Goal: Task Accomplishment & Management: Contribute content

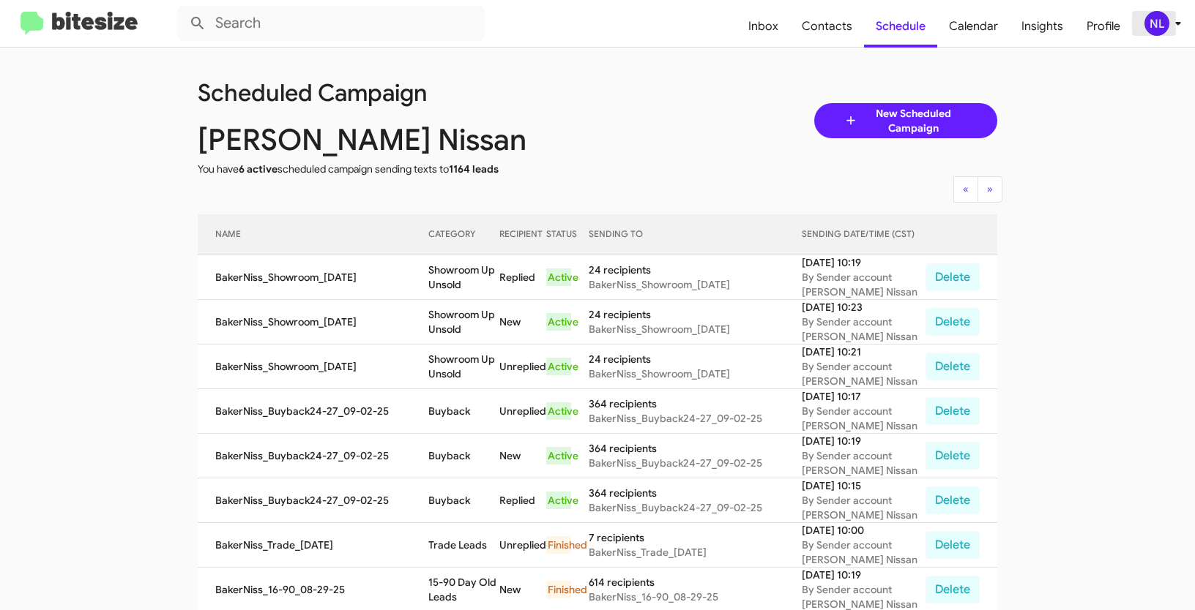
click at [1162, 31] on div "NL" at bounding box center [1156, 23] width 25 height 25
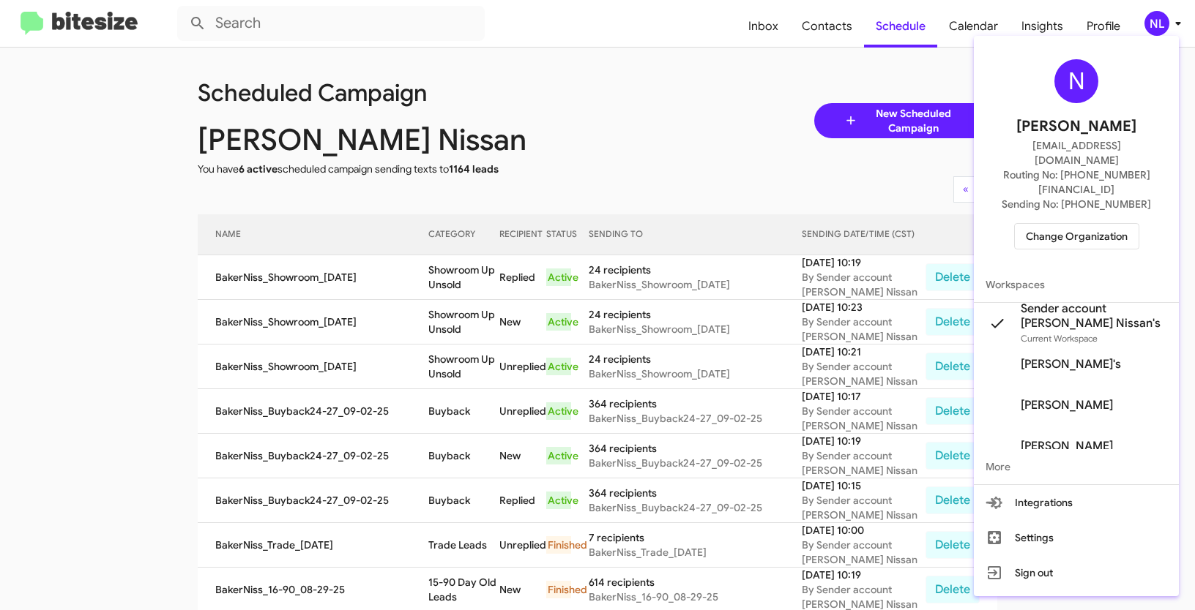
click at [1071, 224] on span "Change Organization" at bounding box center [1077, 236] width 102 height 25
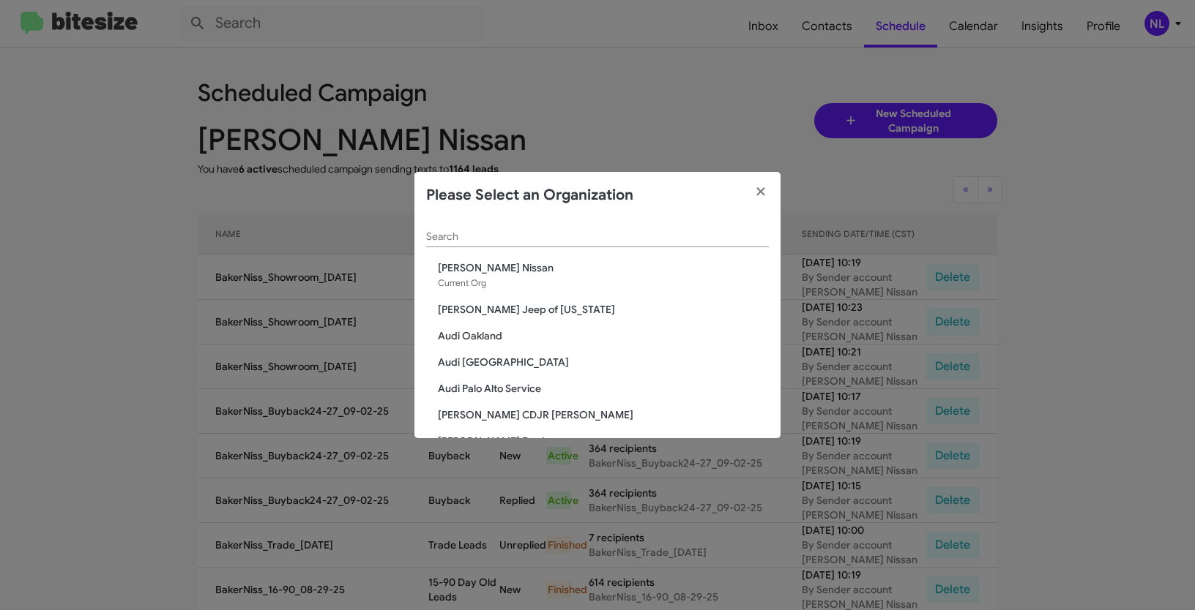
click at [551, 239] on input "Search" at bounding box center [597, 237] width 343 height 12
paste input "Island CDJR"
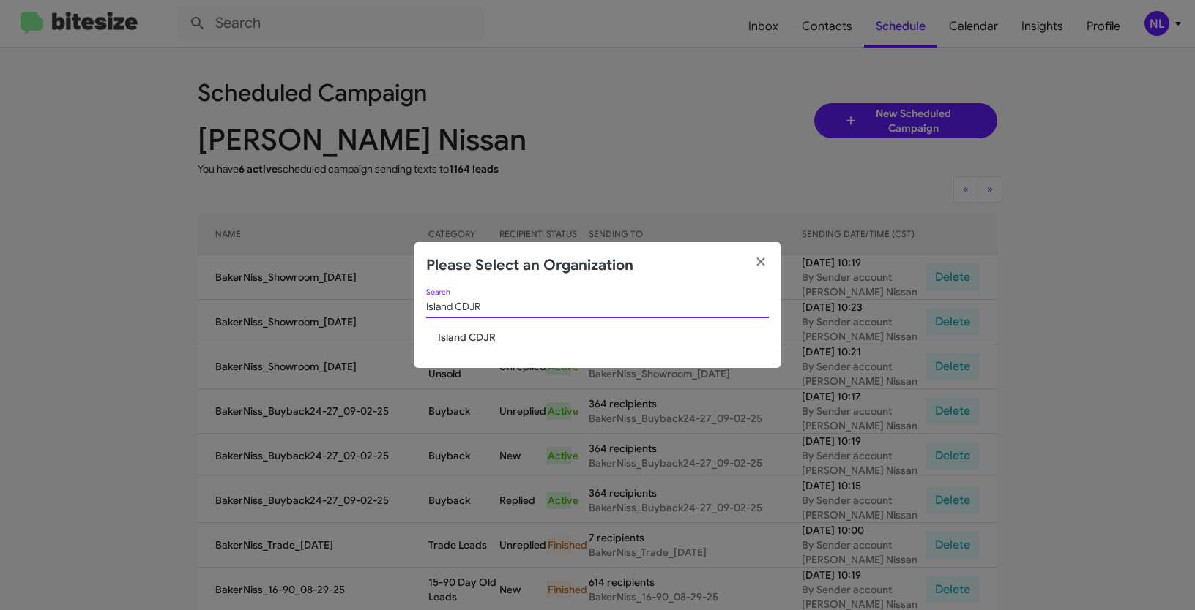
type input "Island CDJR"
click at [479, 342] on span "Island CDJR" at bounding box center [603, 337] width 331 height 15
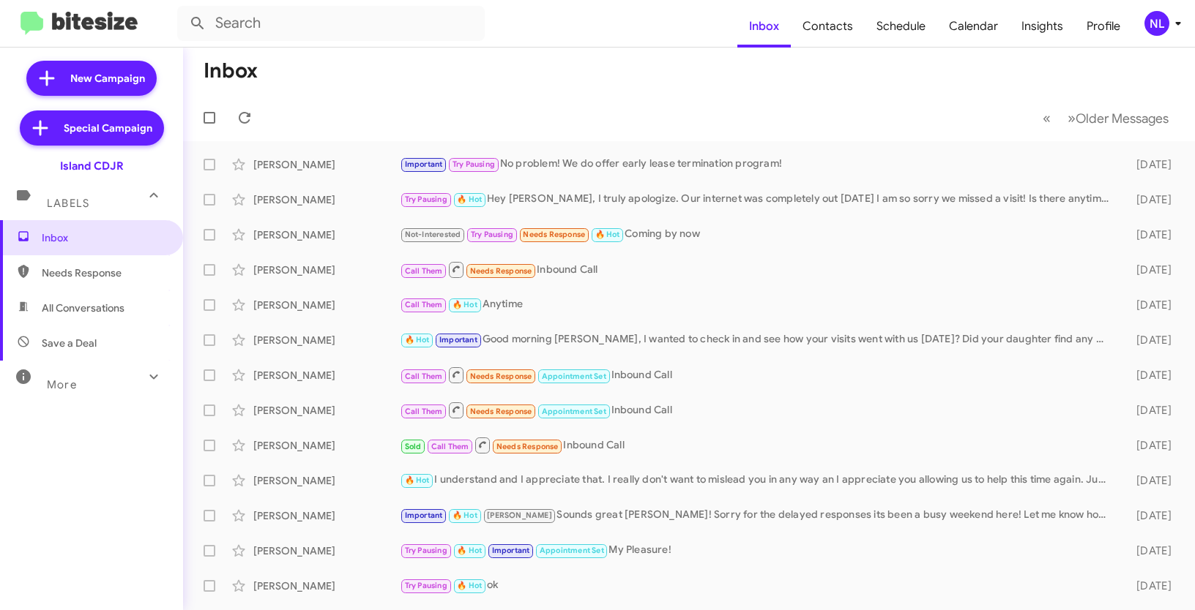
click at [1161, 29] on div "NL" at bounding box center [1156, 23] width 25 height 25
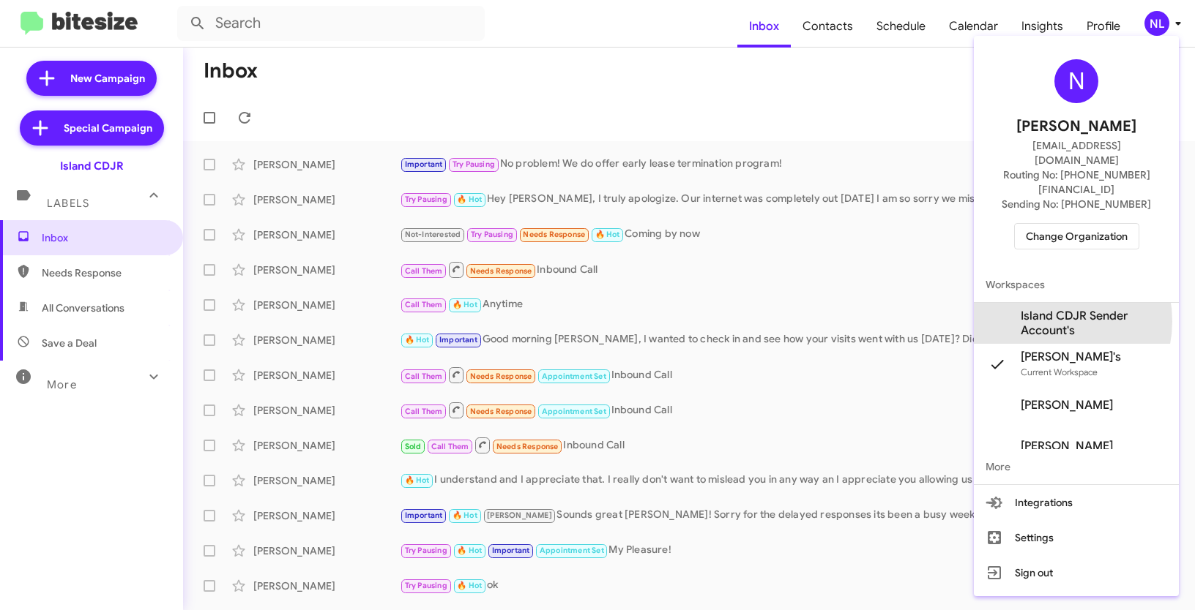
click at [1046, 309] on span "Island CDJR Sender Account's" at bounding box center [1093, 323] width 146 height 29
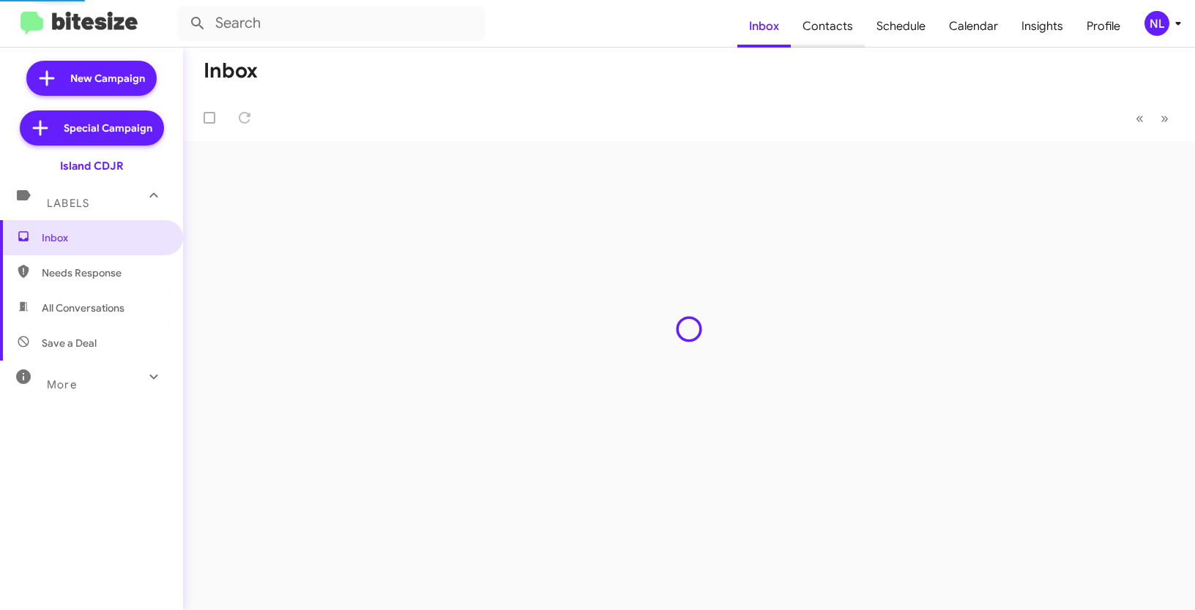
click at [823, 23] on span "Contacts" at bounding box center [828, 26] width 74 height 42
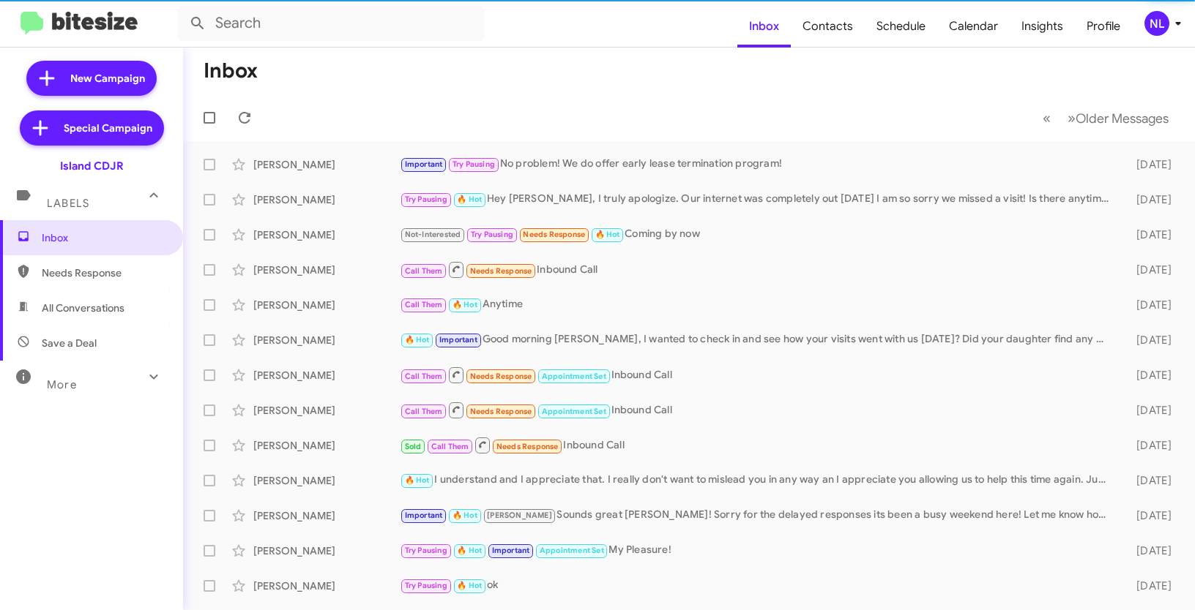
type input "in:groups"
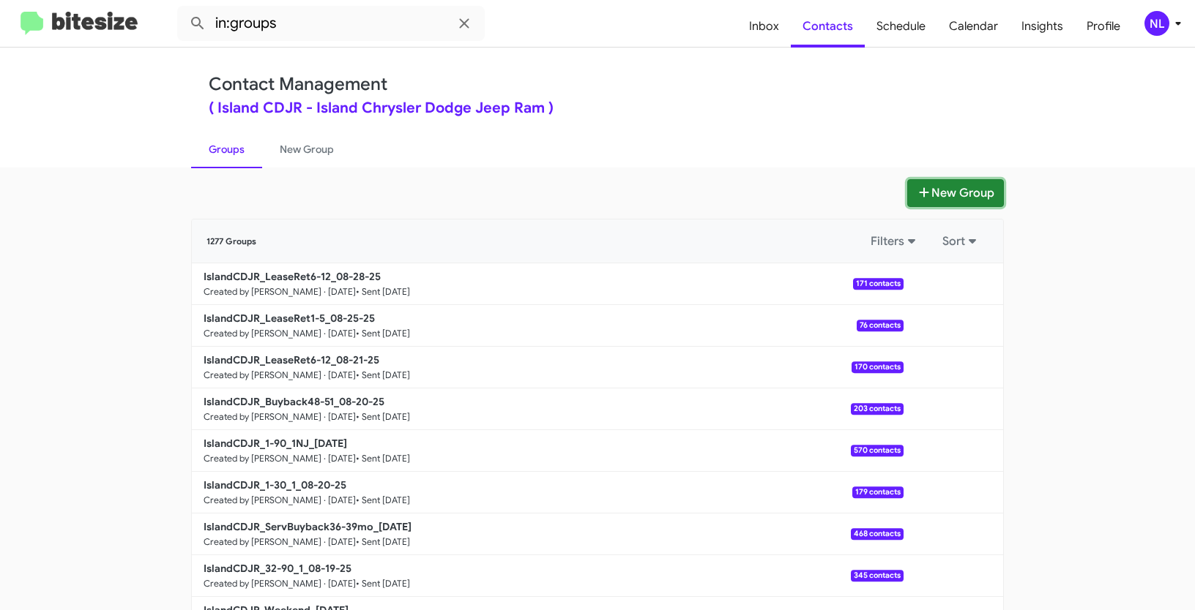
click at [948, 195] on button "New Group" at bounding box center [955, 193] width 97 height 28
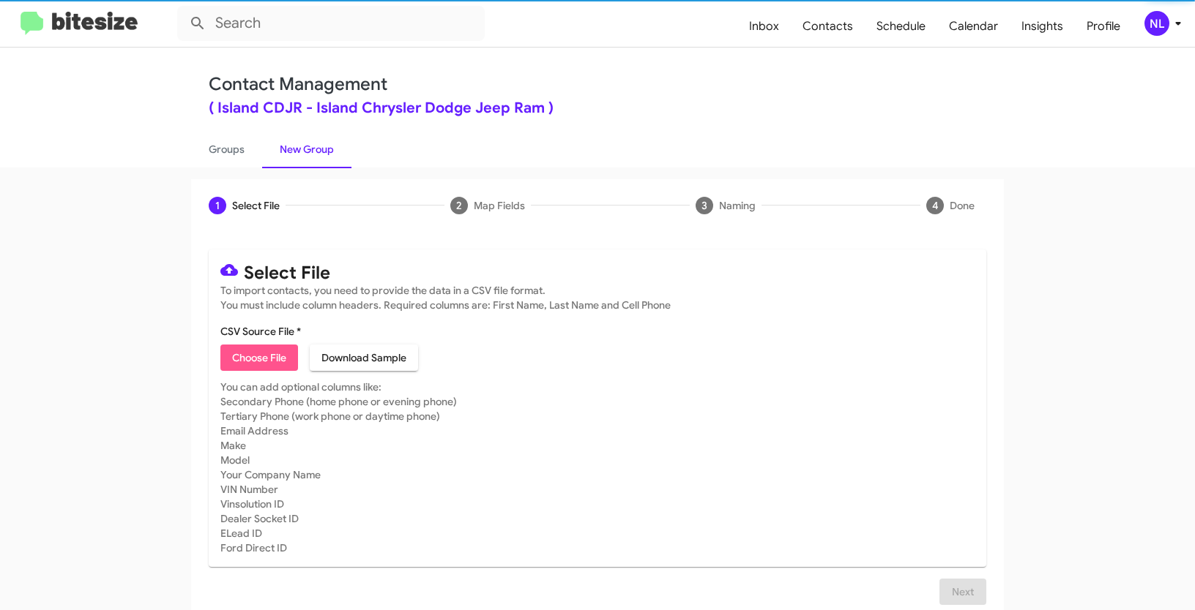
click at [282, 359] on span "Choose File" at bounding box center [259, 358] width 54 height 26
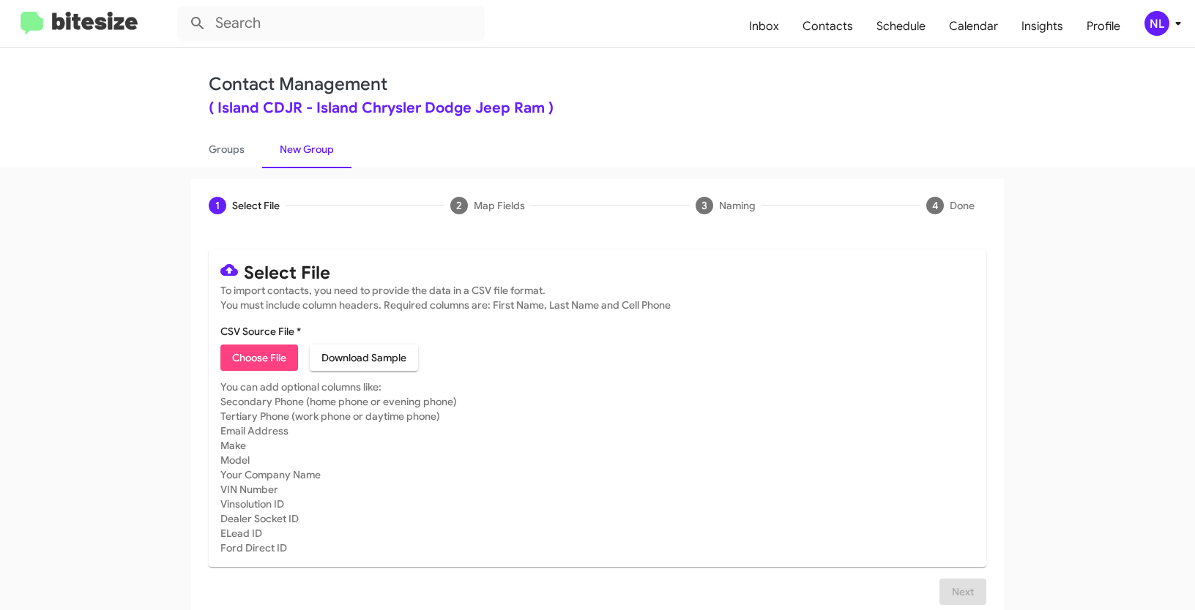
type input "IslandCDJR_ServBuyback12-15mo_[DATE]"
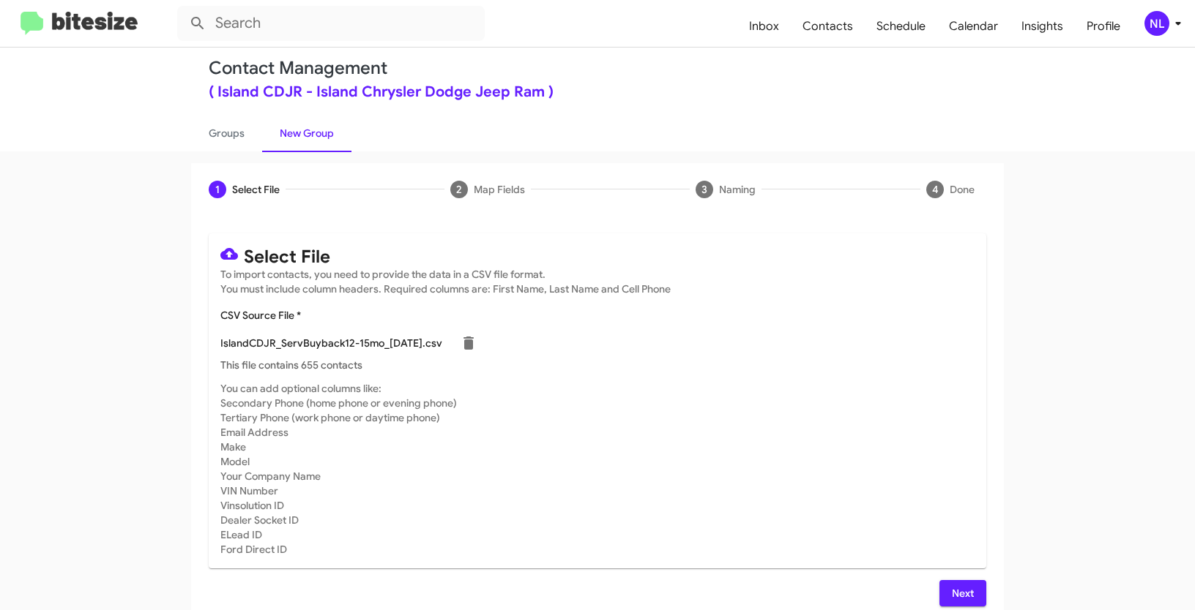
scroll to position [29, 0]
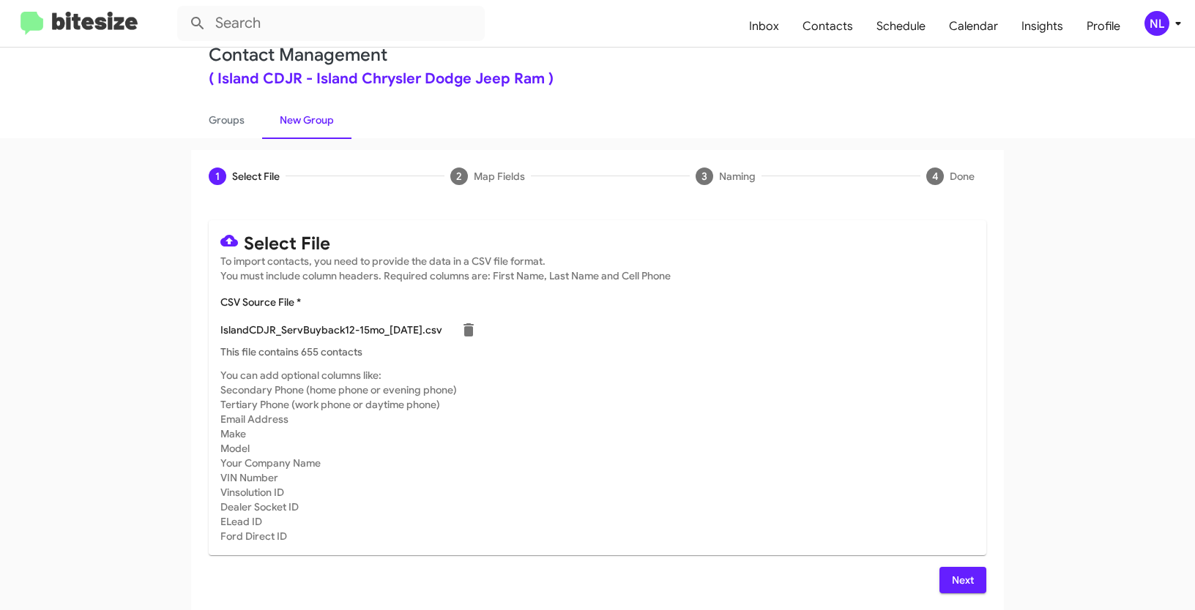
click at [956, 586] on span "Next" at bounding box center [962, 580] width 23 height 26
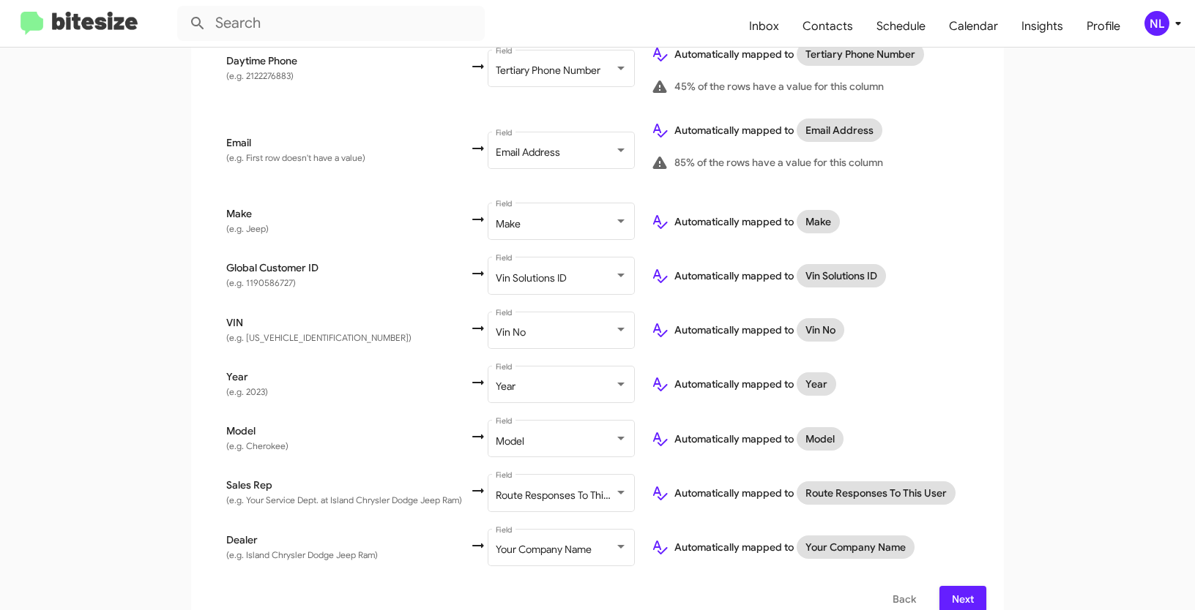
scroll to position [622, 0]
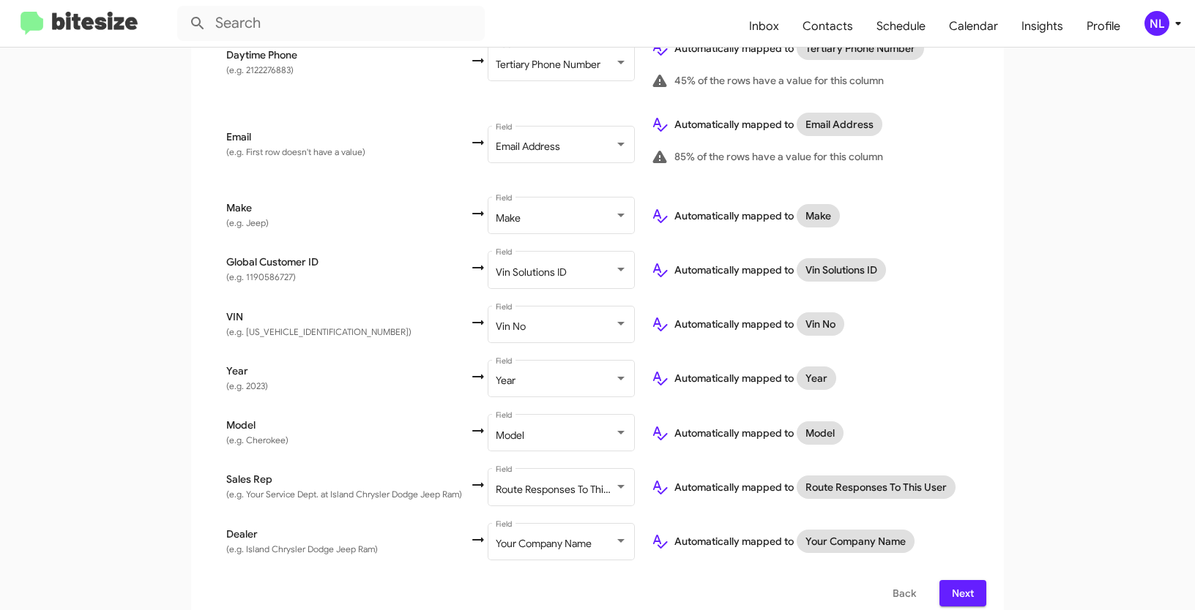
click at [977, 580] on button "Next" at bounding box center [962, 593] width 47 height 26
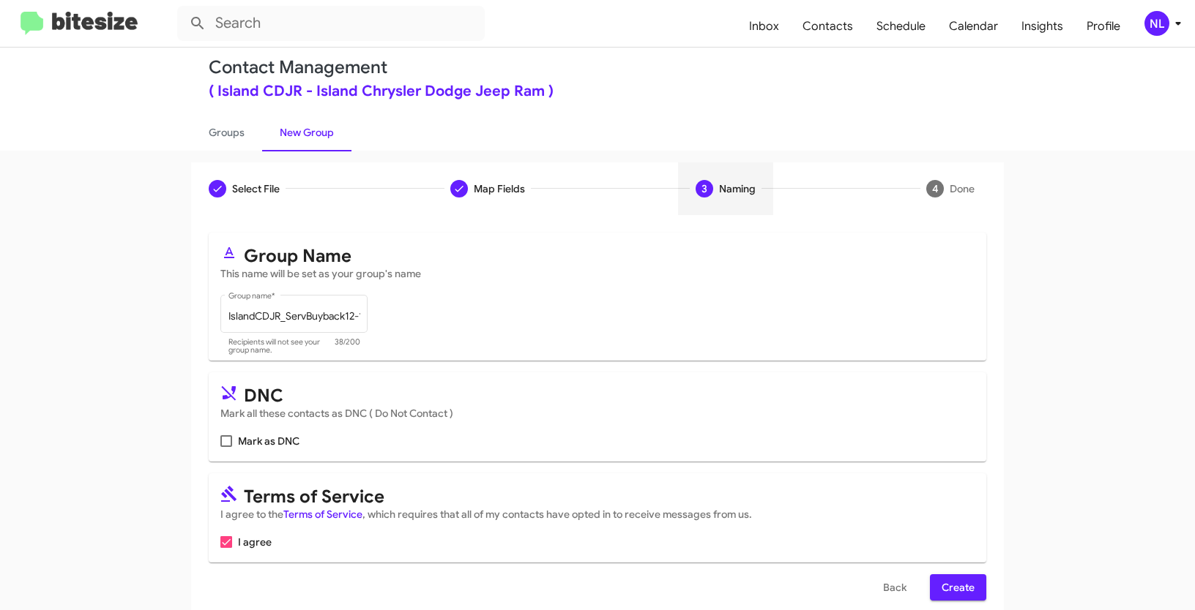
scroll to position [37, 0]
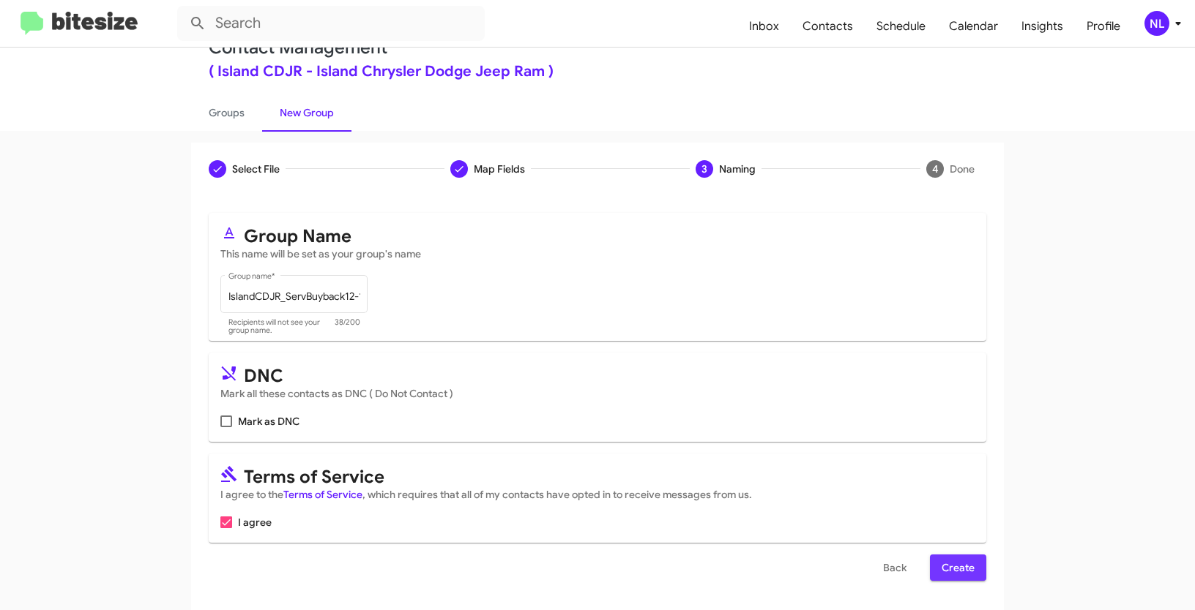
click at [958, 565] on span "Create" at bounding box center [957, 568] width 33 height 26
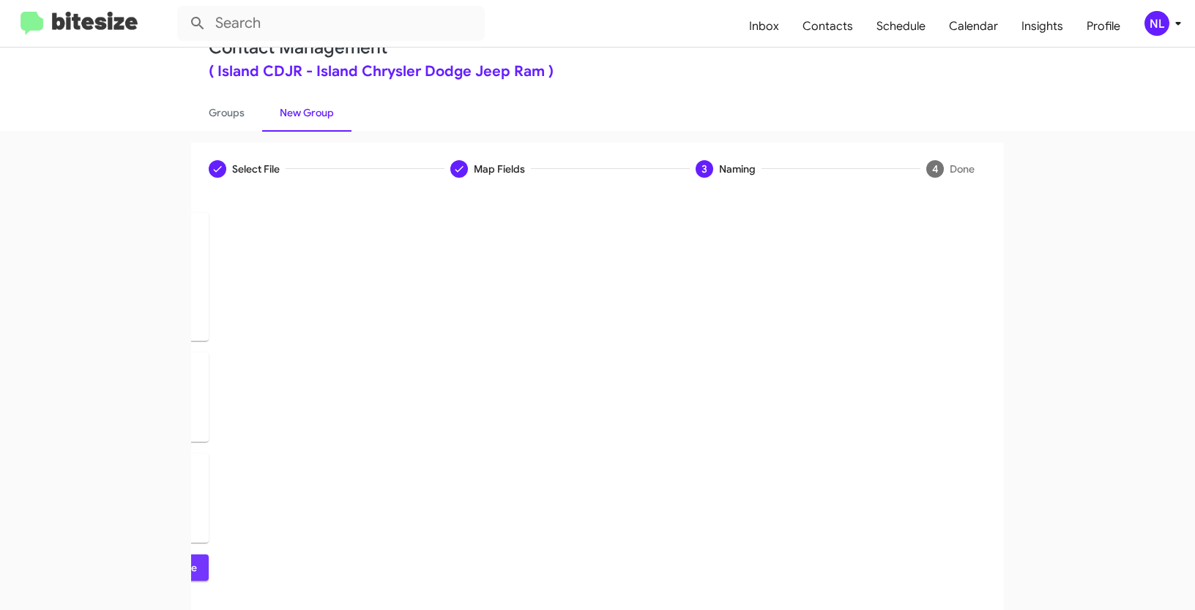
scroll to position [0, 0]
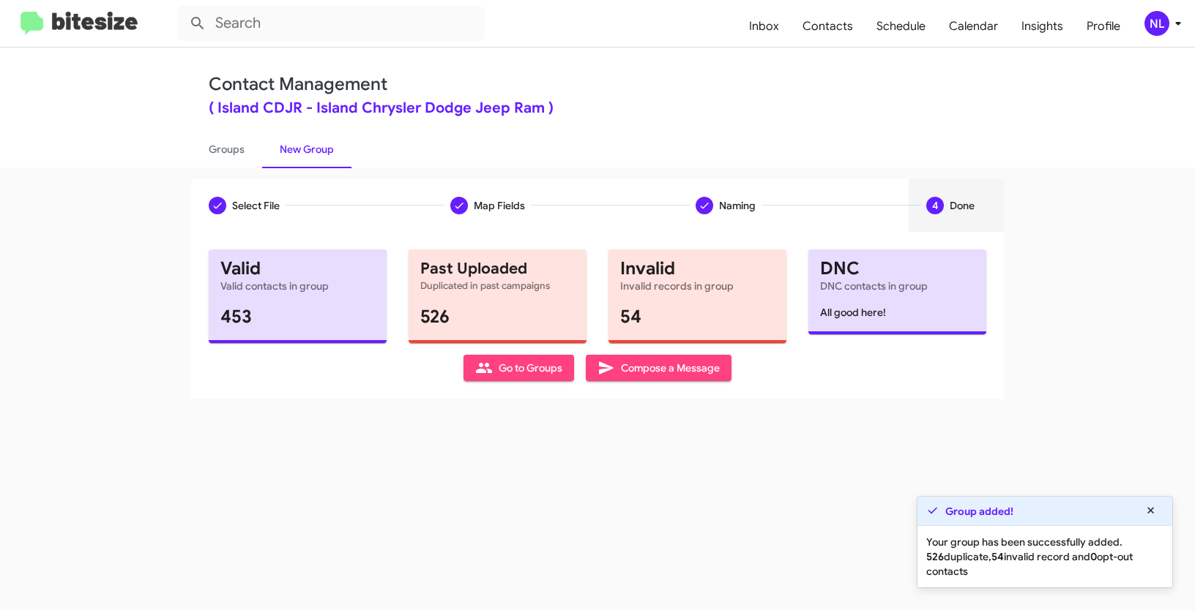
click at [525, 378] on span "Go to Groups" at bounding box center [518, 368] width 87 height 26
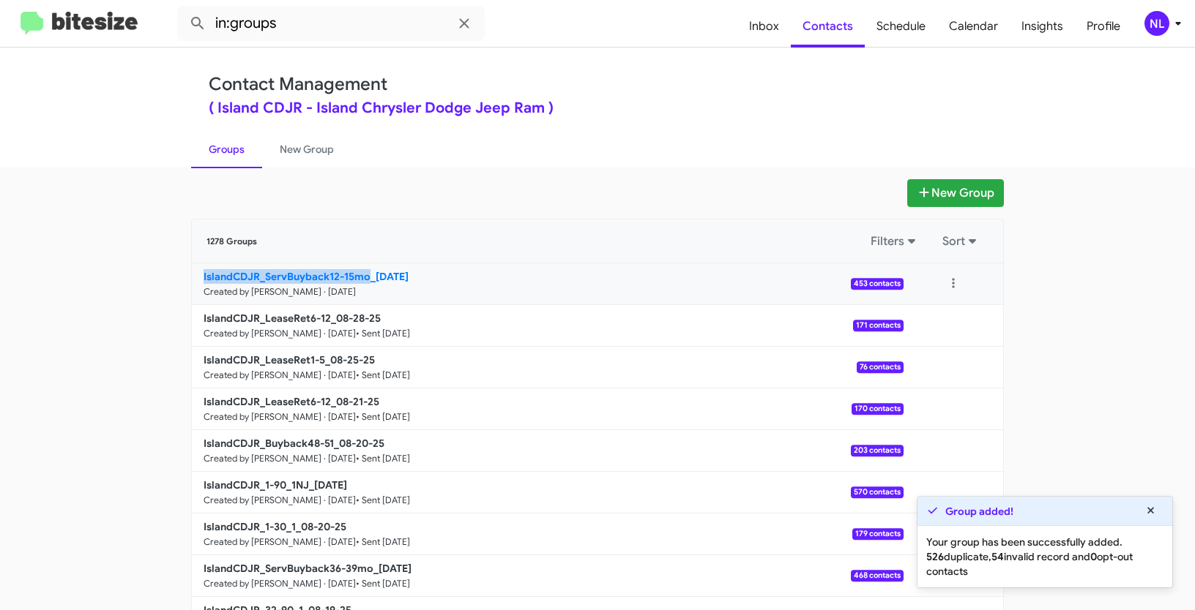
drag, startPoint x: 157, startPoint y: 280, endPoint x: 367, endPoint y: 276, distance: 210.1
click at [367, 276] on app-groups "New Group 1278 Groups Filters Sort IslandCDJR_ServBuyback12-15mo_09-02-25 Creat…" at bounding box center [597, 449] width 1195 height 540
copy b "IslandCDJR_ServBuyback12-15mo"
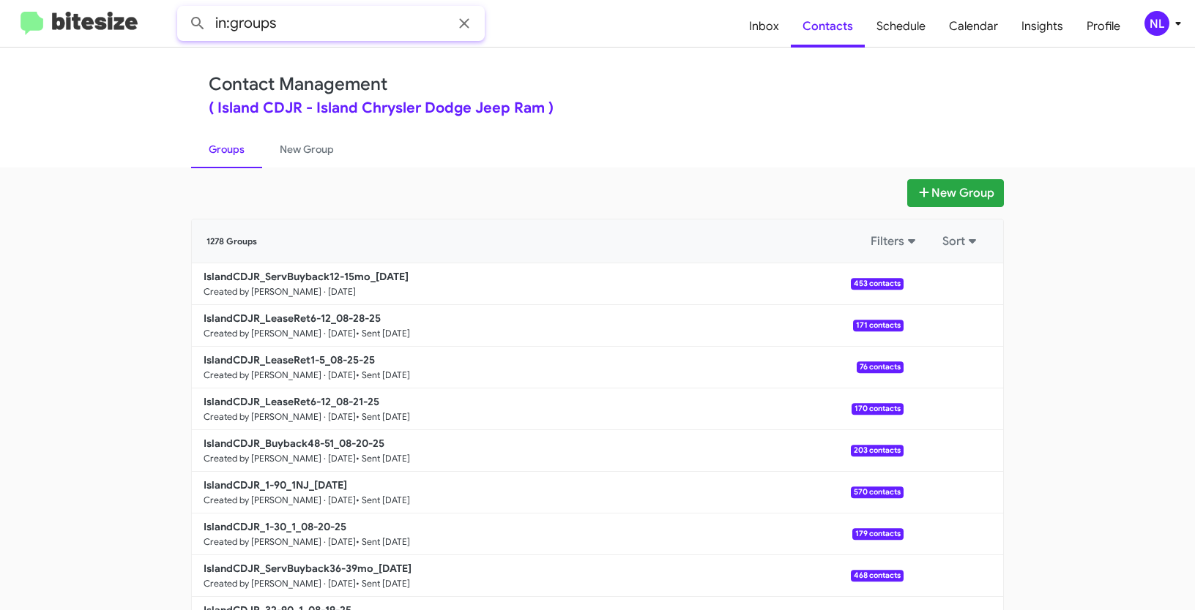
click at [335, 29] on input "in:groups" at bounding box center [330, 23] width 307 height 35
paste input "IslandCDJR_ServBuyback12-15mo"
type input "in:groups IslandCDJR_ServBuyback12-15mo"
click at [183, 9] on button at bounding box center [197, 23] width 29 height 29
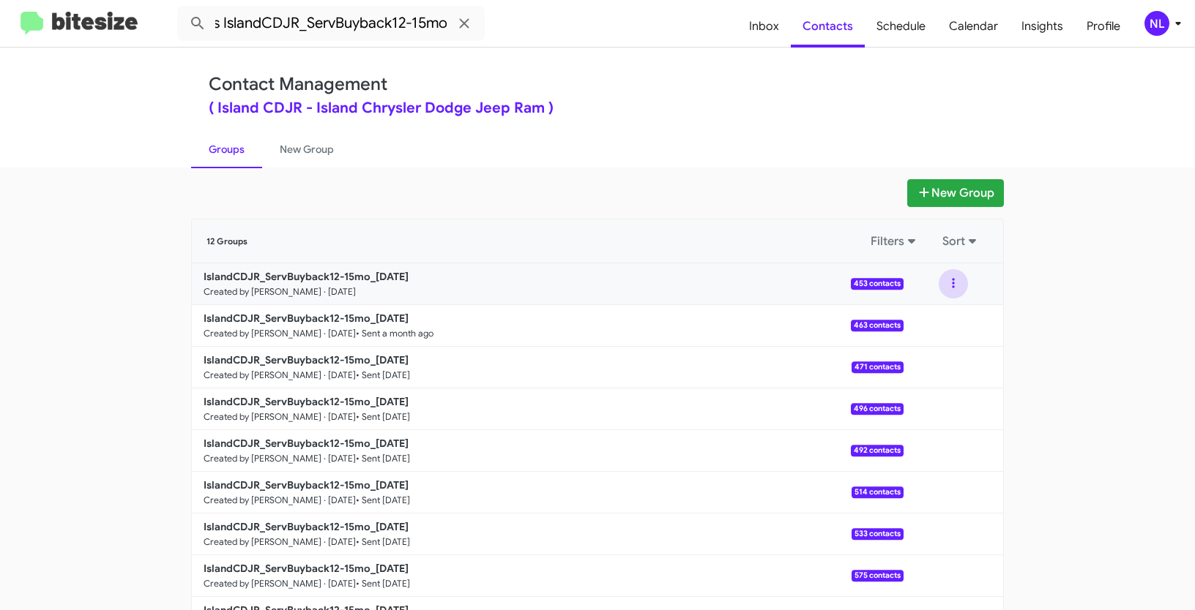
click at [950, 280] on button at bounding box center [952, 283] width 29 height 29
click at [926, 324] on button "View contacts" at bounding box center [909, 323] width 117 height 35
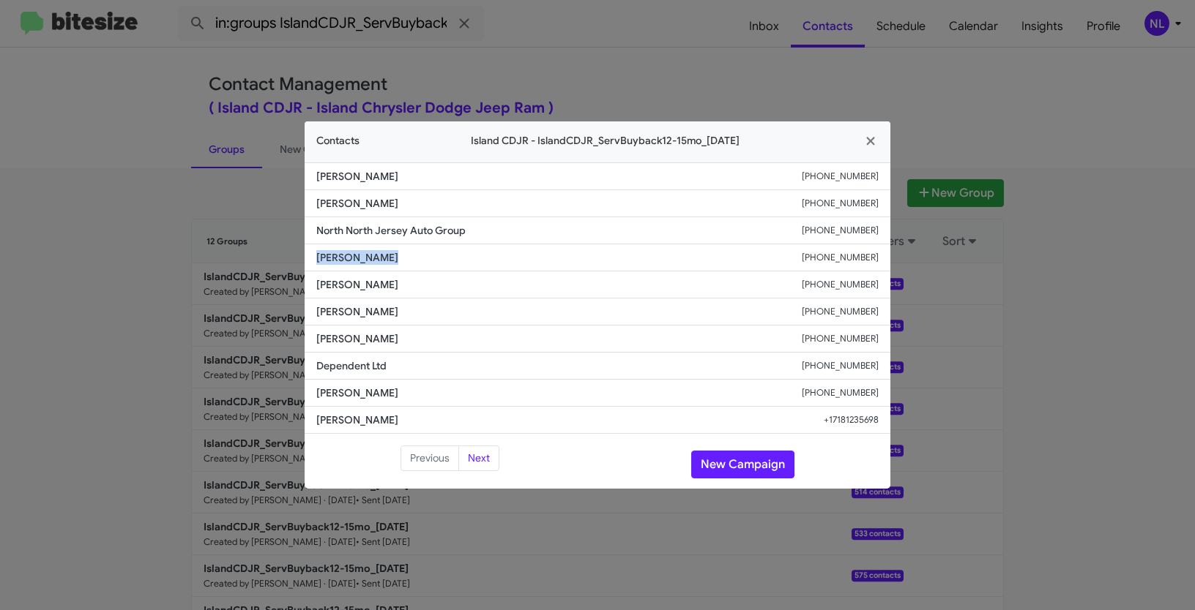
drag, startPoint x: 315, startPoint y: 260, endPoint x: 397, endPoint y: 261, distance: 82.7
click at [397, 261] on li "Trina Carollo +17279535642" at bounding box center [598, 257] width 586 height 27
copy span "Trina Carollo"
click at [758, 458] on button "New Campaign" at bounding box center [742, 465] width 103 height 28
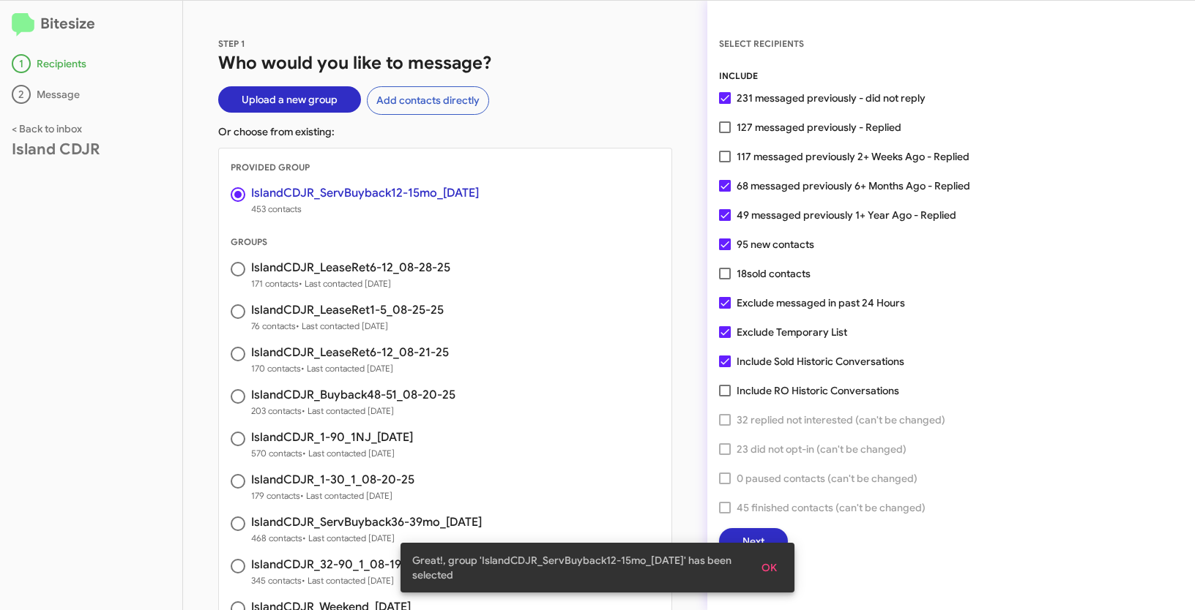
click at [772, 569] on span "OK" at bounding box center [768, 568] width 15 height 26
click at [769, 556] on div "SELECT RECIPIENTS INCLUDE 231 messaged previously - did not reply 127 messaged …" at bounding box center [951, 306] width 488 height 610
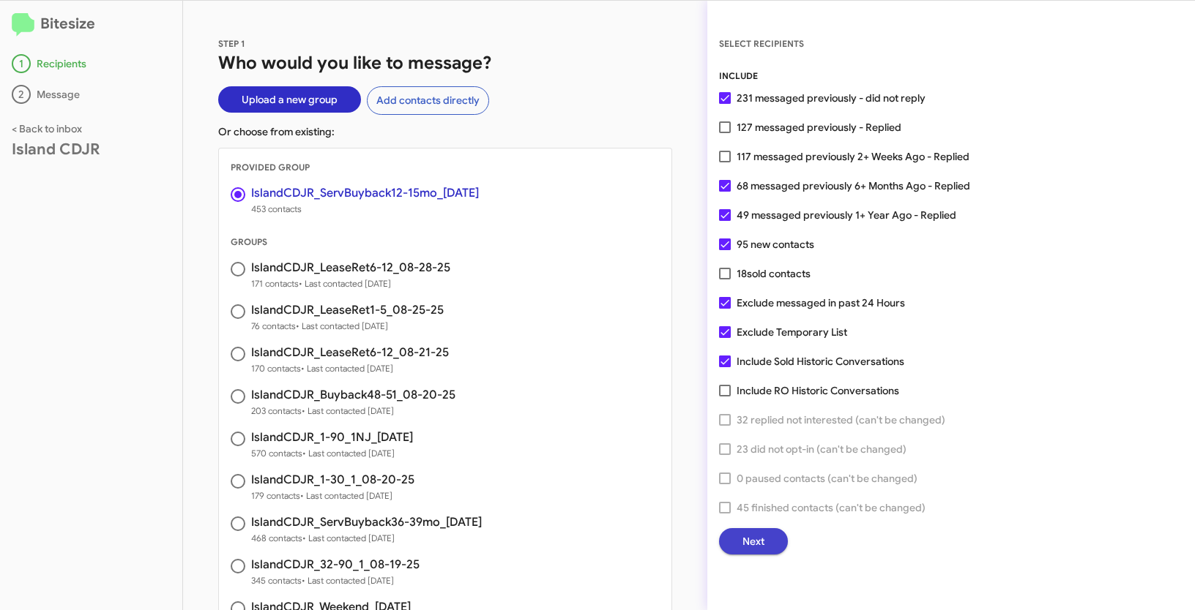
click at [763, 532] on span "Next" at bounding box center [753, 542] width 22 height 26
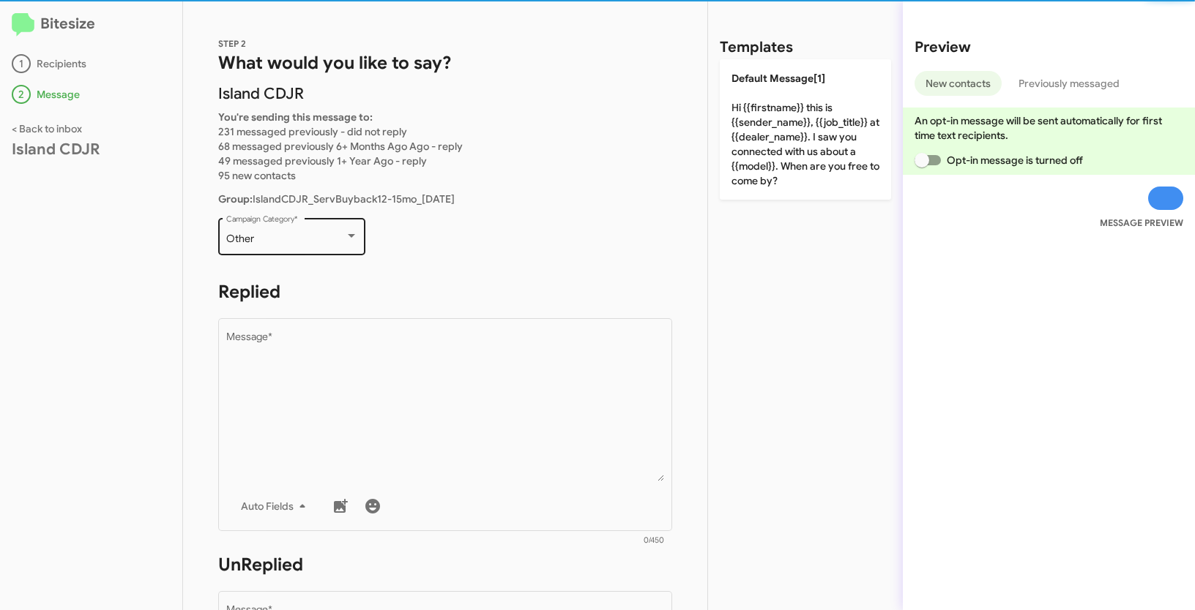
click at [321, 243] on div "Other" at bounding box center [285, 240] width 119 height 12
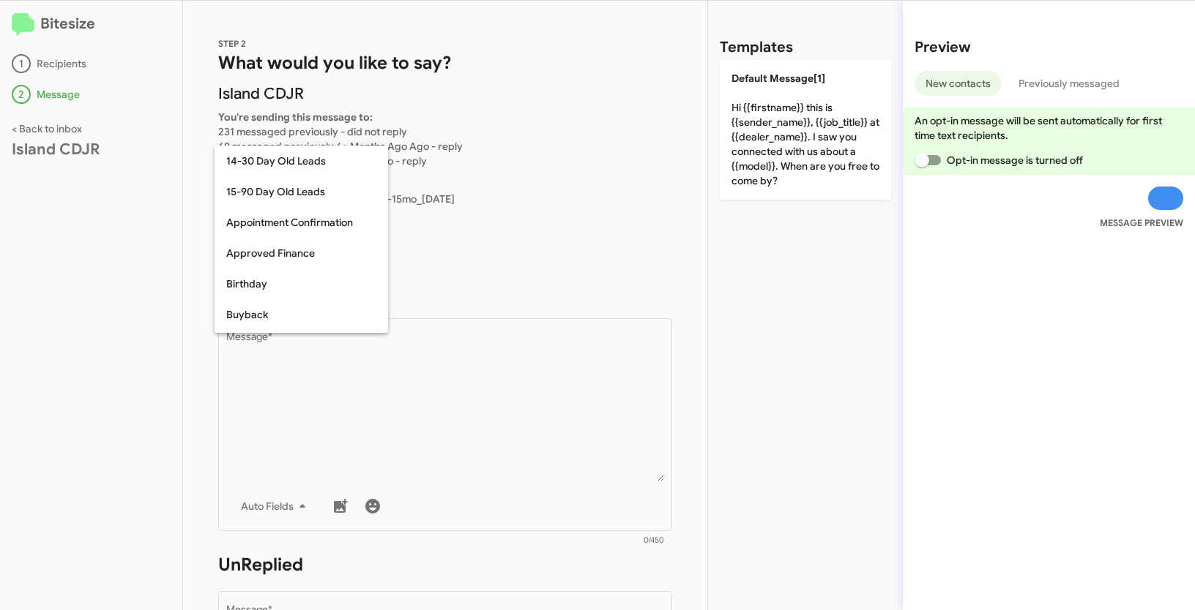
scroll to position [321, 0]
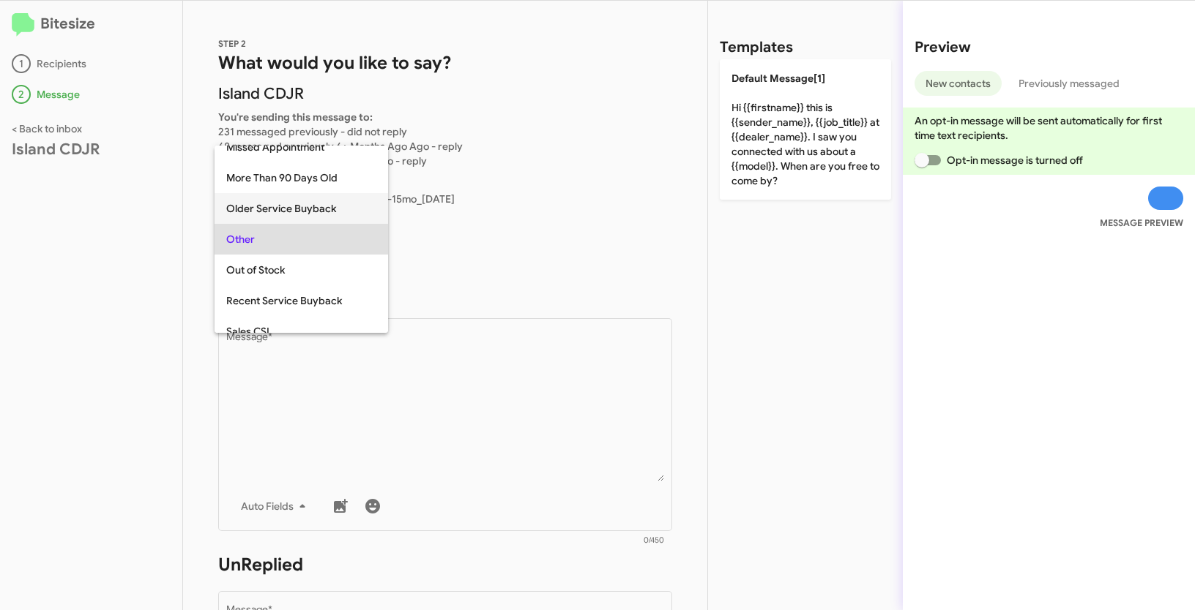
click at [279, 212] on span "Older Service Buyback" at bounding box center [301, 208] width 150 height 31
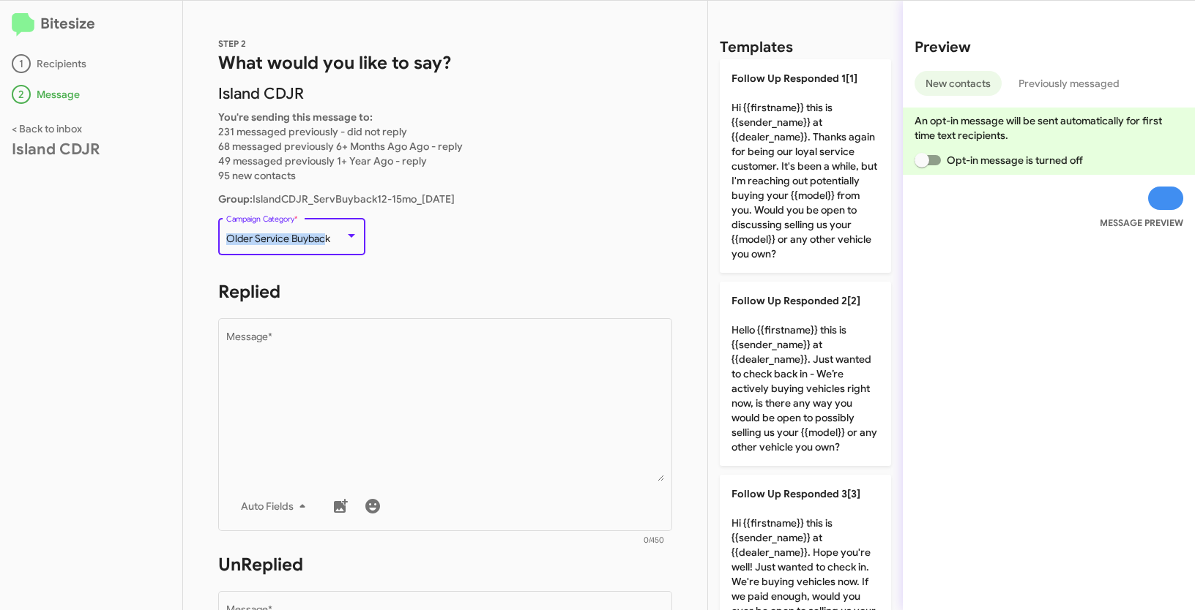
drag, startPoint x: 229, startPoint y: 240, endPoint x: 327, endPoint y: 242, distance: 98.1
click at [327, 242] on span "Older Service Buyback" at bounding box center [278, 238] width 104 height 13
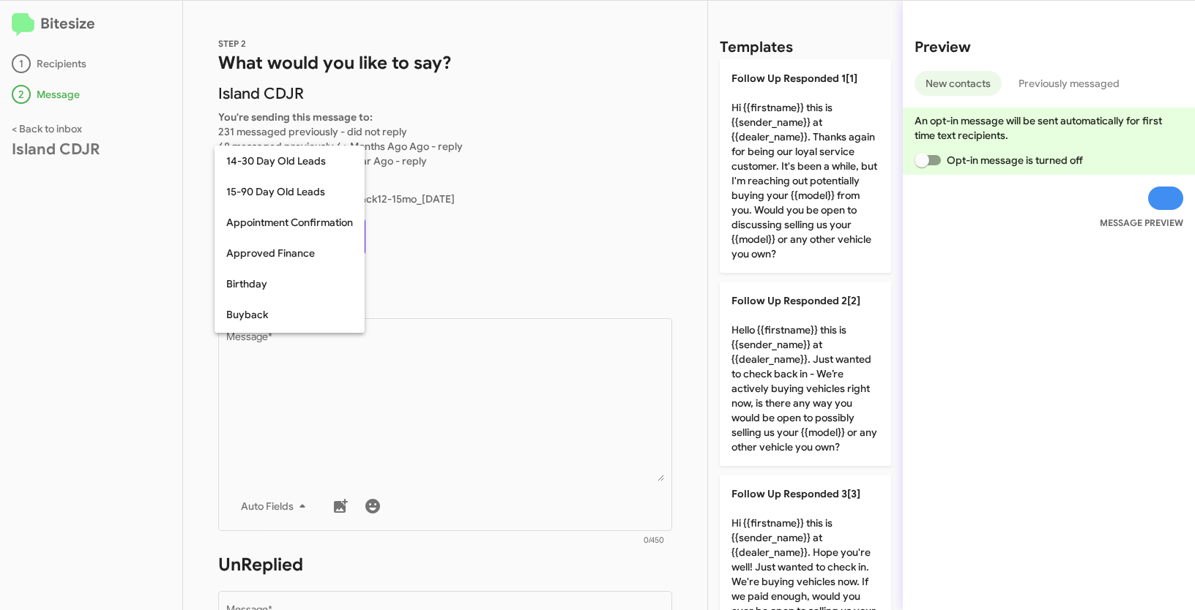
scroll to position [290, 0]
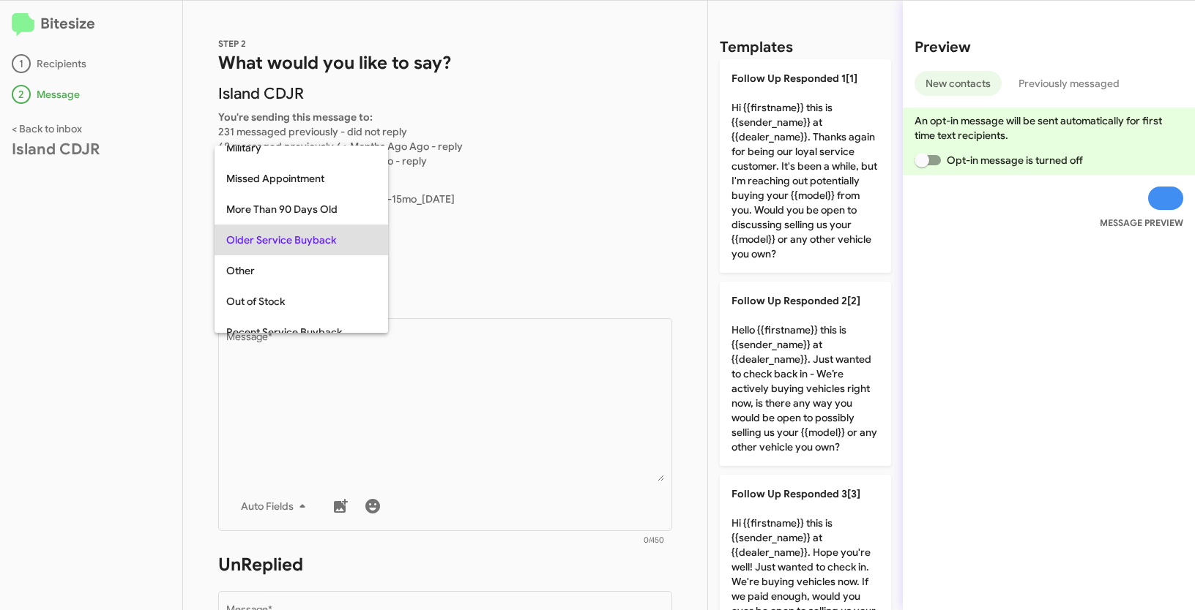
copy span "Older Service Buybac"
click at [455, 411] on div at bounding box center [597, 305] width 1195 height 610
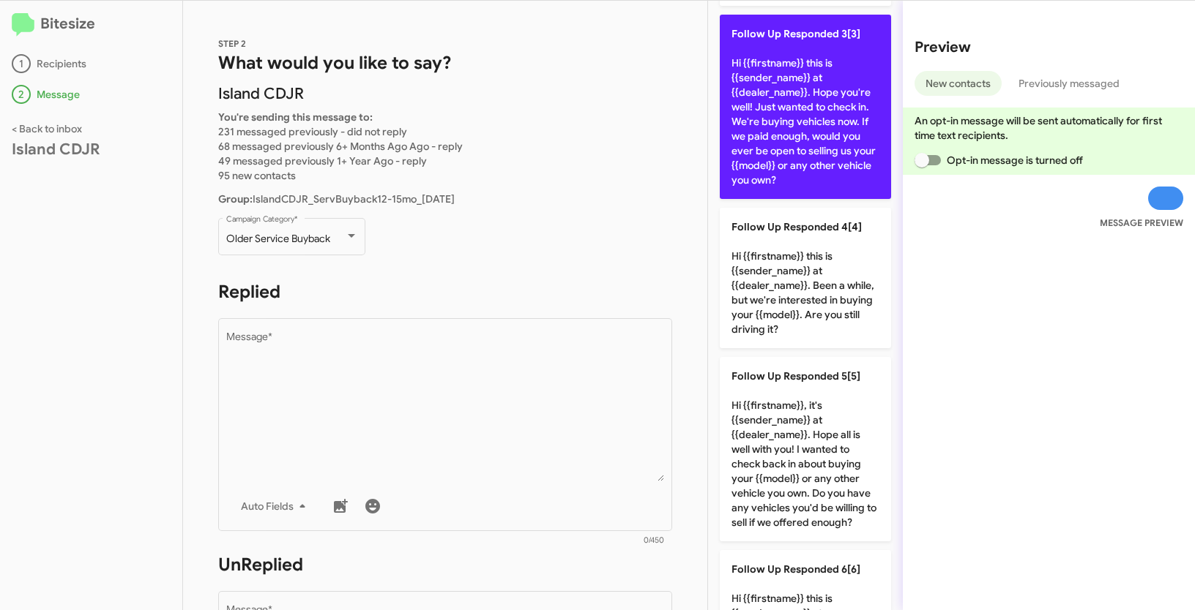
scroll to position [594, 0]
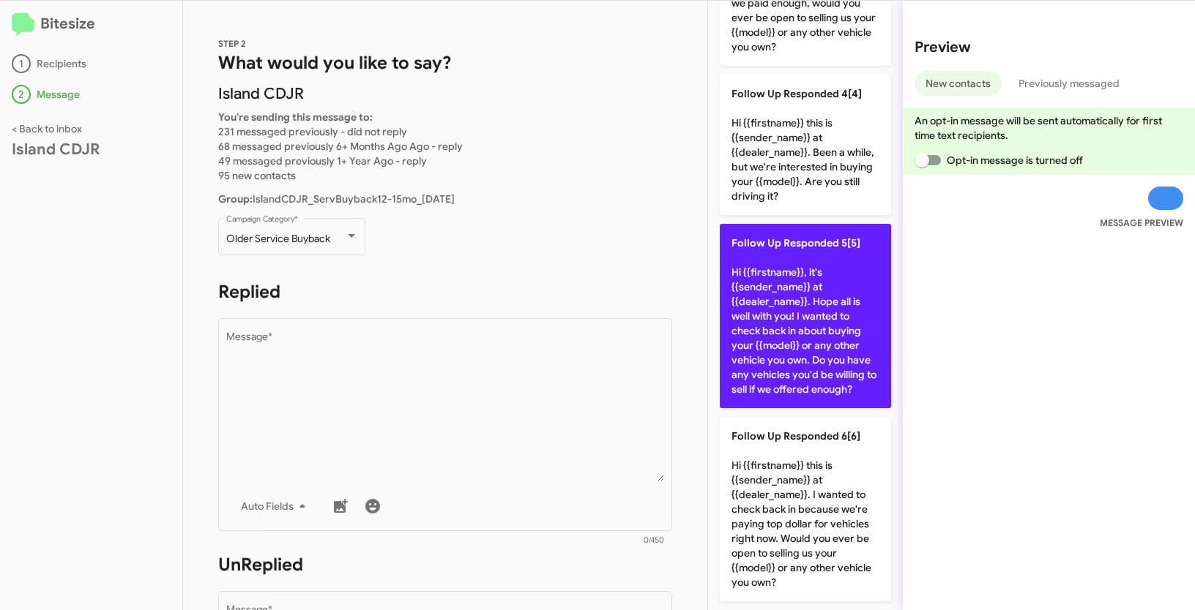
click at [821, 337] on p "Follow Up Responded 5[5] Hi {{firstname}}, it's {{sender_name}} at {{dealer_nam…" at bounding box center [805, 316] width 171 height 184
type textarea "Hi {{firstname}}, it's {{sender_name}} at {{dealer_name}}. Hope all is well wit…"
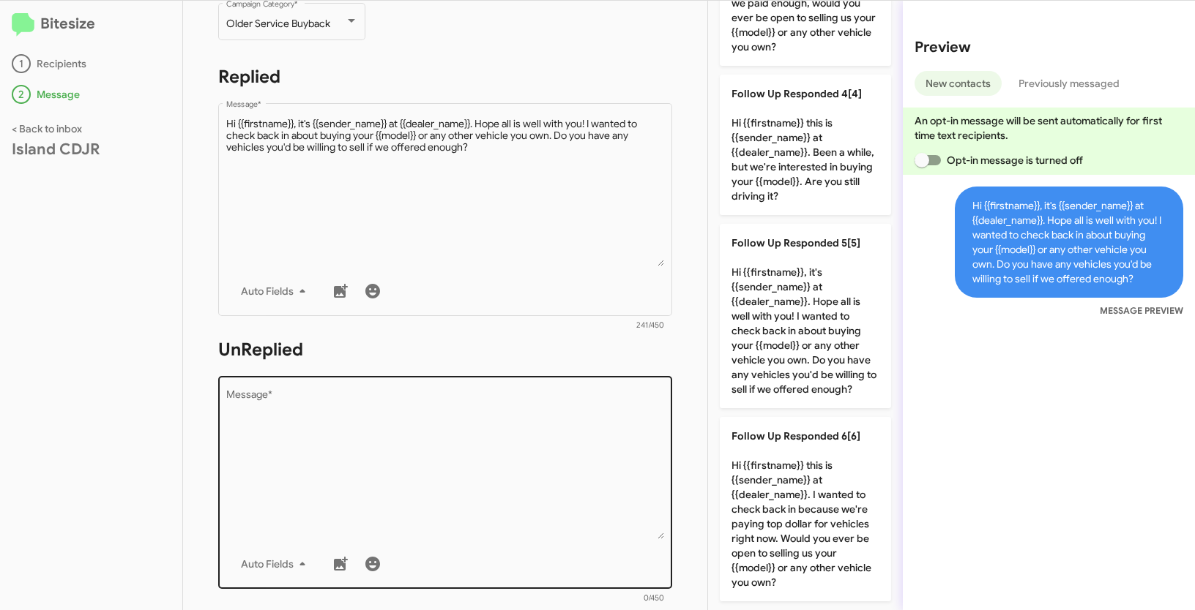
scroll to position [247, 0]
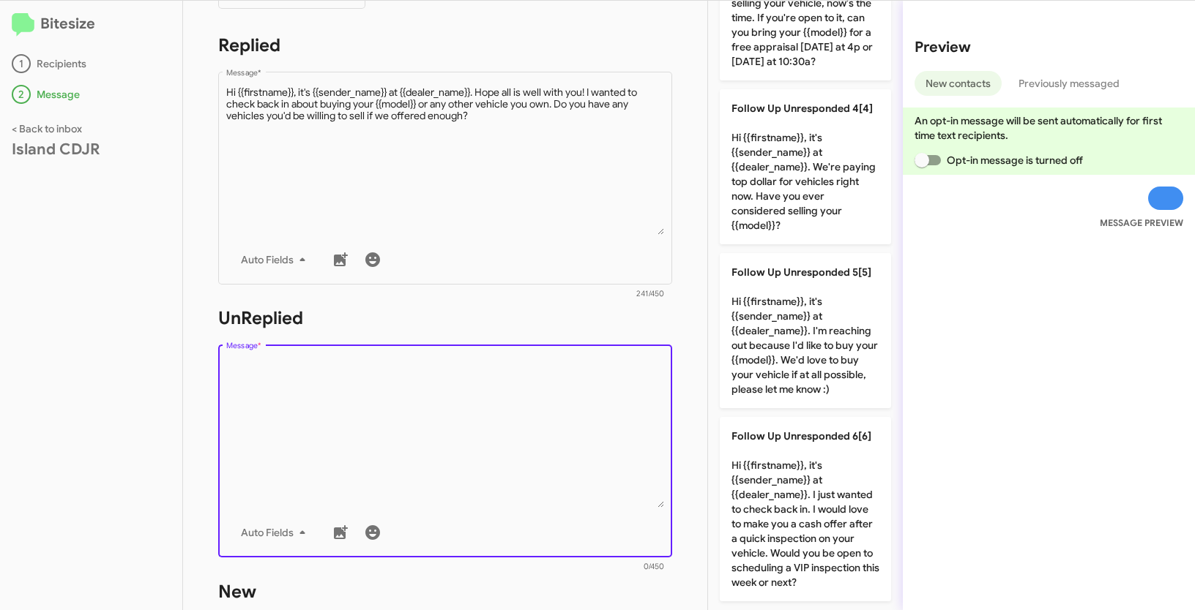
click at [475, 418] on textarea "Message *" at bounding box center [445, 433] width 438 height 149
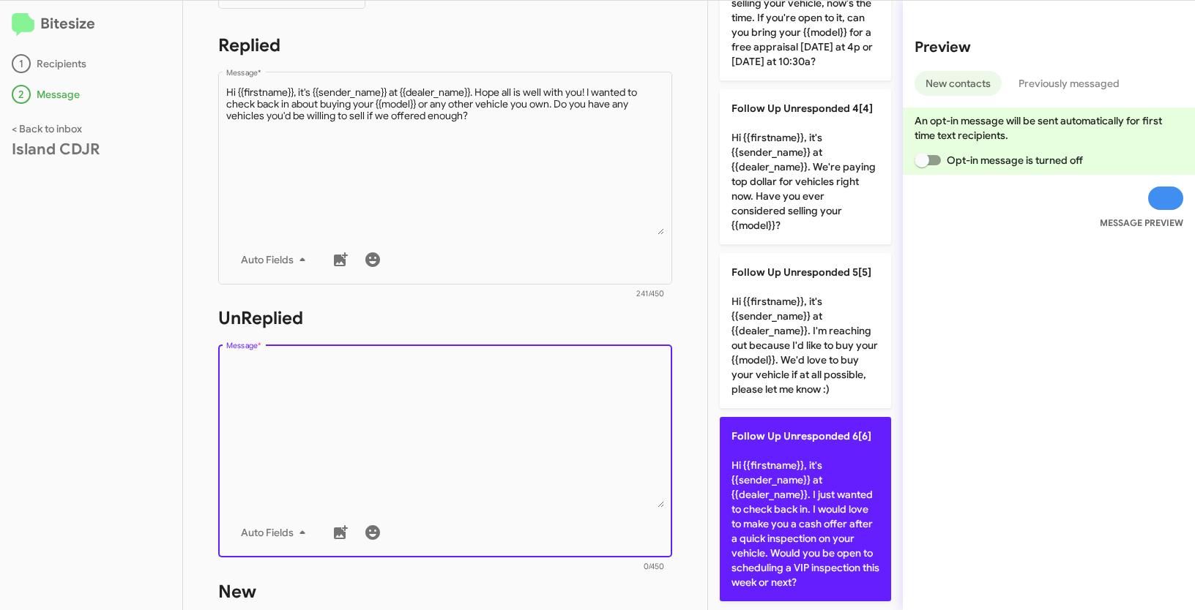
scroll to position [637, 0]
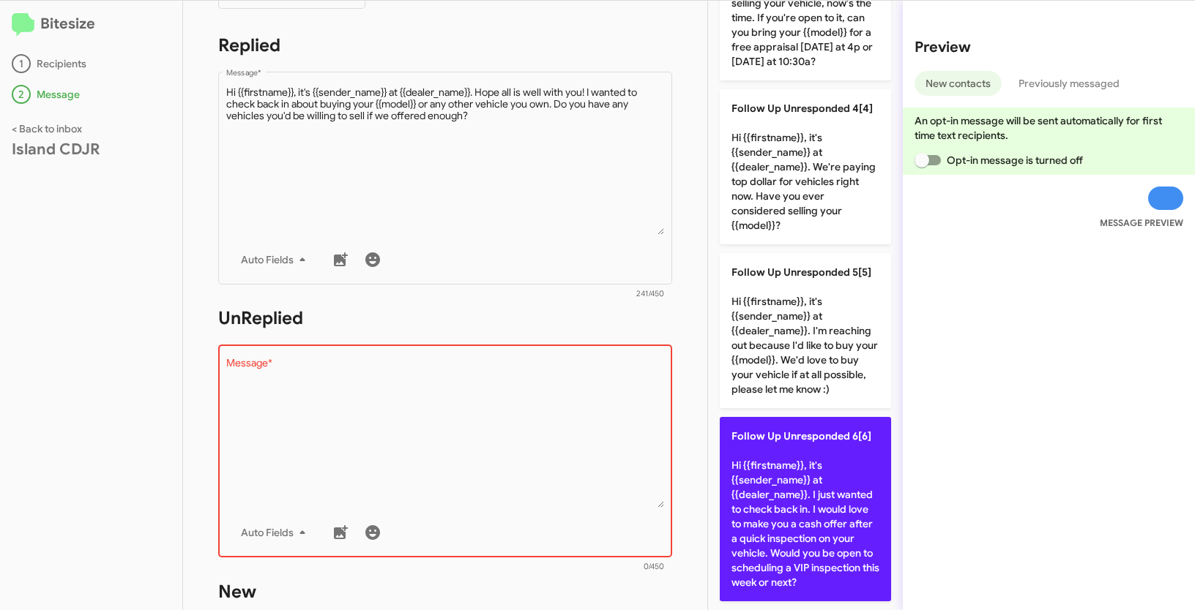
click at [776, 446] on p "Follow Up Unresponded 6[6] Hi {{firstname}}, it's {{sender_name}} at {{dealer_n…" at bounding box center [805, 509] width 171 height 184
type textarea "Hi {{firstname}}, it's {{sender_name}} at {{dealer_name}}. I just wanted to che…"
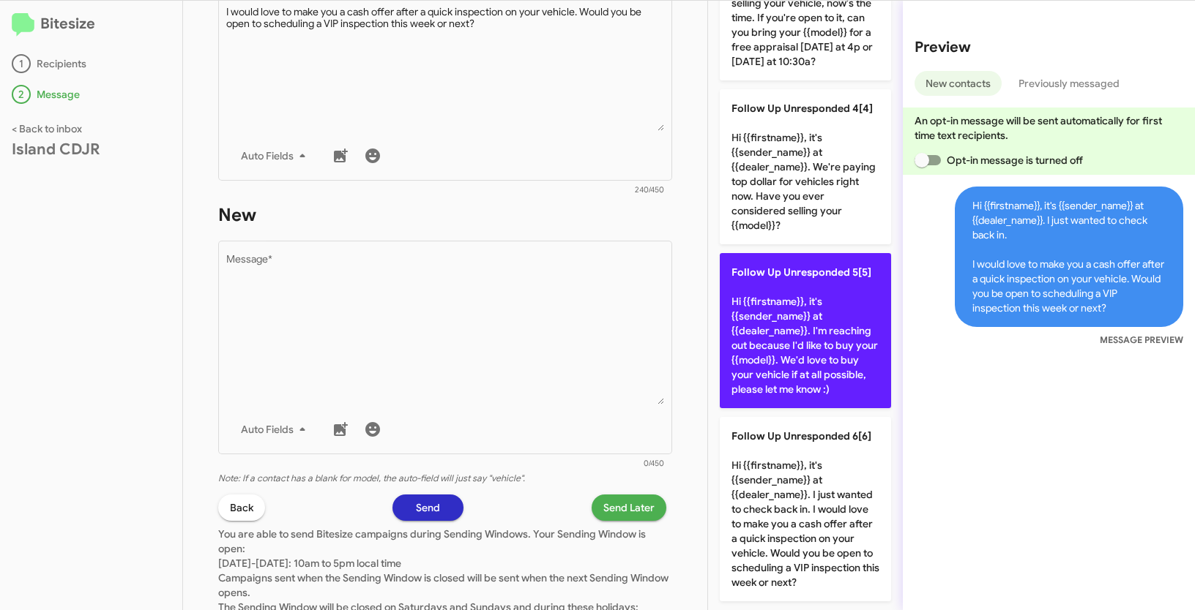
scroll to position [630, 0]
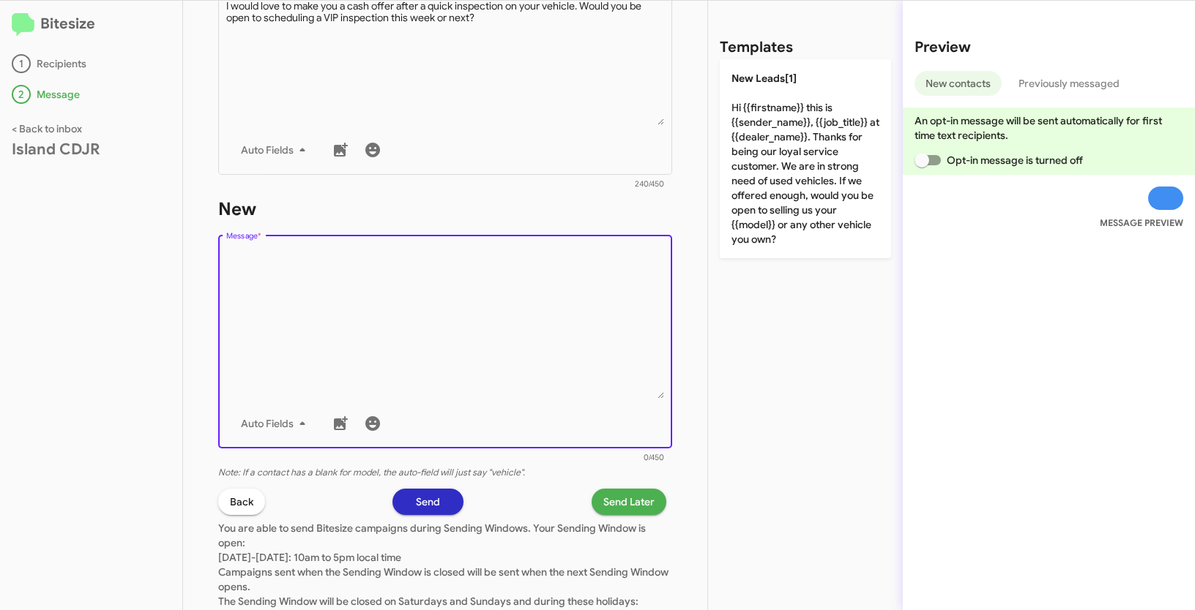
click at [393, 305] on textarea "Message *" at bounding box center [445, 324] width 438 height 149
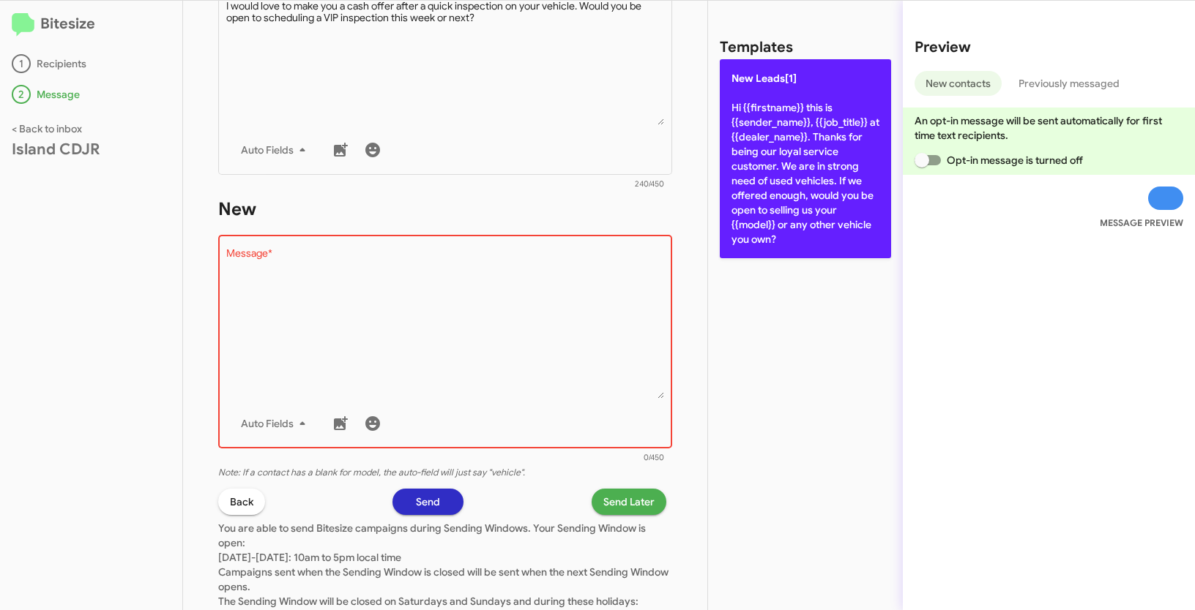
click at [810, 134] on p "New Leads[1] Hi {{firstname}} this is {{sender_name}}, {{job_title}} at {{deale…" at bounding box center [805, 158] width 171 height 199
type textarea "Hi {{firstname}} this is {{sender_name}}, {{job_title}} at {{dealer_name}}. Tha…"
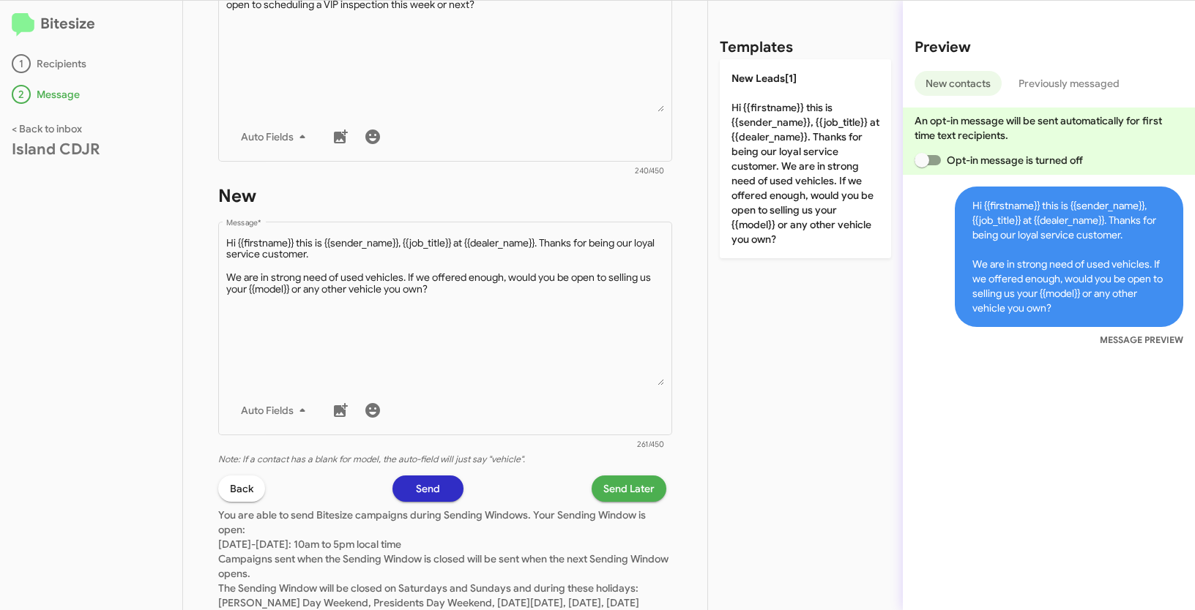
scroll to position [653, 0]
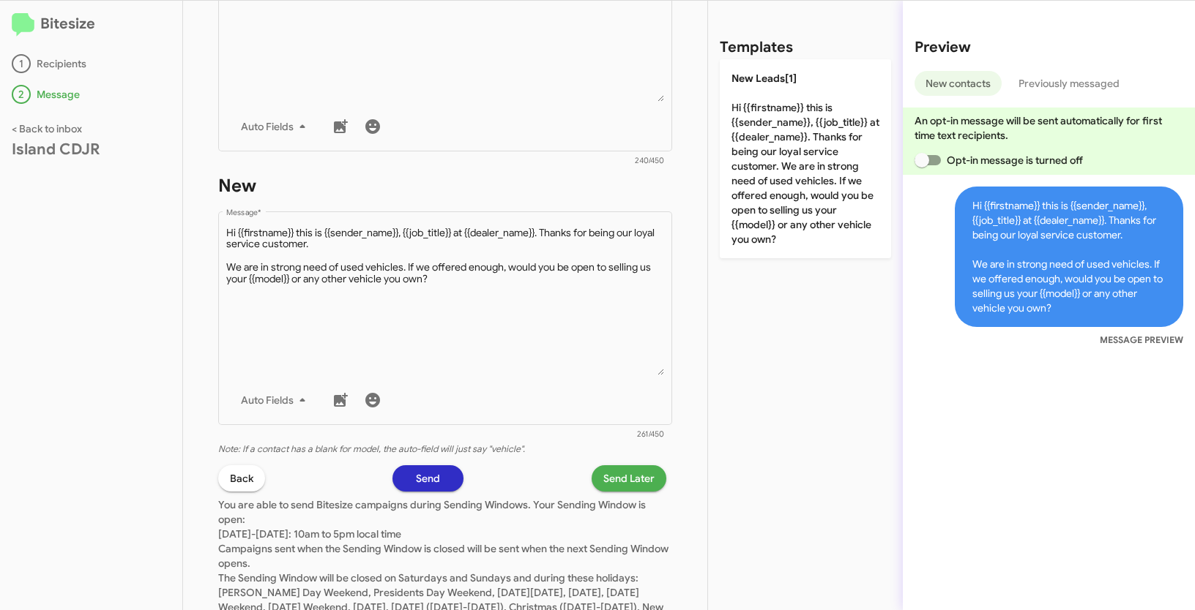
click at [603, 477] on span "Send Later" at bounding box center [628, 479] width 51 height 26
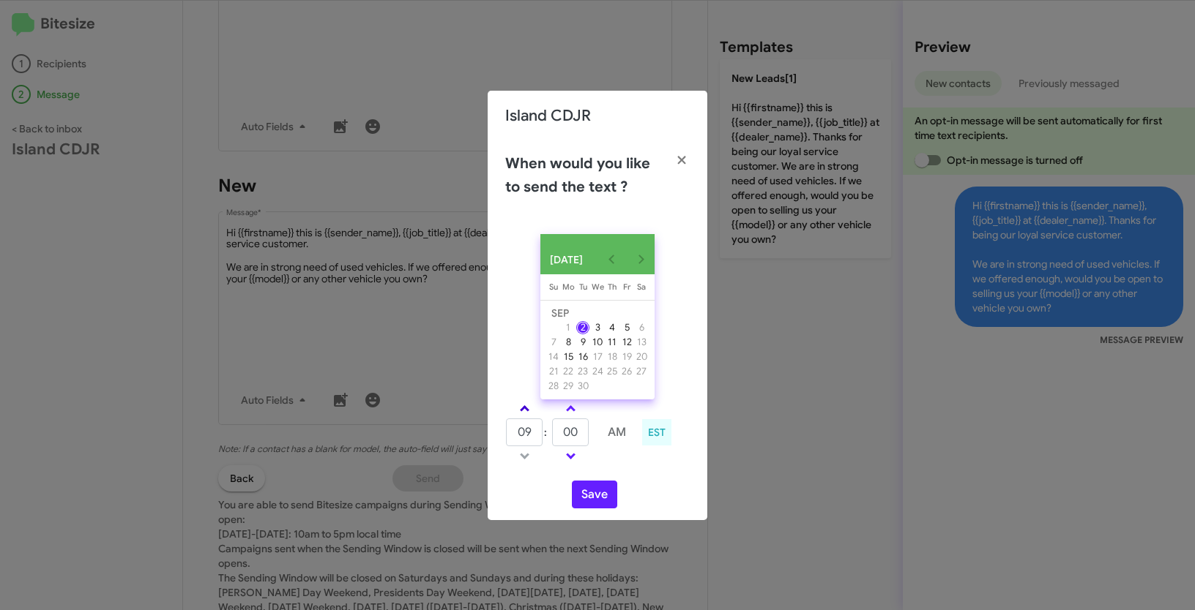
click at [522, 415] on span at bounding box center [525, 411] width 10 height 10
type input "11"
drag, startPoint x: 580, startPoint y: 438, endPoint x: 545, endPoint y: 438, distance: 35.1
click at [545, 438] on tr "11 : 00 AM" at bounding box center [570, 432] width 131 height 29
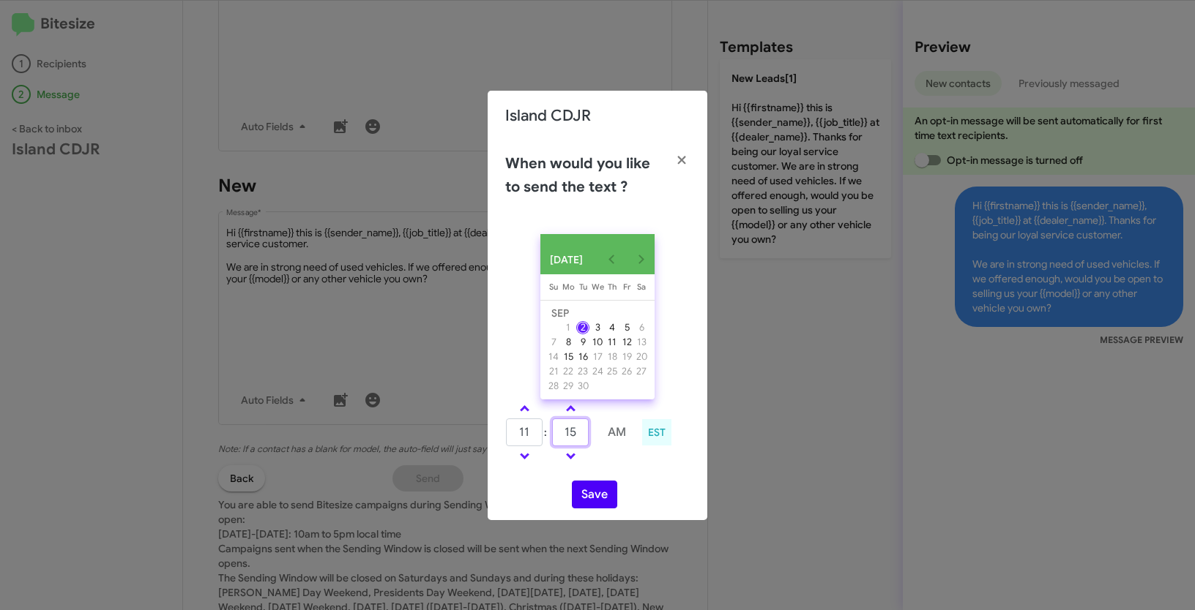
type input "15"
click at [586, 490] on button "Save" at bounding box center [594, 495] width 45 height 28
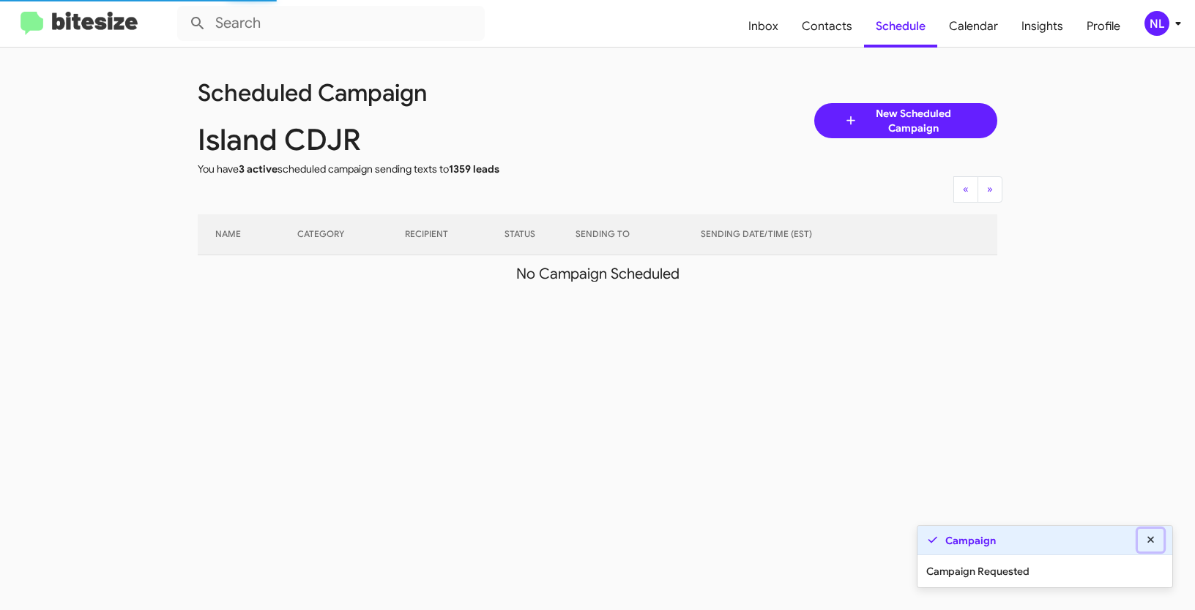
click at [1159, 545] on button at bounding box center [1151, 540] width 26 height 23
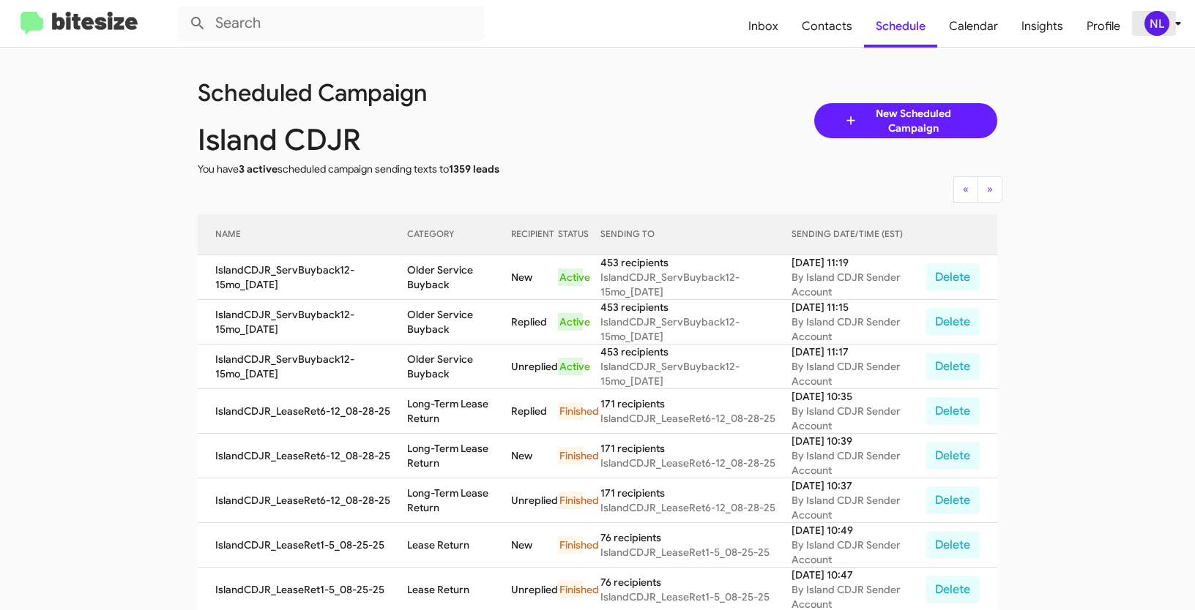
click at [1160, 27] on div "NL" at bounding box center [1156, 23] width 25 height 25
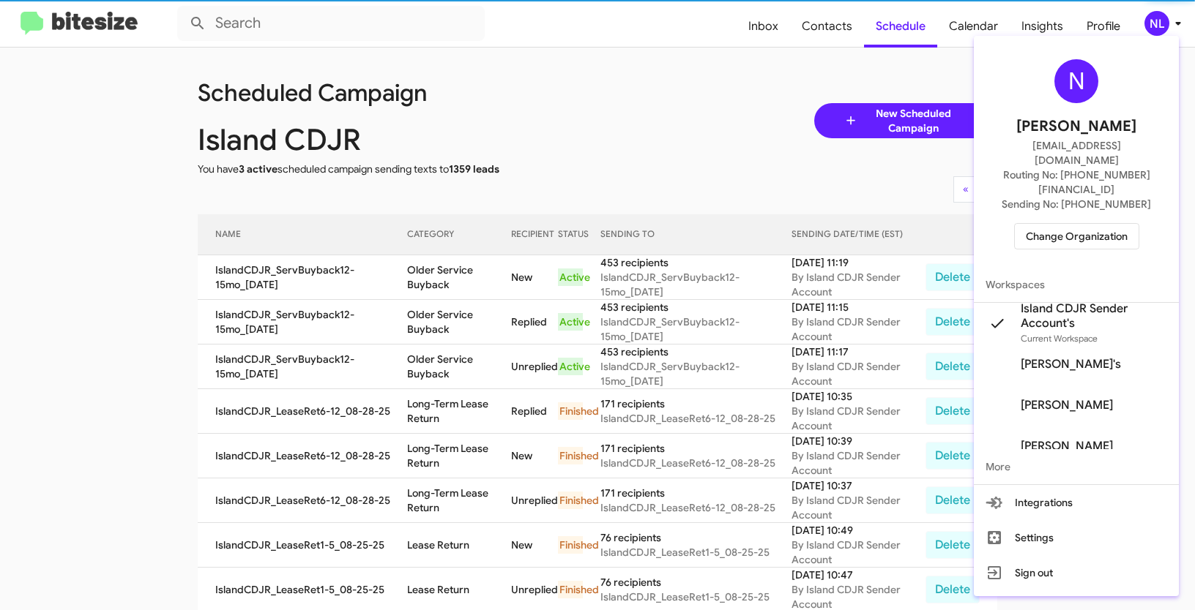
click at [1055, 224] on span "Change Organization" at bounding box center [1077, 236] width 102 height 25
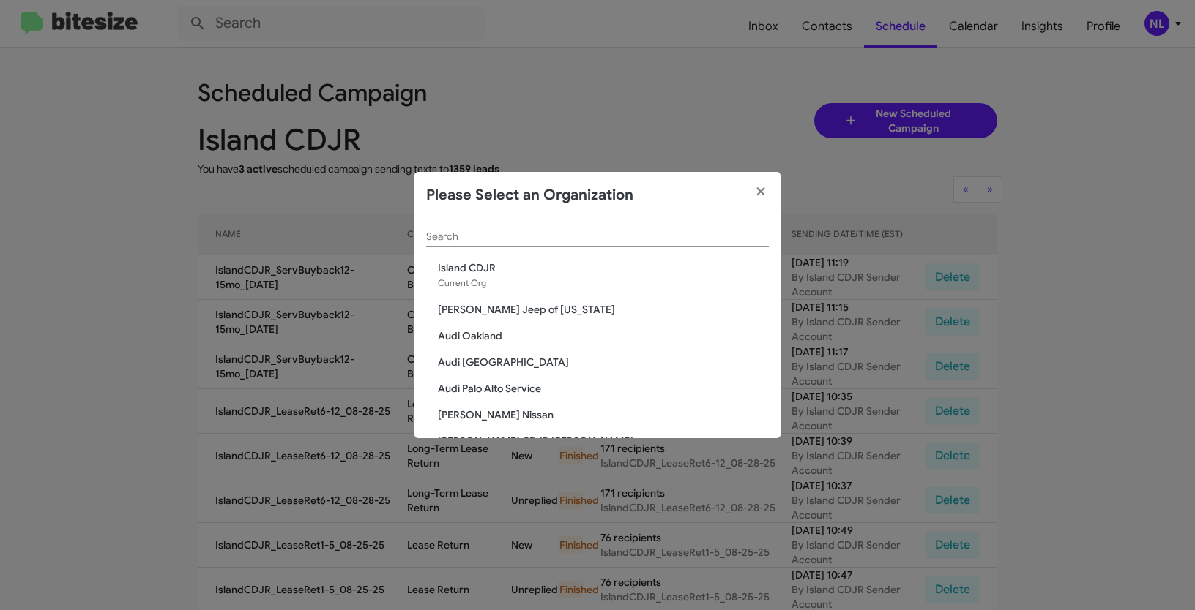
click at [485, 247] on div "Search" at bounding box center [597, 233] width 343 height 29
paste input "The Jeep Store"
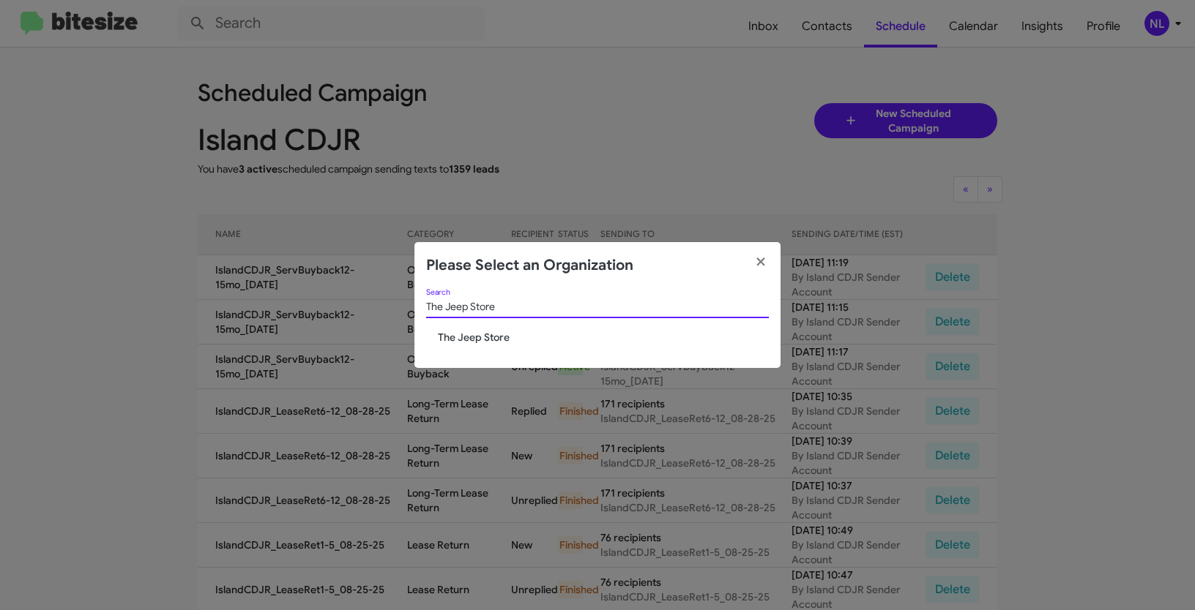
type input "The Jeep Store"
click at [453, 335] on span "The Jeep Store" at bounding box center [603, 337] width 331 height 15
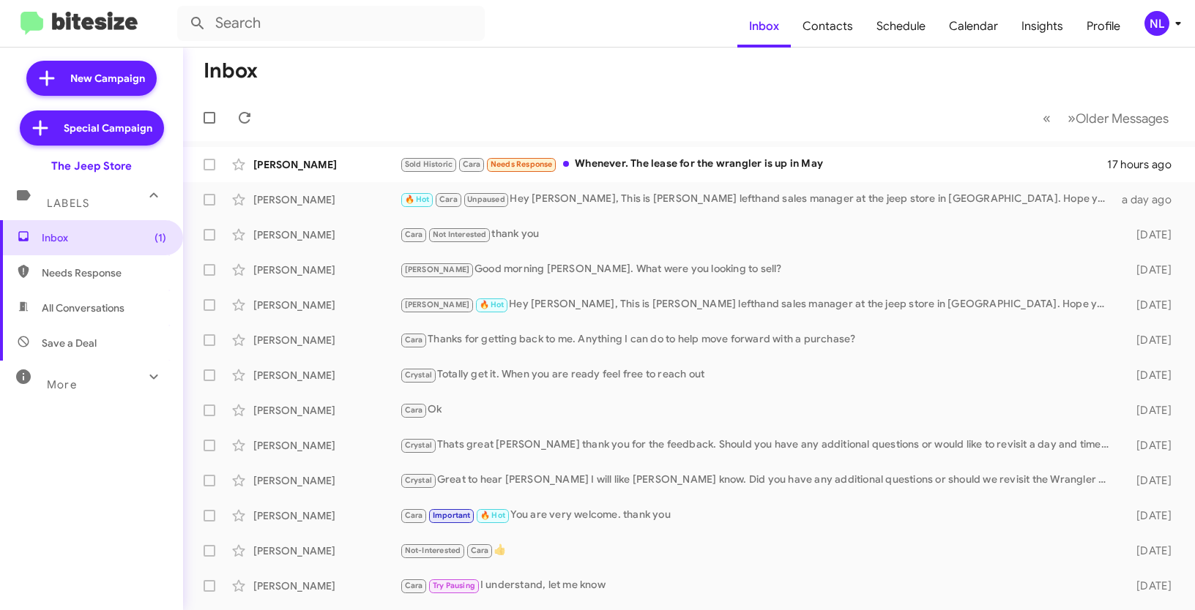
click at [1161, 25] on div "NL" at bounding box center [1156, 23] width 25 height 25
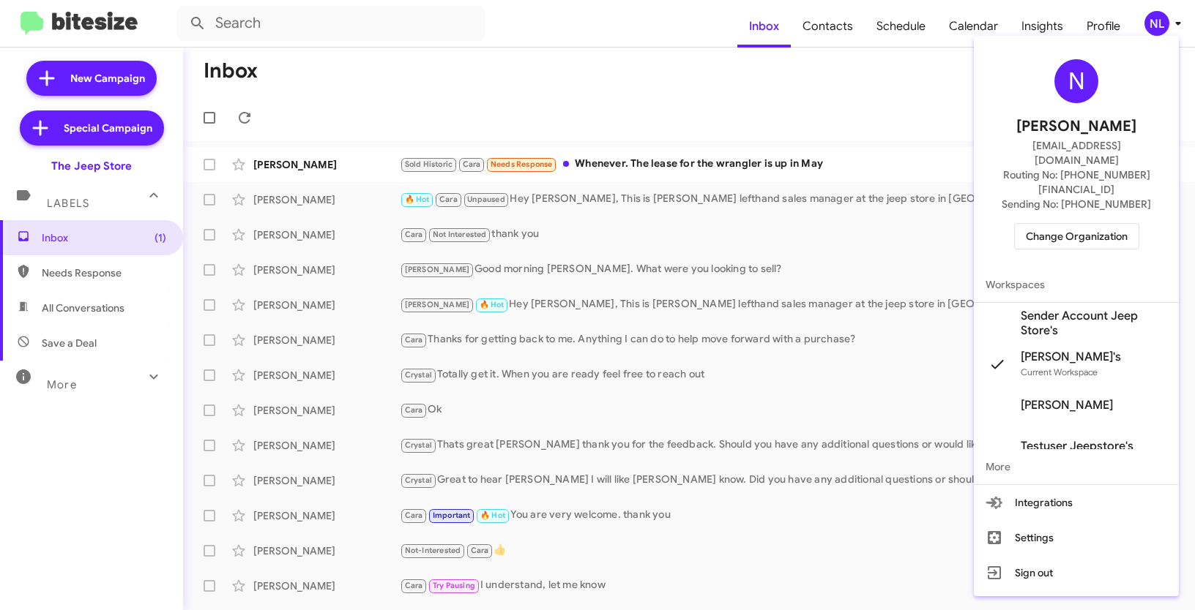
click at [1037, 309] on span "Sender Account Jeep Store's" at bounding box center [1093, 323] width 146 height 29
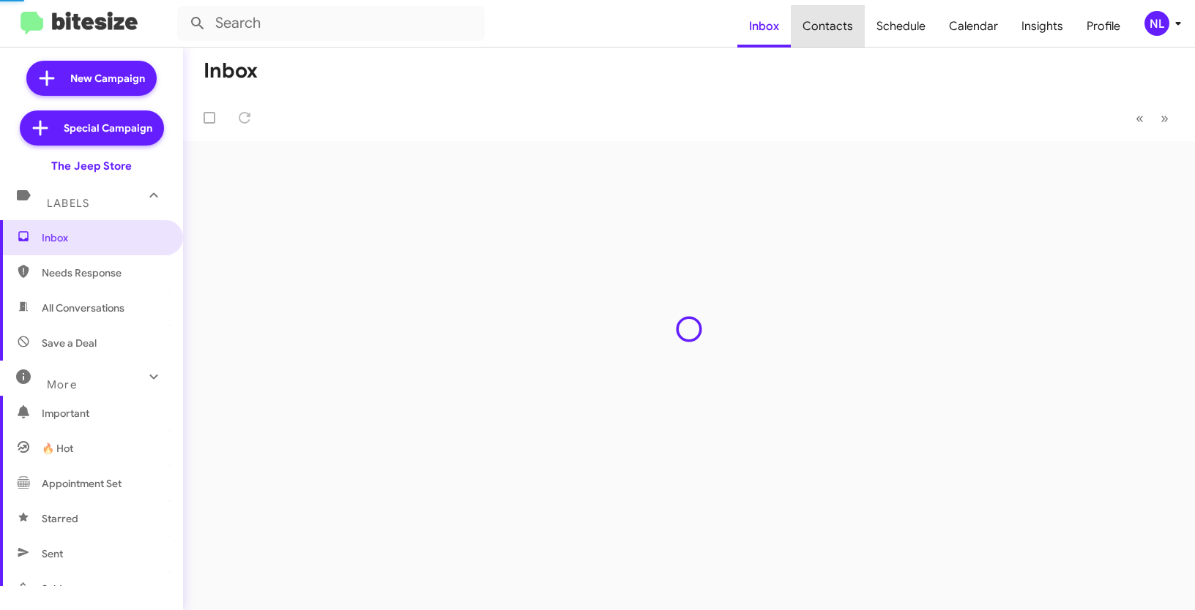
type input "in:groups"
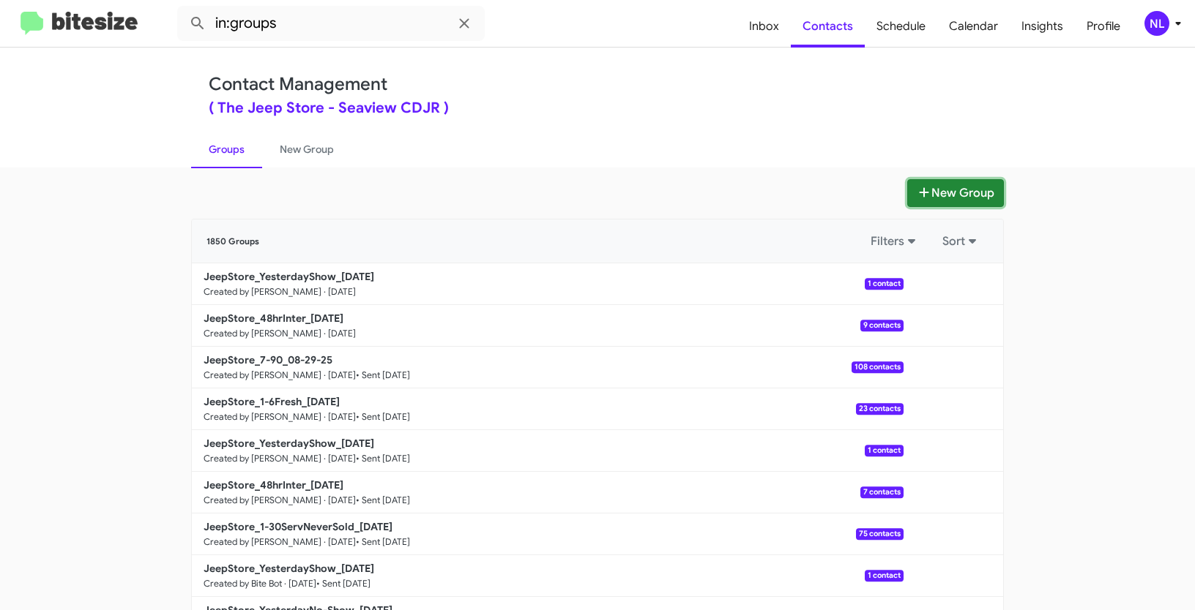
click at [954, 183] on button "New Group" at bounding box center [955, 193] width 97 height 28
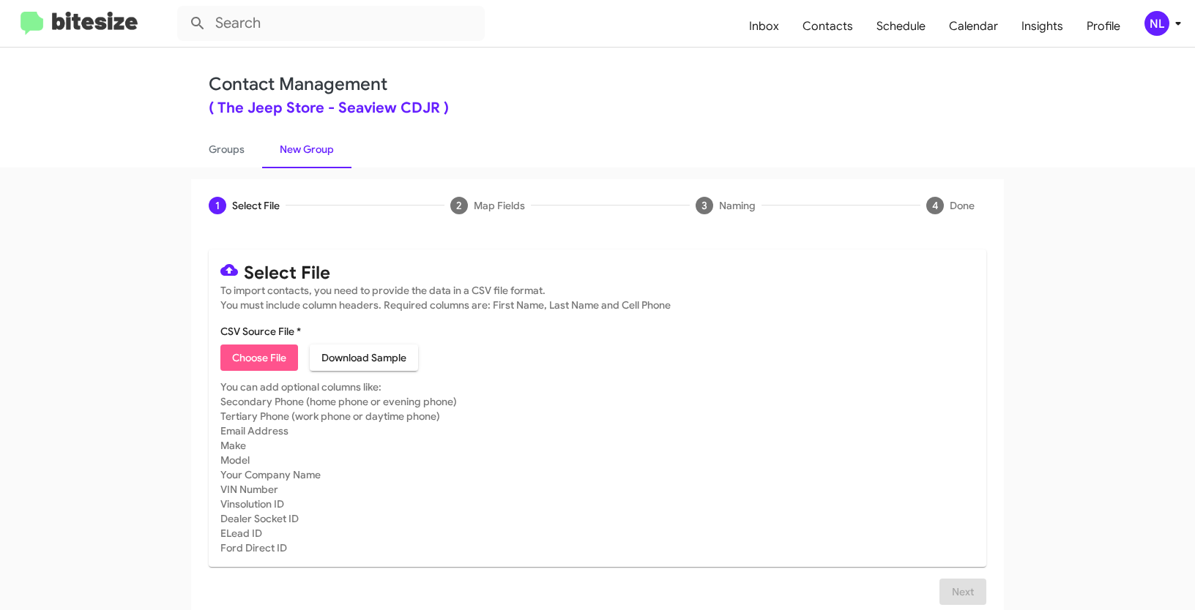
click at [239, 361] on span "Choose File" at bounding box center [259, 358] width 54 height 26
click at [255, 359] on span "Choose File" at bounding box center [259, 358] width 54 height 26
type input "JeepStore_Buyback24-27_09-02-25"
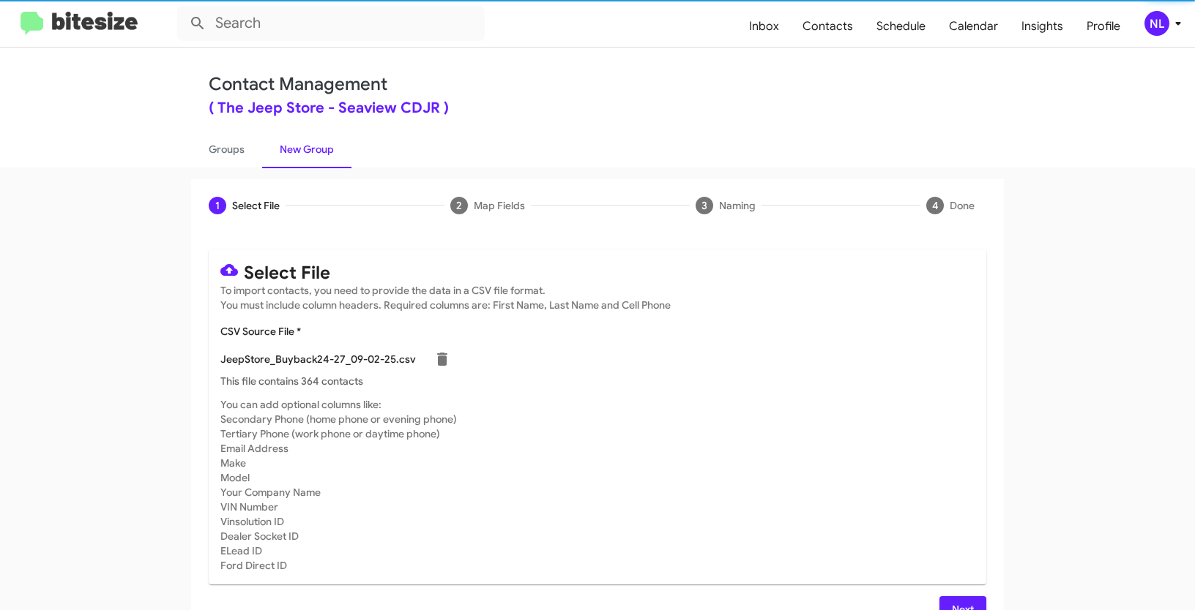
scroll to position [29, 0]
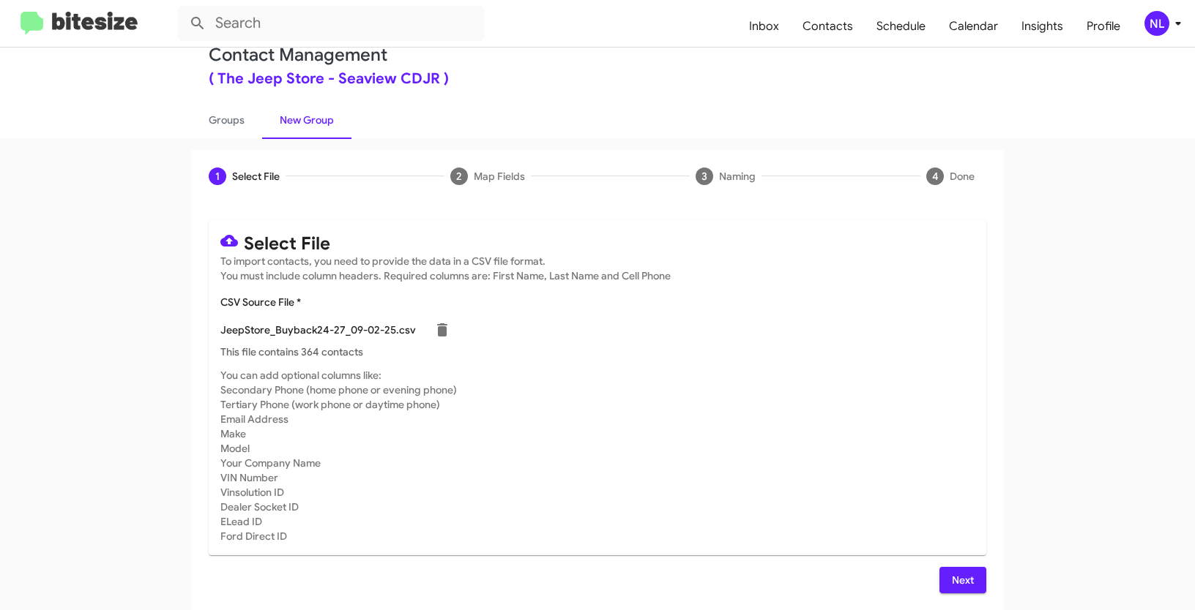
click at [970, 578] on button "Next" at bounding box center [962, 580] width 47 height 26
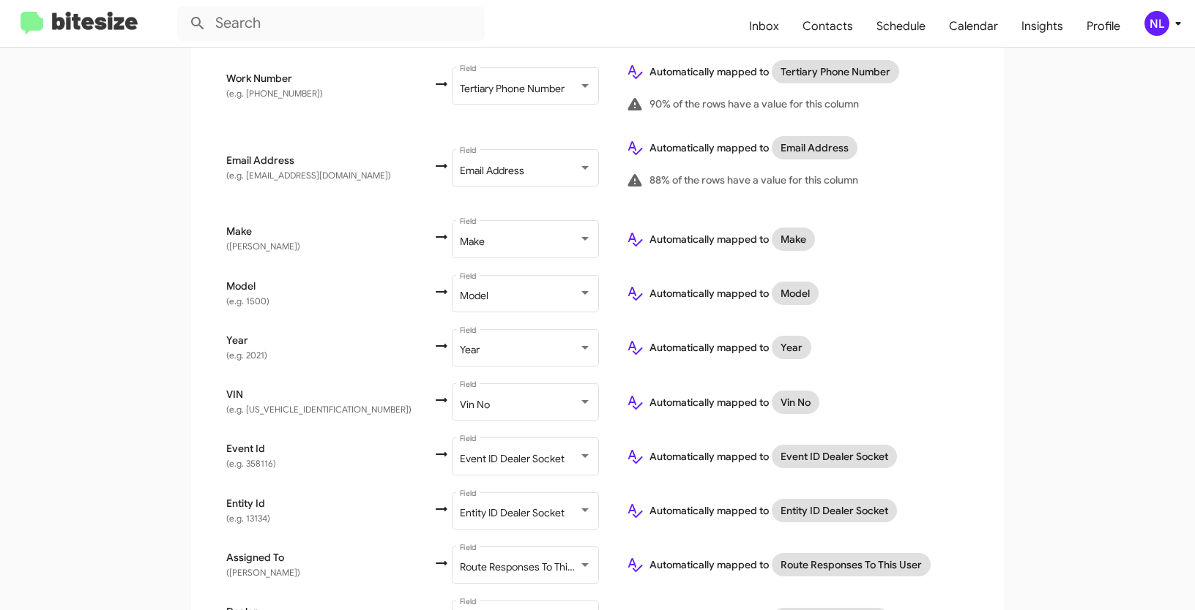
scroll to position [655, 0]
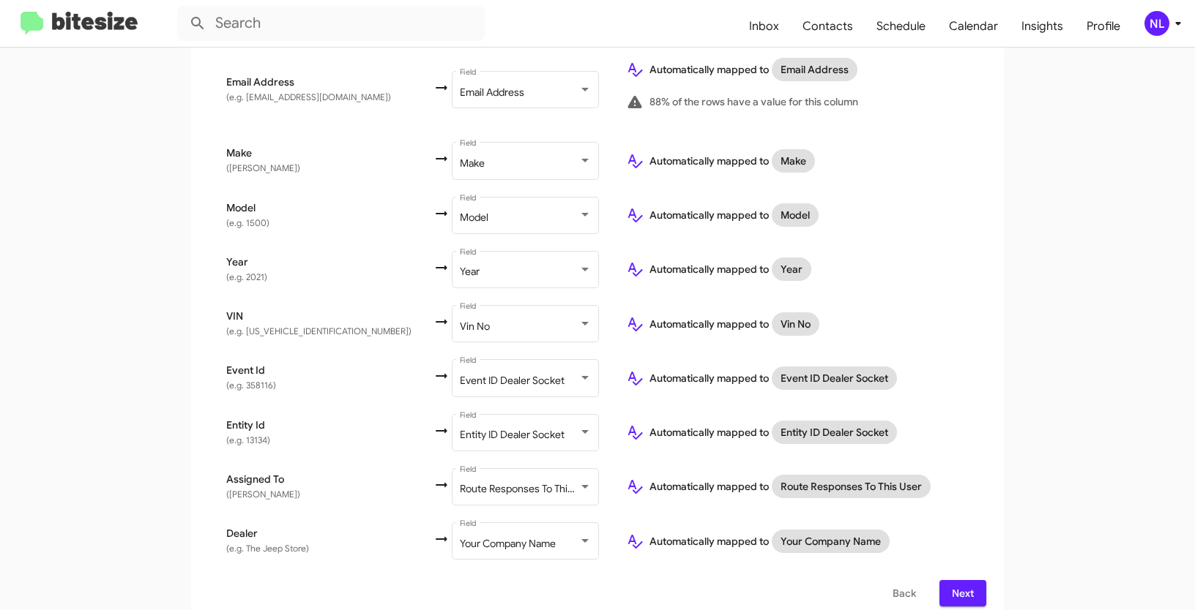
click at [960, 580] on span "Next" at bounding box center [962, 593] width 23 height 26
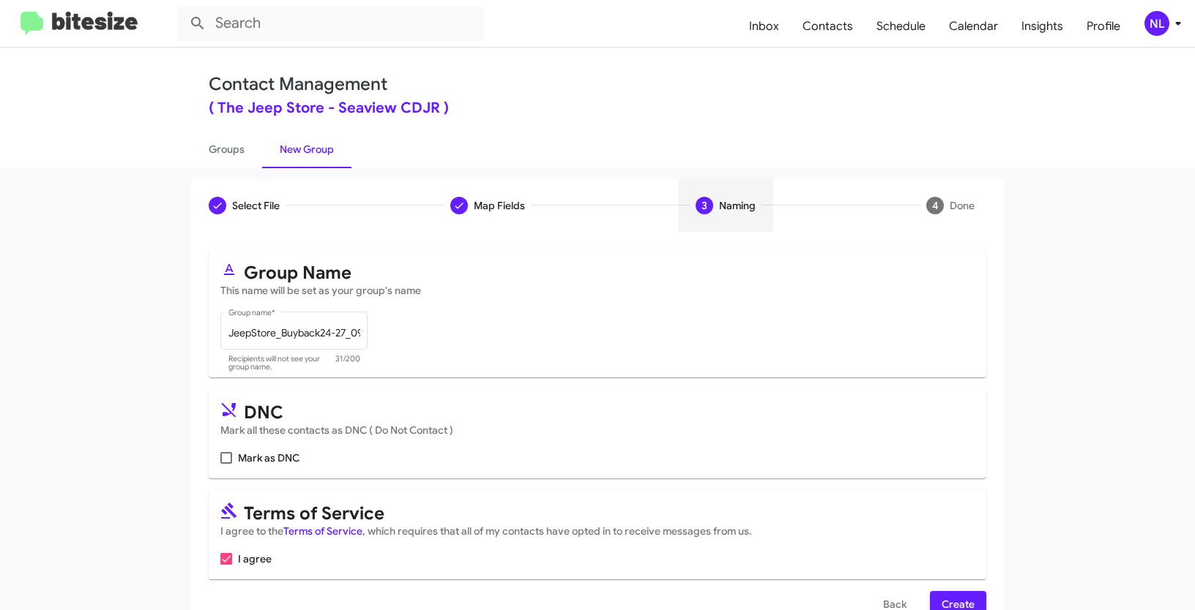
scroll to position [37, 0]
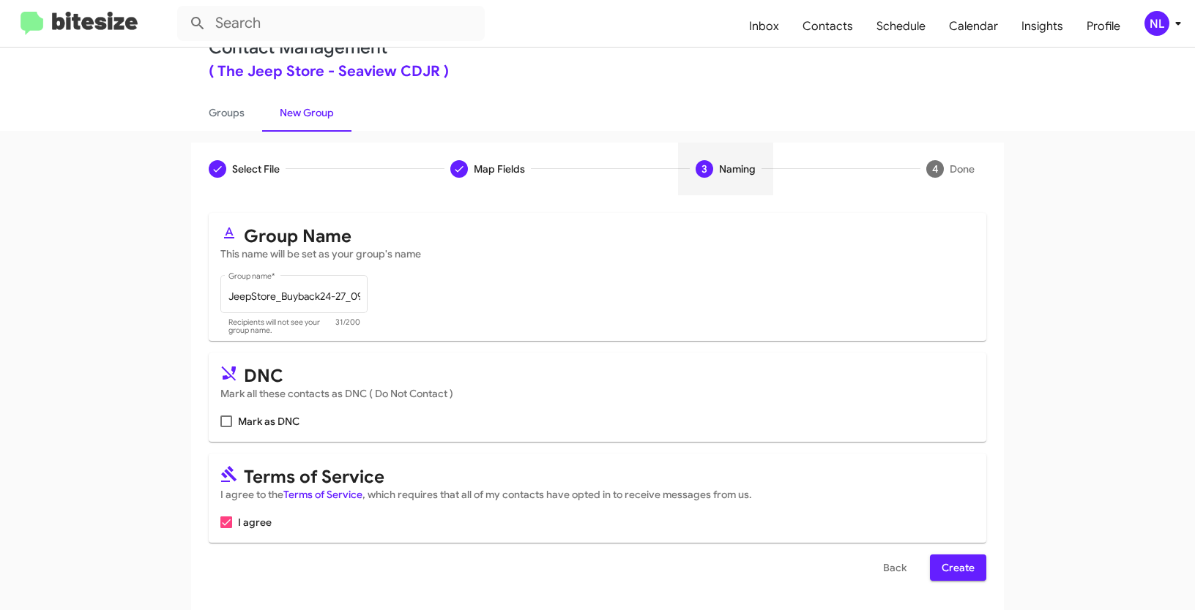
click at [966, 569] on span "Create" at bounding box center [957, 568] width 33 height 26
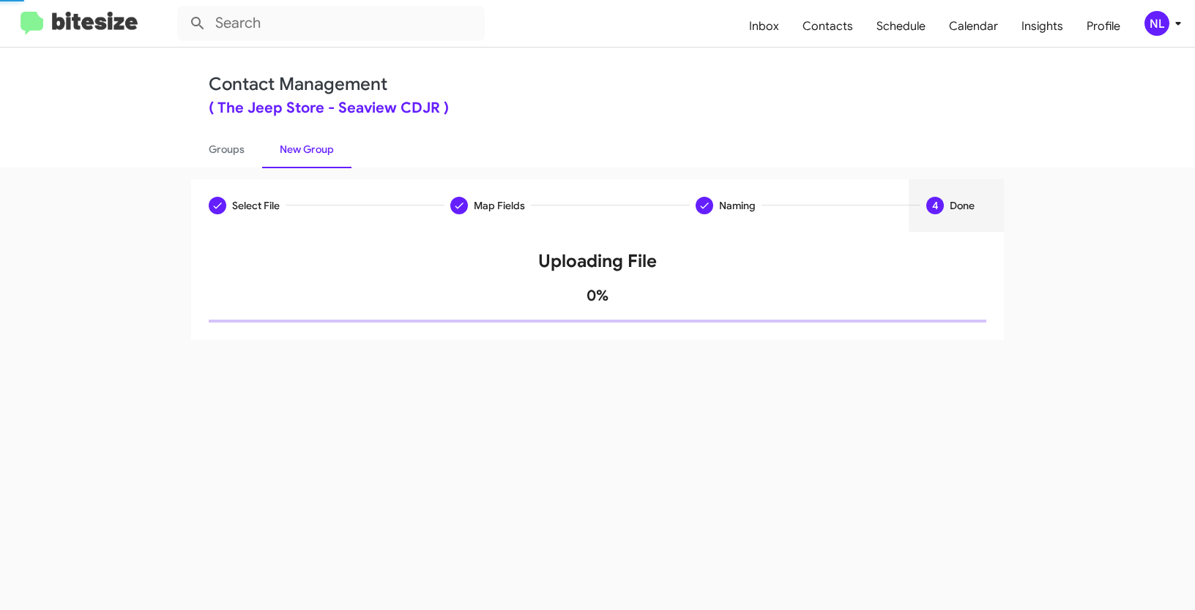
scroll to position [0, 0]
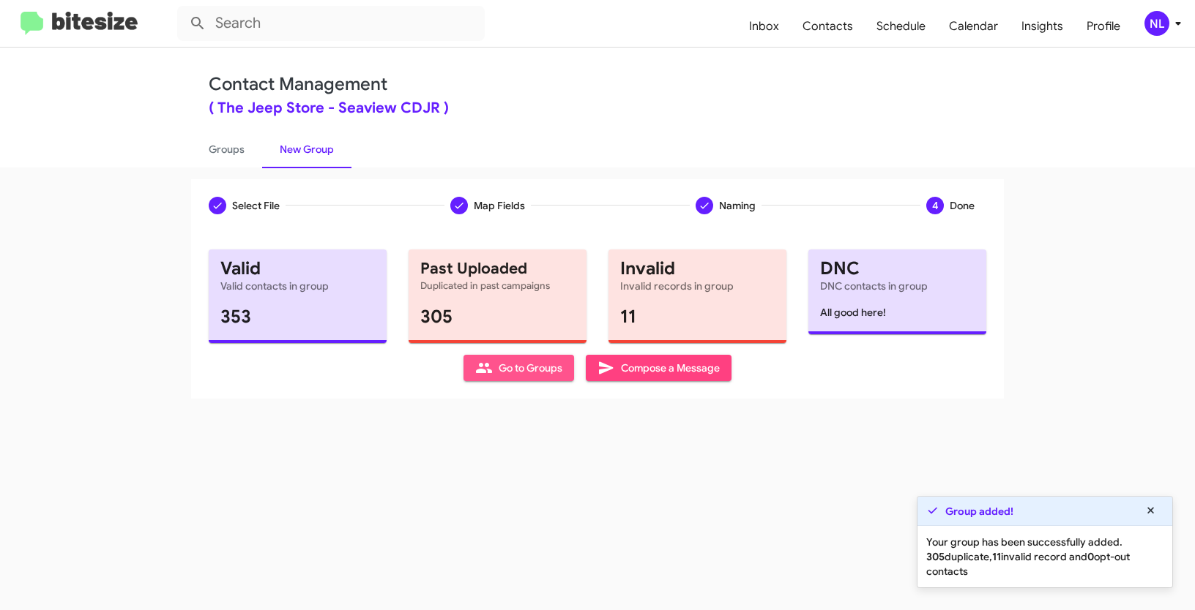
click at [503, 372] on span "Go to Groups" at bounding box center [518, 368] width 87 height 26
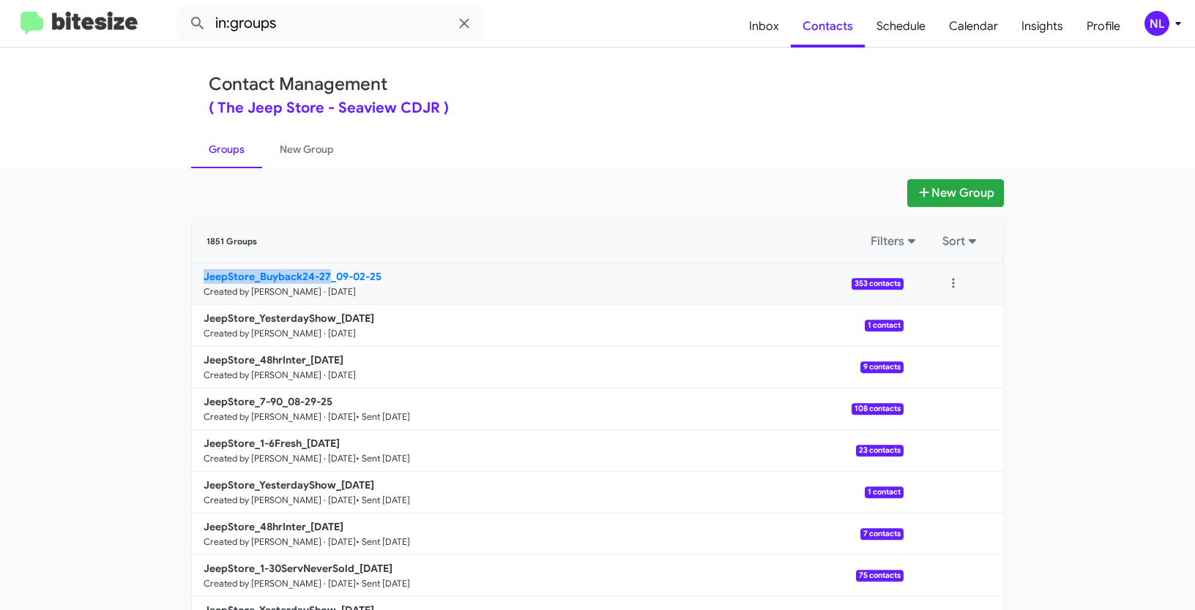
drag, startPoint x: 174, startPoint y: 275, endPoint x: 324, endPoint y: 274, distance: 149.3
click at [324, 274] on app-groups "New Group 1851 Groups Filters Sort JeepStore_Buyback24-27_09-02-25 Created by N…" at bounding box center [597, 449] width 1195 height 540
copy b "JeepStore_Buyback24-27"
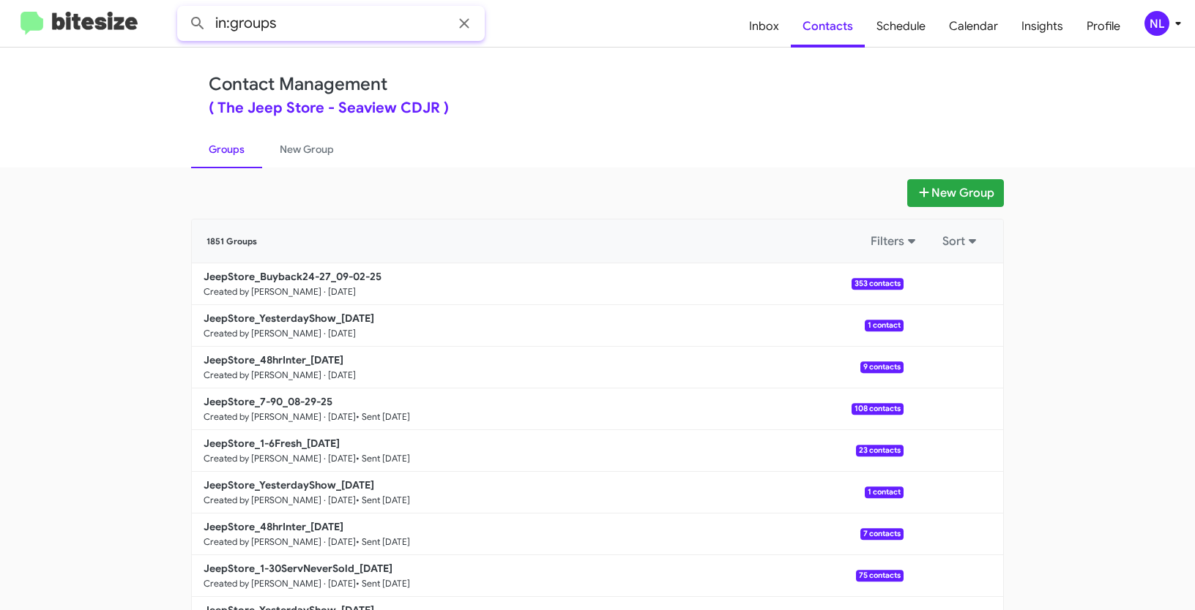
click at [313, 34] on input "in:groups" at bounding box center [330, 23] width 307 height 35
paste input "JeepStore_Buyback24-27"
type input "in:groups JeepStore_Buyback24-27"
click at [183, 9] on button at bounding box center [197, 23] width 29 height 29
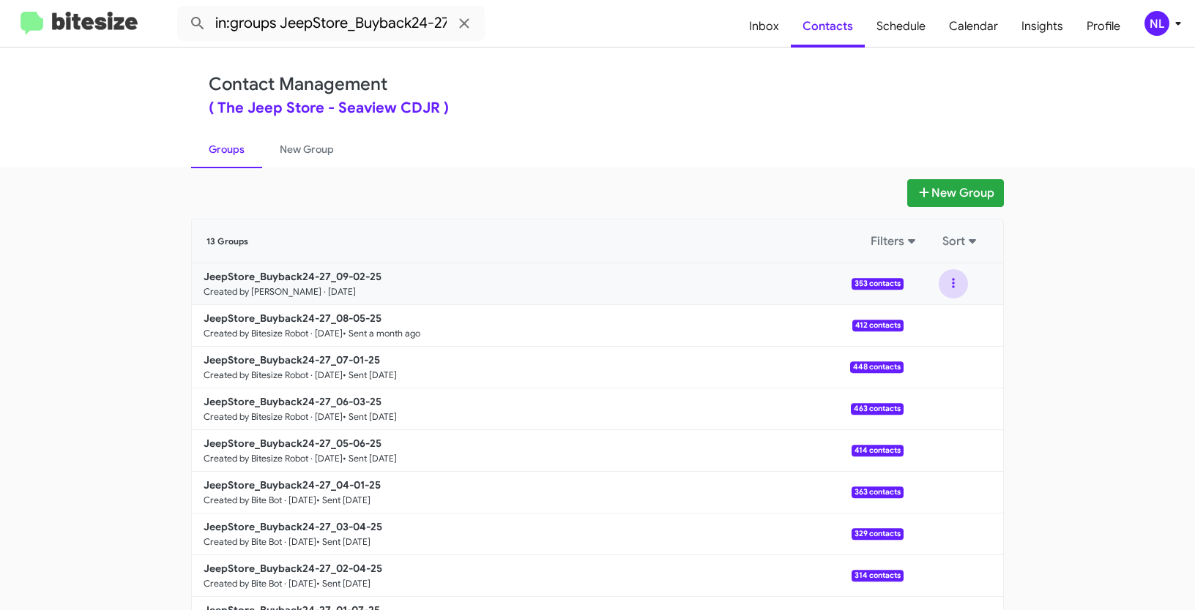
click at [948, 278] on button at bounding box center [952, 283] width 29 height 29
click at [925, 324] on button "View contacts" at bounding box center [909, 323] width 117 height 35
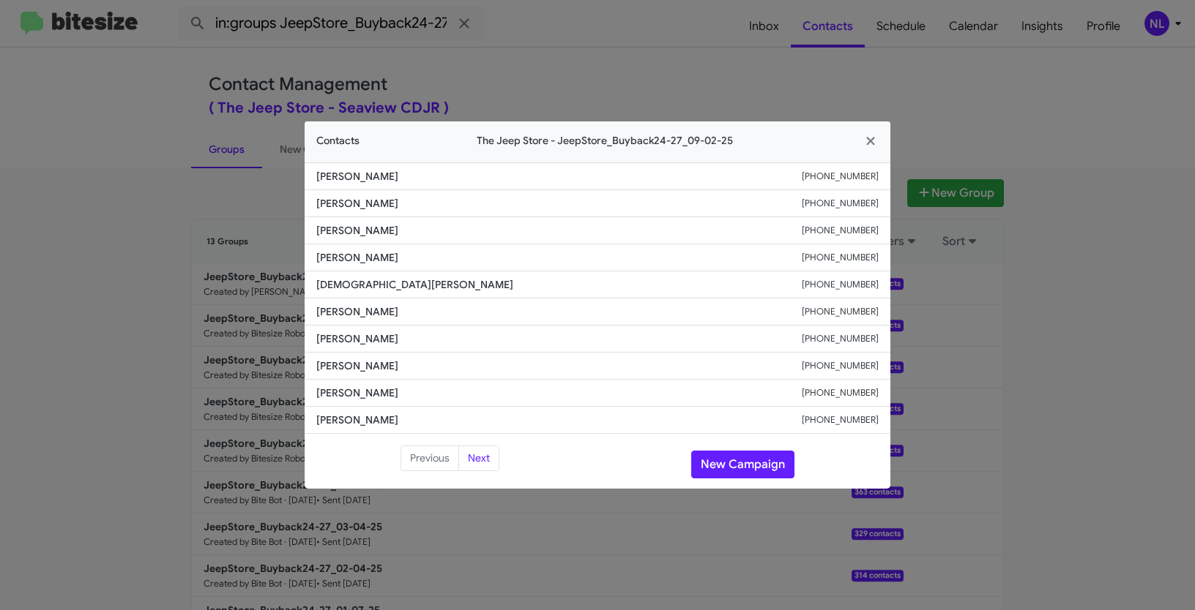
drag, startPoint x: 312, startPoint y: 332, endPoint x: 501, endPoint y: 335, distance: 189.6
click at [501, 335] on li "Vanessa Thergesen +17325479815" at bounding box center [598, 339] width 586 height 27
copy span "Vanessa Thergesen"
click at [727, 466] on button "New Campaign" at bounding box center [742, 465] width 103 height 28
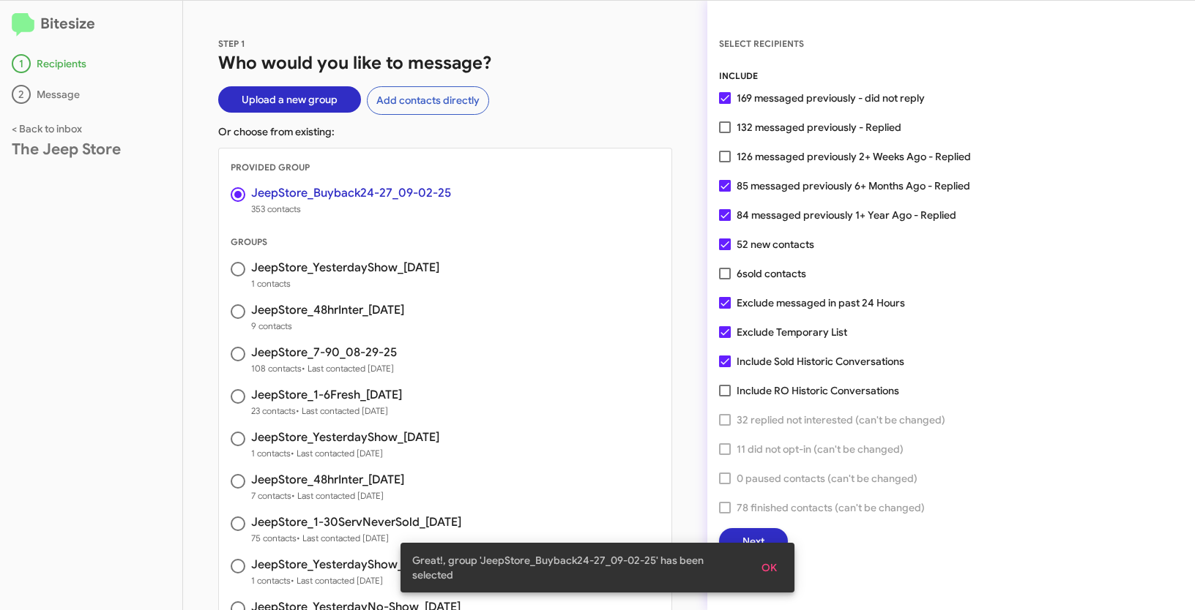
click at [770, 569] on span "OK" at bounding box center [768, 568] width 15 height 26
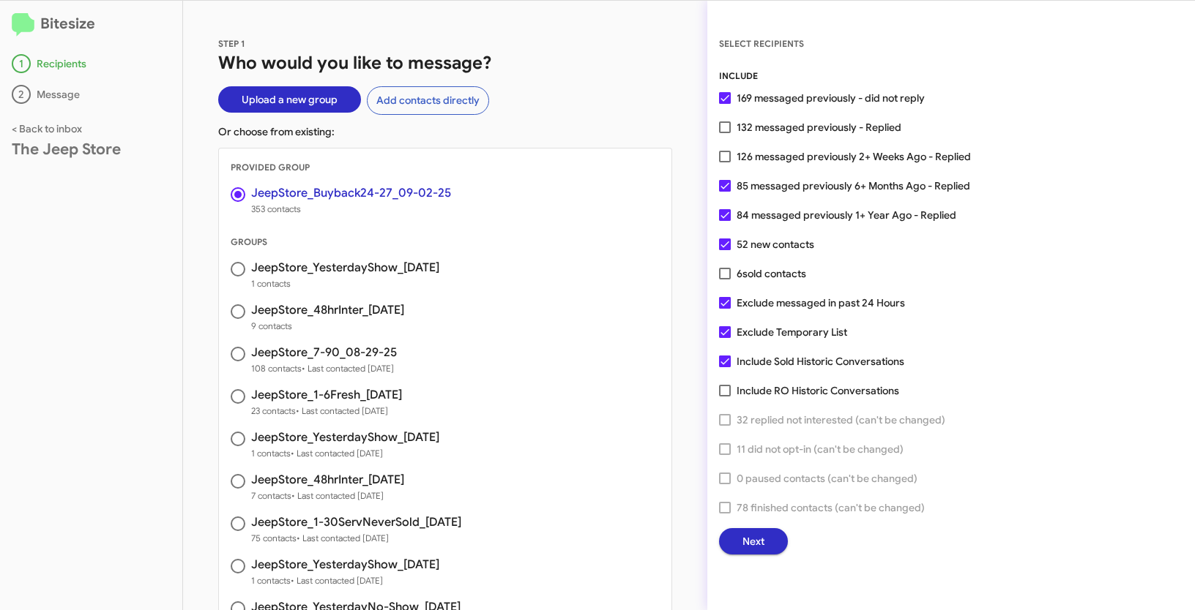
click at [747, 550] on span "Next" at bounding box center [753, 542] width 22 height 26
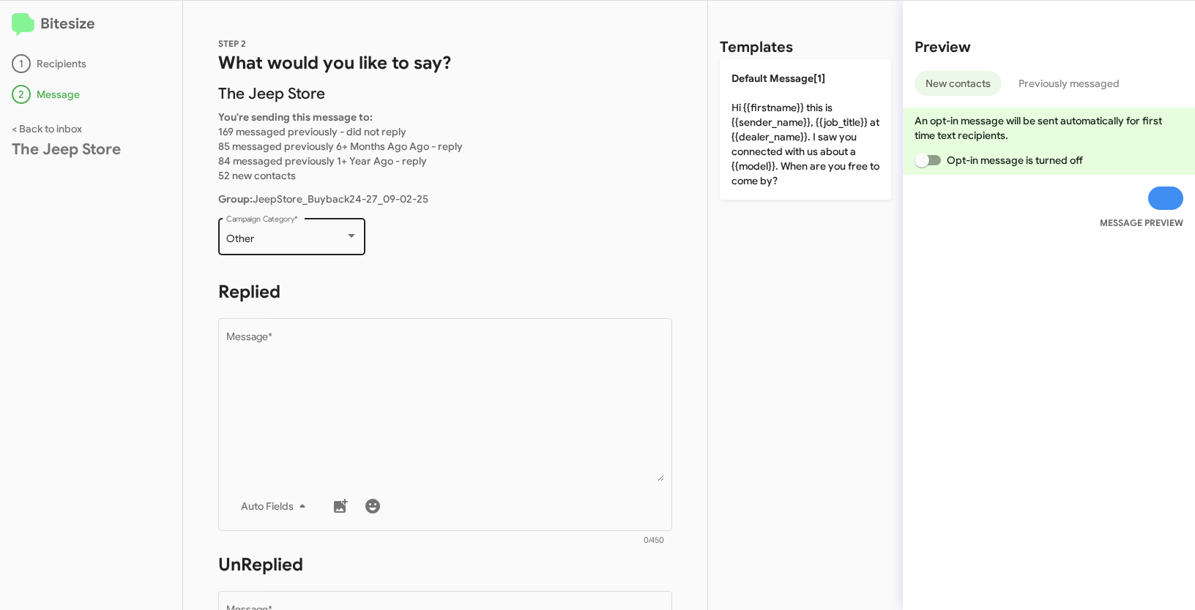
click at [315, 246] on div "Other Campaign Category *" at bounding box center [292, 235] width 132 height 40
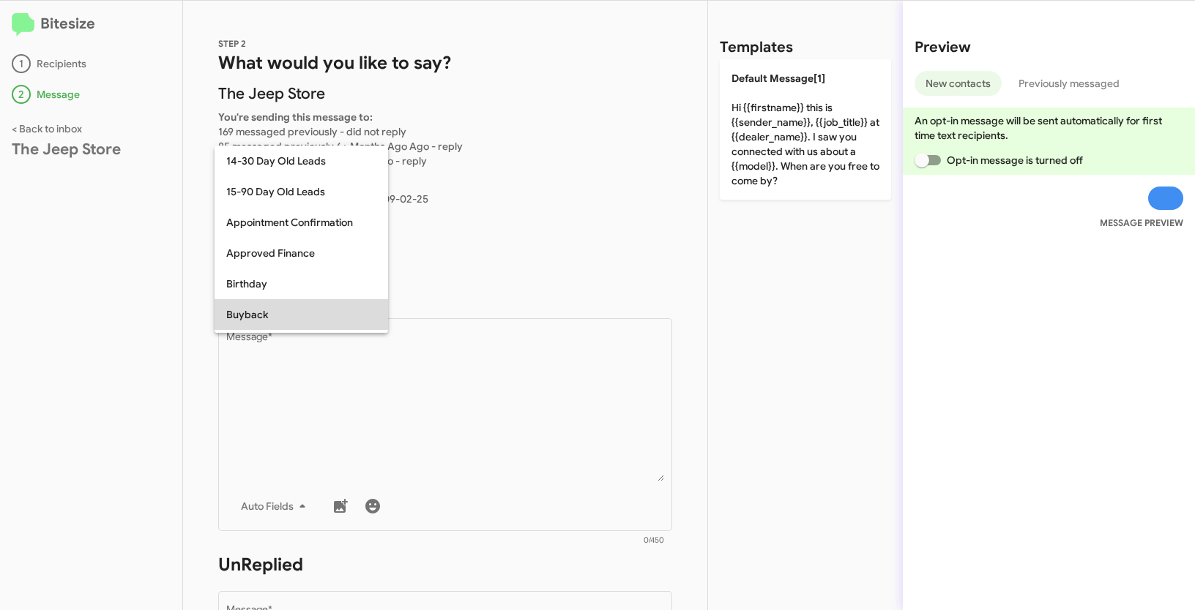
click at [268, 313] on span "Buyback" at bounding box center [301, 314] width 150 height 31
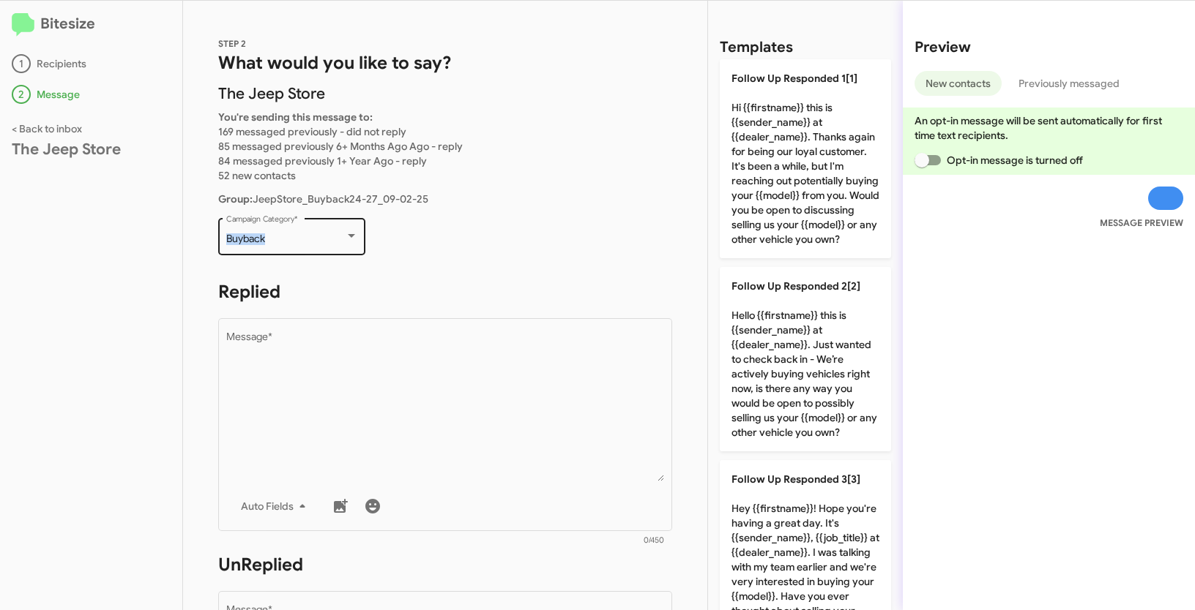
drag, startPoint x: 224, startPoint y: 236, endPoint x: 275, endPoint y: 239, distance: 50.6
click at [275, 239] on div "Buyback Campaign Category *" at bounding box center [291, 235] width 147 height 40
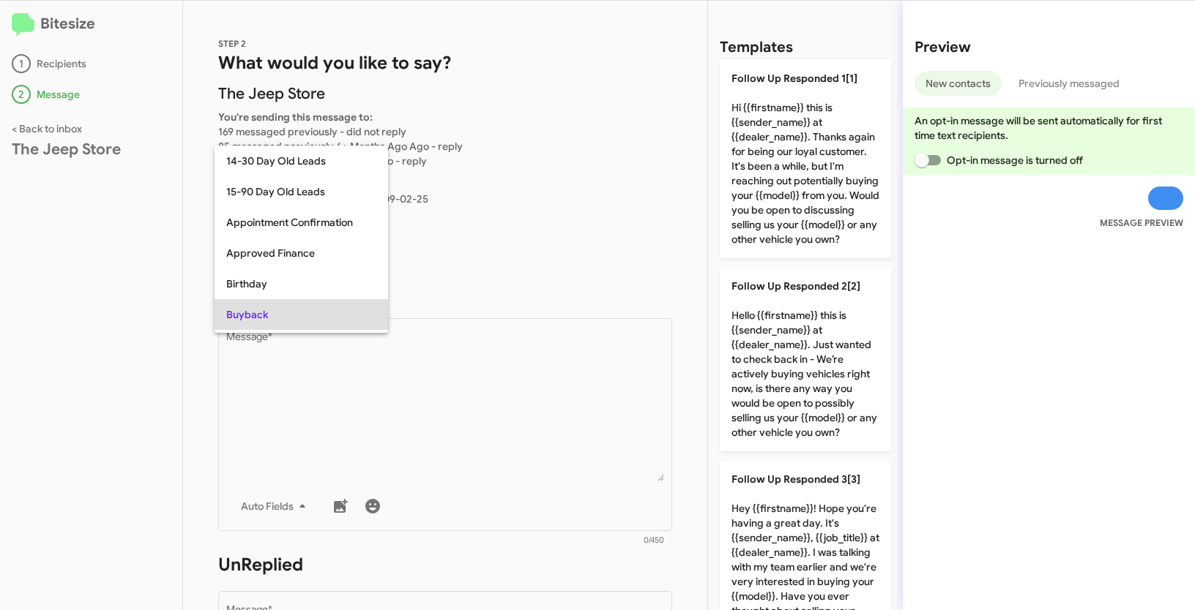
scroll to position [75, 0]
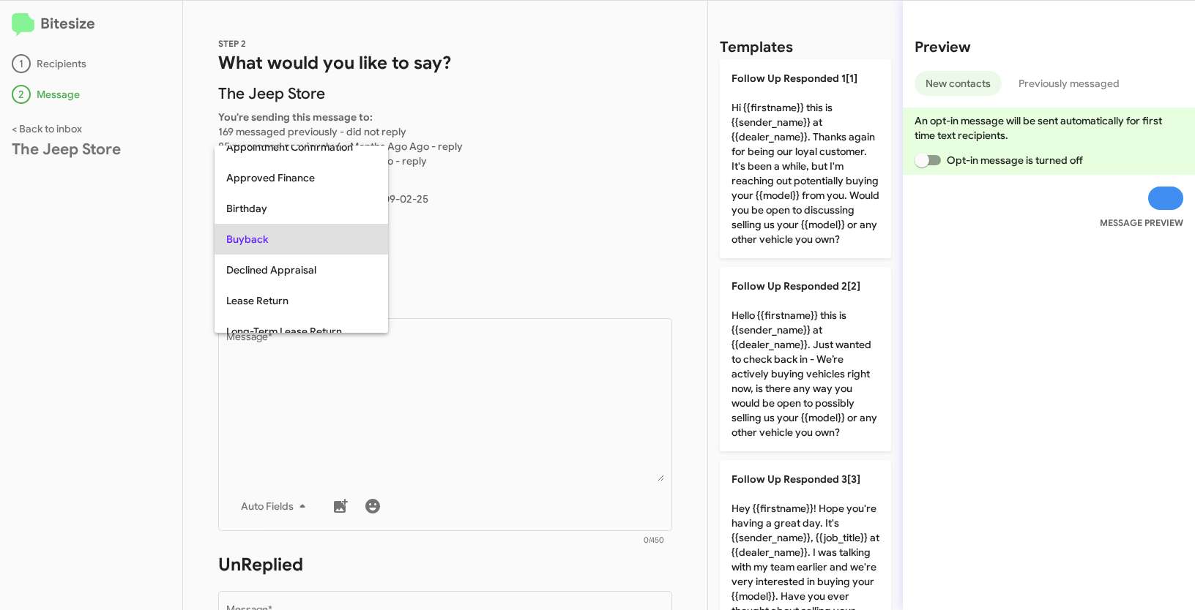
copy span "Buyback"
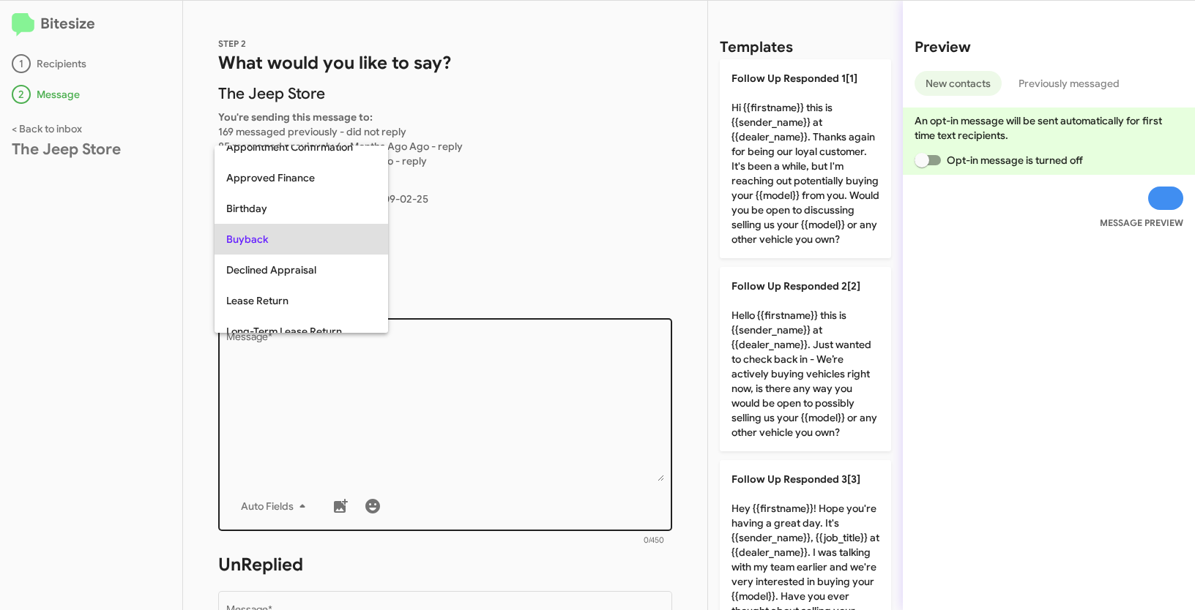
click at [422, 384] on div at bounding box center [597, 305] width 1195 height 610
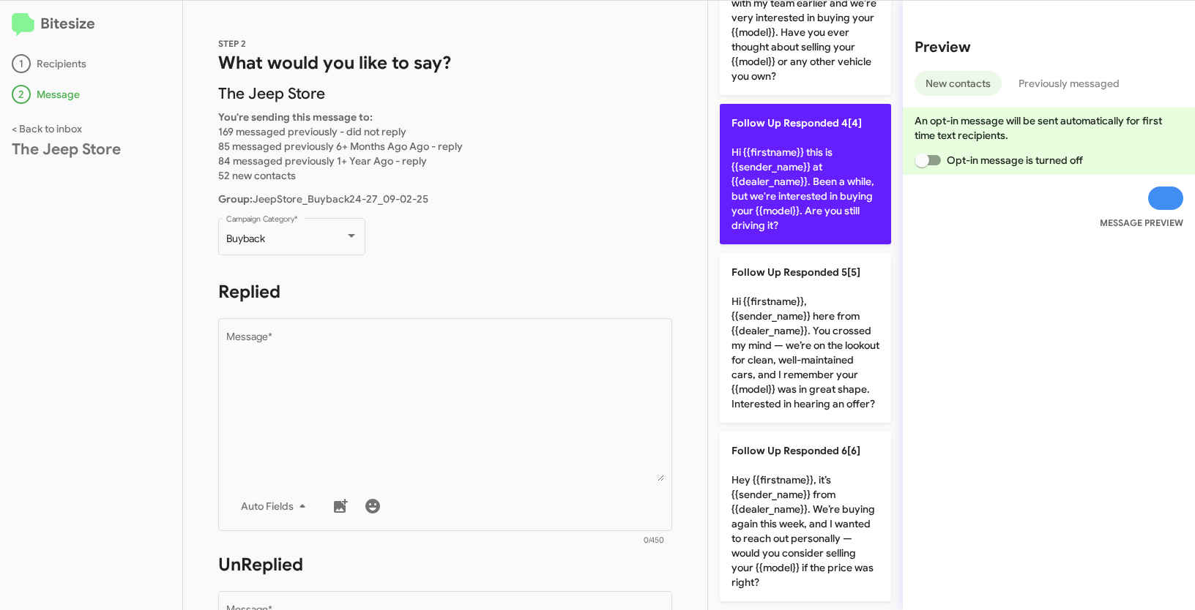
scroll to position [622, 0]
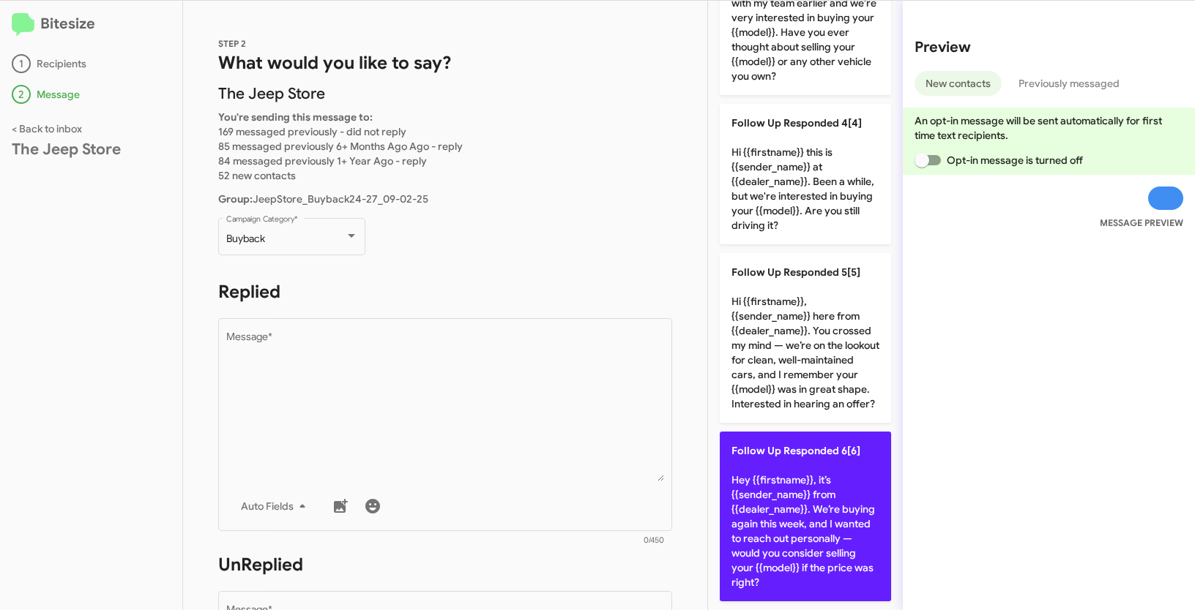
click at [780, 485] on p "Follow Up Responded 6[6] Hey {{firstname}}, it’s {{sender_name}} from {{dealer_…" at bounding box center [805, 517] width 171 height 170
type textarea "Hey {{firstname}}, it’s {{sender_name}} from {{dealer_name}}. We’re buying agai…"
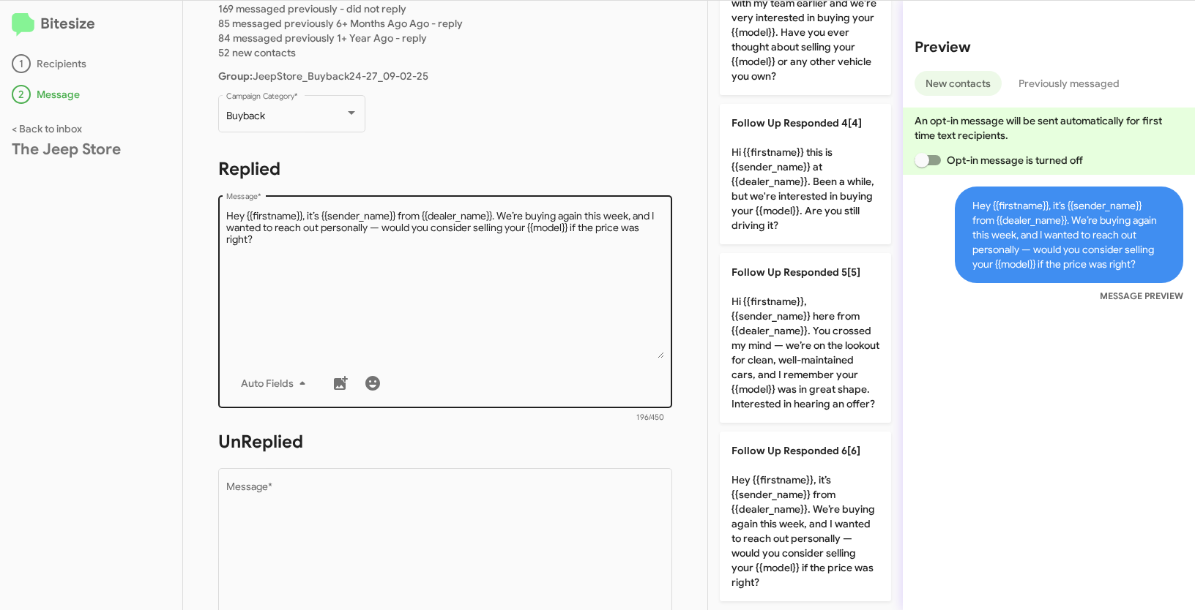
scroll to position [378, 0]
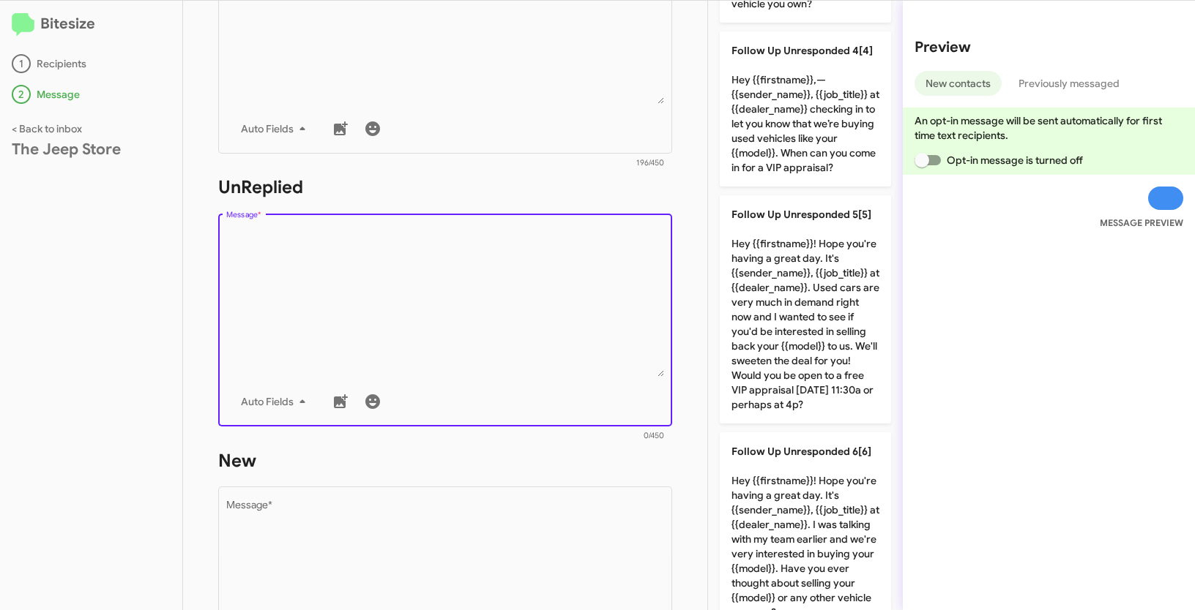
click at [503, 324] on textarea "Message *" at bounding box center [445, 302] width 438 height 149
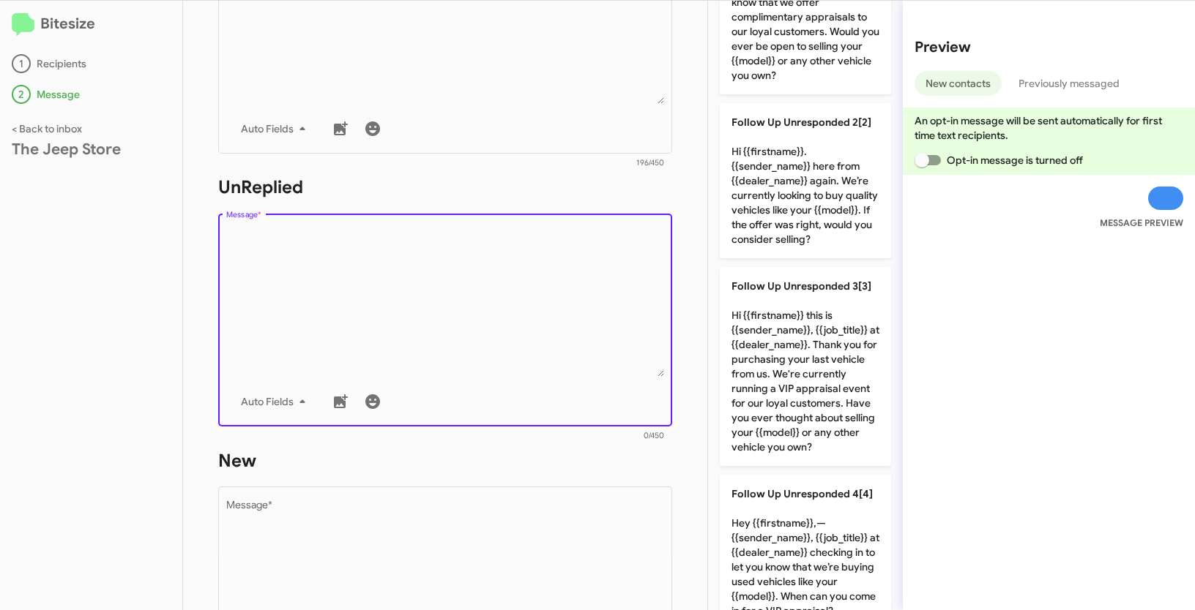
scroll to position [0, 0]
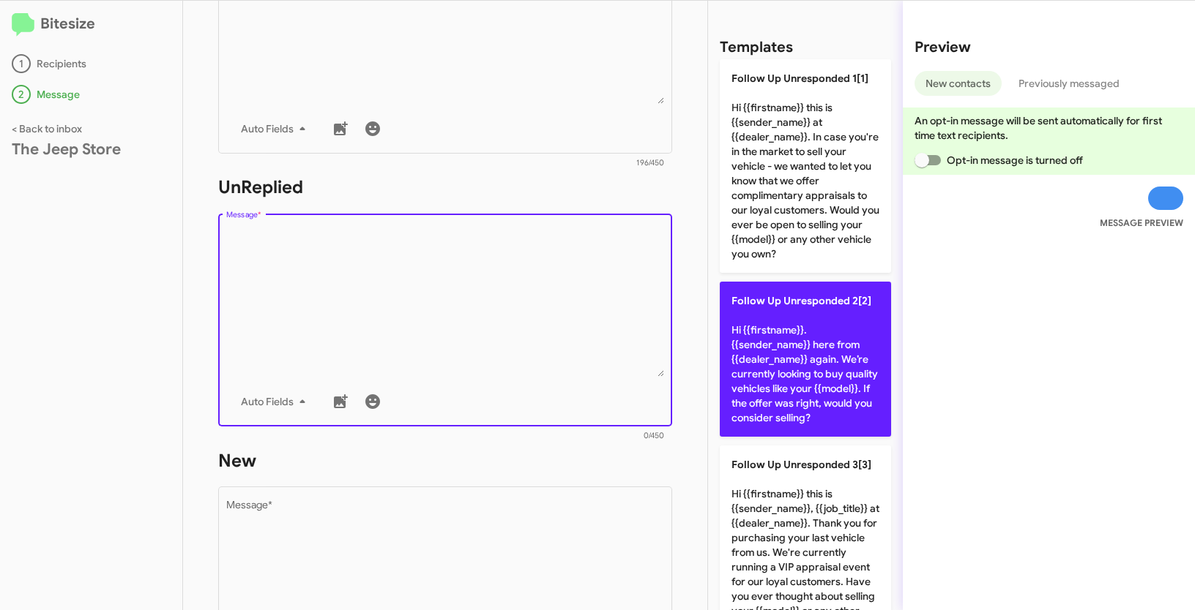
click at [772, 336] on p "Follow Up Unresponded 2[2] Hi {{firstname}}. {{sender_name}} here from {{dealer…" at bounding box center [805, 359] width 171 height 155
type textarea "Hi {{firstname}}. {{sender_name}} here from {{dealer_name}} again. We’re curren…"
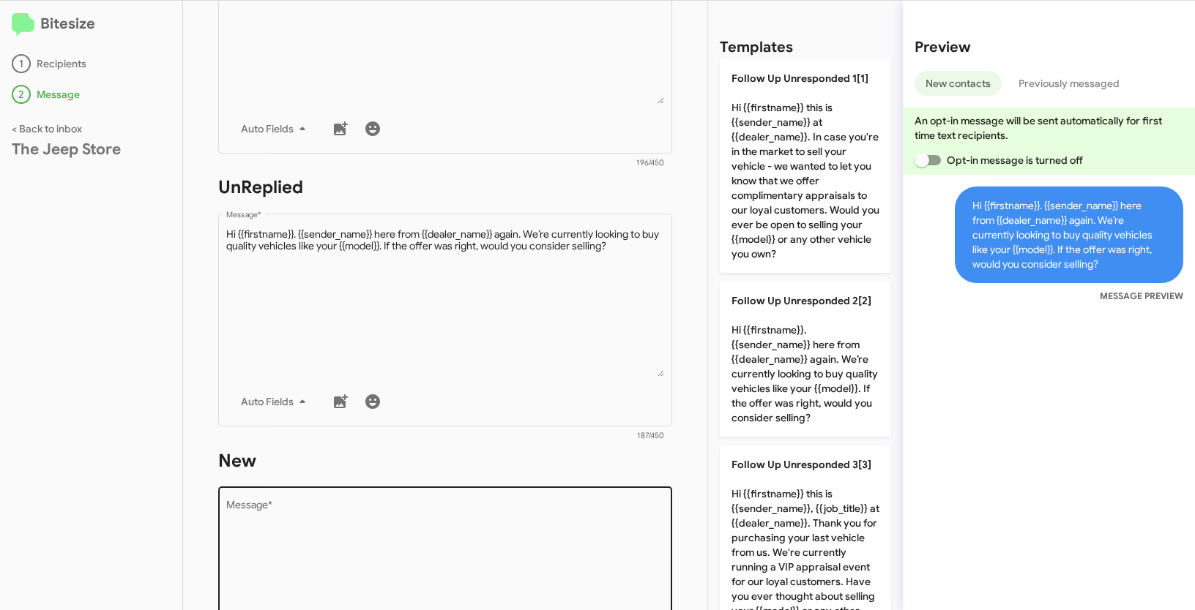
click at [433, 535] on textarea "Message *" at bounding box center [445, 575] width 438 height 149
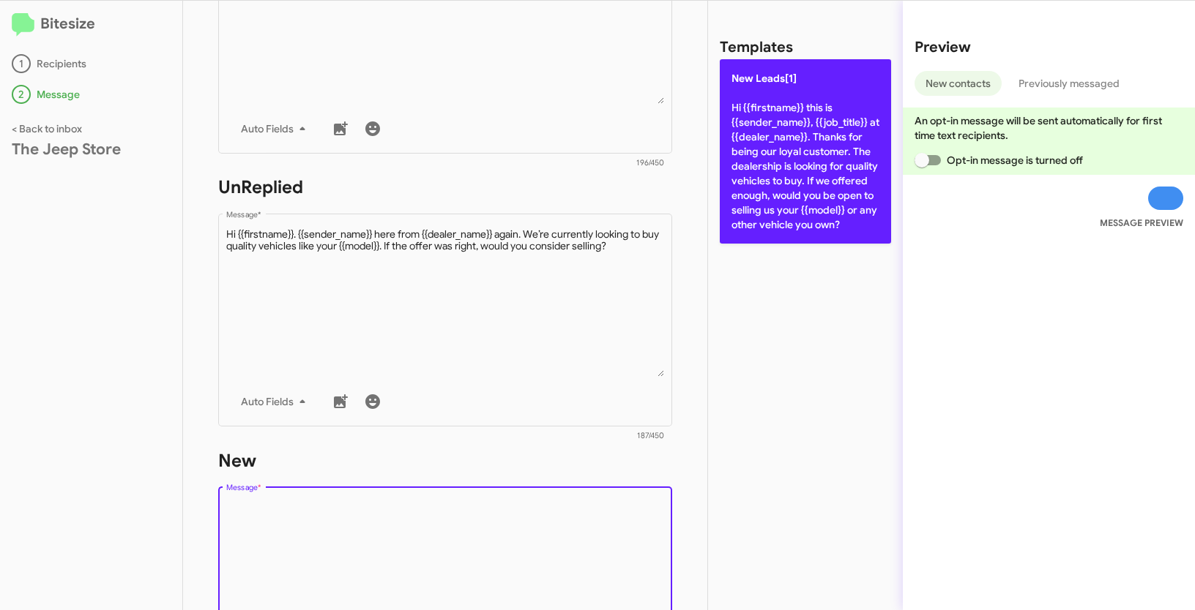
click at [728, 200] on p "New Leads[1] Hi {{firstname}} this is {{sender_name}}, {{job_title}} at {{deale…" at bounding box center [805, 151] width 171 height 184
type textarea "Hi {{firstname}} this is {{sender_name}}, {{job_title}} at {{dealer_name}}. Tha…"
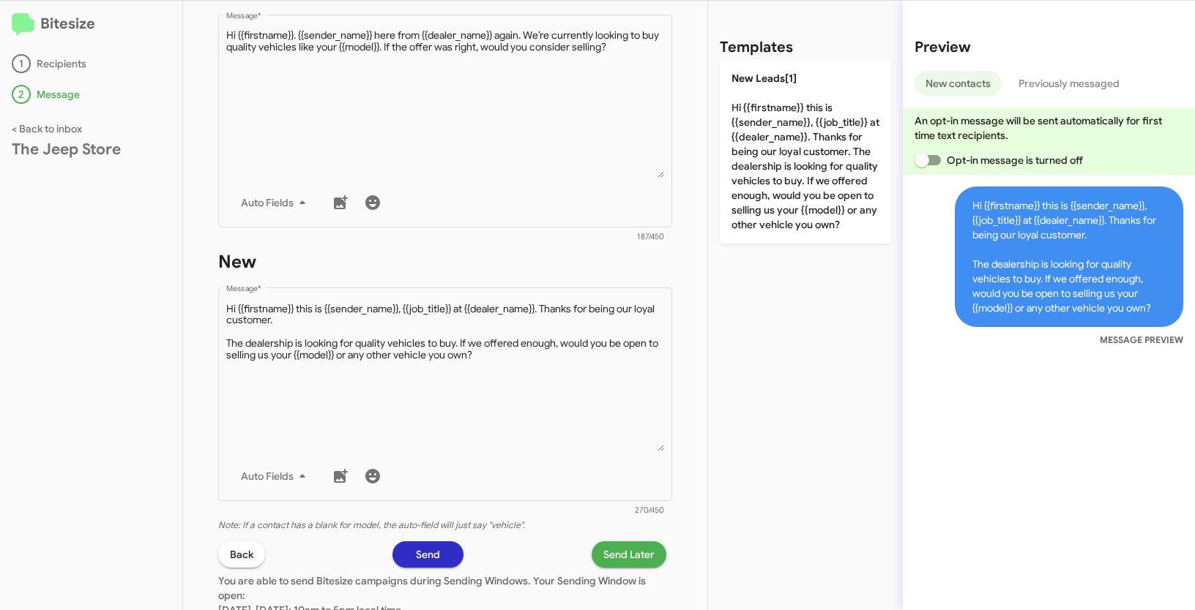
scroll to position [714, 0]
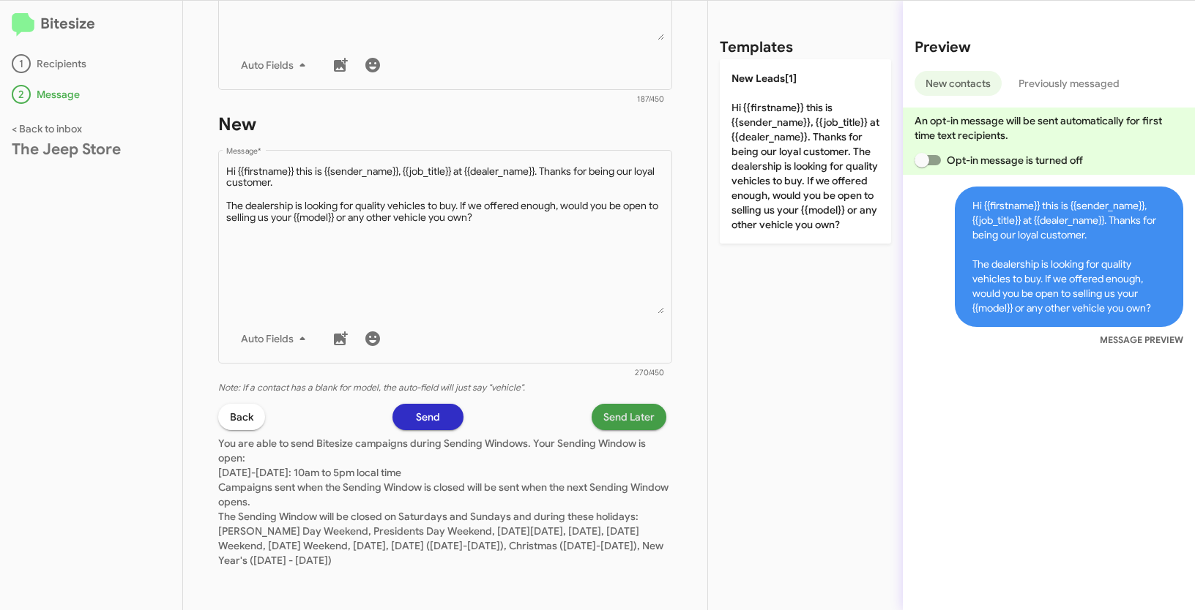
click at [635, 418] on span "Send Later" at bounding box center [628, 417] width 51 height 26
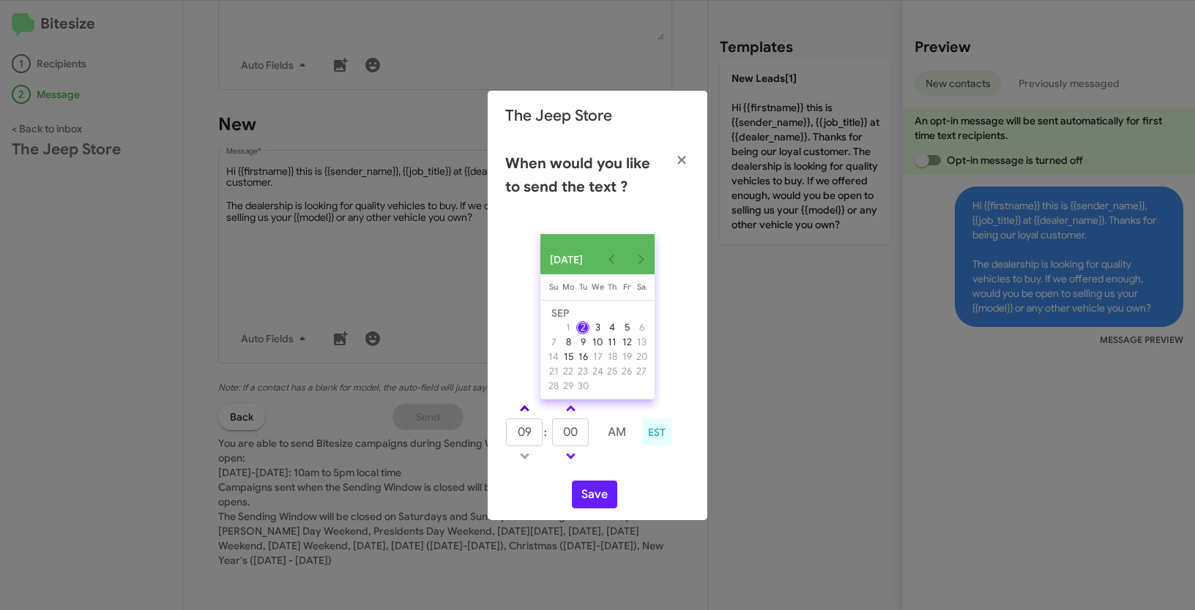
click at [526, 411] on link at bounding box center [525, 408] width 26 height 17
type input "01"
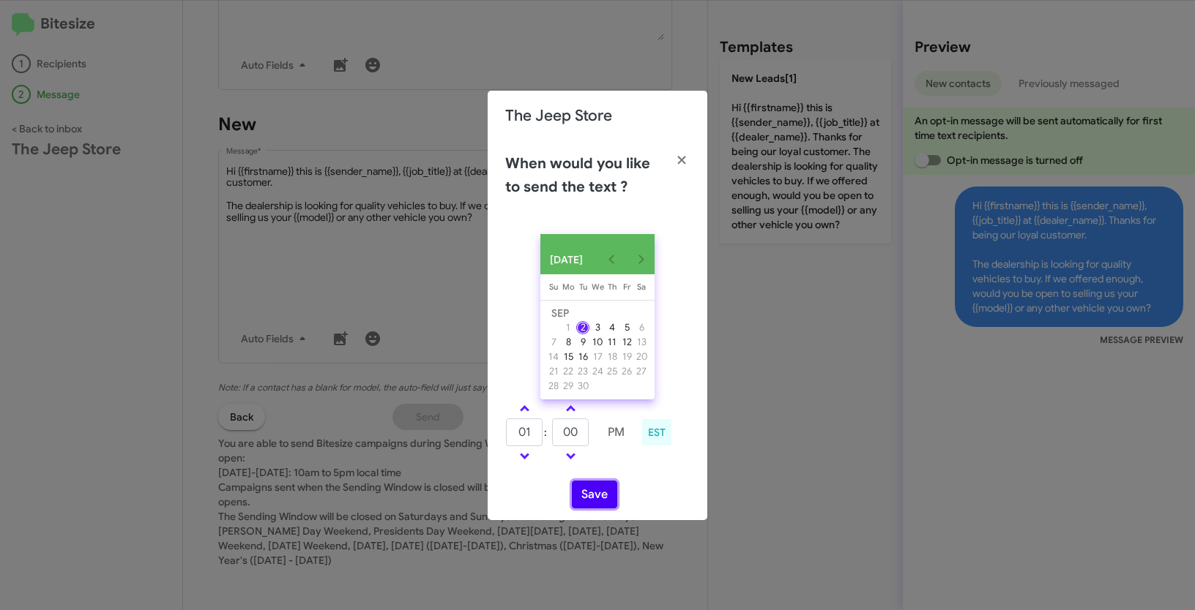
click at [608, 507] on button "Save" at bounding box center [594, 495] width 45 height 28
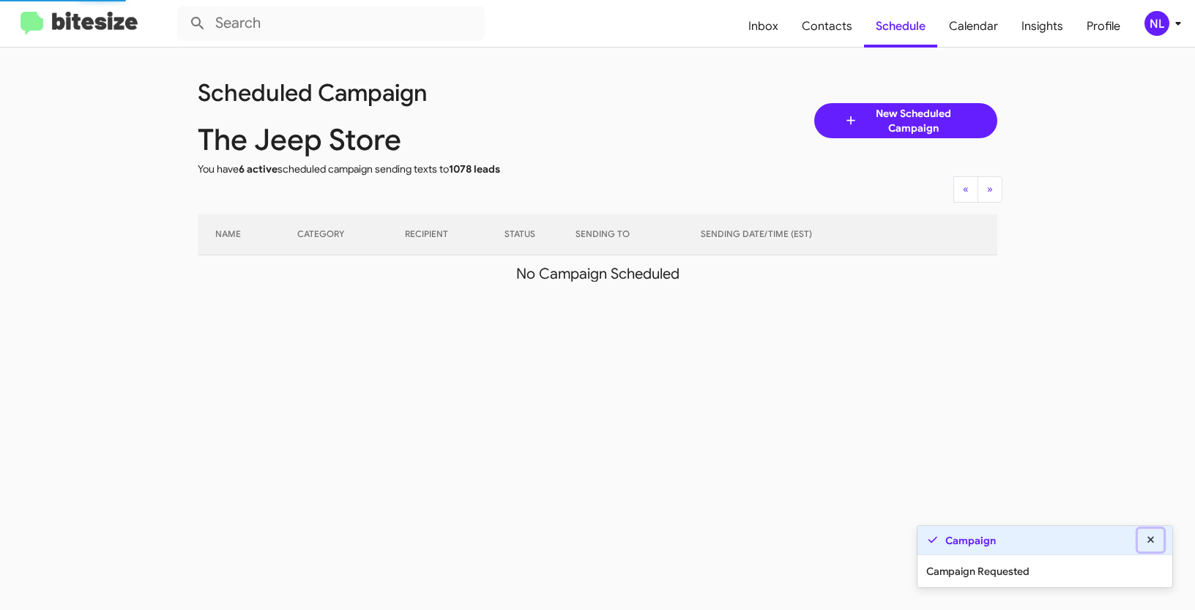
click at [1152, 541] on icon at bounding box center [1150, 540] width 13 height 10
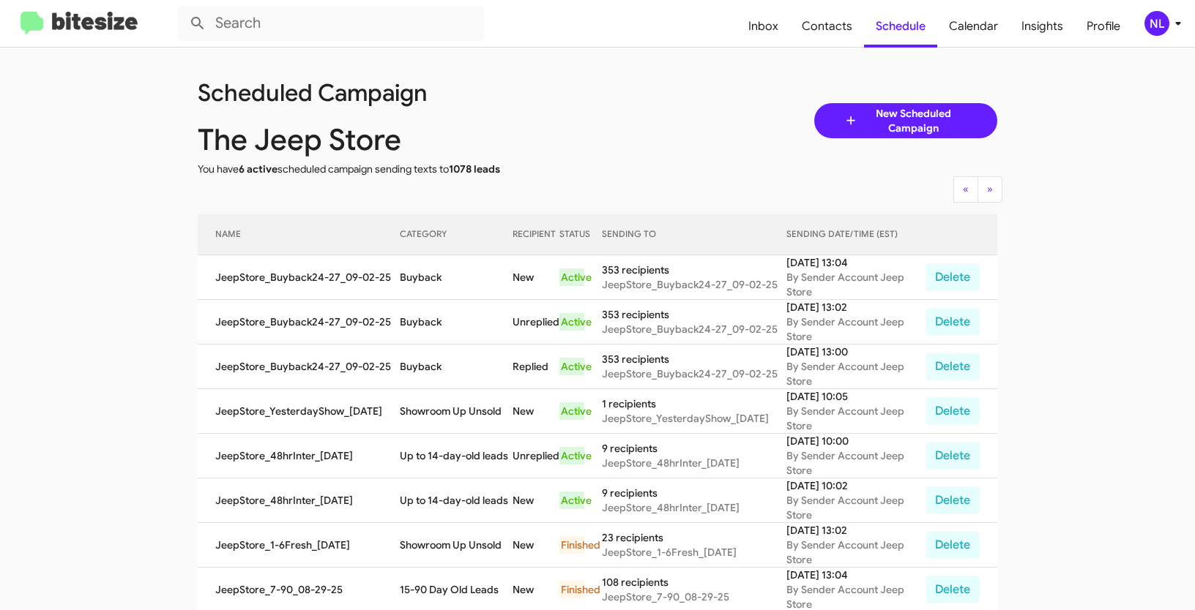
click at [1157, 26] on div "NL" at bounding box center [1156, 23] width 25 height 25
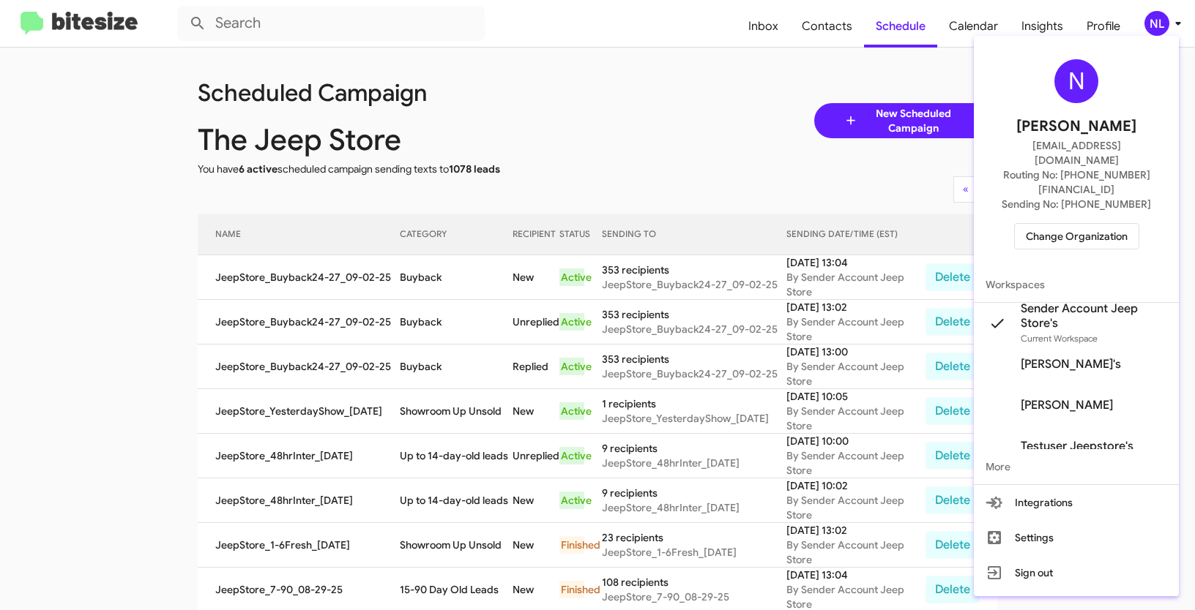
click at [1074, 224] on span "Change Organization" at bounding box center [1077, 236] width 102 height 25
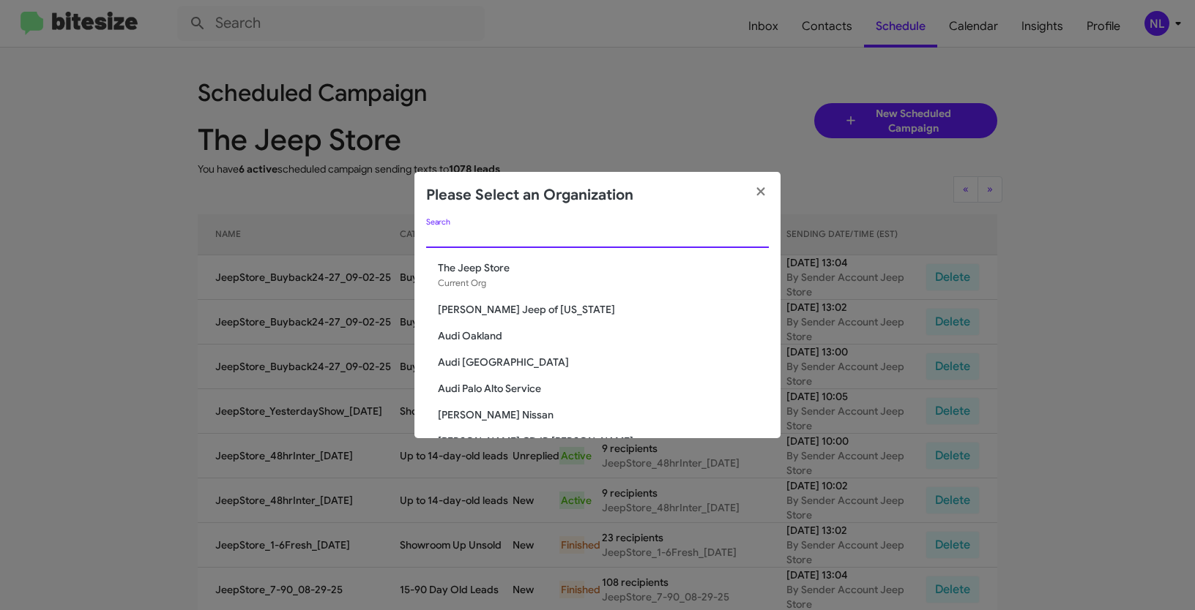
click at [533, 240] on input "Search" at bounding box center [597, 237] width 343 height 12
paste input "[PERSON_NAME] Autohaus"
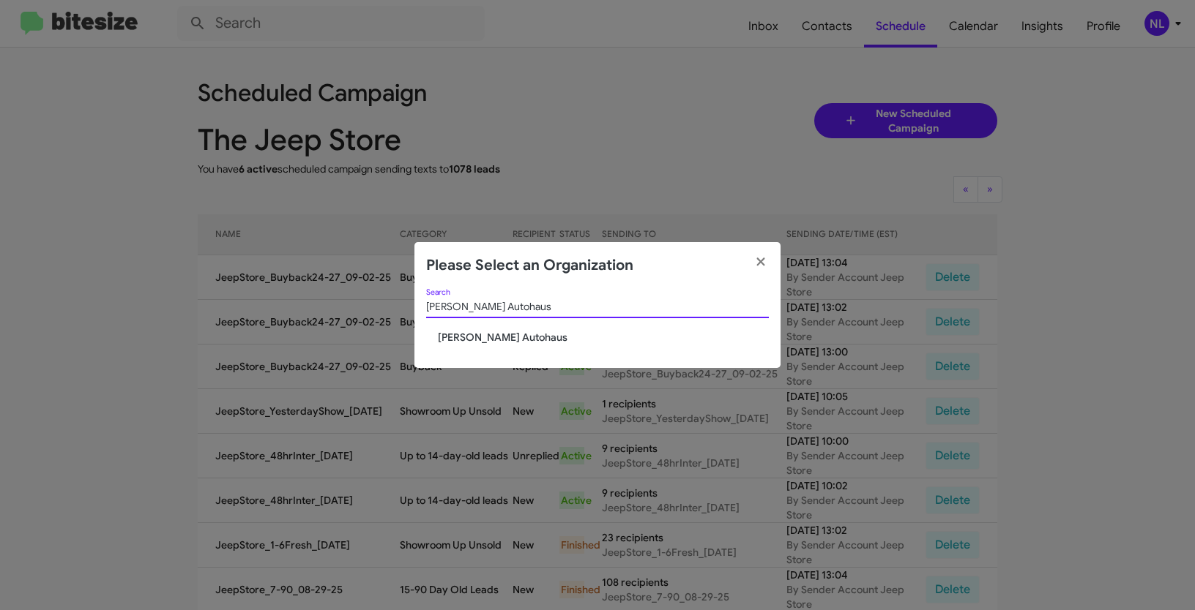
type input "[PERSON_NAME] Autohaus"
click at [463, 346] on div "Vin Devers Autohaus Search Vin Devers Autohaus" at bounding box center [597, 329] width 366 height 80
click at [460, 335] on span "[PERSON_NAME] Autohaus" at bounding box center [603, 337] width 331 height 15
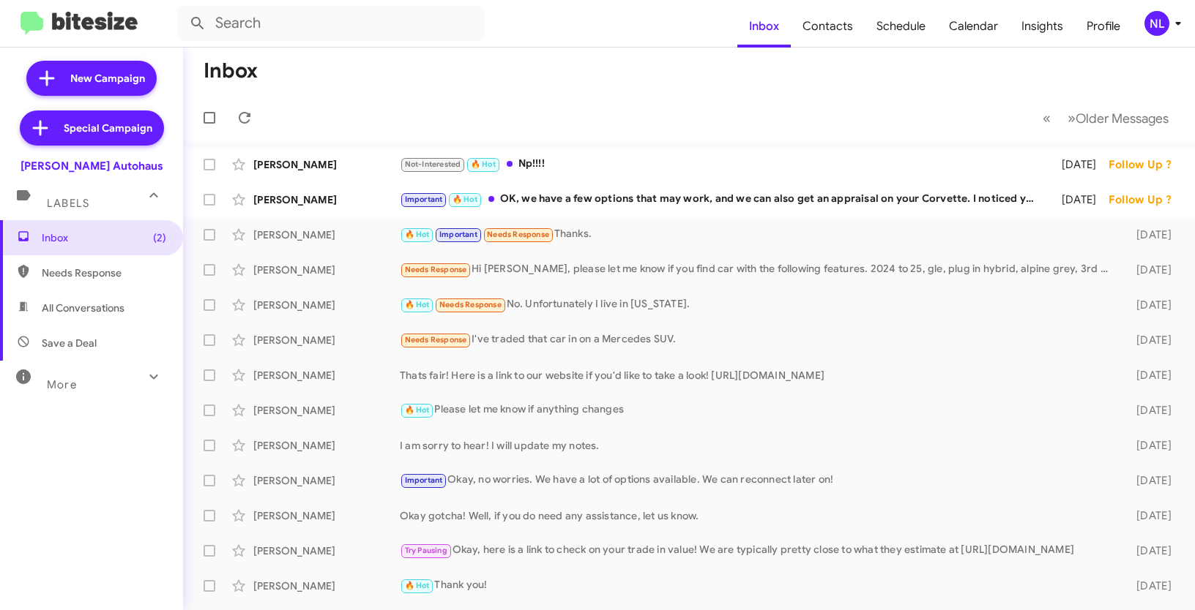
click at [1155, 25] on div "NL" at bounding box center [1156, 23] width 25 height 25
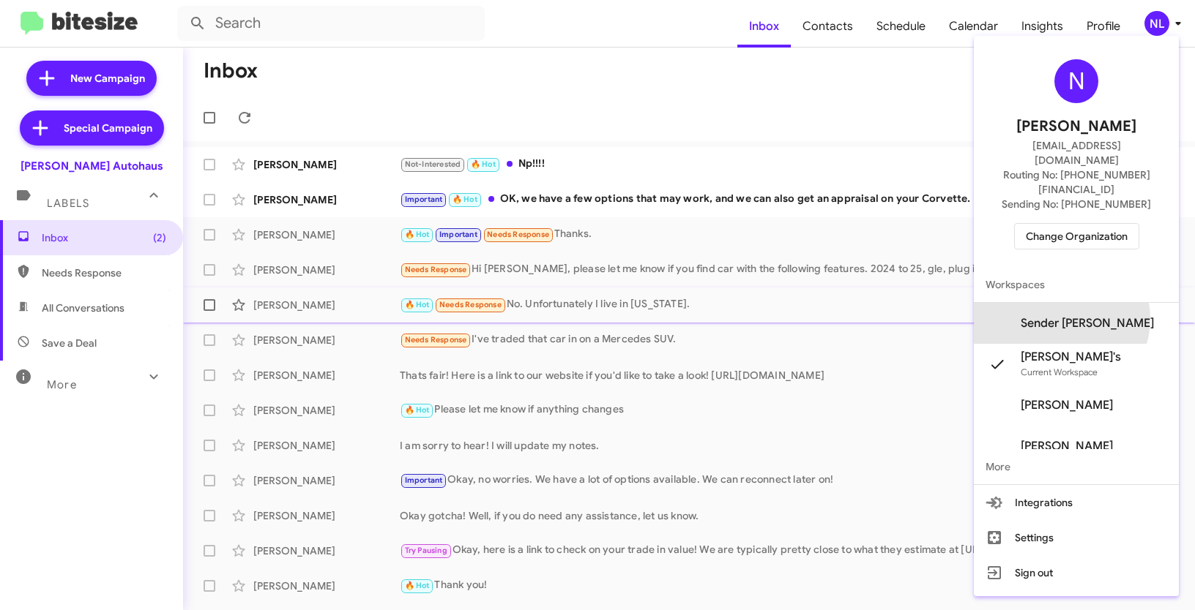
drag, startPoint x: 1087, startPoint y: 289, endPoint x: 1115, endPoint y: 299, distance: 29.6
click at [1087, 316] on span "Sender [PERSON_NAME]" at bounding box center [1086, 323] width 133 height 15
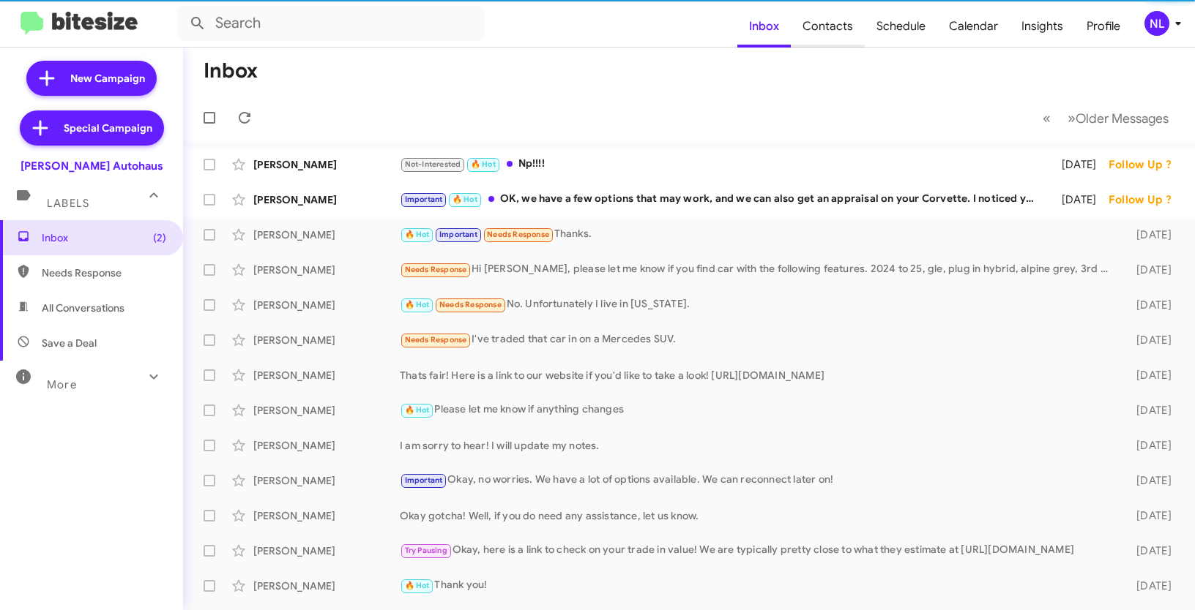
click at [844, 32] on span "Contacts" at bounding box center [828, 26] width 74 height 42
type input "in:groups"
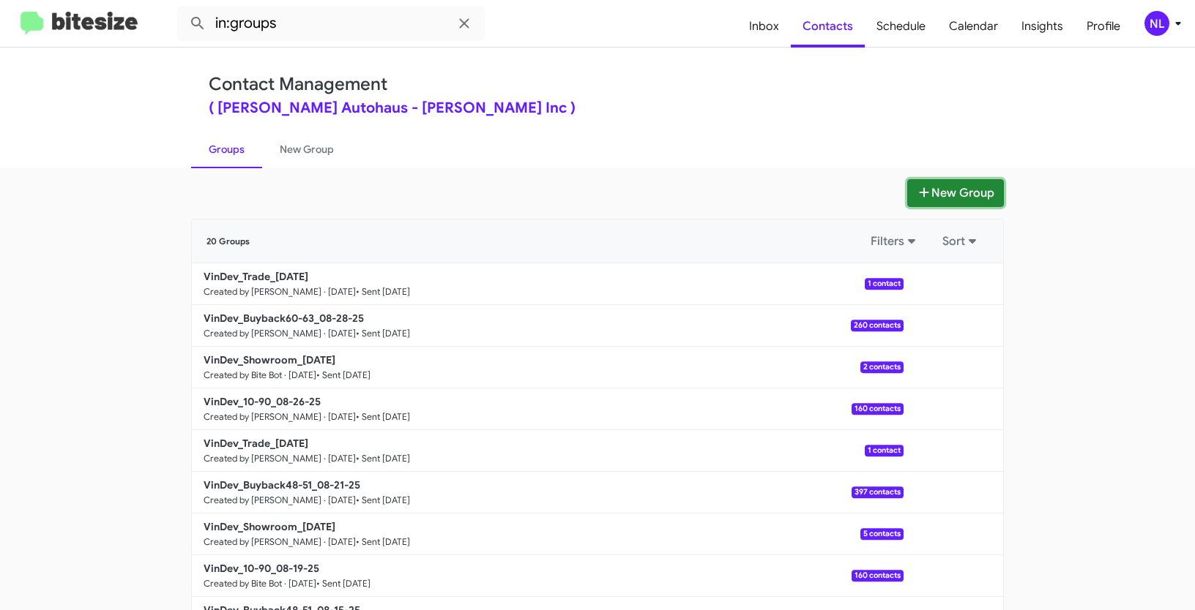
click at [951, 197] on button "New Group" at bounding box center [955, 193] width 97 height 28
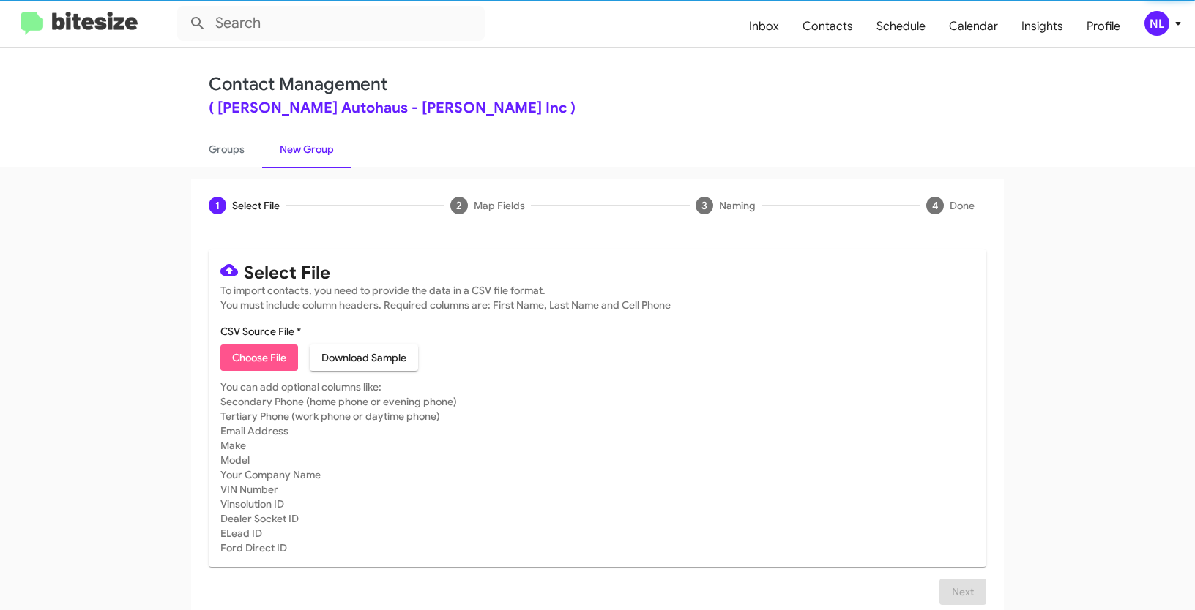
click at [260, 365] on span "Choose File" at bounding box center [259, 358] width 54 height 26
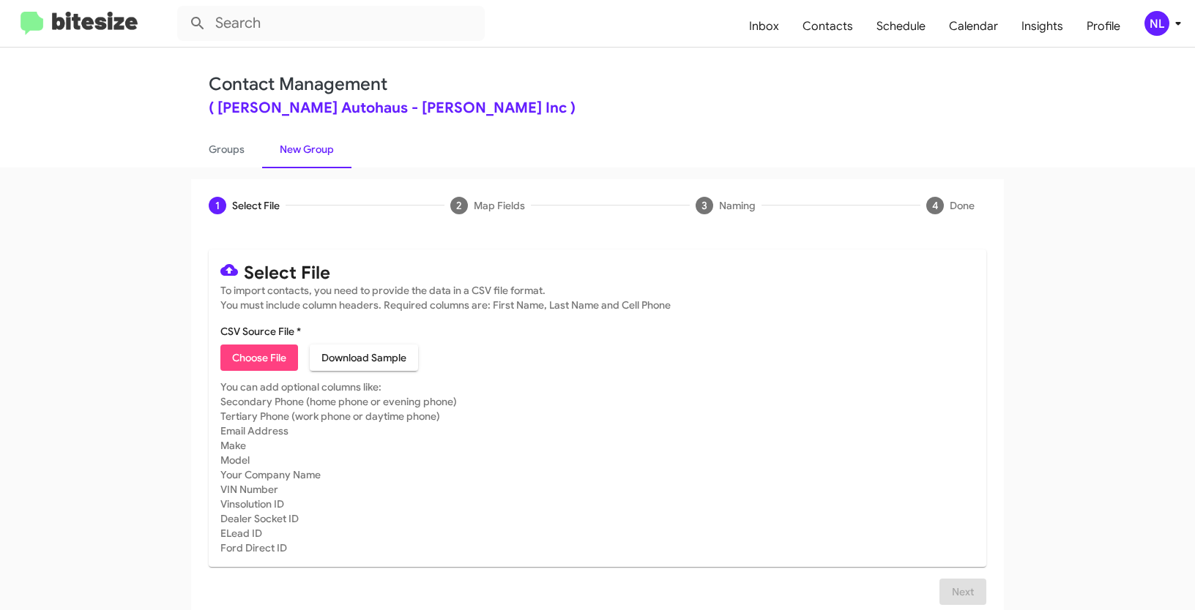
type input "VinDev_10-90_09-02-25"
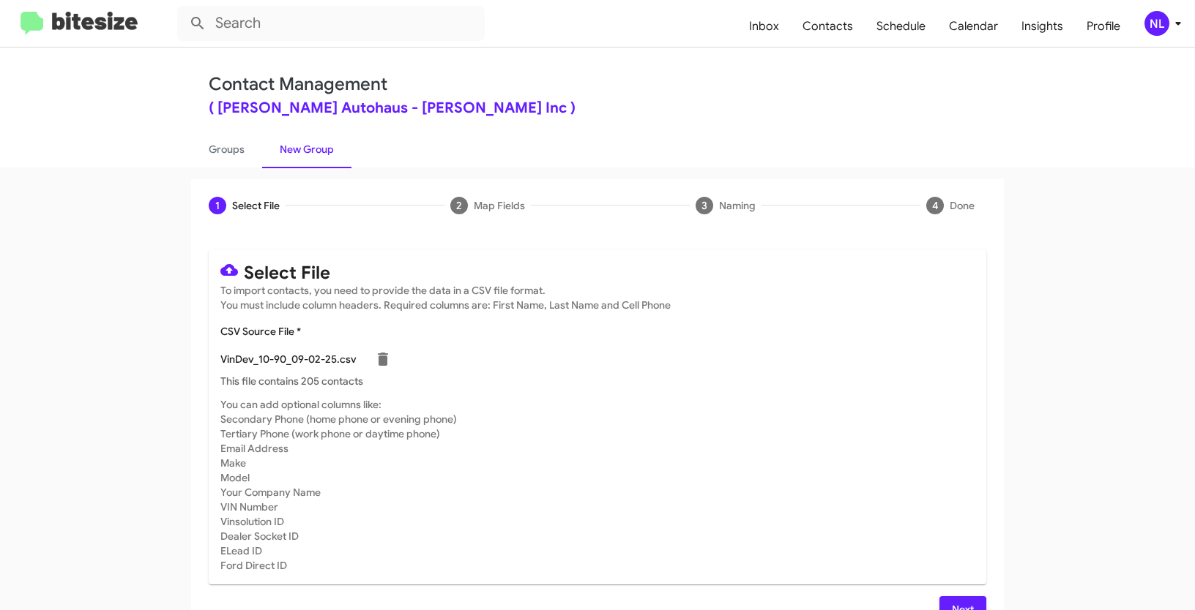
scroll to position [29, 0]
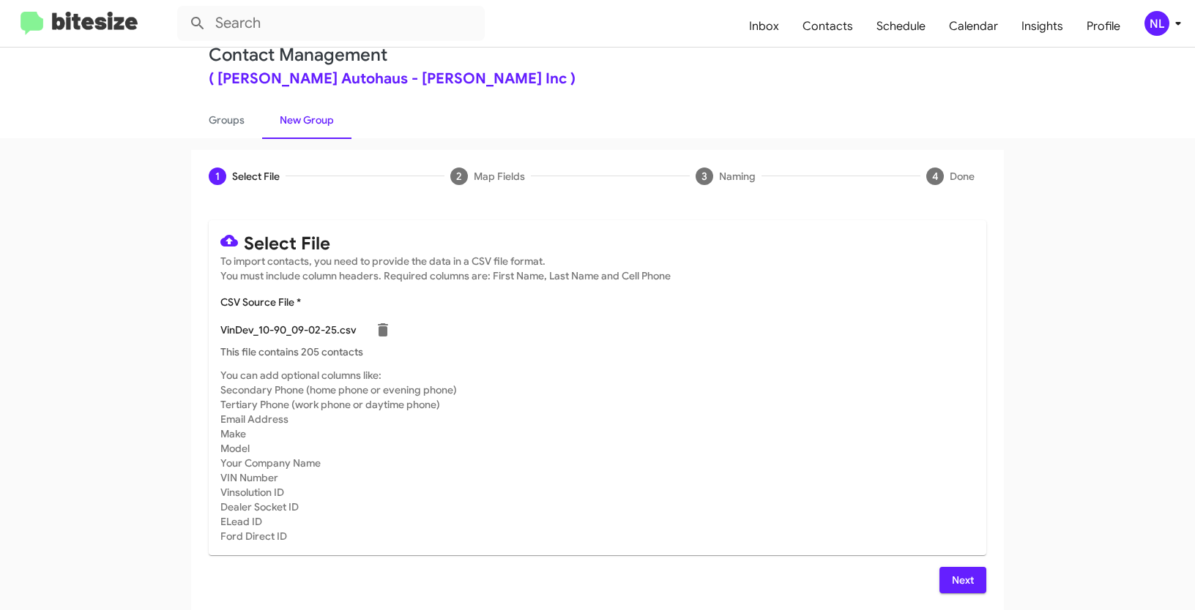
click at [962, 579] on span "Next" at bounding box center [962, 580] width 23 height 26
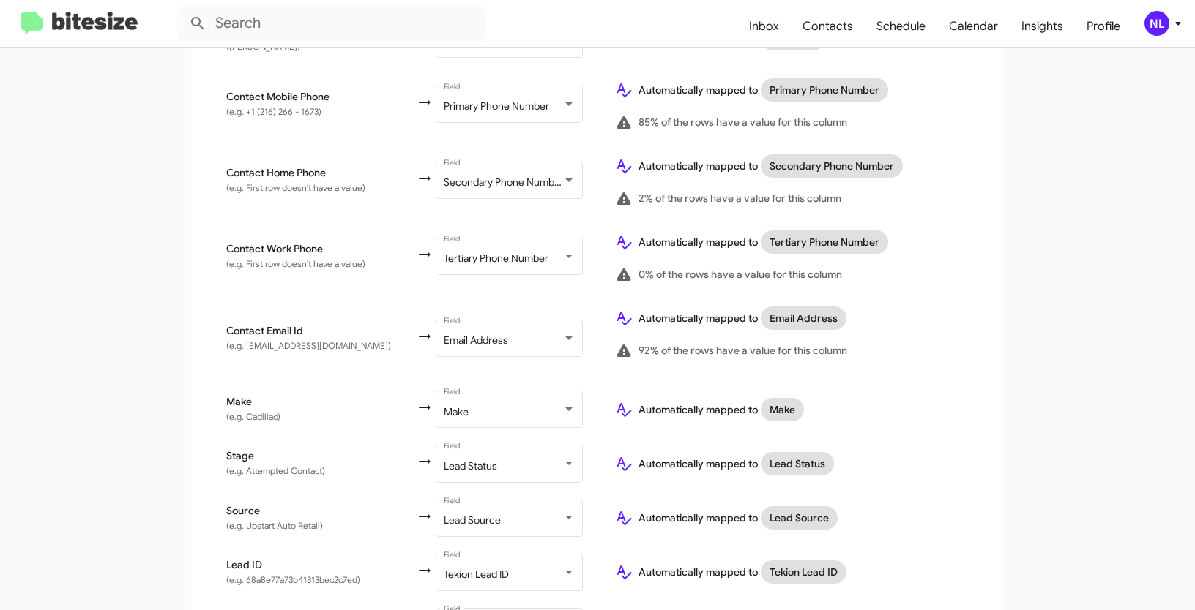
scroll to position [546, 0]
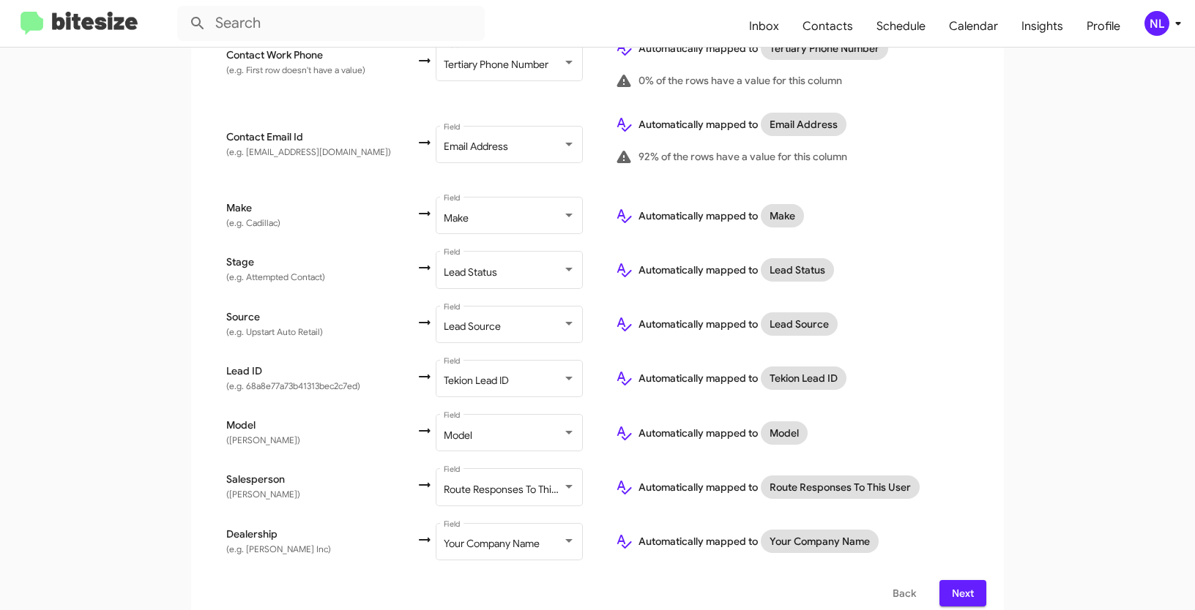
click at [966, 580] on span "Next" at bounding box center [962, 593] width 23 height 26
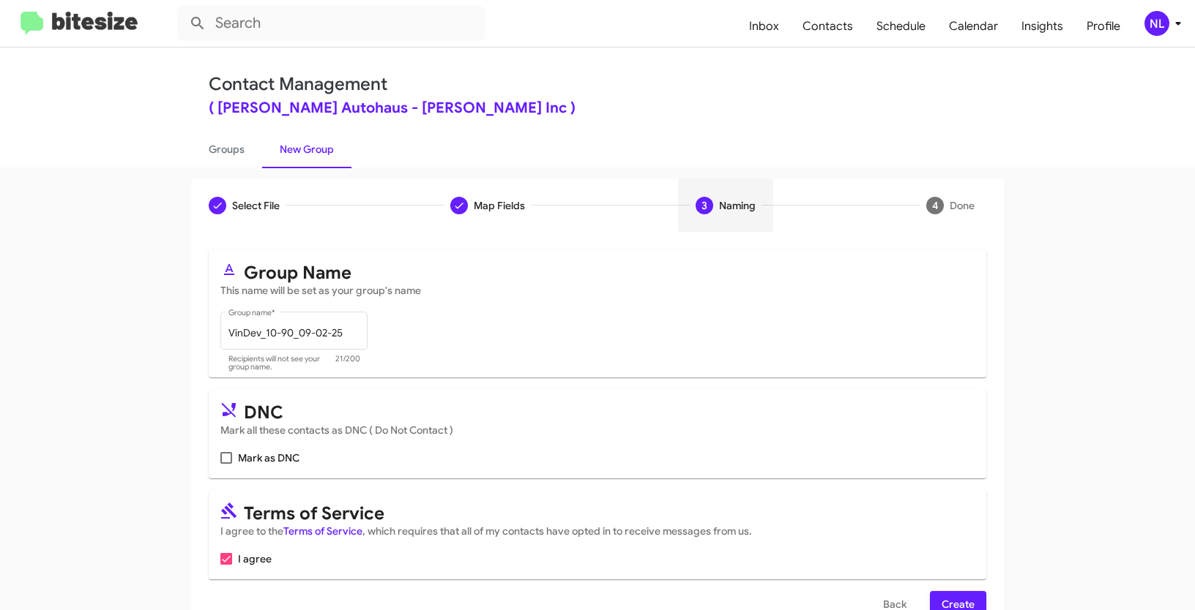
scroll to position [37, 0]
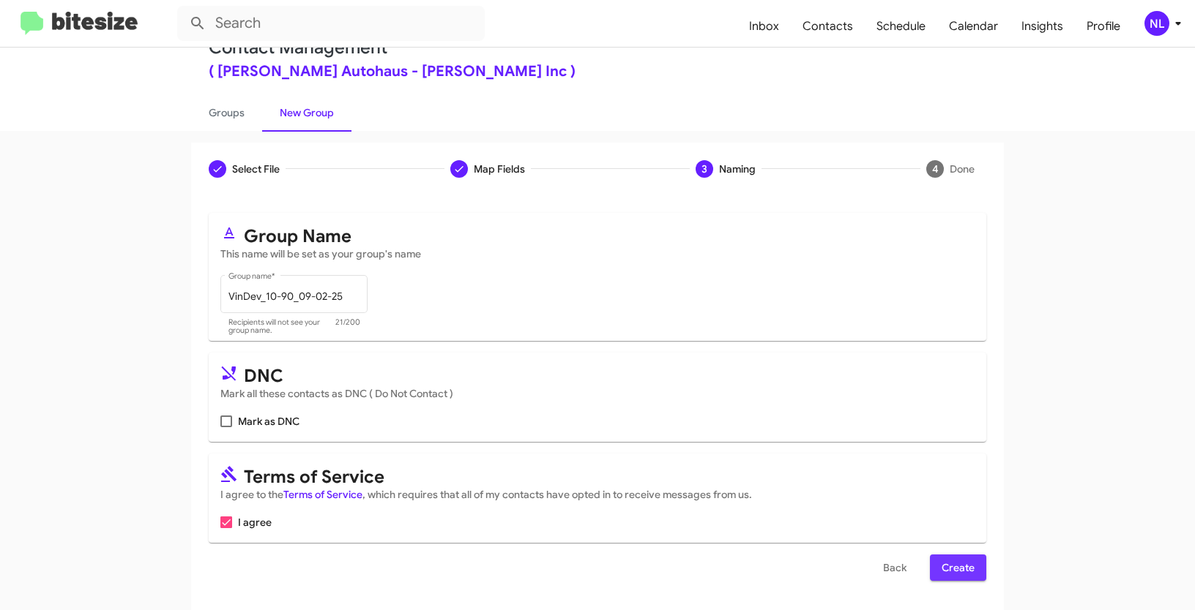
click at [971, 569] on button "Create" at bounding box center [958, 568] width 56 height 26
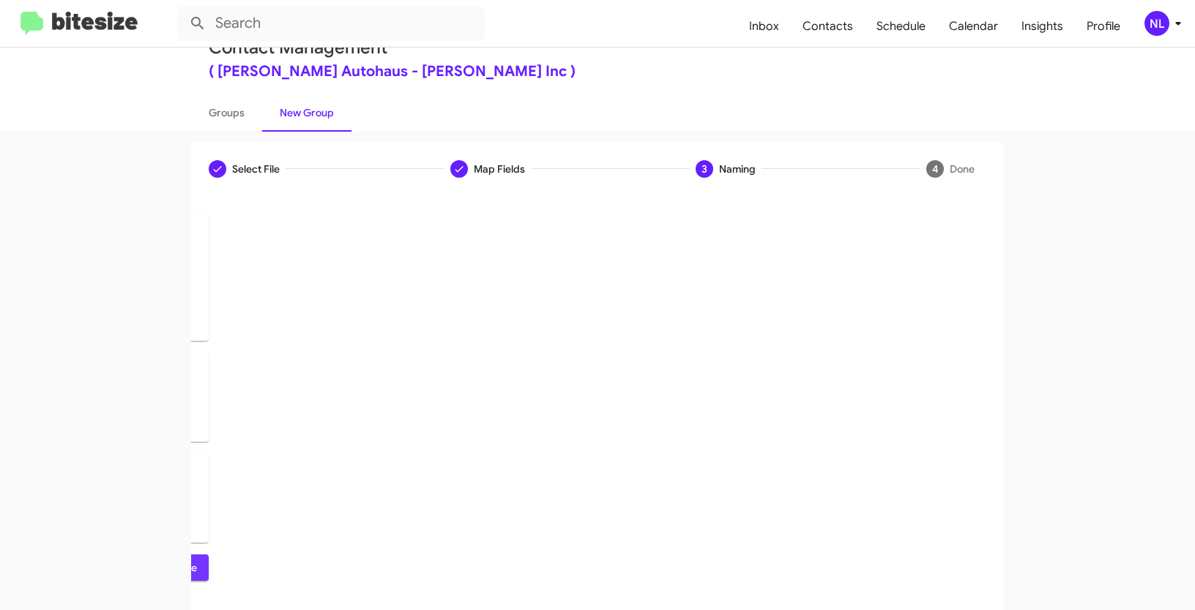
scroll to position [0, 0]
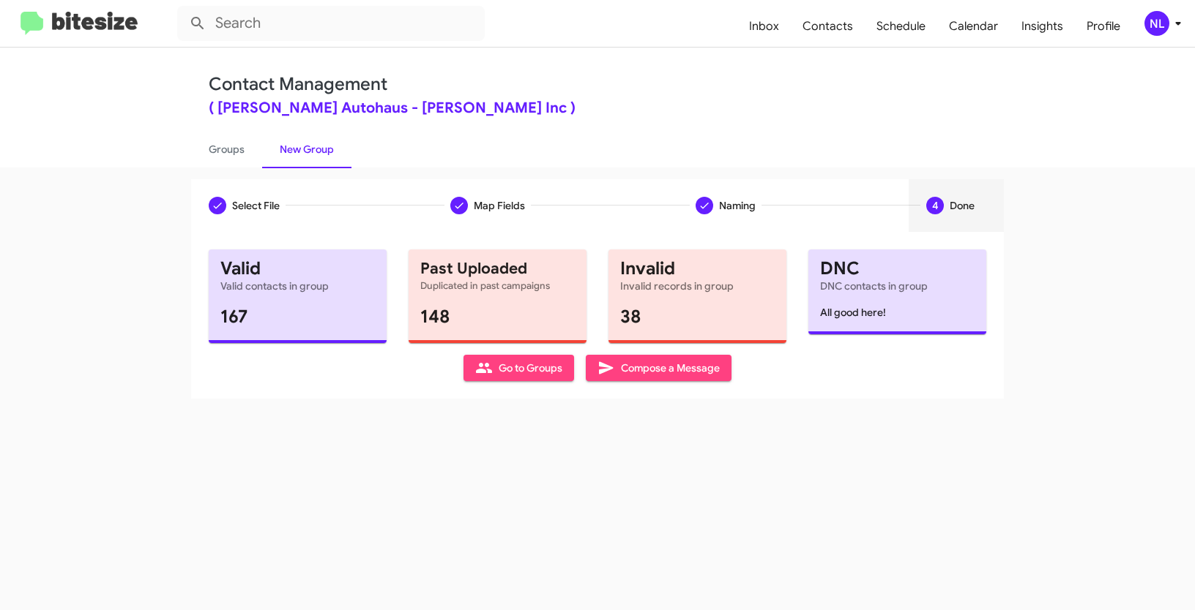
click at [511, 368] on span "Go to Groups" at bounding box center [518, 368] width 87 height 26
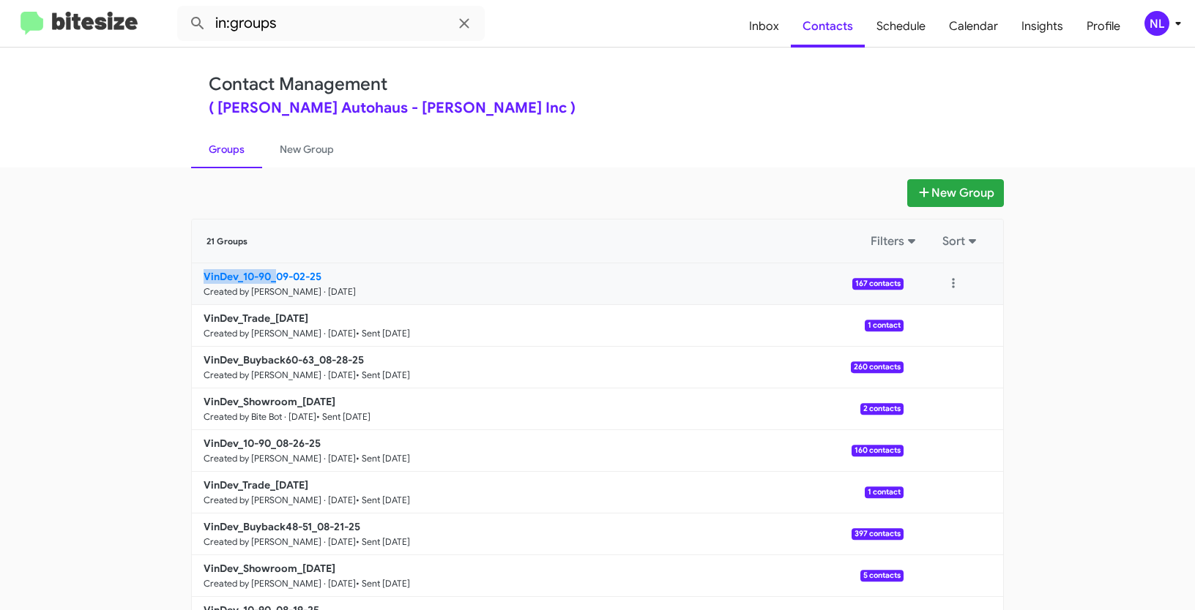
drag, startPoint x: 144, startPoint y: 286, endPoint x: 275, endPoint y: 275, distance: 131.5
click at [275, 275] on app-groups "New Group 21 Groups Filters Sort VinDev_10-90_09-02-25 Created by Nen Limbauan …" at bounding box center [597, 449] width 1195 height 540
copy b "VinDev_10-90_"
click at [310, 18] on input "in:groups" at bounding box center [330, 23] width 307 height 35
paste input "VinDev_10-90_"
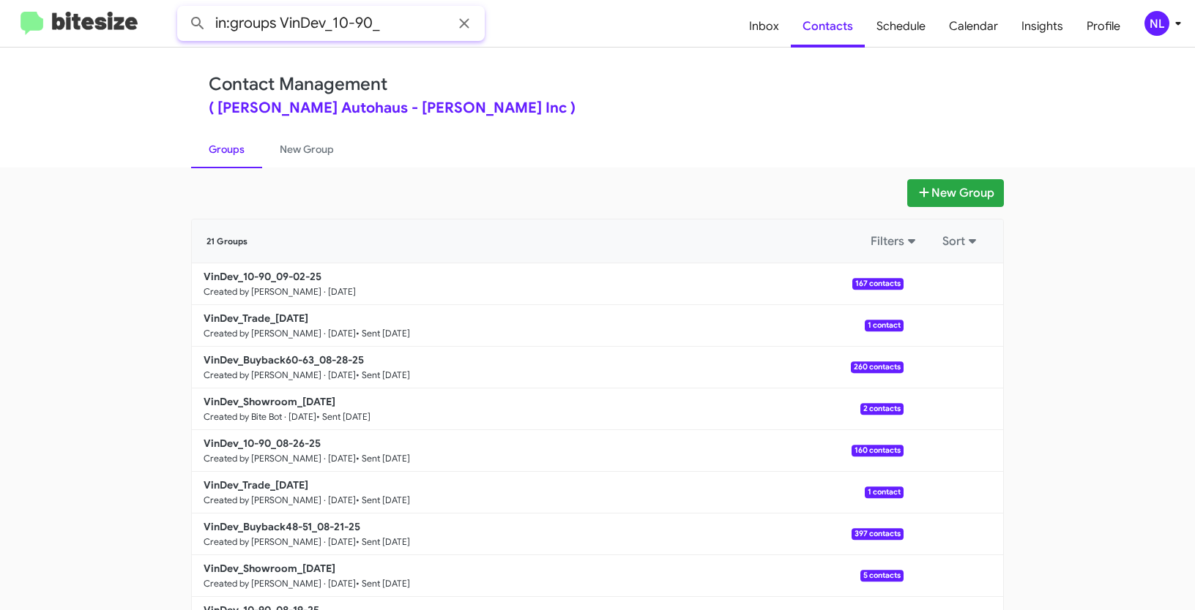
type input "in:groups VinDev_10-90_"
click at [183, 9] on button at bounding box center [197, 23] width 29 height 29
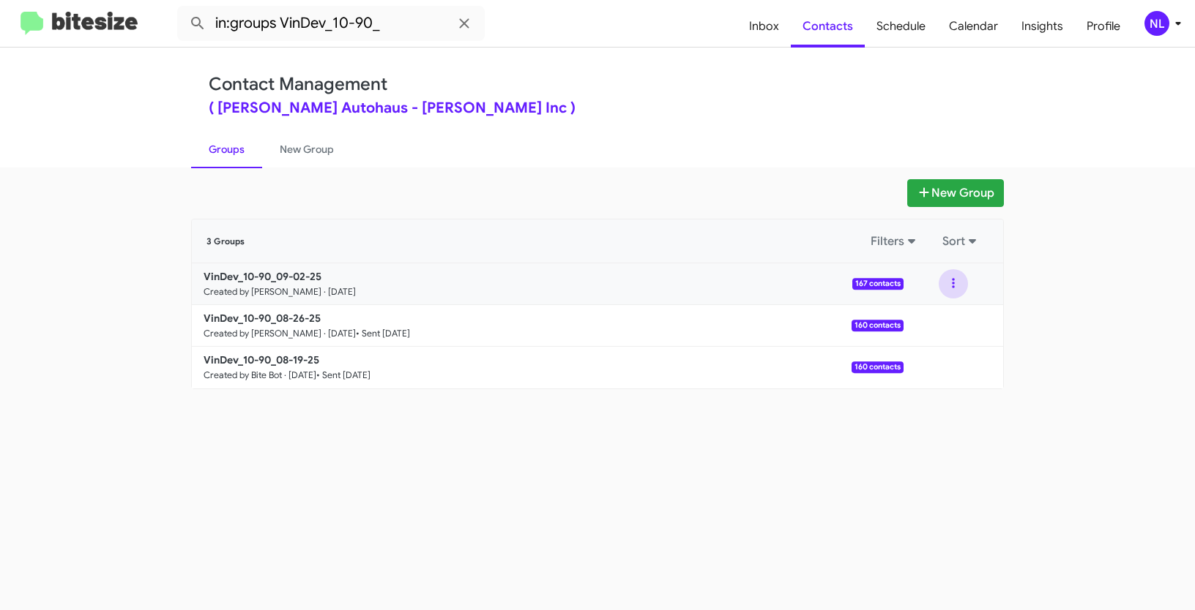
click at [955, 280] on button at bounding box center [952, 283] width 29 height 29
click at [929, 332] on button "View contacts" at bounding box center [909, 323] width 117 height 35
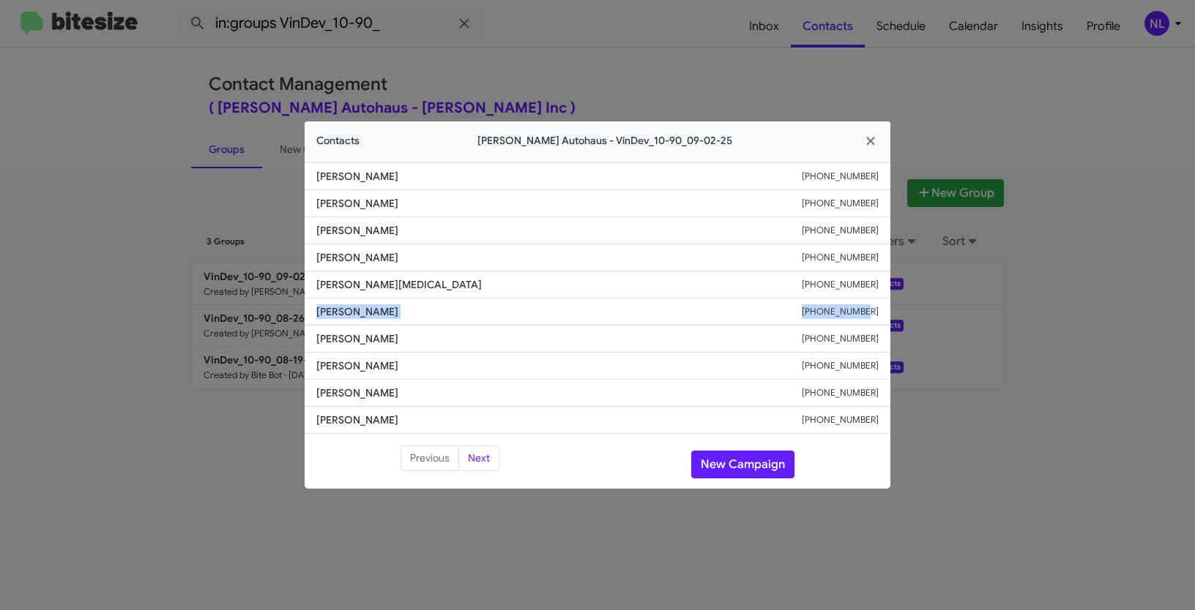
drag, startPoint x: 313, startPoint y: 311, endPoint x: 889, endPoint y: 309, distance: 576.1
click at [889, 309] on li "Kevin Wisniewski +14197046397" at bounding box center [598, 312] width 586 height 27
copy div "Kevin Wisniewski +14197046397"
click at [755, 466] on button "New Campaign" at bounding box center [742, 465] width 103 height 28
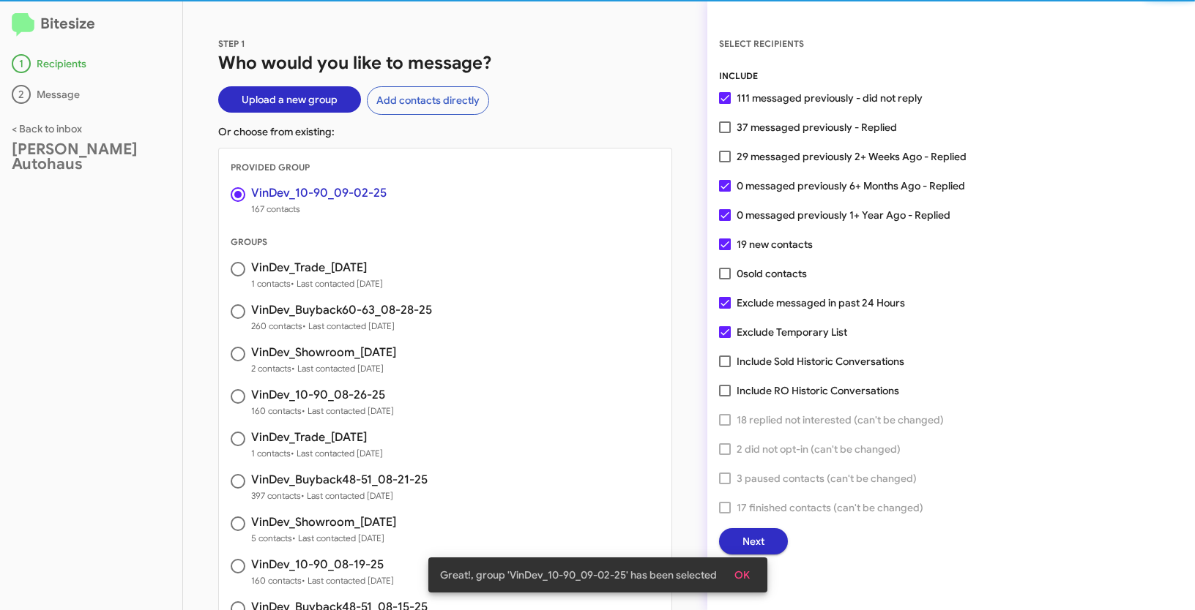
click at [739, 579] on span "OK" at bounding box center [741, 575] width 15 height 26
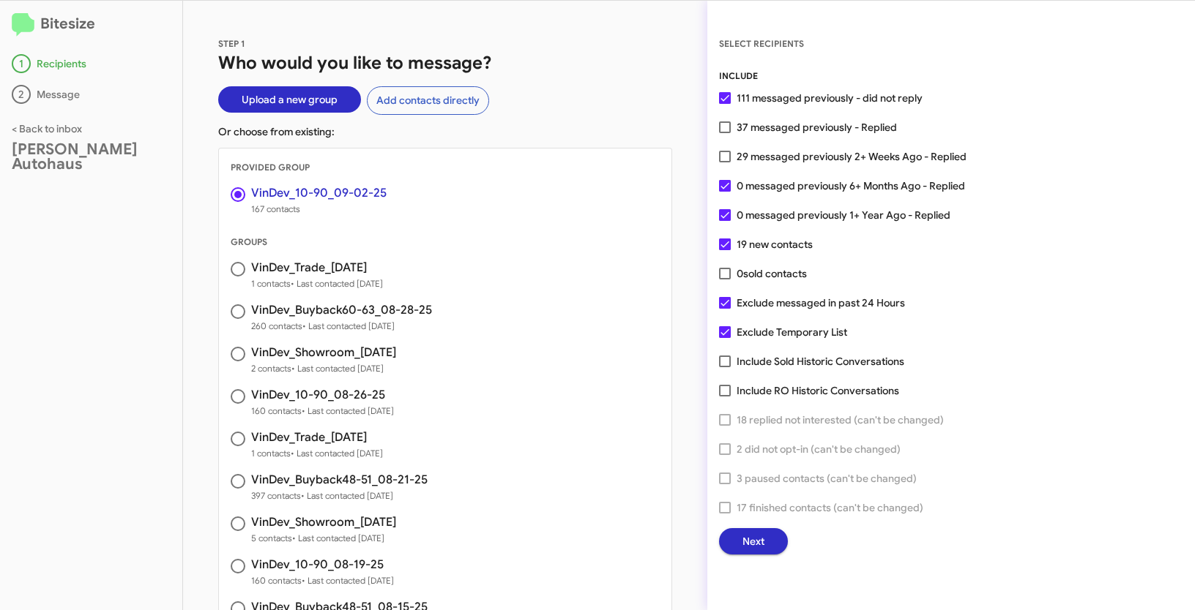
click at [727, 158] on span at bounding box center [725, 157] width 12 height 12
click at [725, 163] on input "29 messaged previously 2+ Weeks Ago - Replied" at bounding box center [724, 163] width 1 height 1
checkbox input "true"
click at [747, 541] on span "Next" at bounding box center [753, 542] width 22 height 26
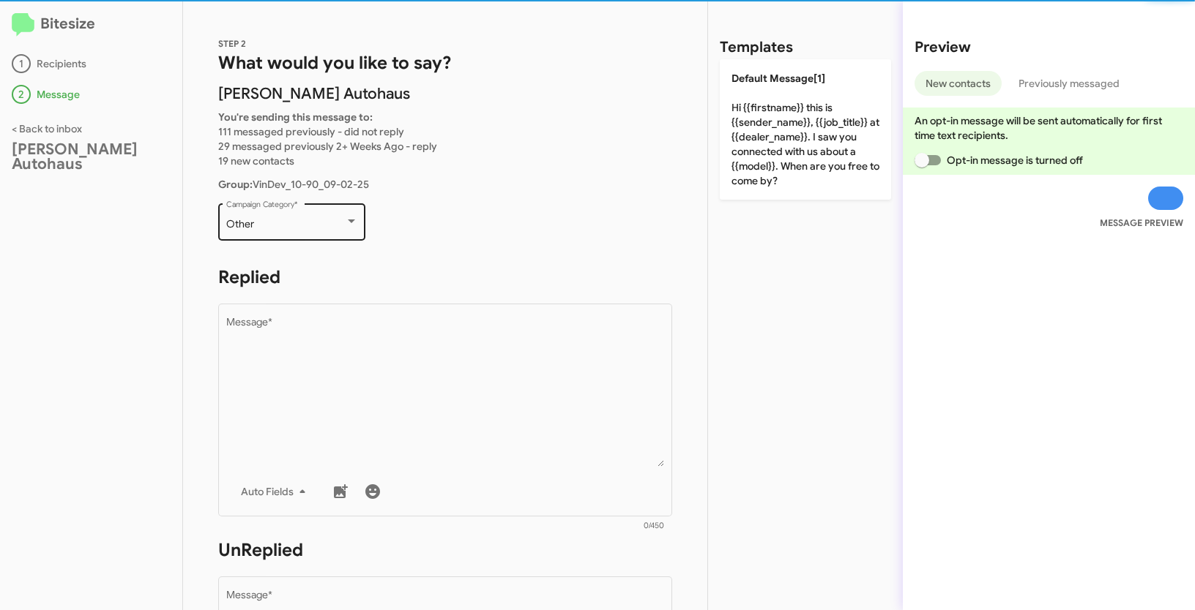
click at [322, 228] on div "Other" at bounding box center [285, 225] width 119 height 12
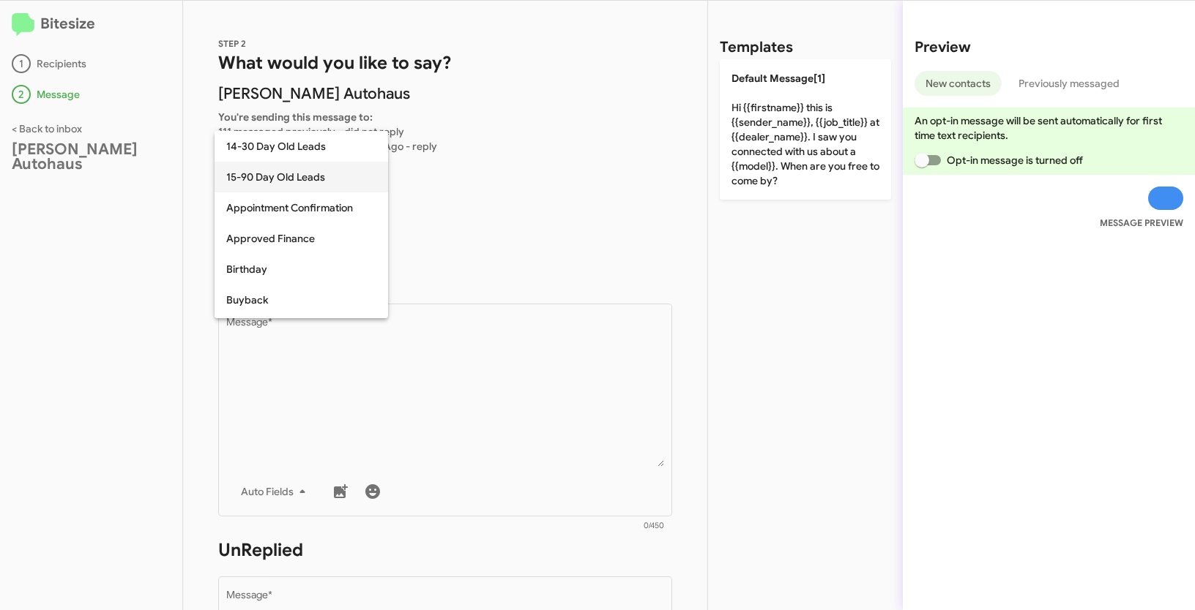
click at [252, 184] on span "15-90 Day Old Leads" at bounding box center [301, 177] width 150 height 31
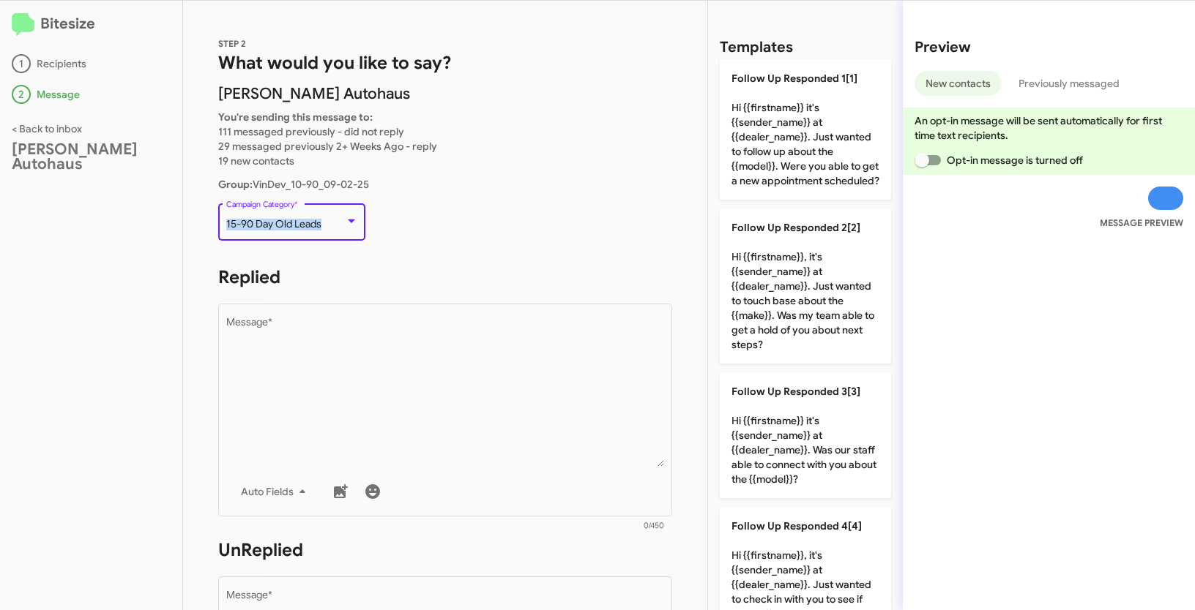
drag, startPoint x: 225, startPoint y: 222, endPoint x: 329, endPoint y: 228, distance: 104.9
click at [329, 228] on div "15-90 Day Old Leads" at bounding box center [285, 225] width 119 height 12
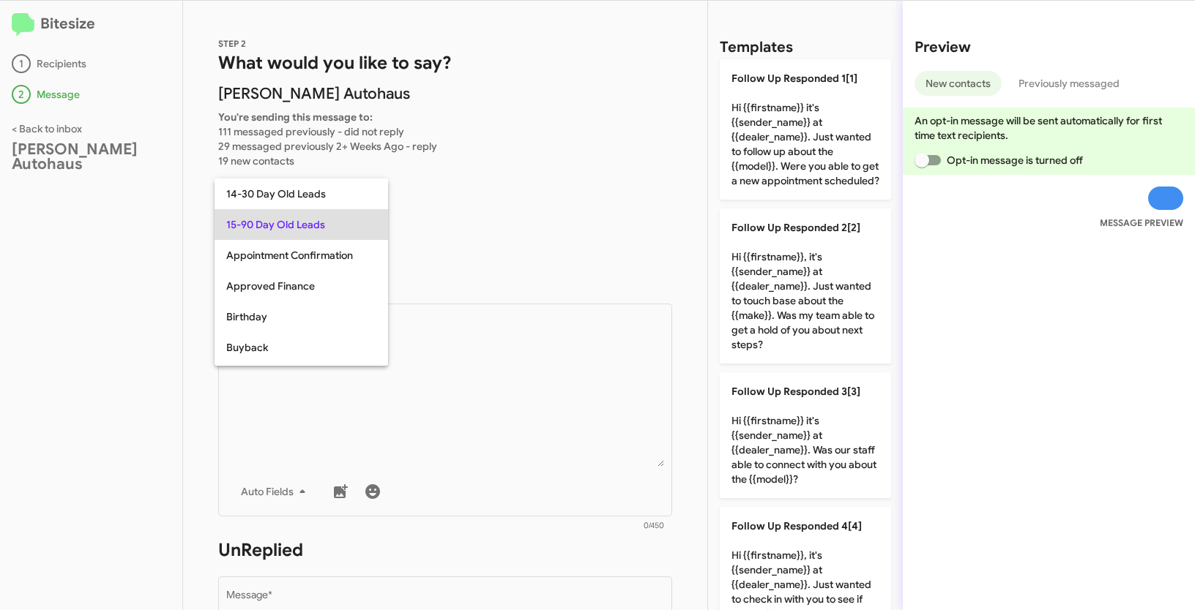
copy span "15-90 Day Old Leads"
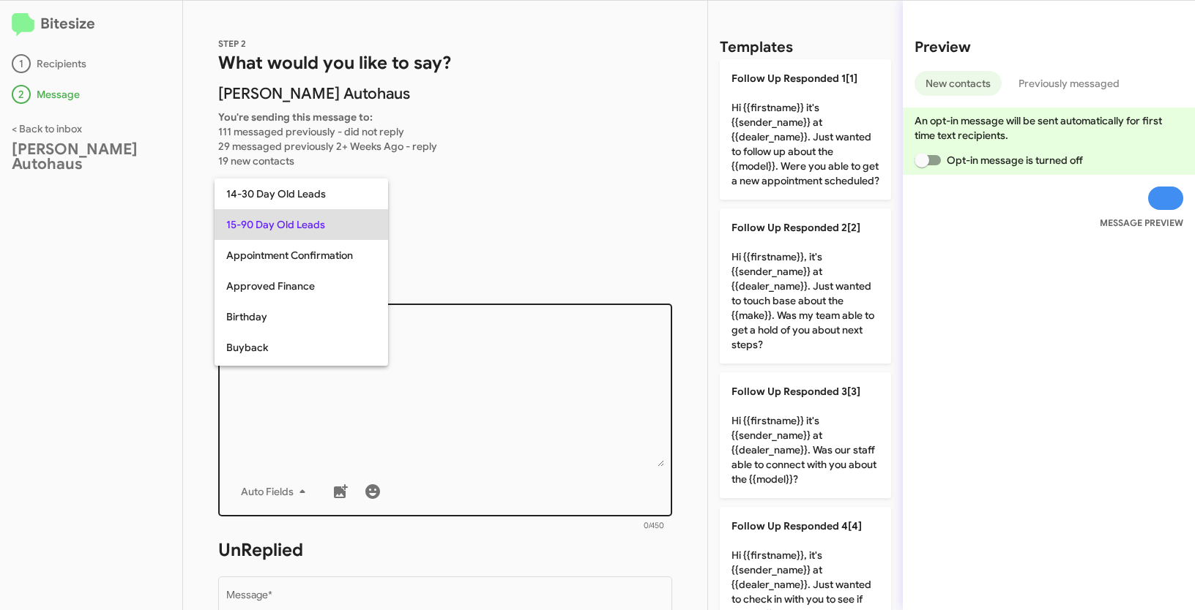
click at [492, 405] on div at bounding box center [597, 305] width 1195 height 610
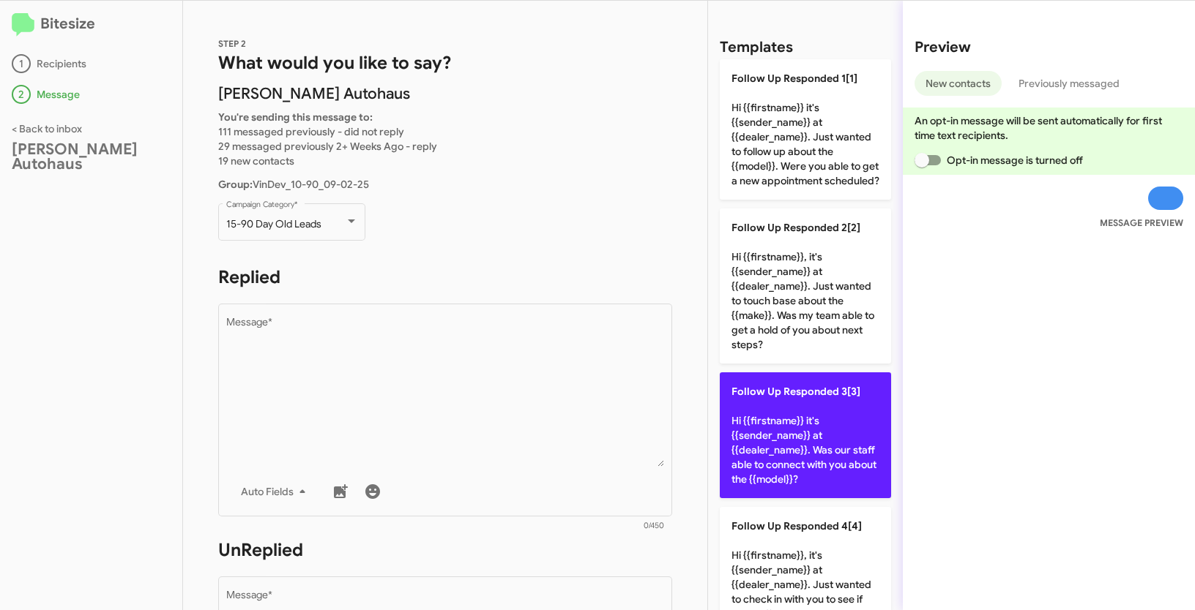
click at [823, 471] on p "Follow Up Responded 3[3] Hi {{firstname}} it's {{sender_name}} at {{dealer_name…" at bounding box center [805, 436] width 171 height 126
type textarea "Hi {{firstname}} it's {{sender_name}} at {{dealer_name}}. Was our staff able to…"
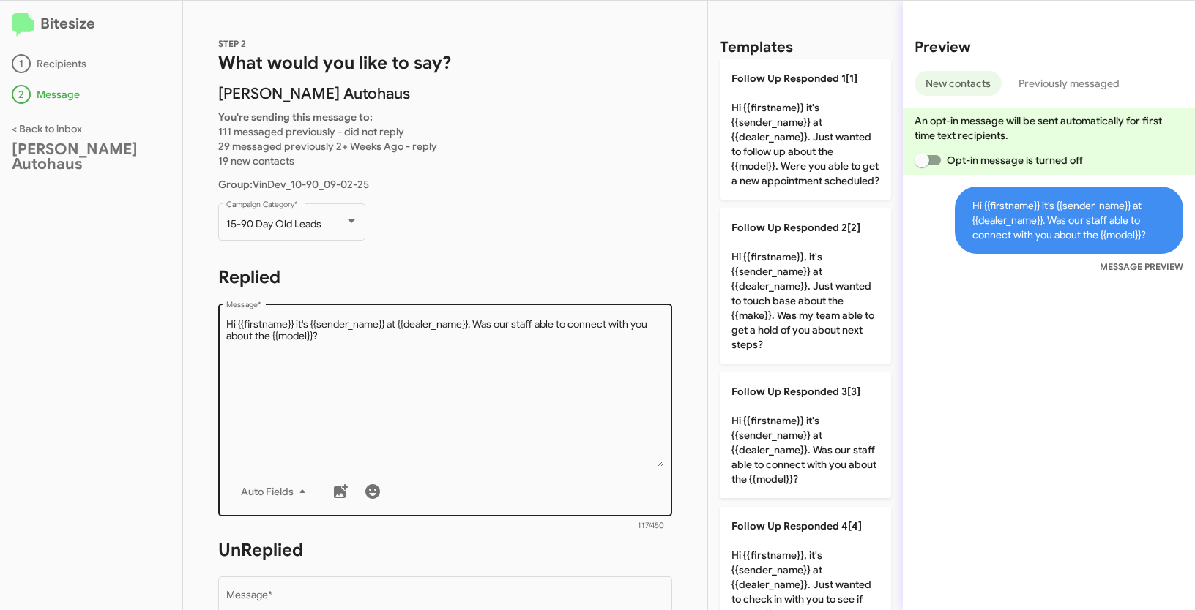
scroll to position [234, 0]
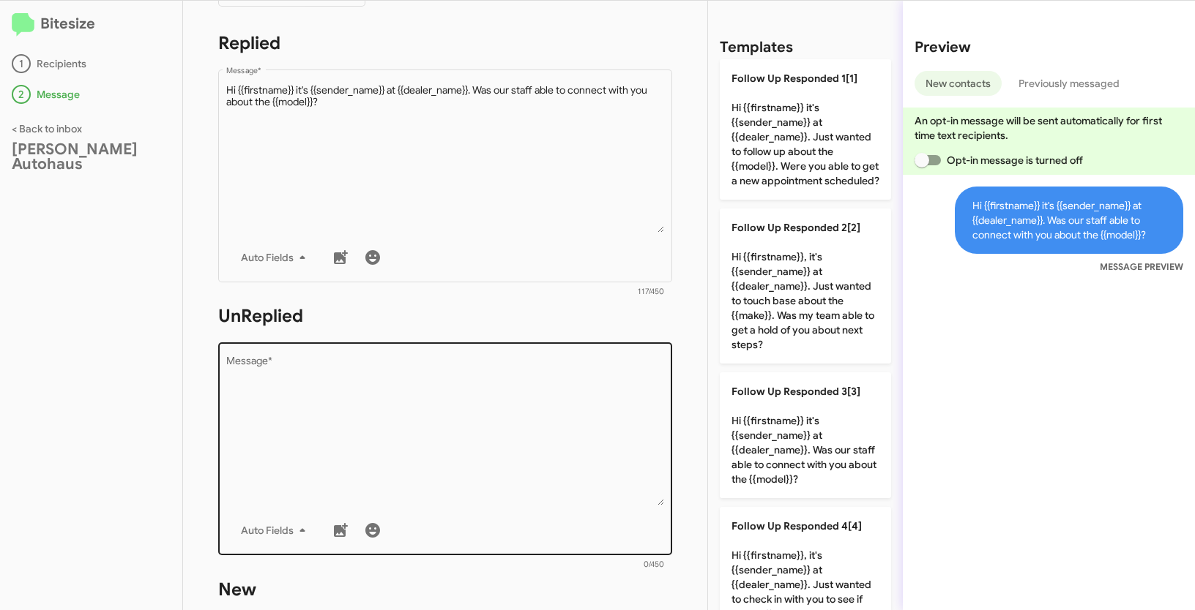
click at [558, 435] on textarea "Message *" at bounding box center [445, 430] width 438 height 149
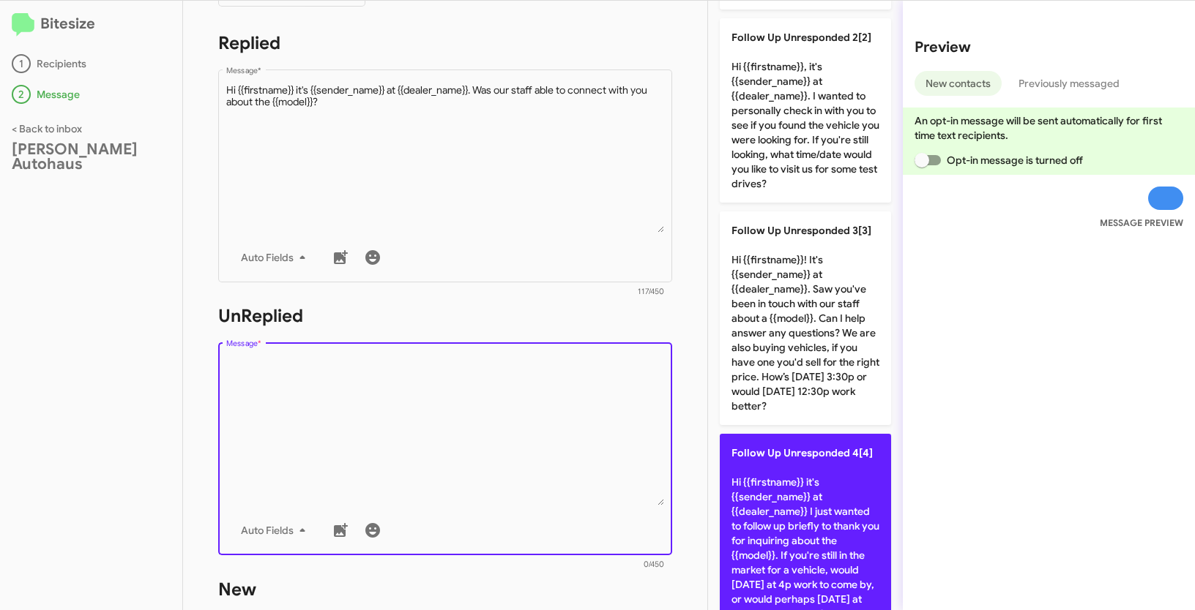
scroll to position [441, 0]
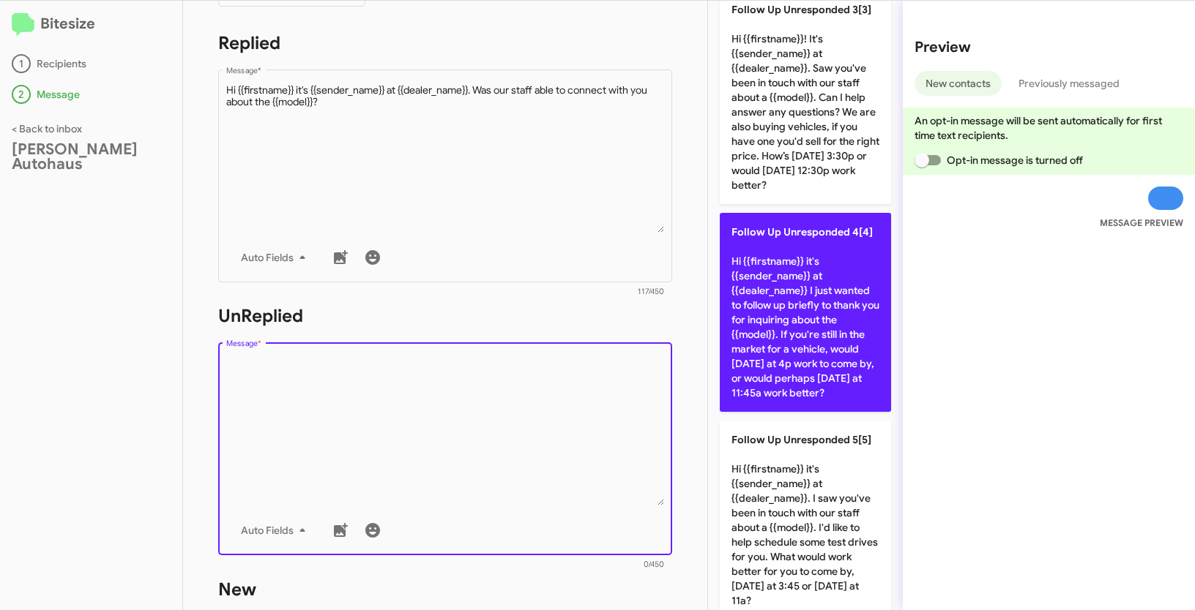
click at [815, 331] on p "Follow Up Unresponded 4[4] Hi {{firstname}} it's {{sender_name}} at {{dealer_na…" at bounding box center [805, 312] width 171 height 199
type textarea "Hi {{firstname}} it's {{sender_name}} at {{dealer_name}} I just wanted to follo…"
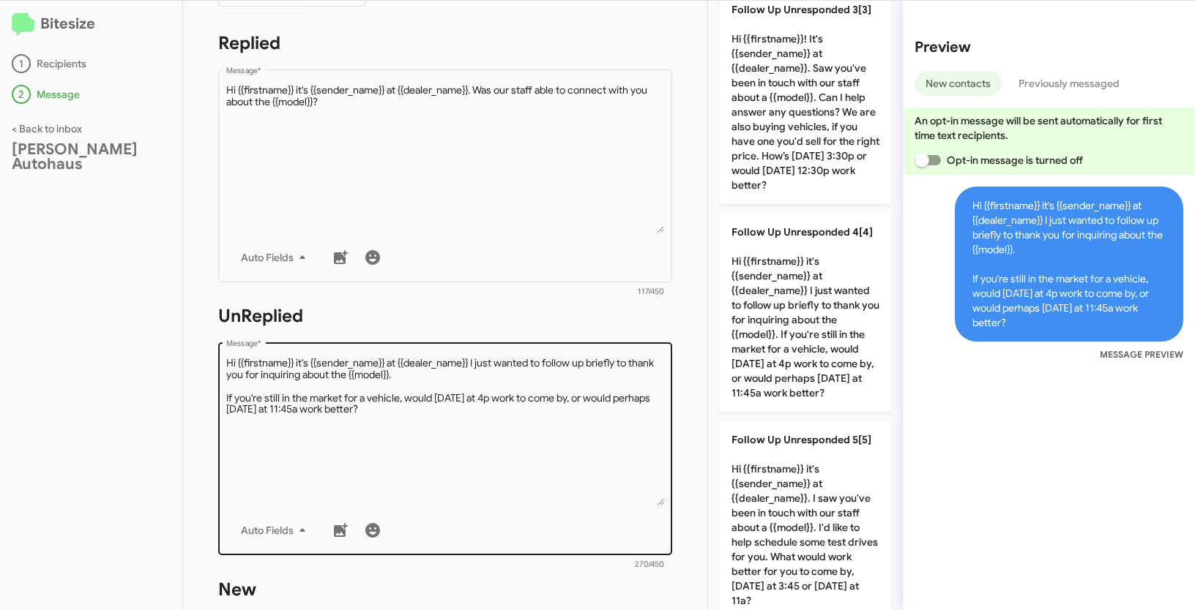
scroll to position [481, 0]
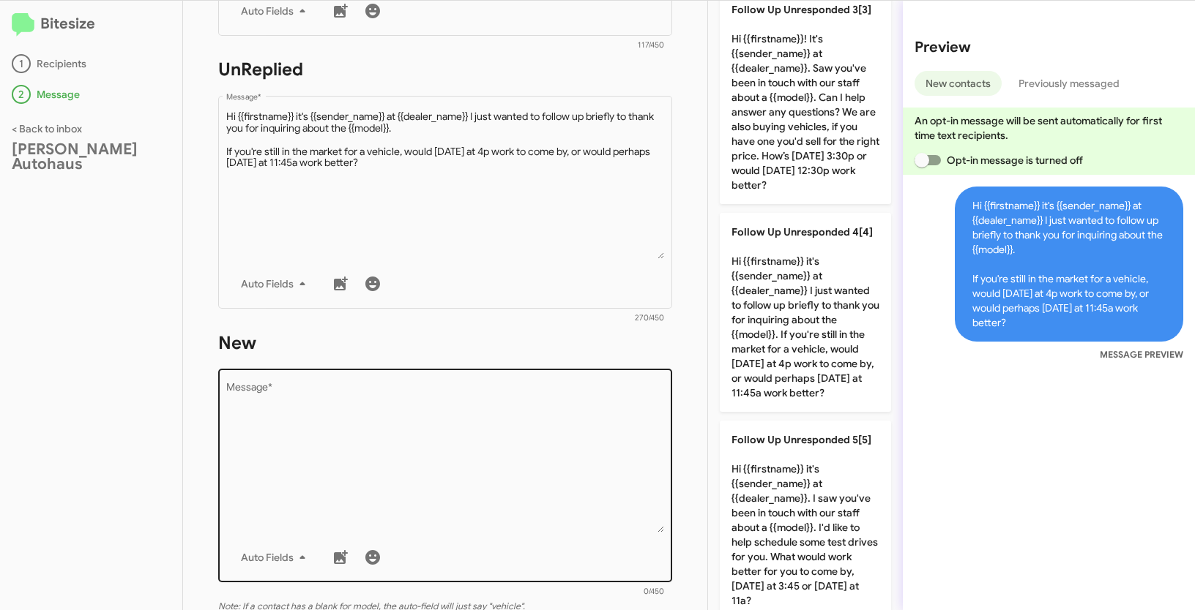
click at [520, 454] on textarea "Message *" at bounding box center [445, 458] width 438 height 149
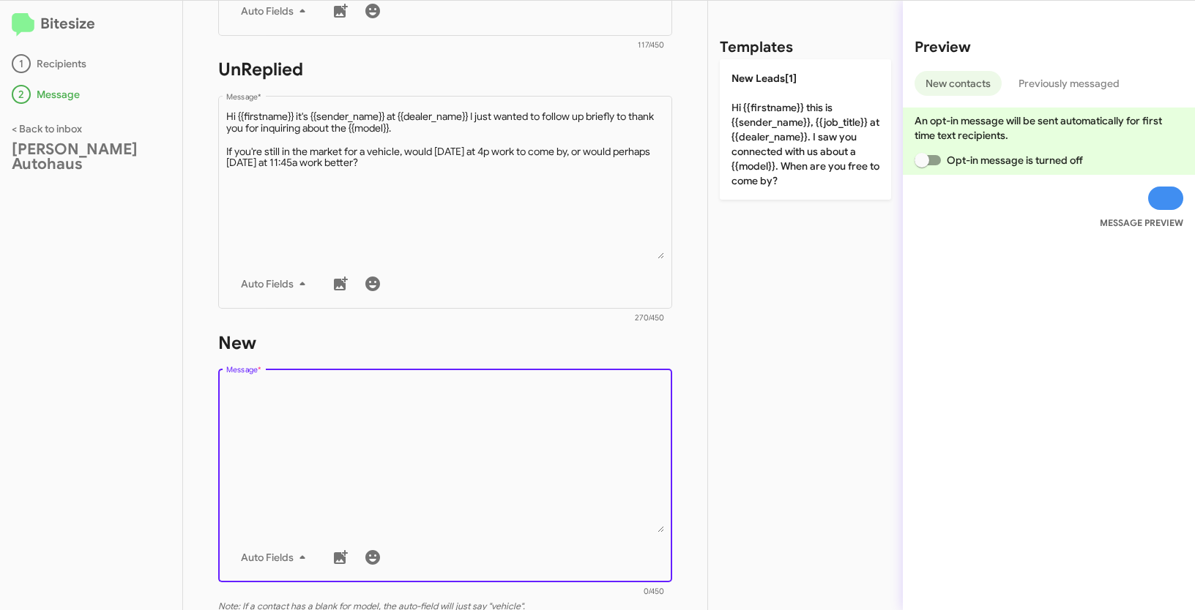
scroll to position [0, 0]
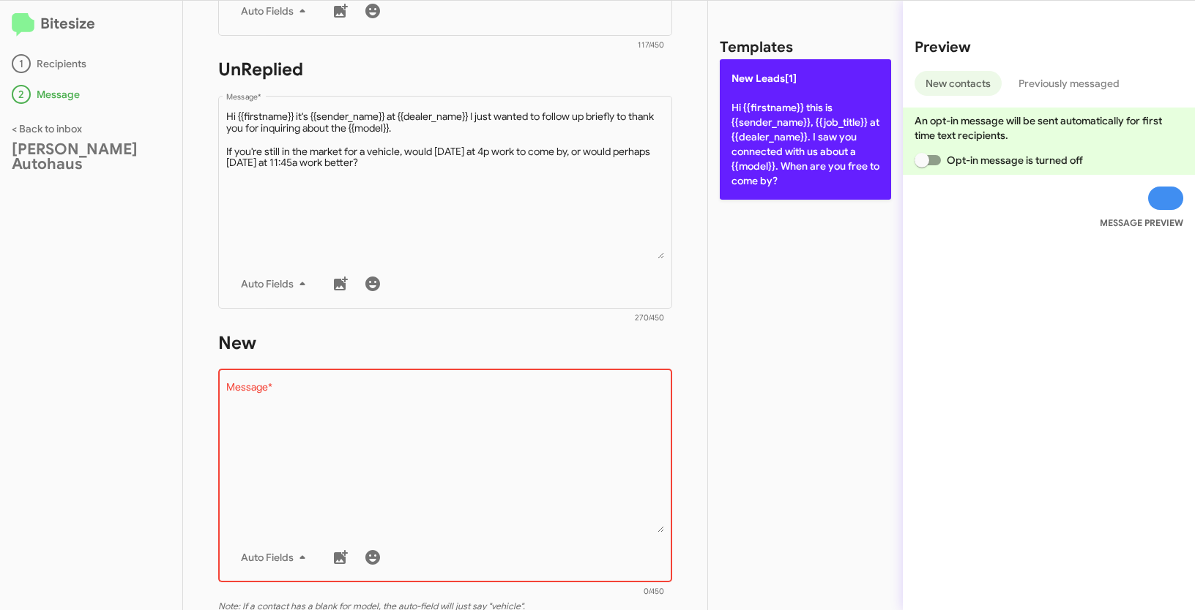
click at [740, 155] on p "New Leads[1] Hi {{firstname}} this is {{sender_name}}, {{job_title}} at {{deale…" at bounding box center [805, 129] width 171 height 141
type textarea "Hi {{firstname}} this is {{sender_name}}, {{job_title}} at {{dealer_name}}. I s…"
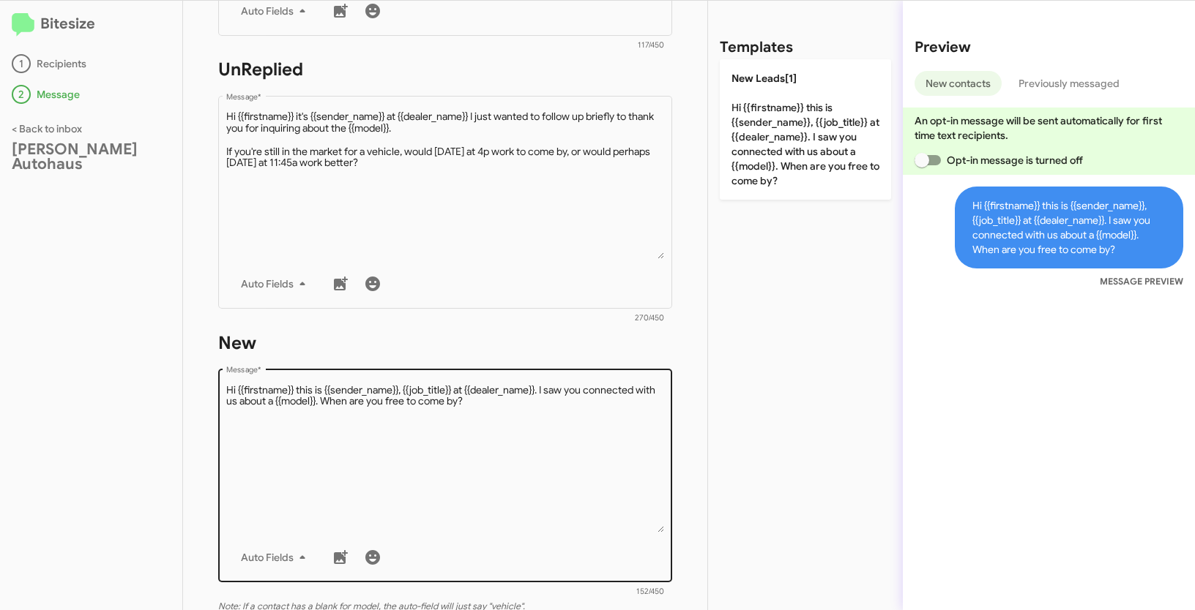
scroll to position [700, 0]
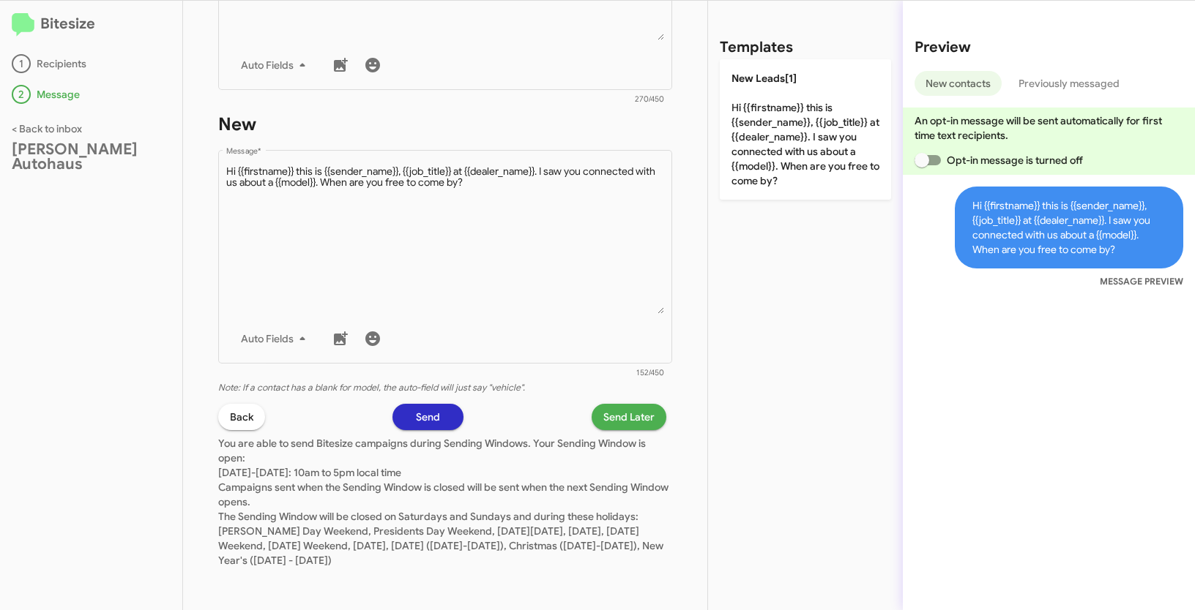
click at [612, 425] on span "Send Later" at bounding box center [628, 417] width 51 height 26
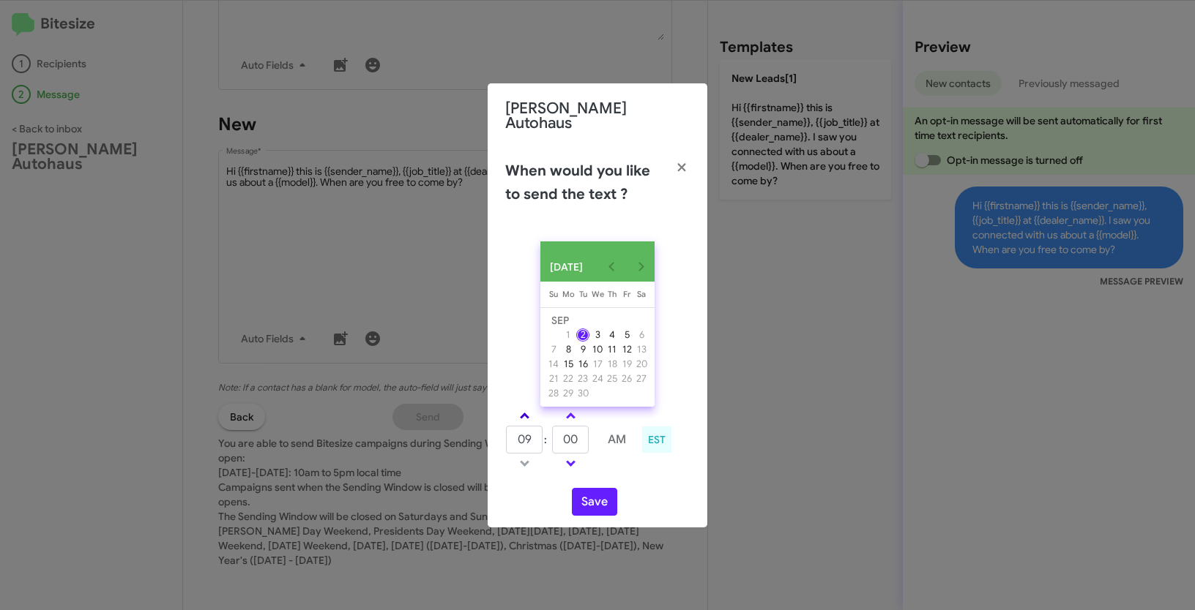
click at [522, 414] on span at bounding box center [525, 418] width 10 height 10
type input "10"
drag, startPoint x: 583, startPoint y: 444, endPoint x: 541, endPoint y: 432, distance: 43.3
click at [541, 432] on tr "10 : 00 AM" at bounding box center [570, 439] width 131 height 29
type input "40"
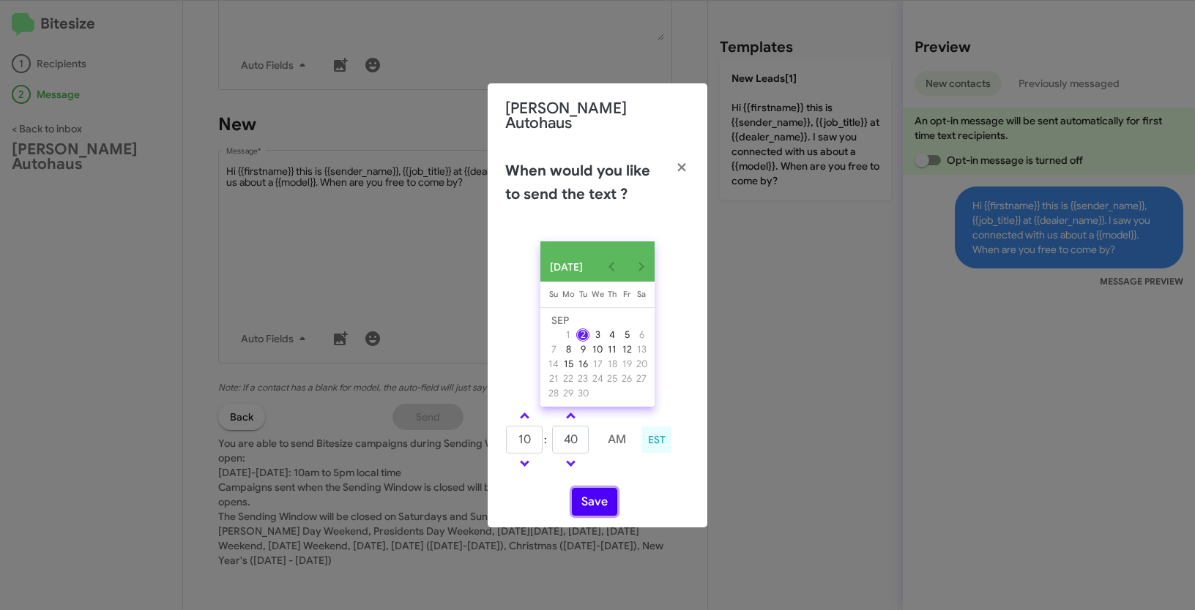
click at [587, 499] on button "Save" at bounding box center [594, 502] width 45 height 28
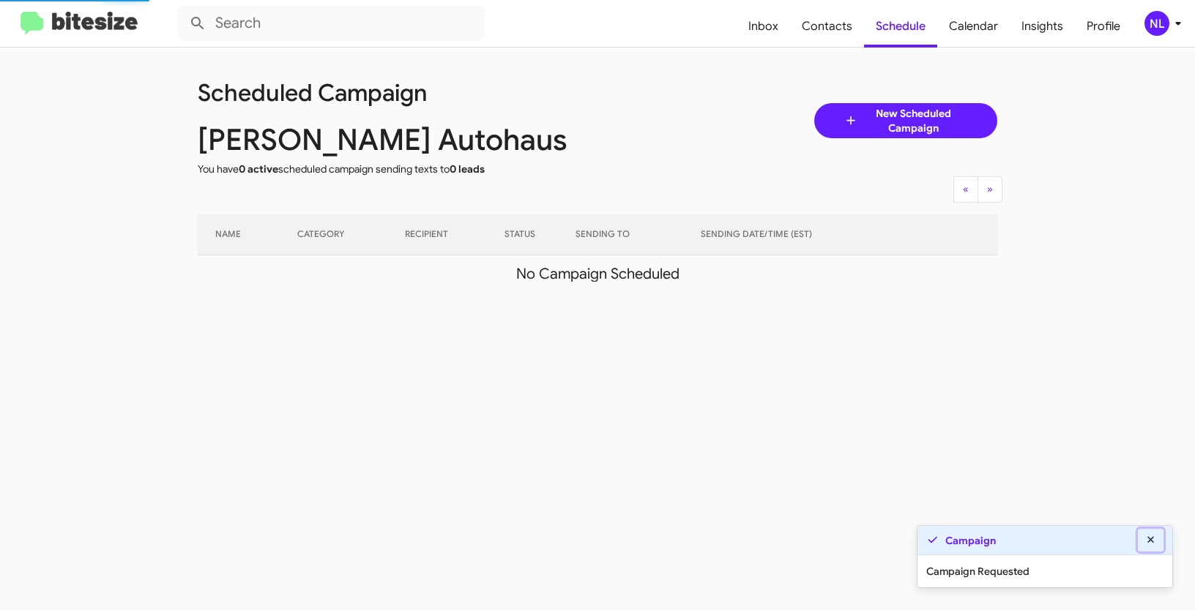
click at [1157, 542] on icon at bounding box center [1150, 540] width 13 height 10
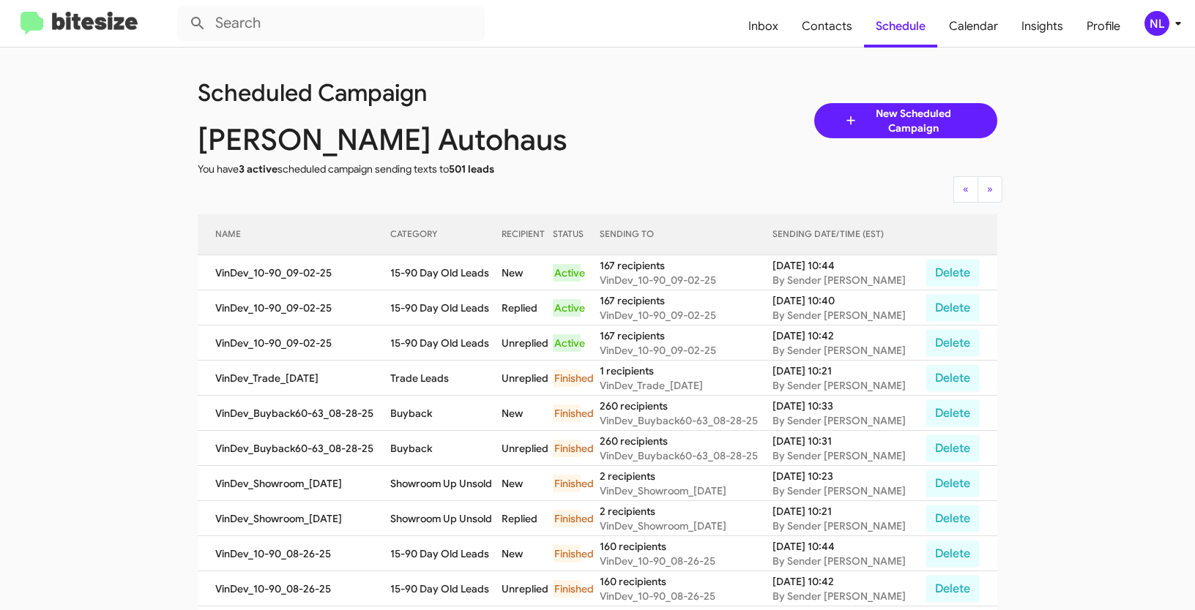
click at [1151, 26] on div "NL" at bounding box center [1156, 23] width 25 height 25
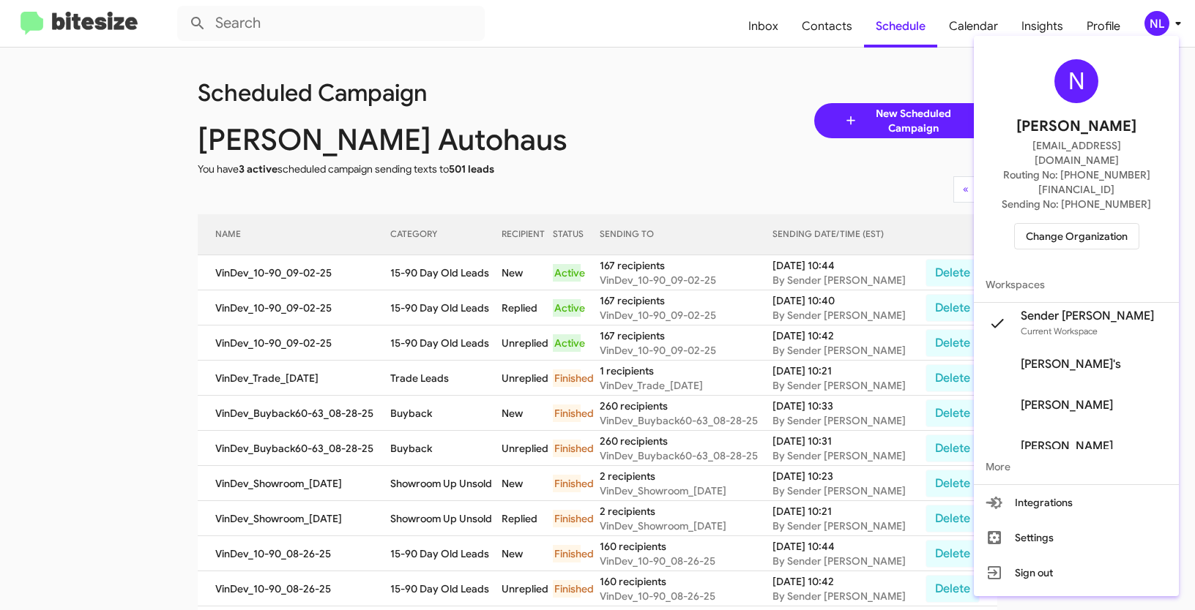
click at [1060, 224] on span "Change Organization" at bounding box center [1077, 236] width 102 height 25
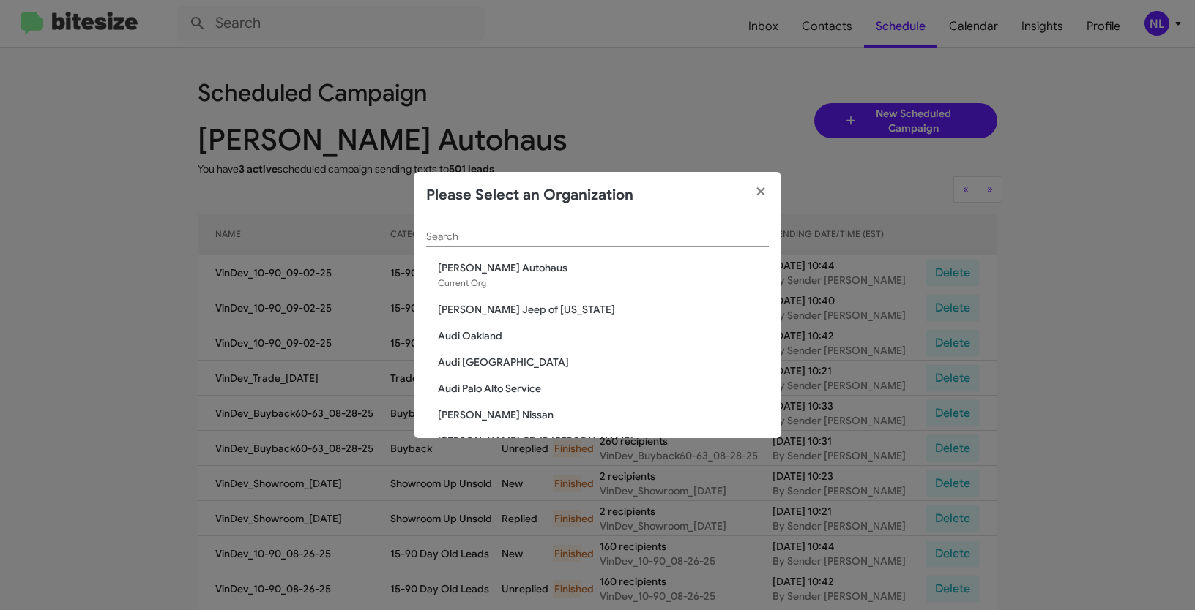
click at [554, 230] on div "Search" at bounding box center [597, 233] width 343 height 29
paste input "Ourisman Hyundai Genesis of [PERSON_NAME]"
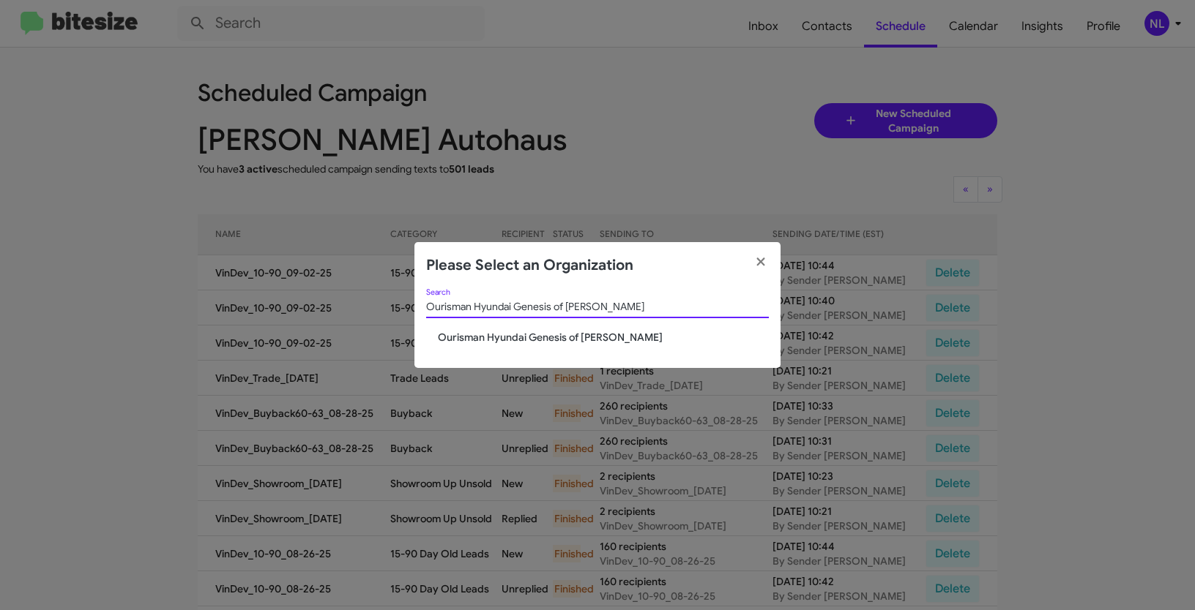
type input "Ourisman Hyundai Genesis of [PERSON_NAME]"
click at [494, 337] on span "Ourisman Hyundai Genesis of [PERSON_NAME]" at bounding box center [603, 337] width 331 height 15
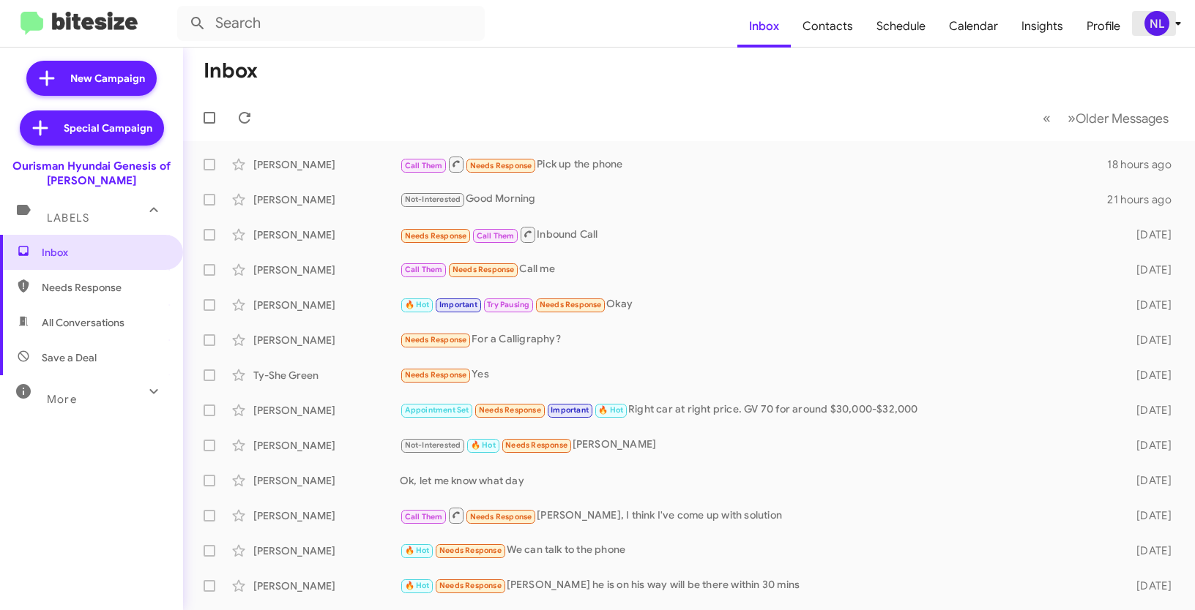
click at [1149, 26] on div "NL" at bounding box center [1156, 23] width 25 height 25
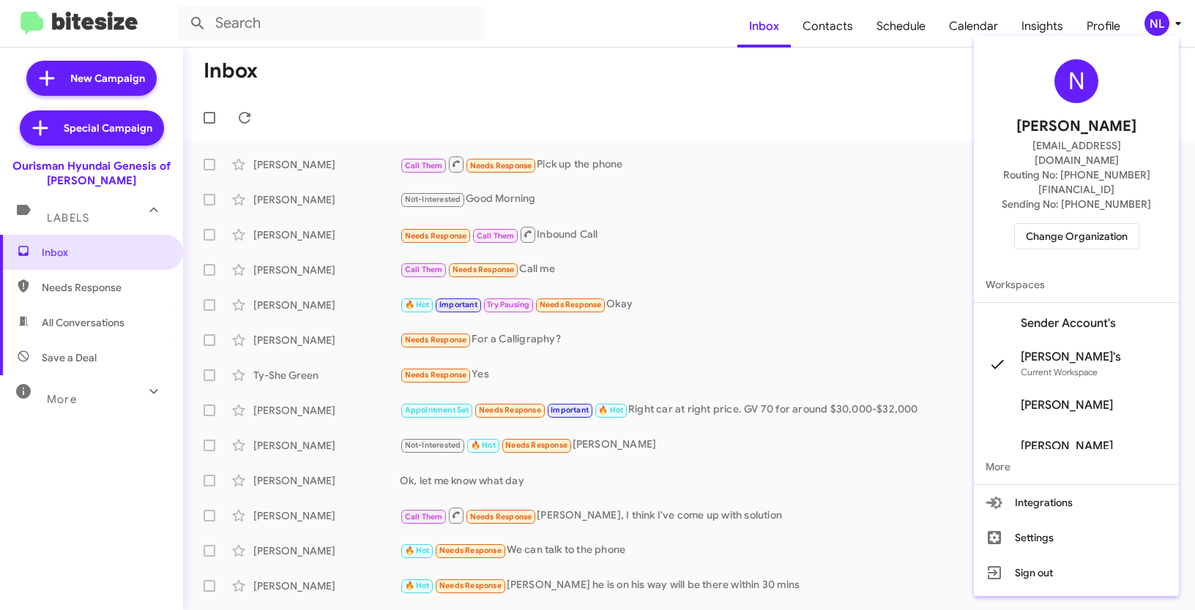
click at [1060, 316] on span "Sender Account's" at bounding box center [1067, 323] width 95 height 15
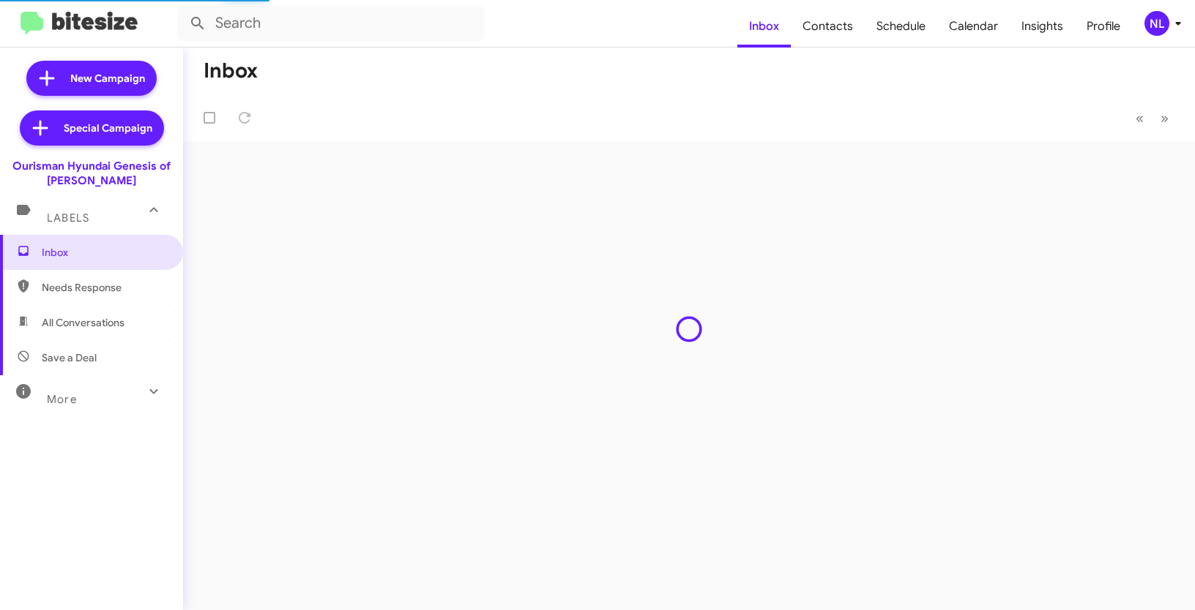
click at [1154, 23] on div "NL" at bounding box center [1156, 23] width 25 height 25
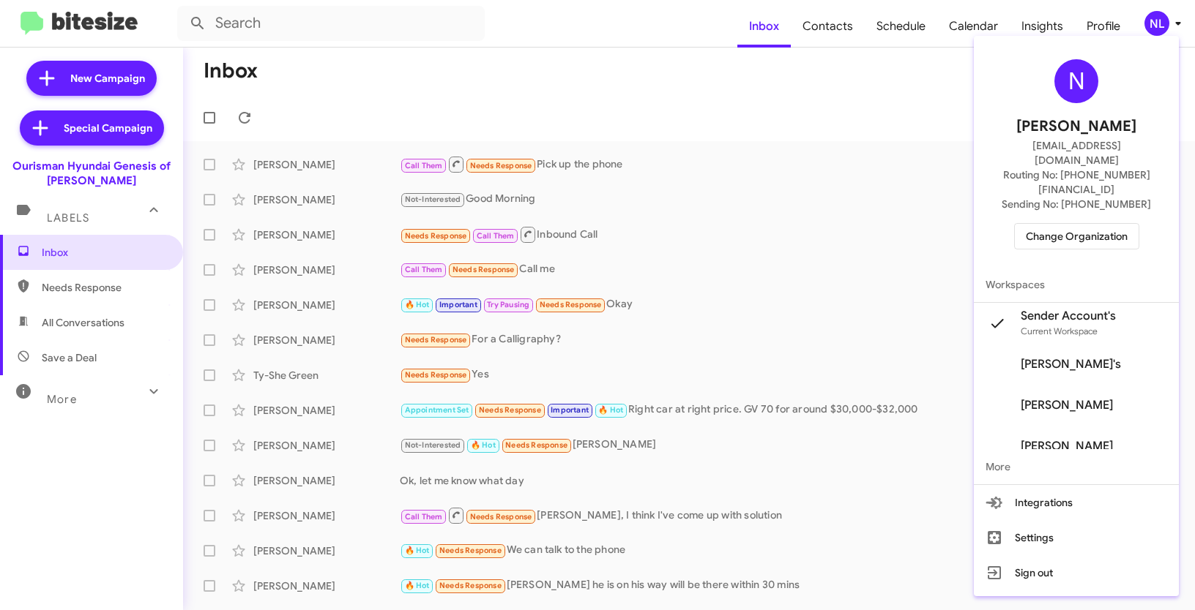
click at [786, 105] on div at bounding box center [597, 305] width 1195 height 610
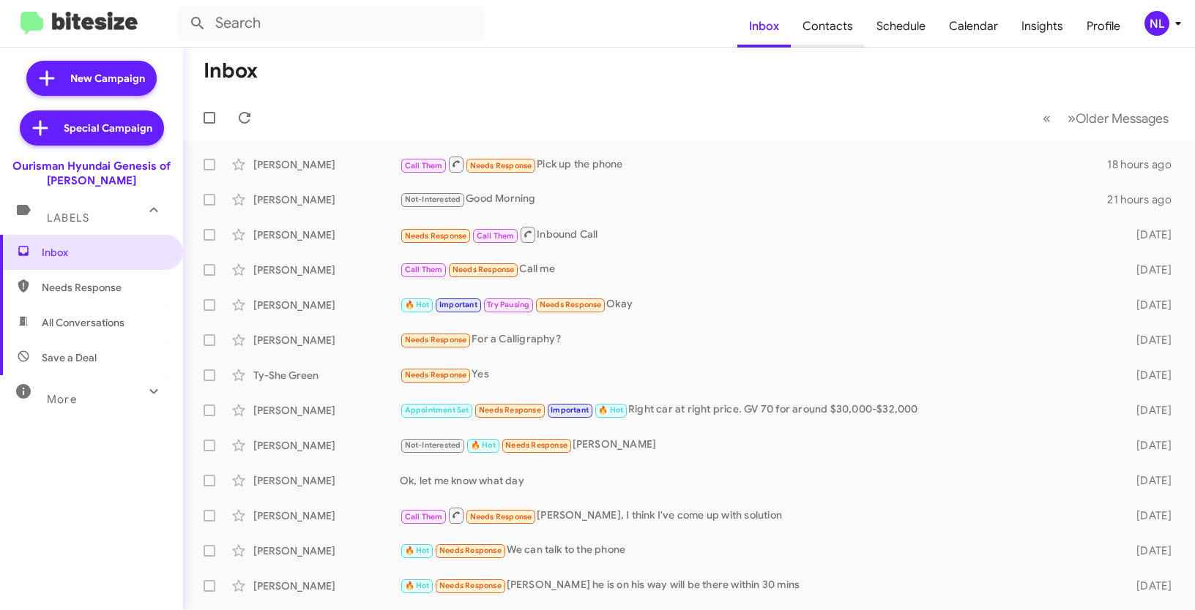
click at [818, 29] on span "Contacts" at bounding box center [828, 26] width 74 height 42
type input "in:groups"
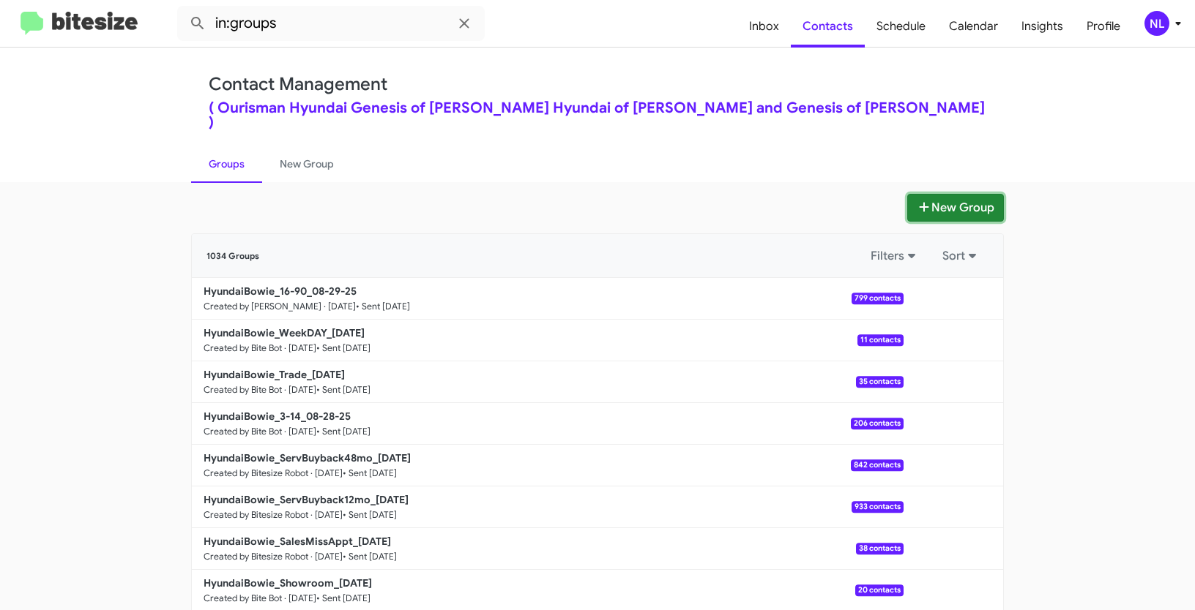
click at [932, 194] on button "New Group" at bounding box center [955, 208] width 97 height 28
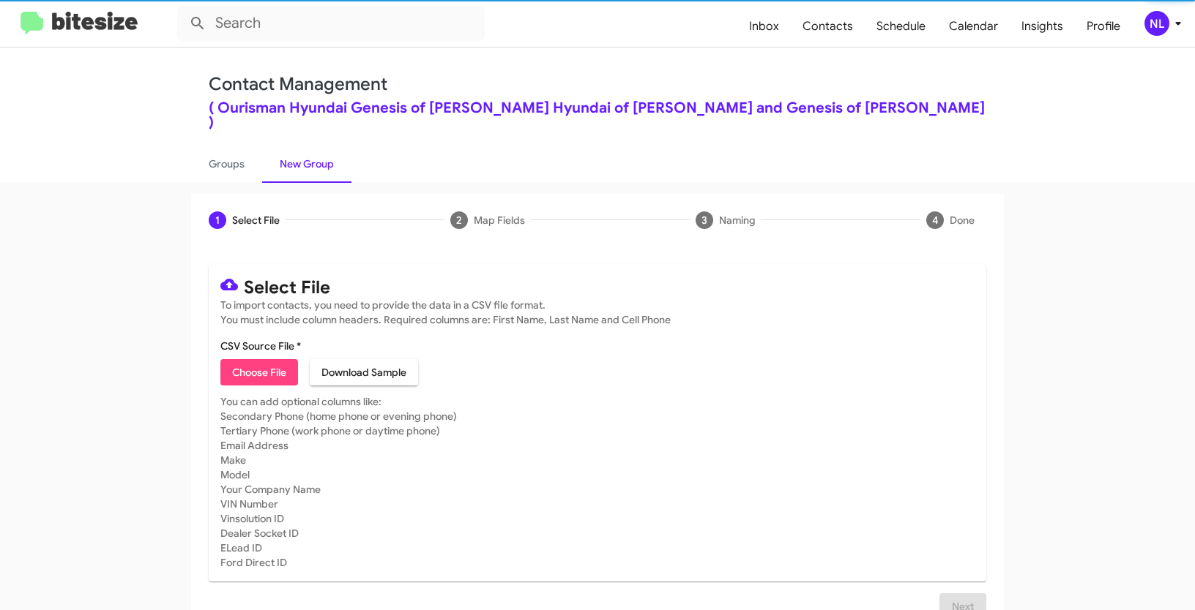
click at [266, 365] on span "Choose File" at bounding box center [259, 372] width 54 height 26
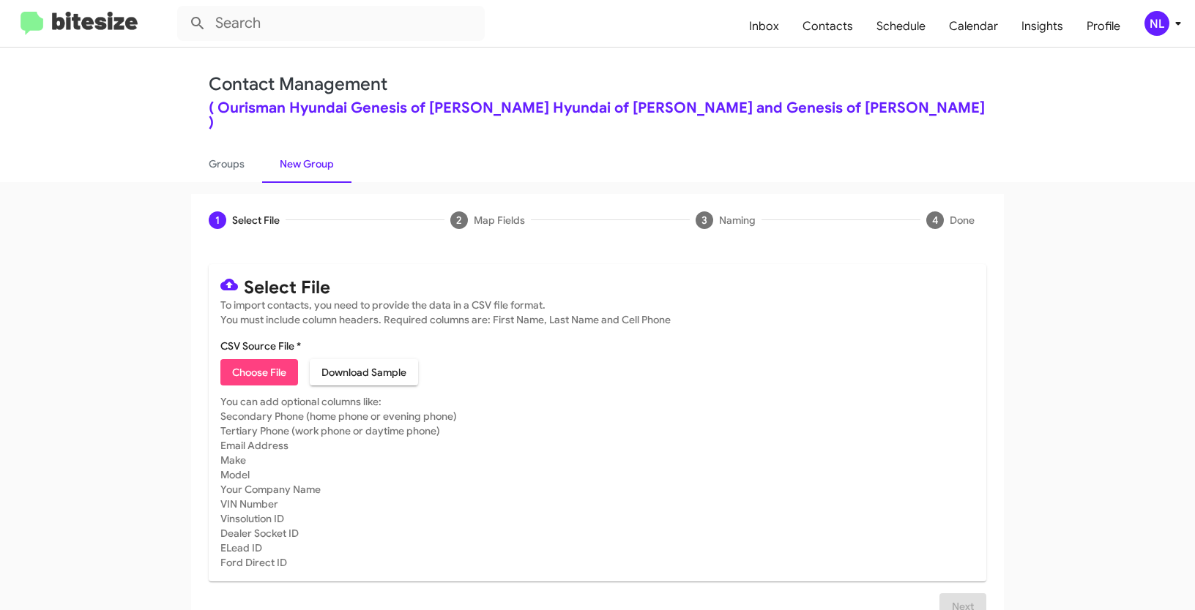
type input "Opt out - Ourisman Hyundai Genesis of Bowie"
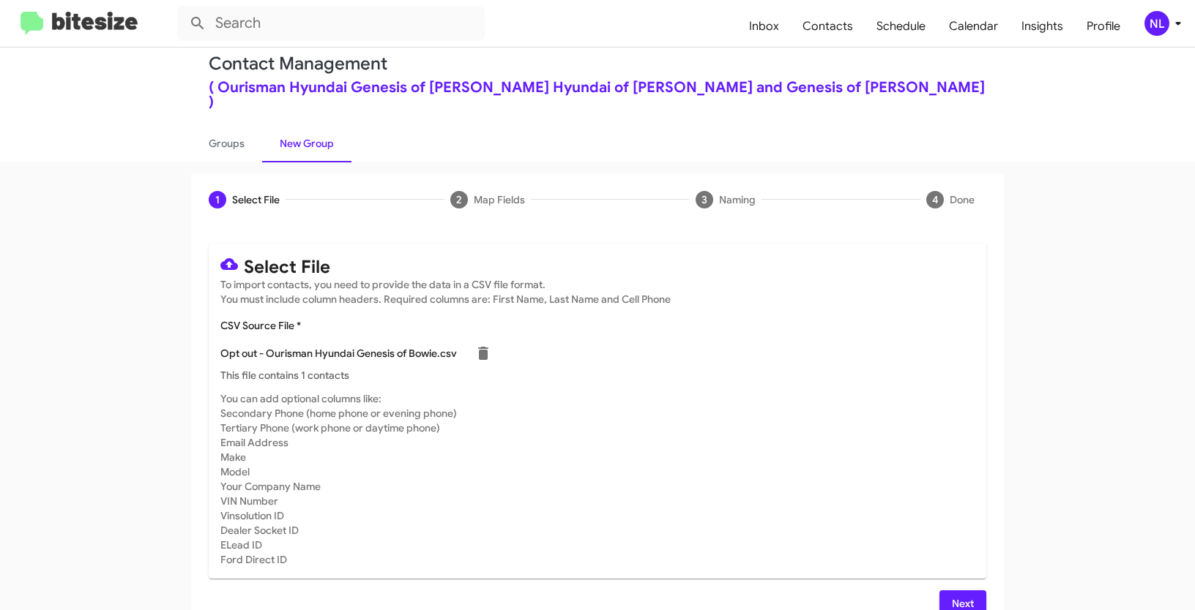
scroll to position [29, 0]
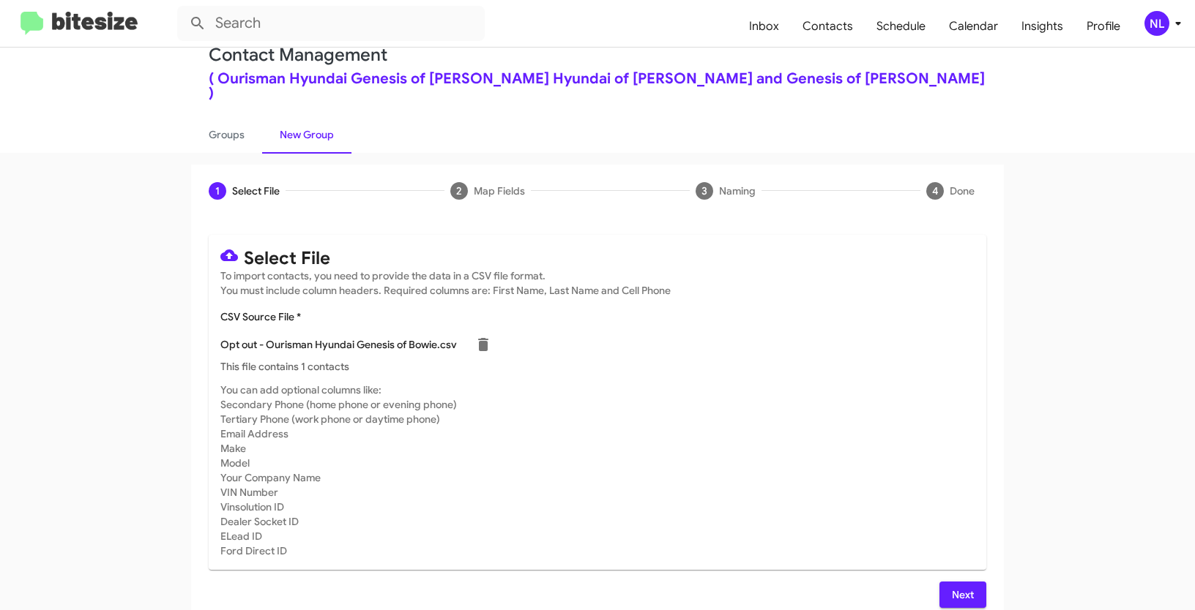
click at [944, 582] on button "Next" at bounding box center [962, 595] width 47 height 26
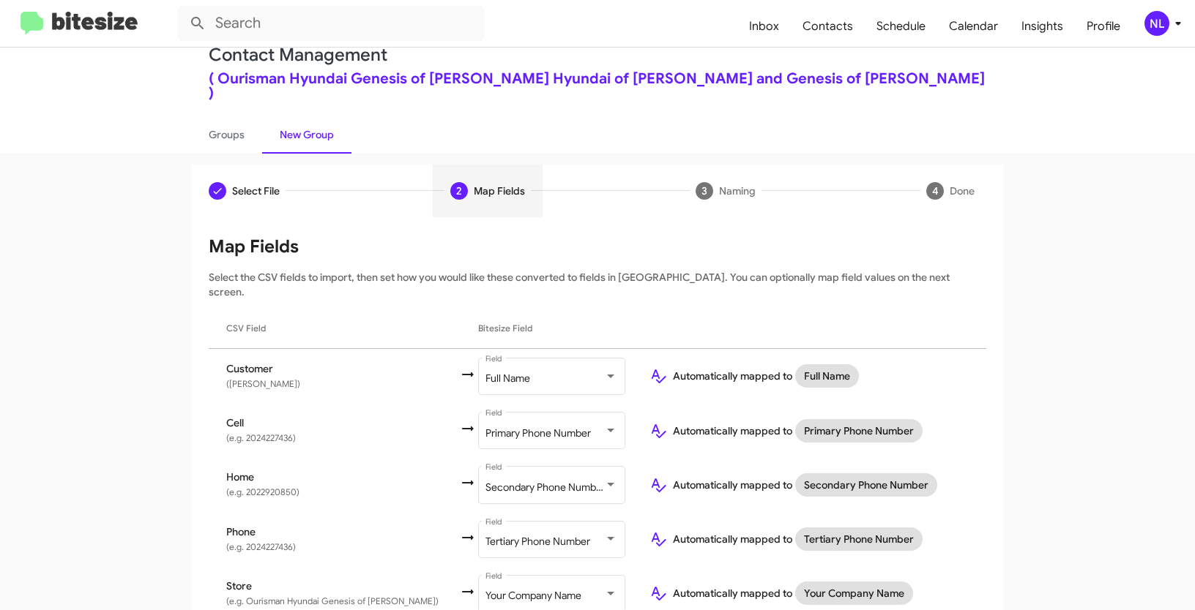
scroll to position [67, 0]
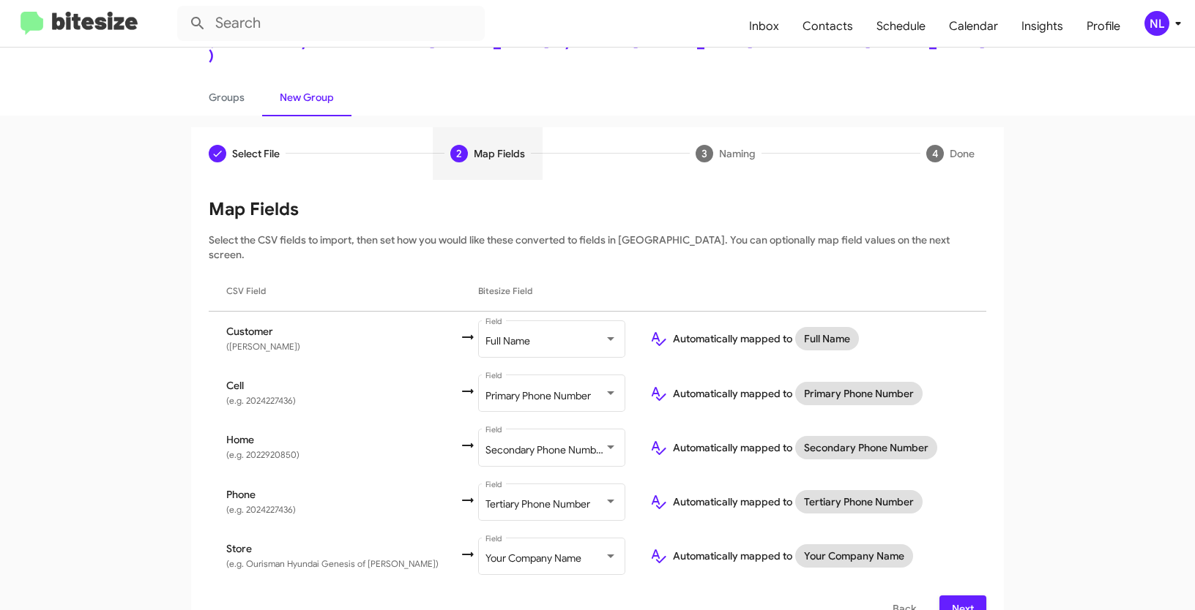
click at [960, 596] on span "Next" at bounding box center [962, 609] width 23 height 26
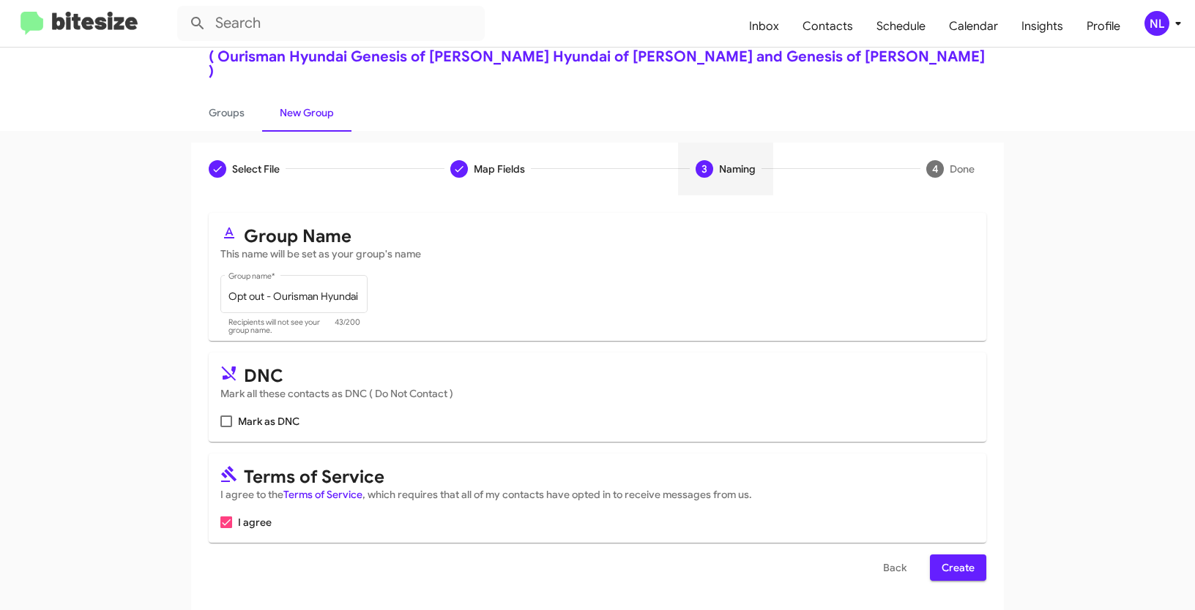
scroll to position [37, 0]
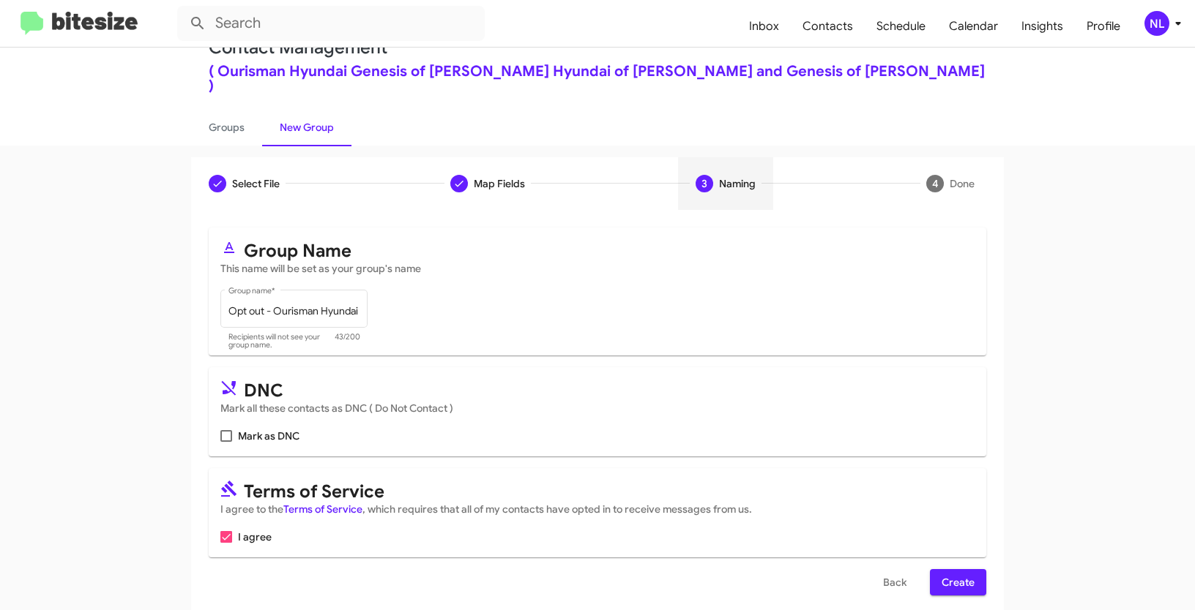
click at [220, 430] on span at bounding box center [226, 436] width 12 height 12
click at [225, 442] on input "Mark as DNC" at bounding box center [225, 442] width 1 height 1
checkbox input "true"
click at [961, 569] on span "Create" at bounding box center [957, 582] width 33 height 26
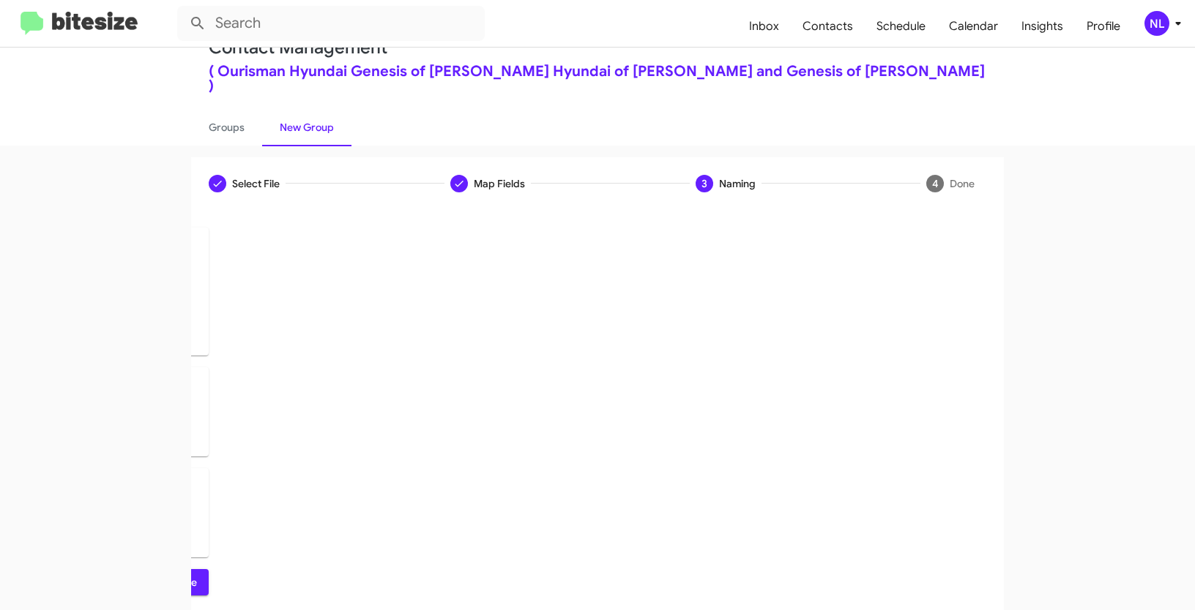
scroll to position [0, 0]
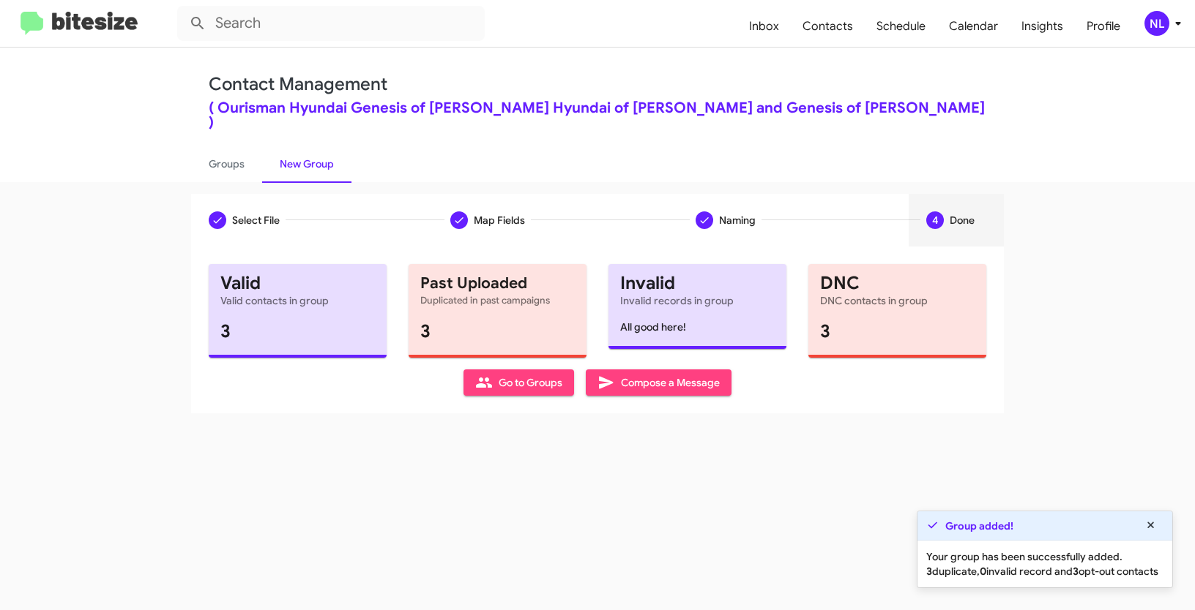
click at [490, 374] on icon at bounding box center [484, 383] width 18 height 18
type input "in:groups"
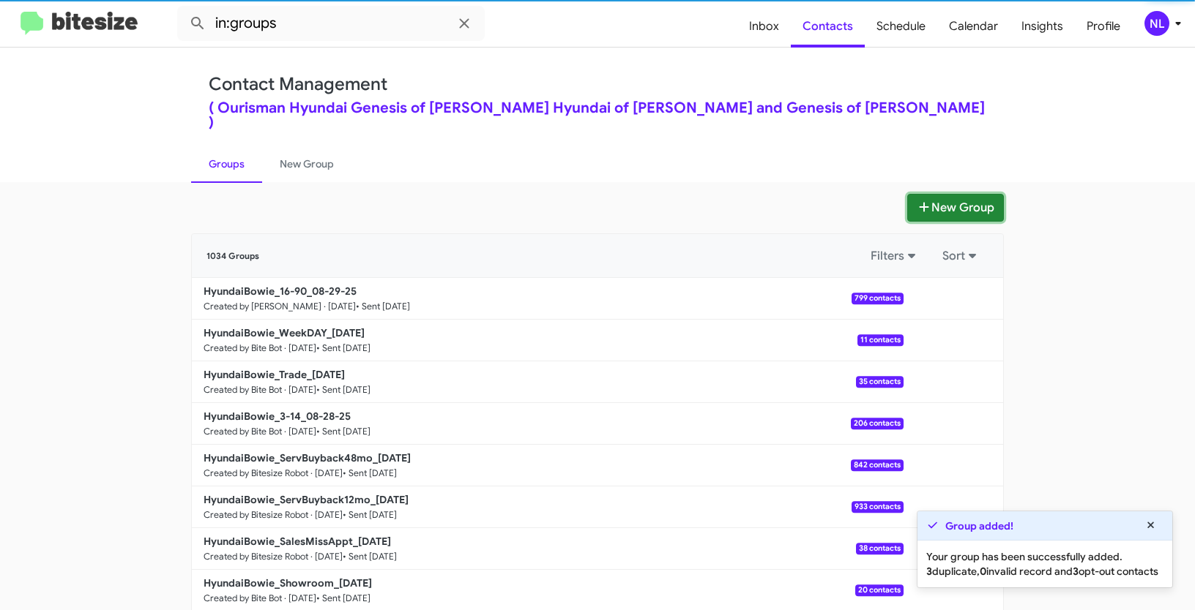
click at [948, 194] on button "New Group" at bounding box center [955, 208] width 97 height 28
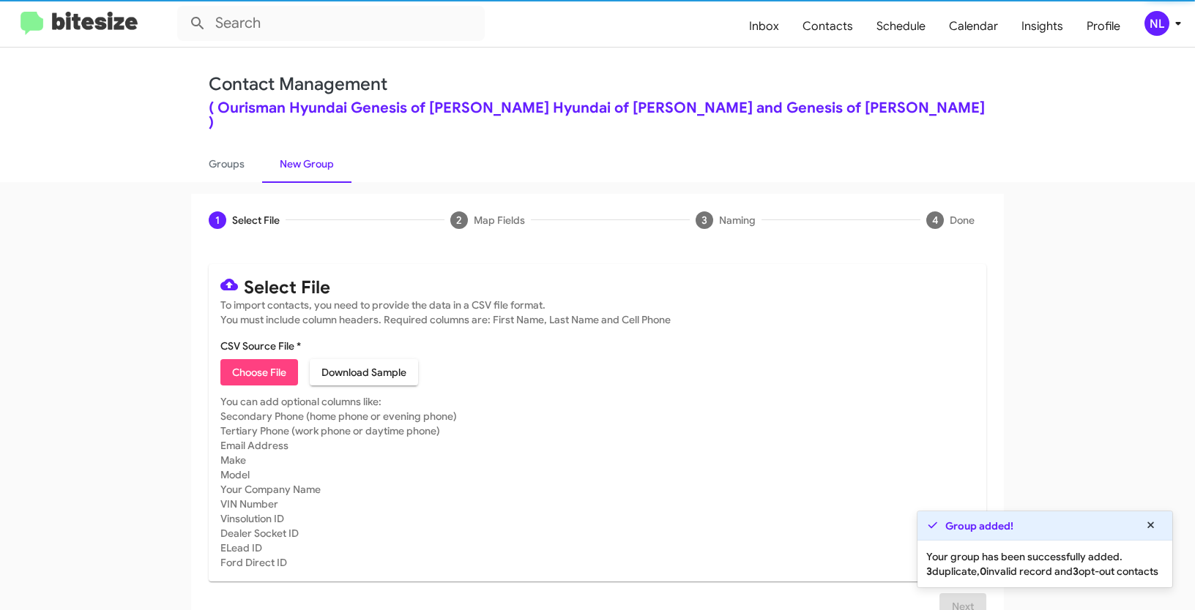
click at [247, 359] on span "Choose File" at bounding box center [259, 372] width 54 height 26
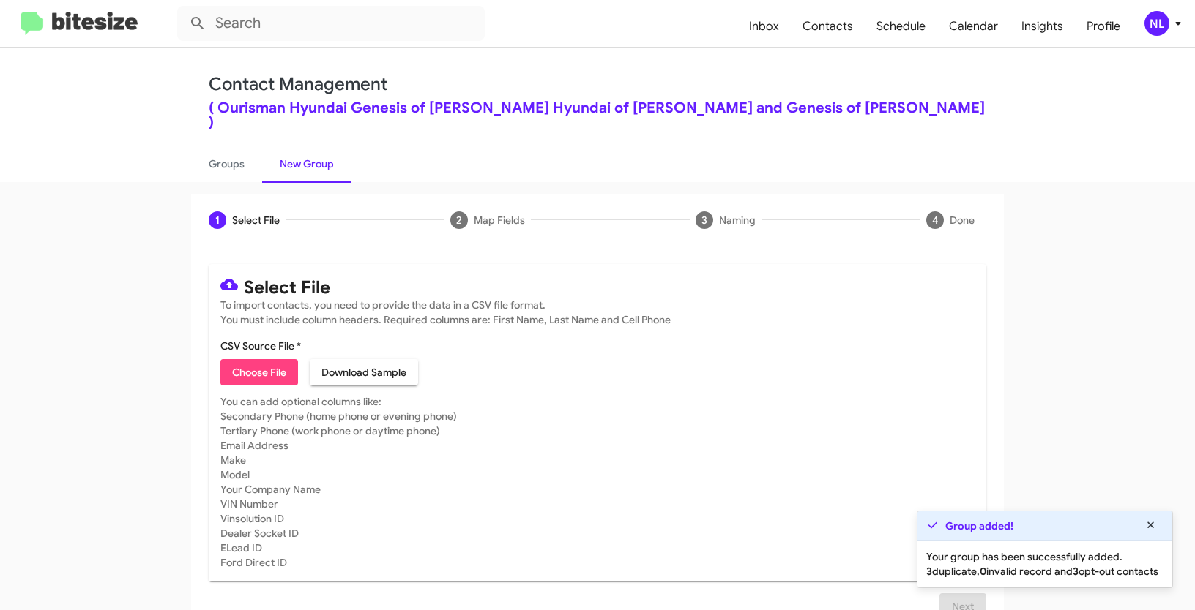
type input "HyundaiBowie_Buyback24-27_09-02-25"
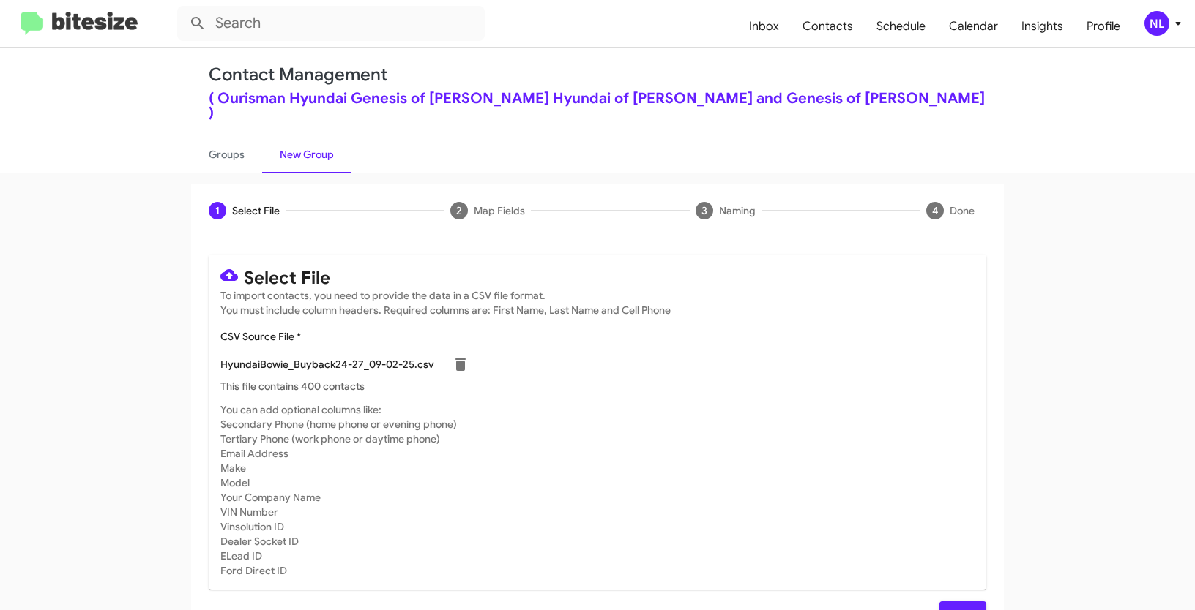
scroll to position [29, 0]
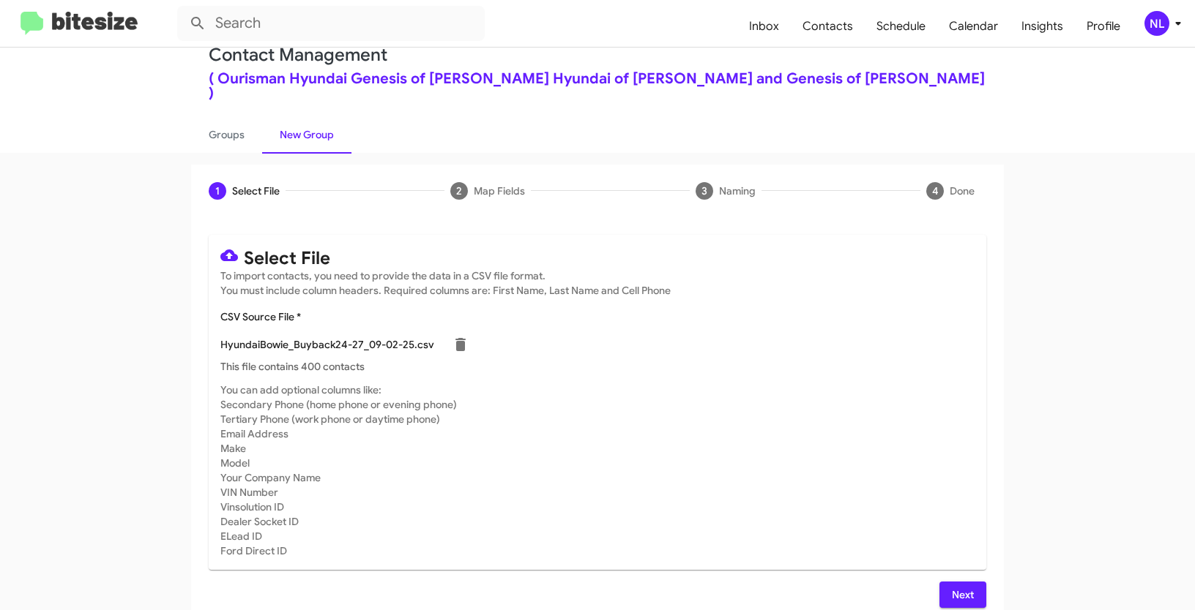
click at [953, 582] on span "Next" at bounding box center [962, 595] width 23 height 26
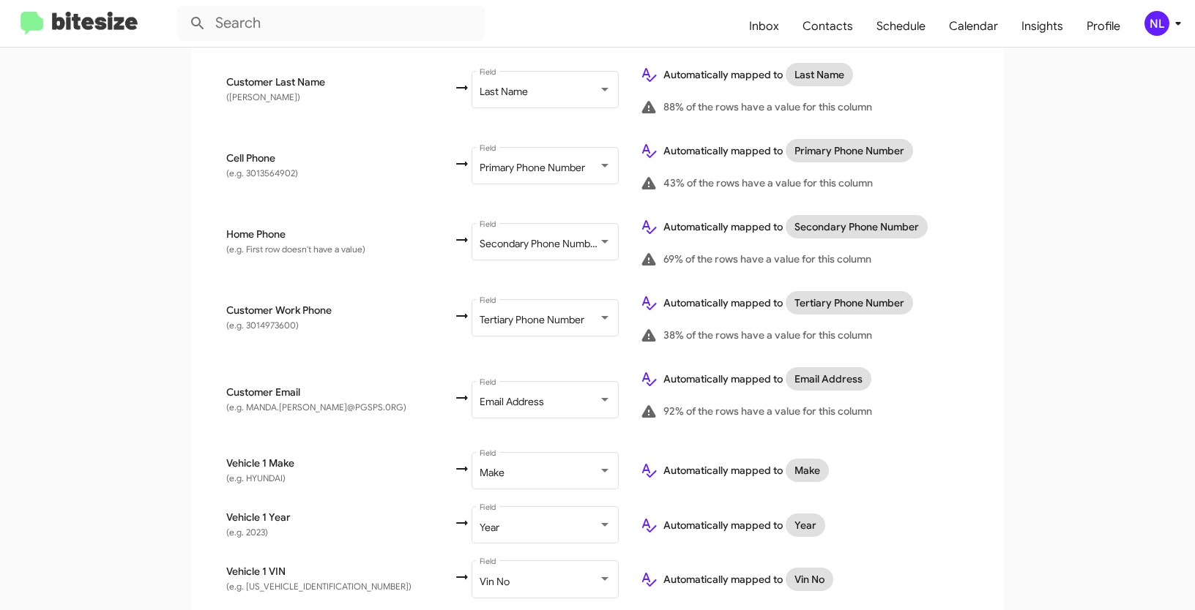
scroll to position [611, 0]
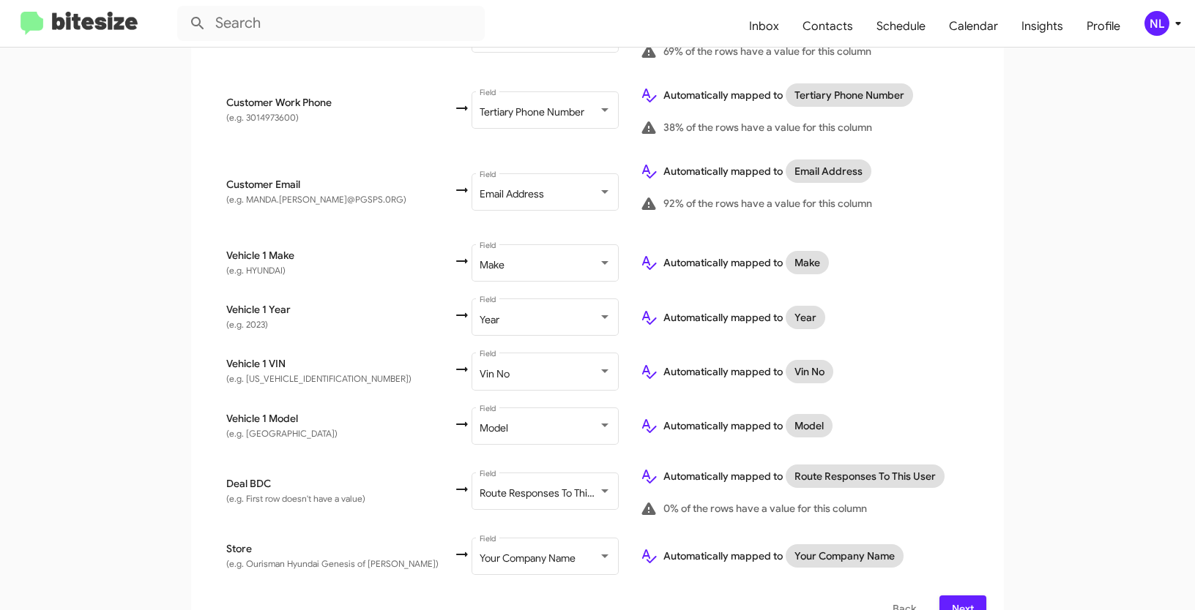
click at [955, 596] on span "Next" at bounding box center [962, 609] width 23 height 26
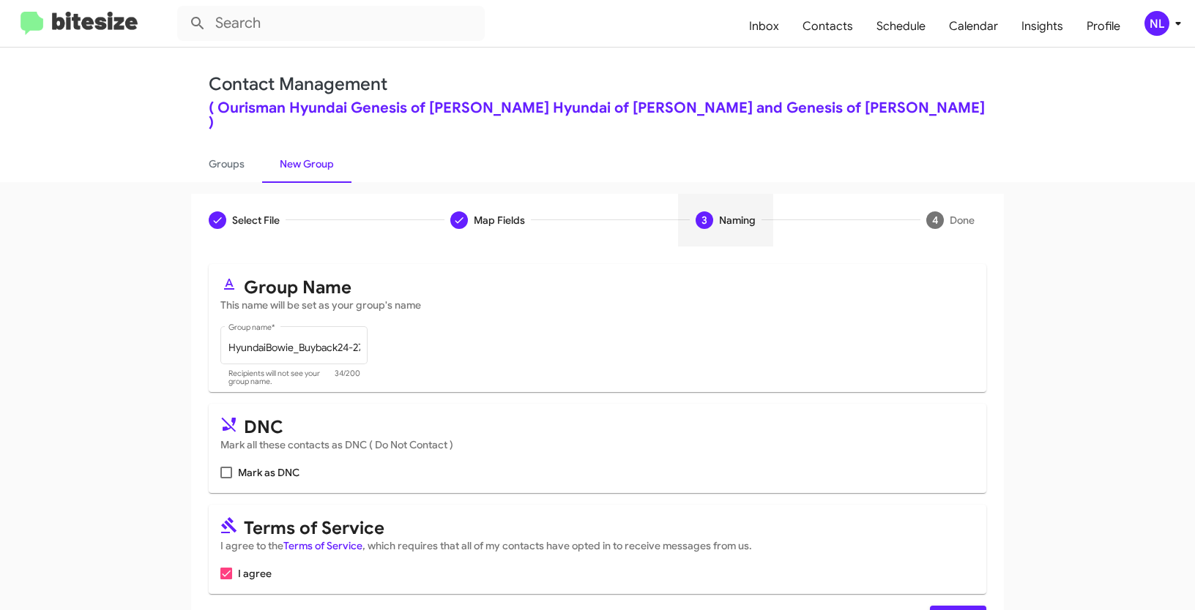
scroll to position [37, 0]
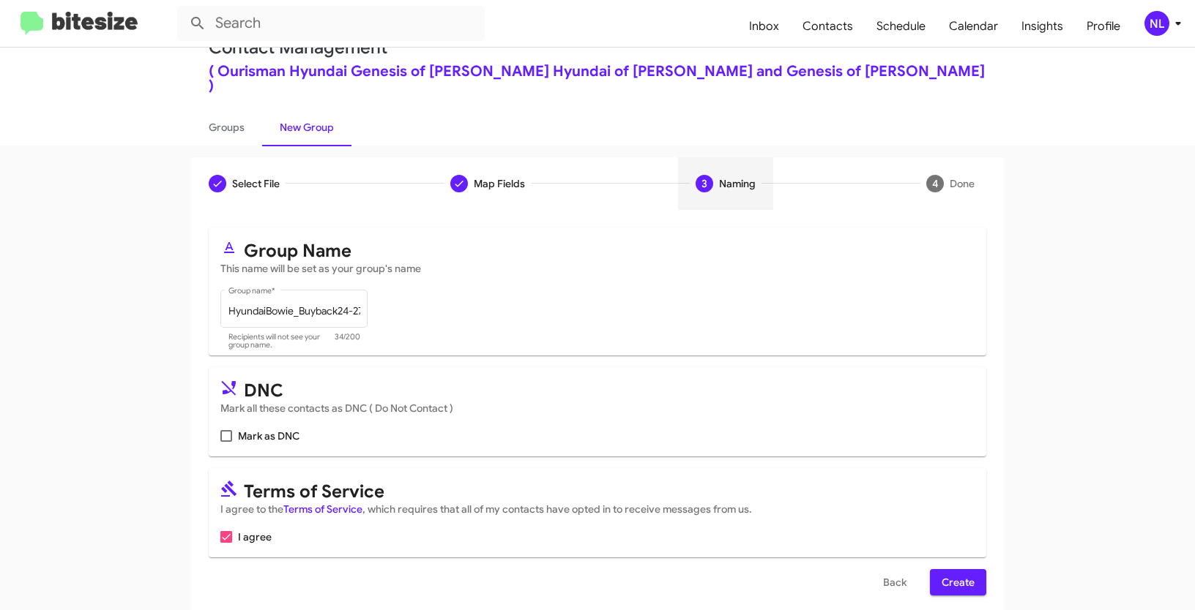
click at [965, 572] on span "Create" at bounding box center [957, 582] width 33 height 26
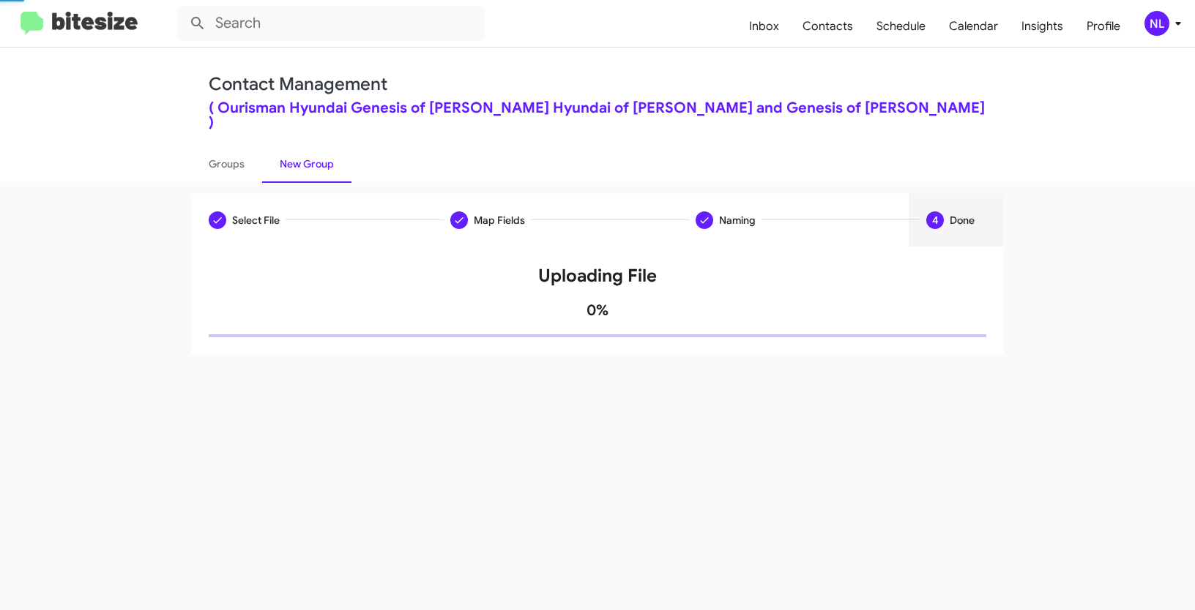
scroll to position [0, 0]
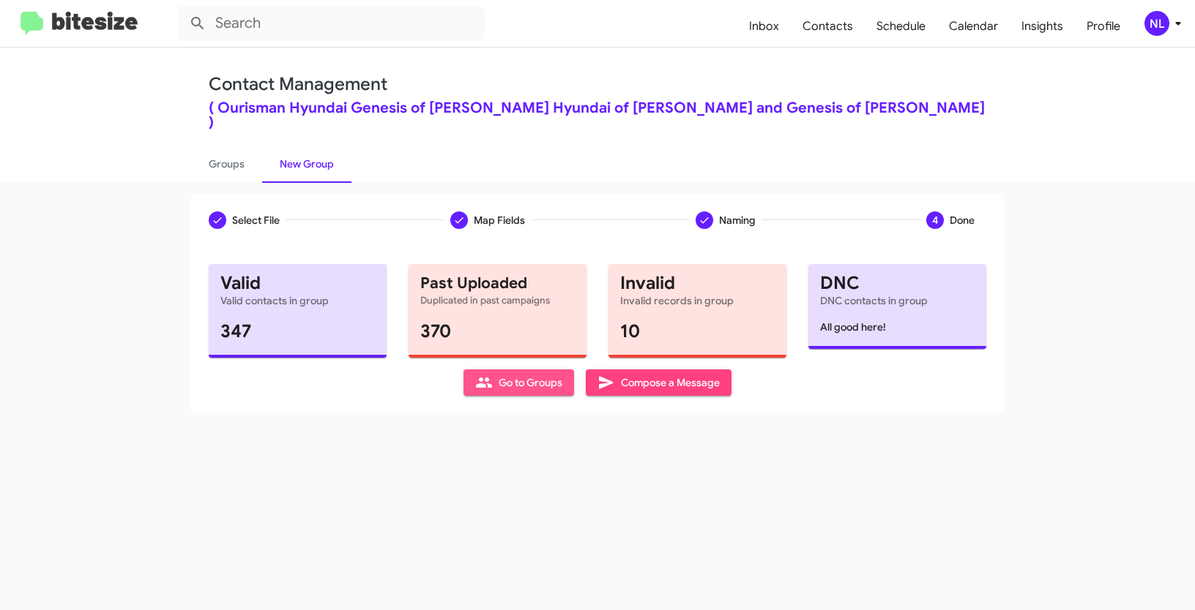
click at [497, 370] on span "Go to Groups" at bounding box center [518, 383] width 87 height 26
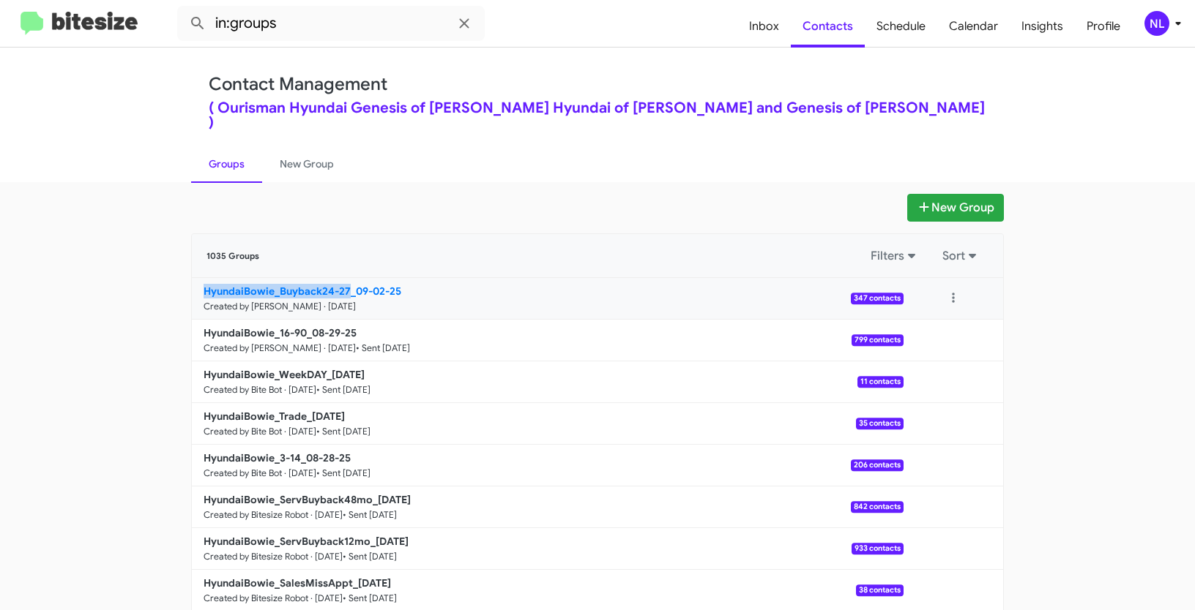
drag, startPoint x: 176, startPoint y: 274, endPoint x: 345, endPoint y: 273, distance: 169.1
click at [345, 273] on div "New Group 1035 Groups Filters Sort HyundaiBowie_Buyback24-27_09-02-25 Created b…" at bounding box center [597, 464] width 834 height 540
copy b "HyundaiBowie_Buyback24-27"
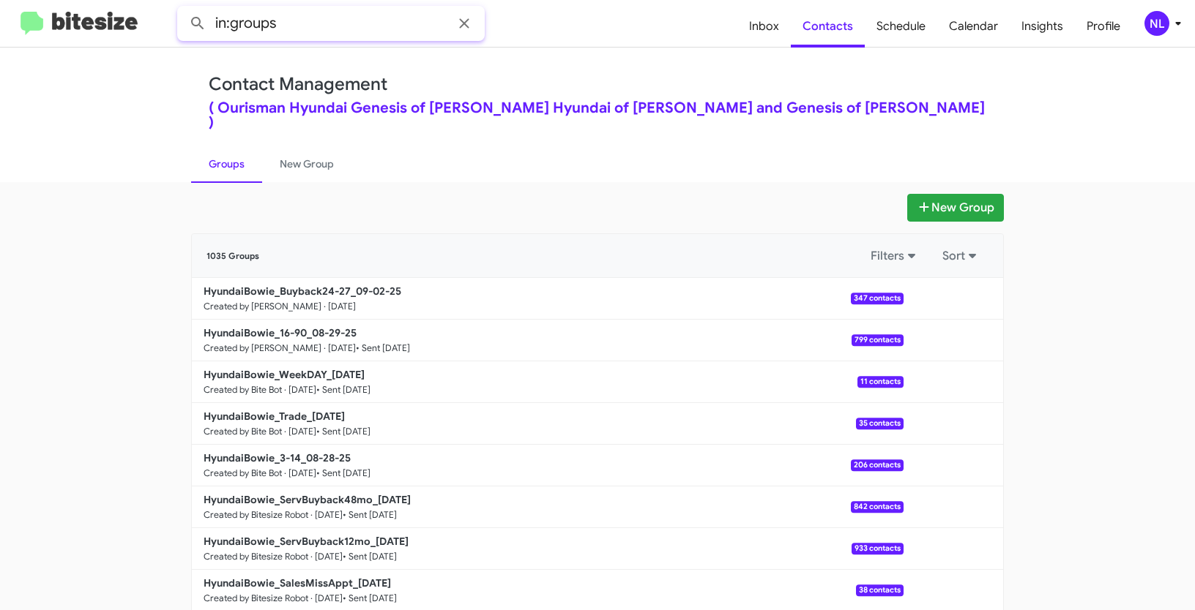
click at [343, 26] on input "in:groups" at bounding box center [330, 23] width 307 height 35
paste input "HyundaiBowie_Buyback24-27"
type input "in:groups HyundaiBowie_Buyback24-27"
click at [183, 9] on button at bounding box center [197, 23] width 29 height 29
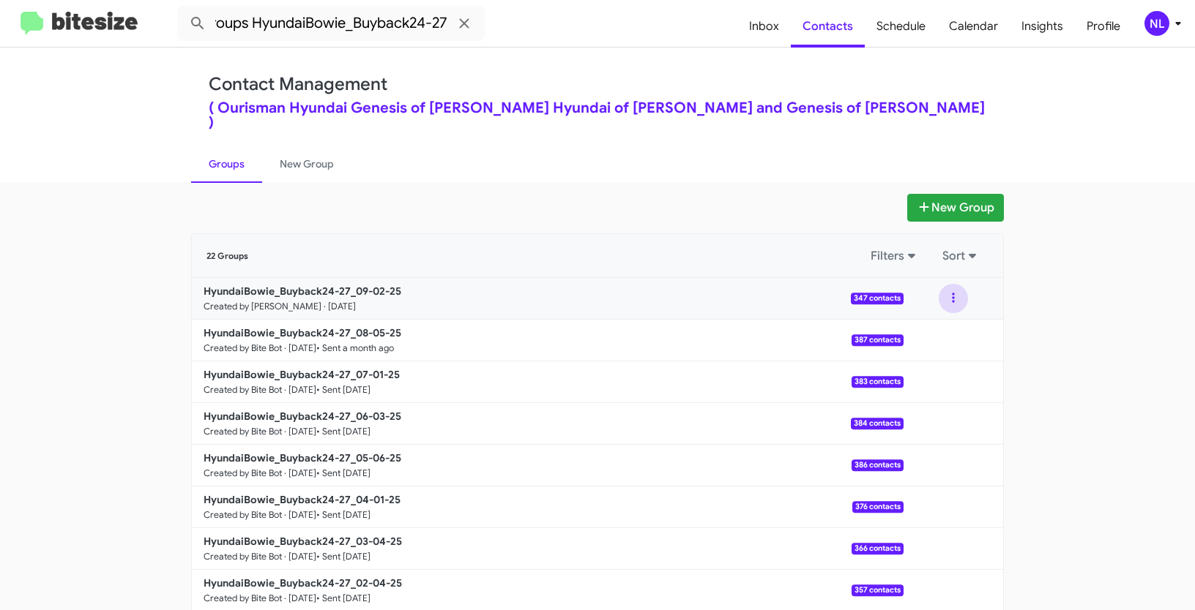
click at [939, 284] on button at bounding box center [952, 298] width 29 height 29
click at [927, 321] on button "View contacts" at bounding box center [909, 338] width 117 height 35
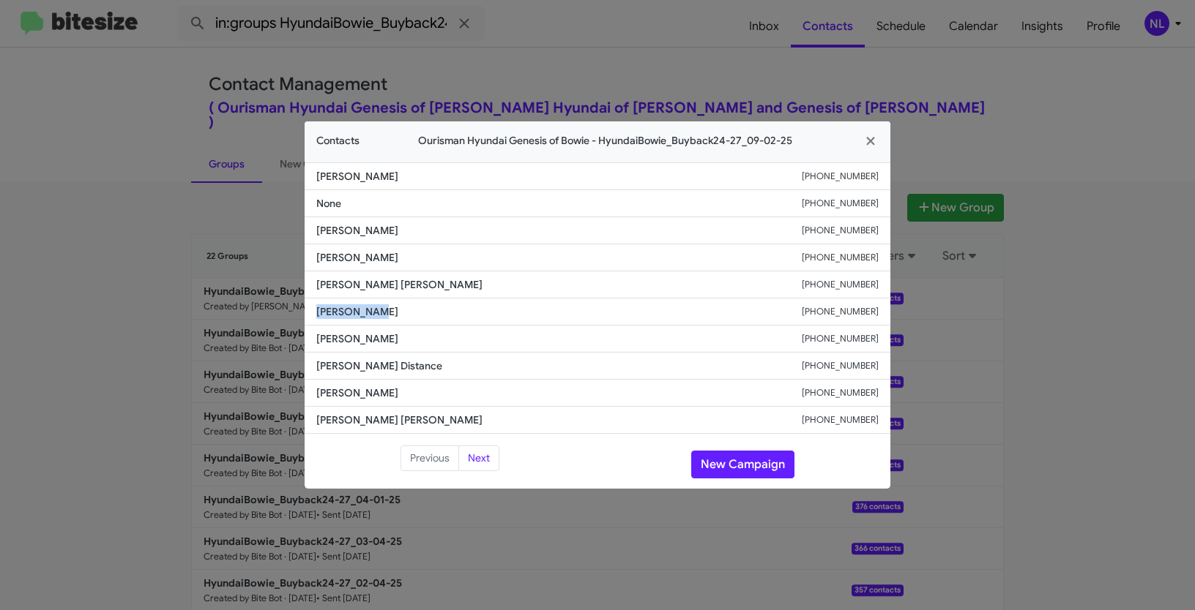
drag, startPoint x: 308, startPoint y: 313, endPoint x: 442, endPoint y: 305, distance: 134.2
click at [442, 305] on li "Amber Yurko +14436248002" at bounding box center [598, 312] width 586 height 27
copy span "Amber Yurko"
drag, startPoint x: 736, startPoint y: 461, endPoint x: 744, endPoint y: 463, distance: 7.6
click at [736, 461] on button "New Campaign" at bounding box center [742, 465] width 103 height 28
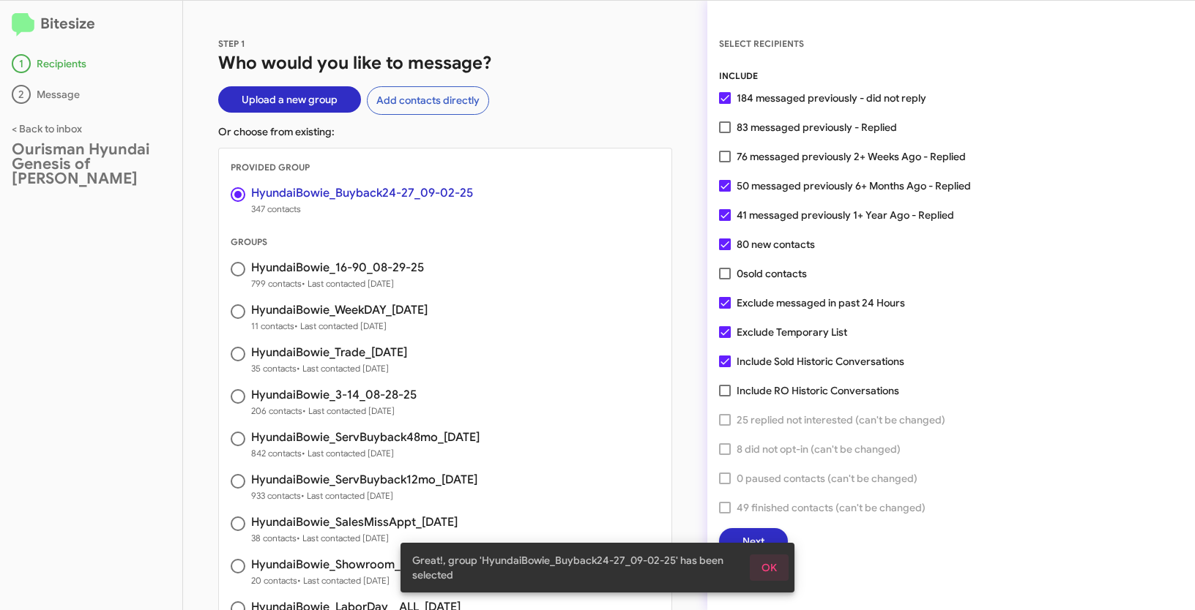
click at [767, 570] on span "OK" at bounding box center [768, 568] width 15 height 26
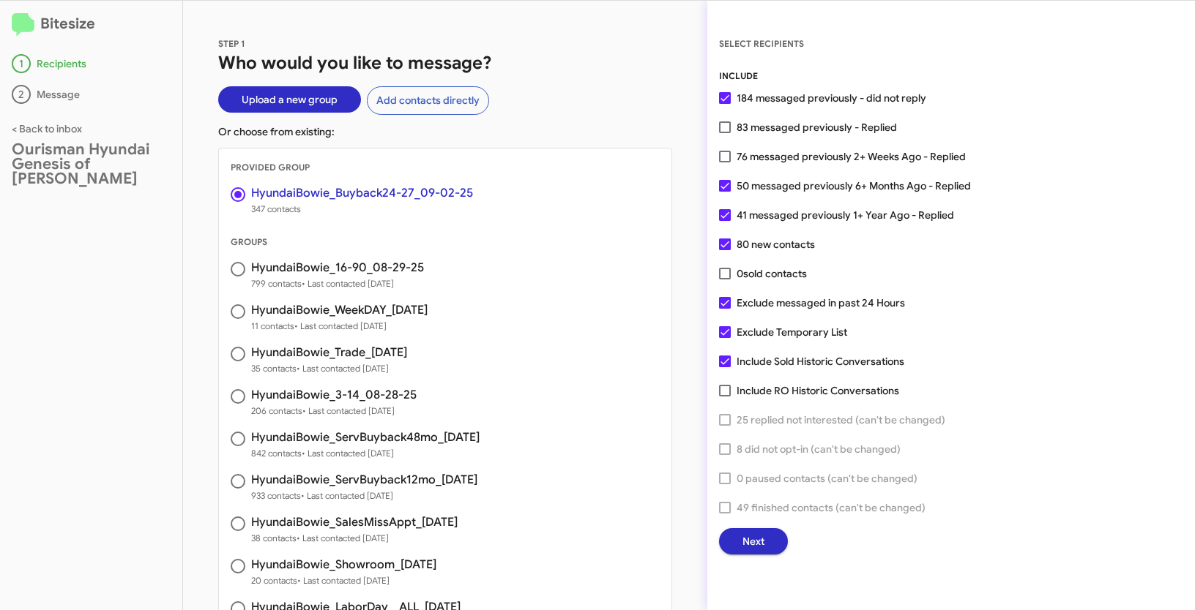
click at [758, 548] on span "Next" at bounding box center [753, 542] width 22 height 26
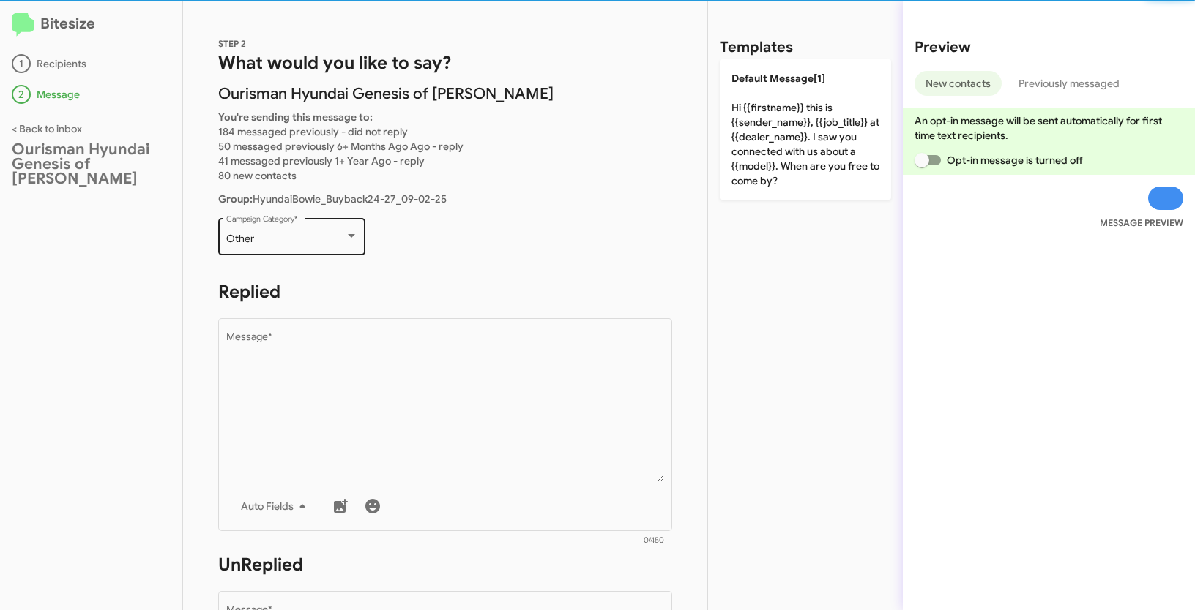
click at [330, 247] on div "Other Campaign Category *" at bounding box center [292, 235] width 132 height 40
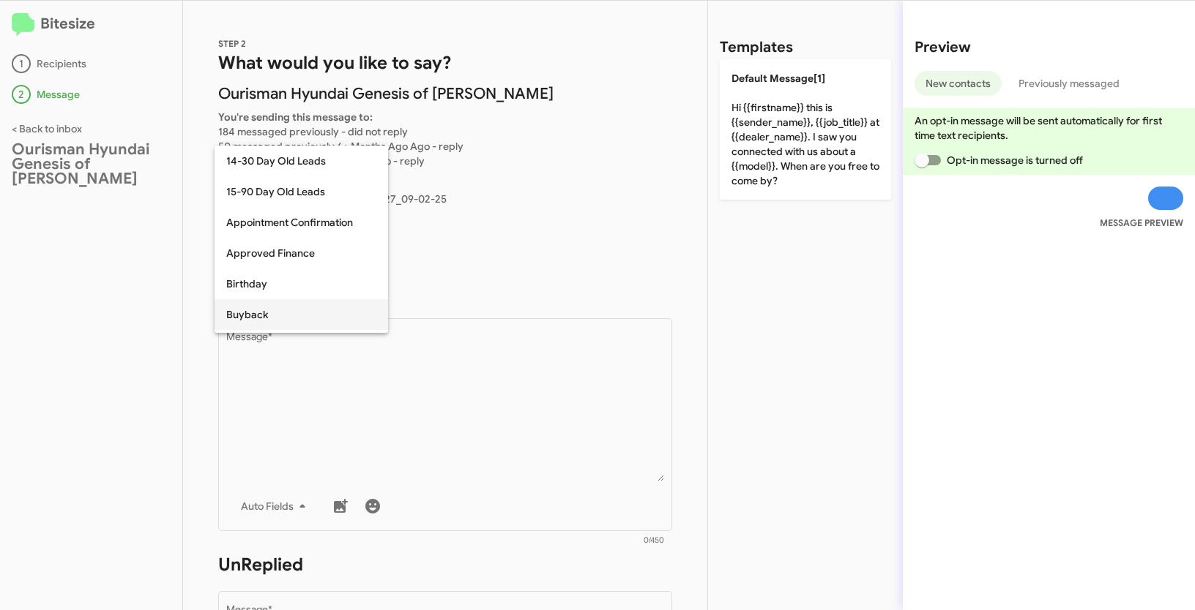
click at [256, 312] on span "Buyback" at bounding box center [301, 314] width 150 height 31
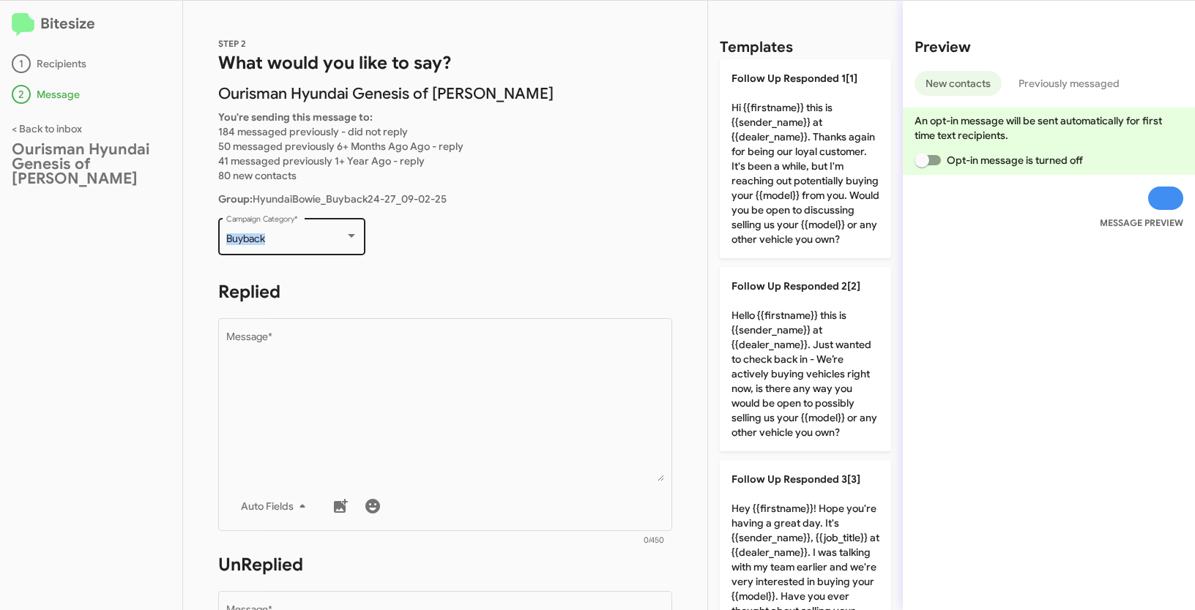
drag, startPoint x: 220, startPoint y: 241, endPoint x: 283, endPoint y: 239, distance: 62.2
click at [283, 239] on div "Buyback Campaign Category *" at bounding box center [291, 235] width 147 height 40
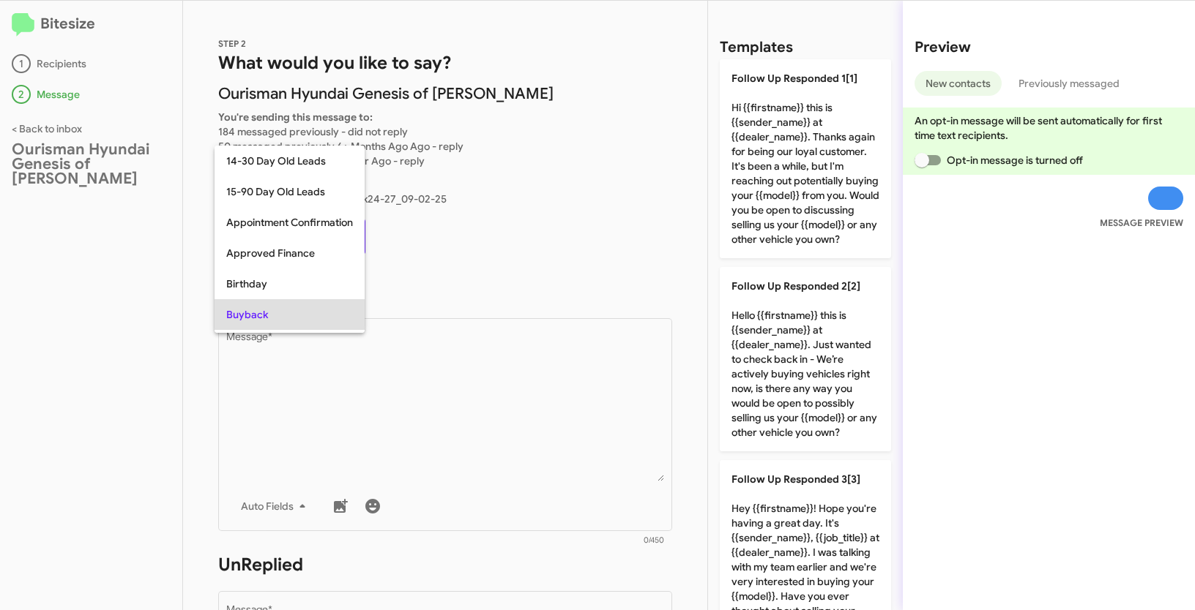
scroll to position [75, 0]
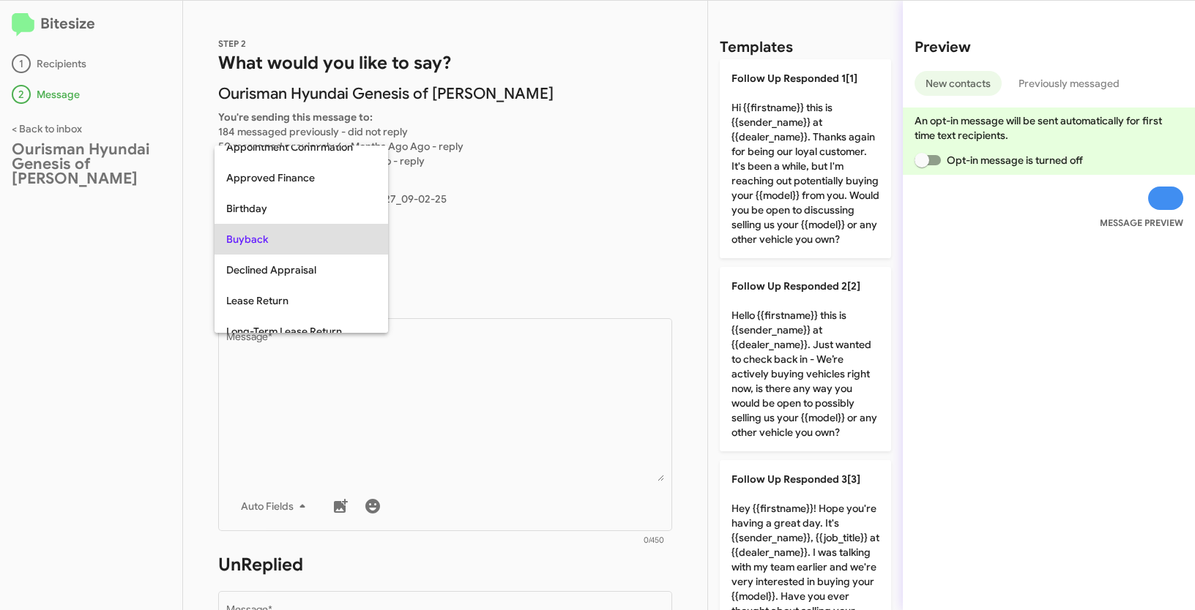
copy span "Buyback"
click at [494, 421] on div at bounding box center [597, 305] width 1195 height 610
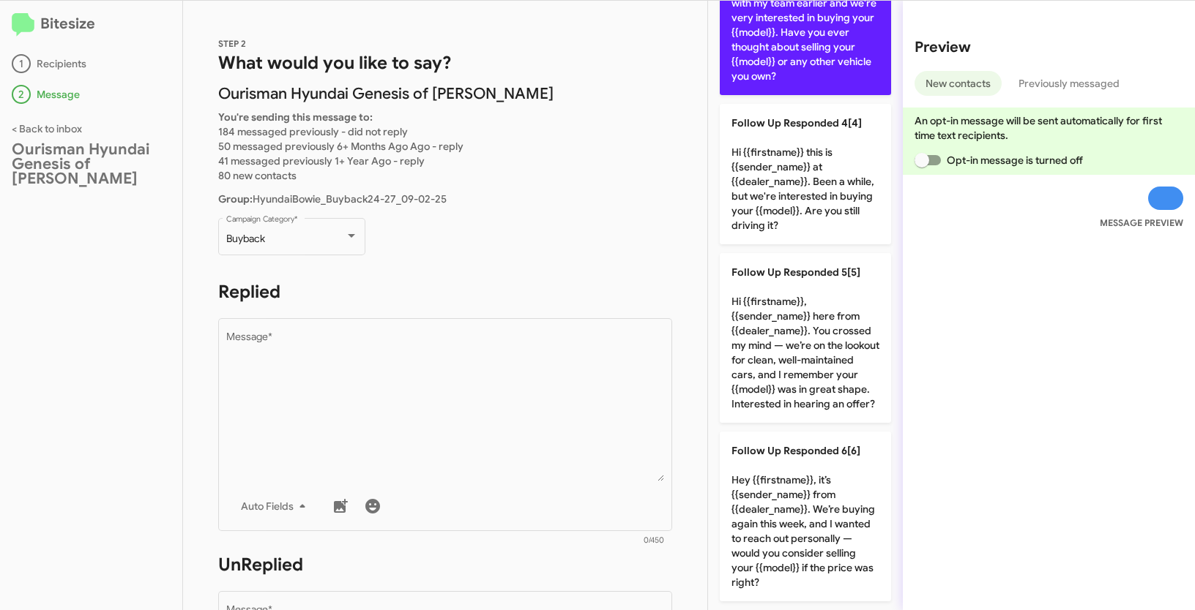
scroll to position [622, 0]
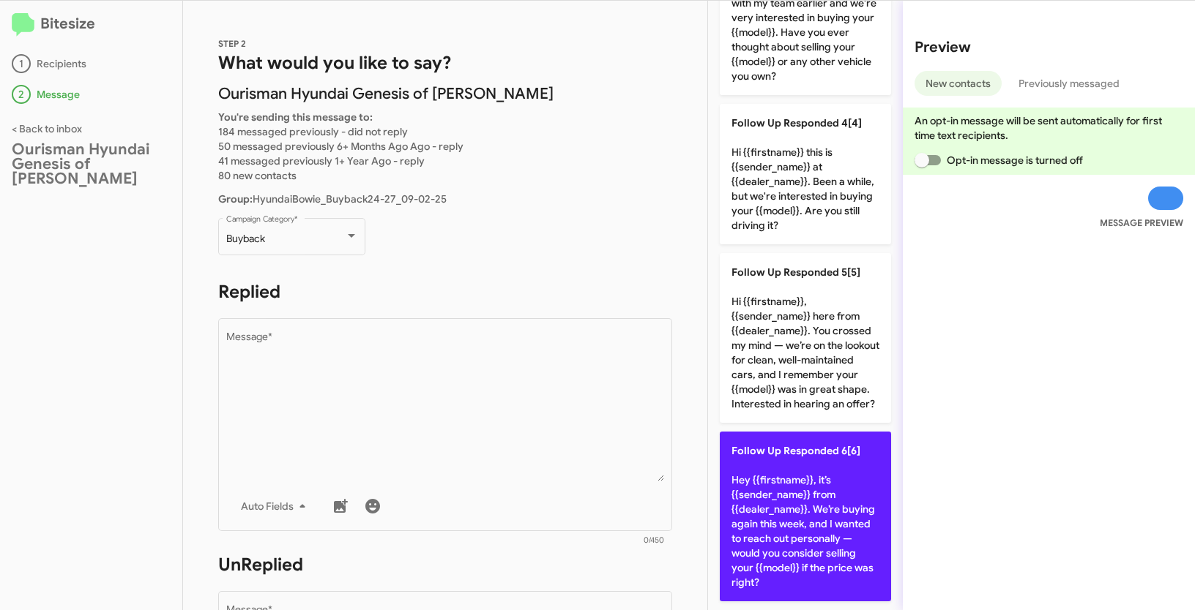
click at [768, 474] on p "Follow Up Responded 6[6] Hey {{firstname}}, it’s {{sender_name}} from {{dealer_…" at bounding box center [805, 517] width 171 height 170
type textarea "Hey {{firstname}}, it’s {{sender_name}} from {{dealer_name}}. We’re buying agai…"
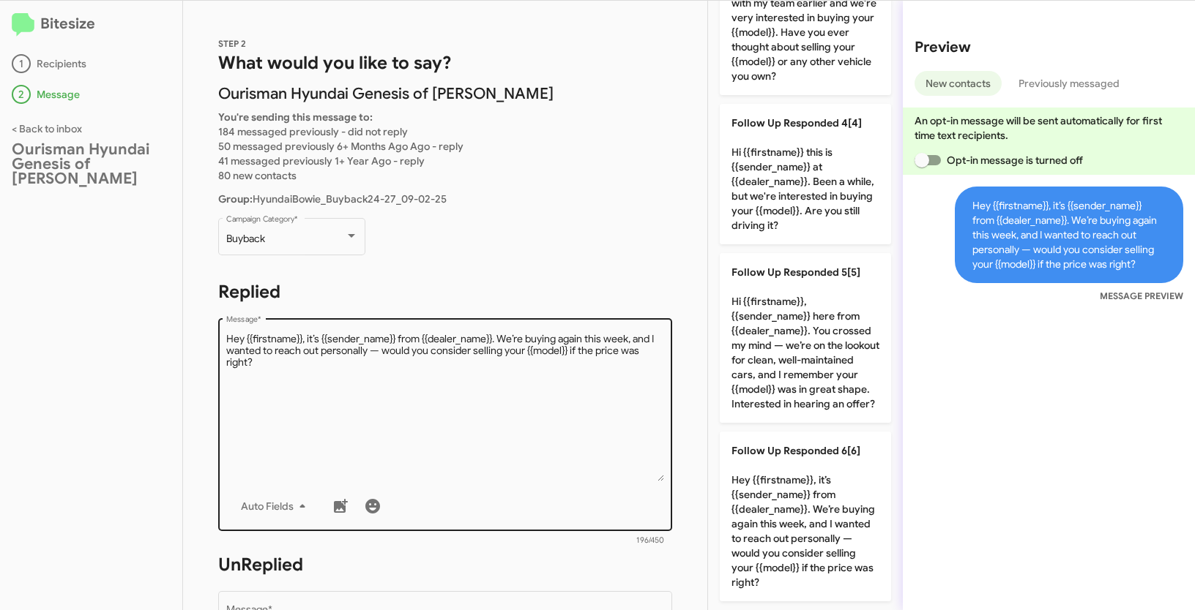
scroll to position [240, 0]
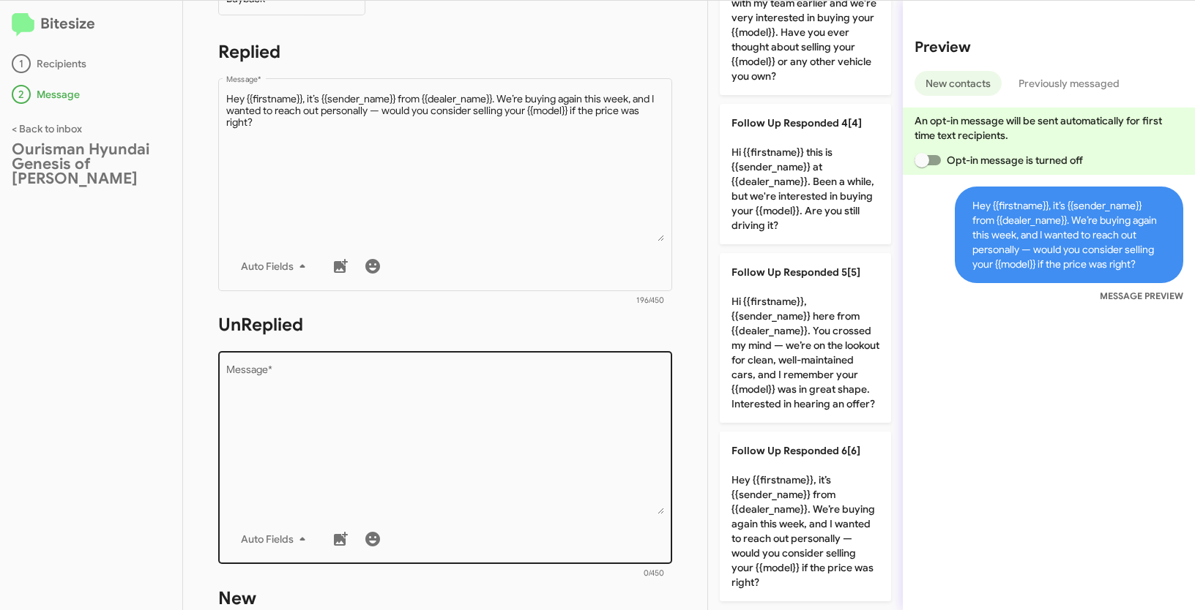
click at [549, 456] on textarea "Message *" at bounding box center [445, 439] width 438 height 149
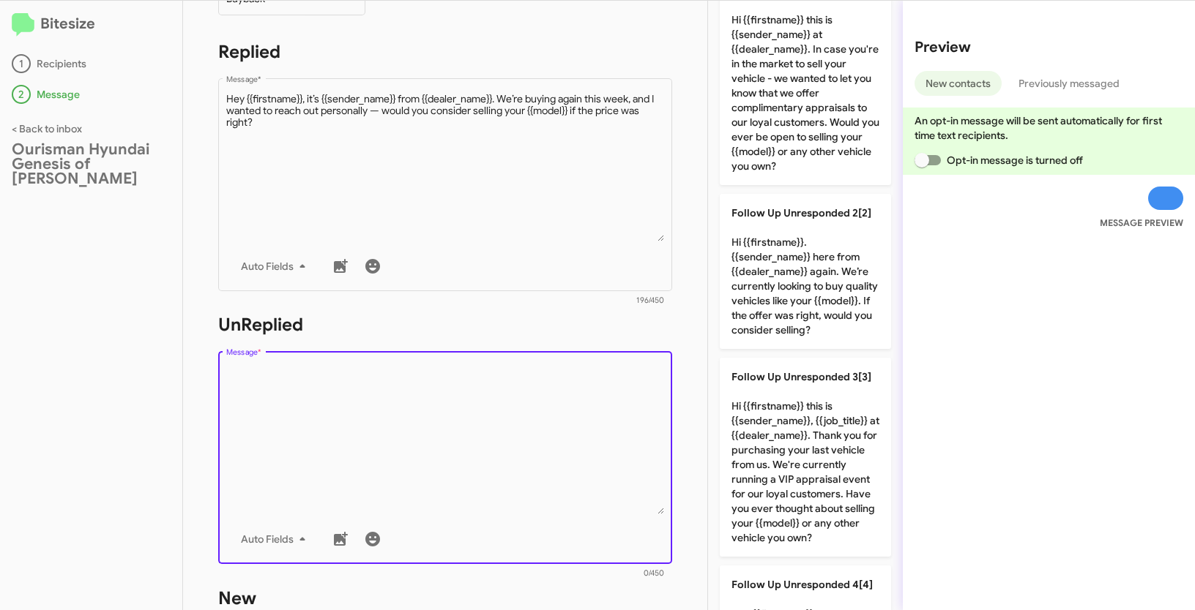
scroll to position [0, 0]
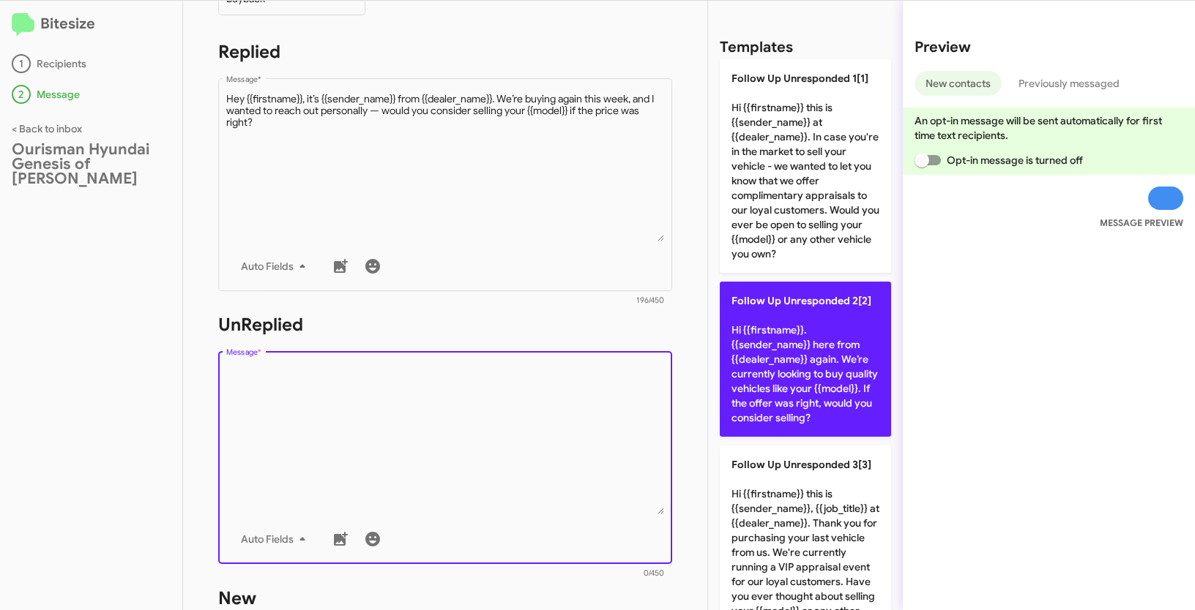
click at [820, 349] on p "Follow Up Unresponded 2[2] Hi {{firstname}}. {{sender_name}} here from {{dealer…" at bounding box center [805, 359] width 171 height 155
type textarea "Hi {{firstname}}. {{sender_name}} here from {{dealer_name}} again. We’re curren…"
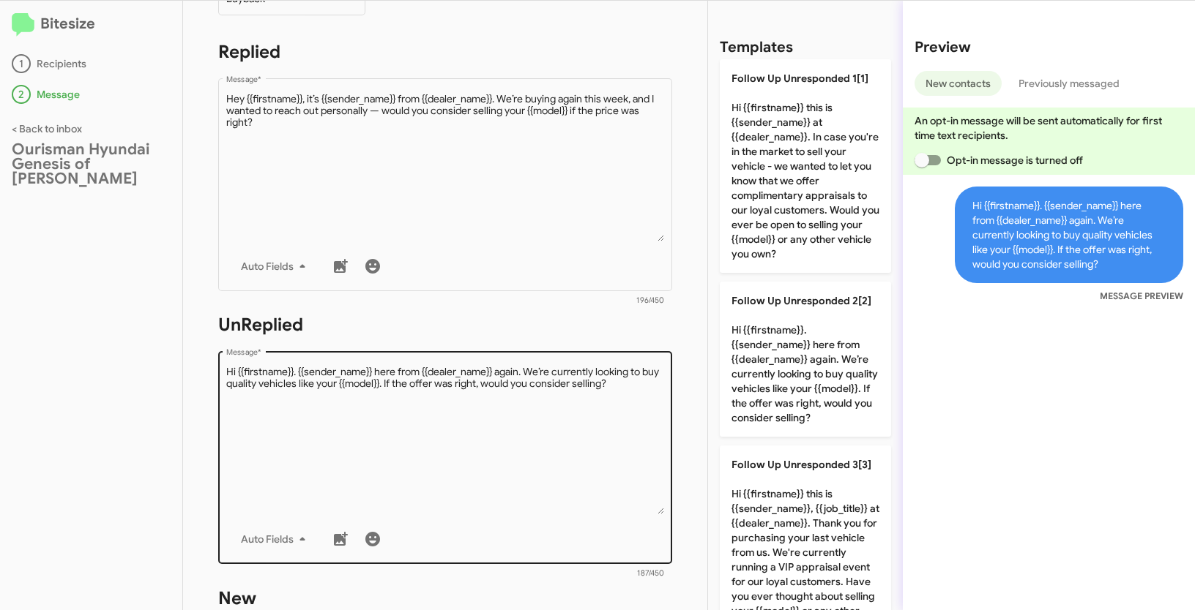
scroll to position [489, 0]
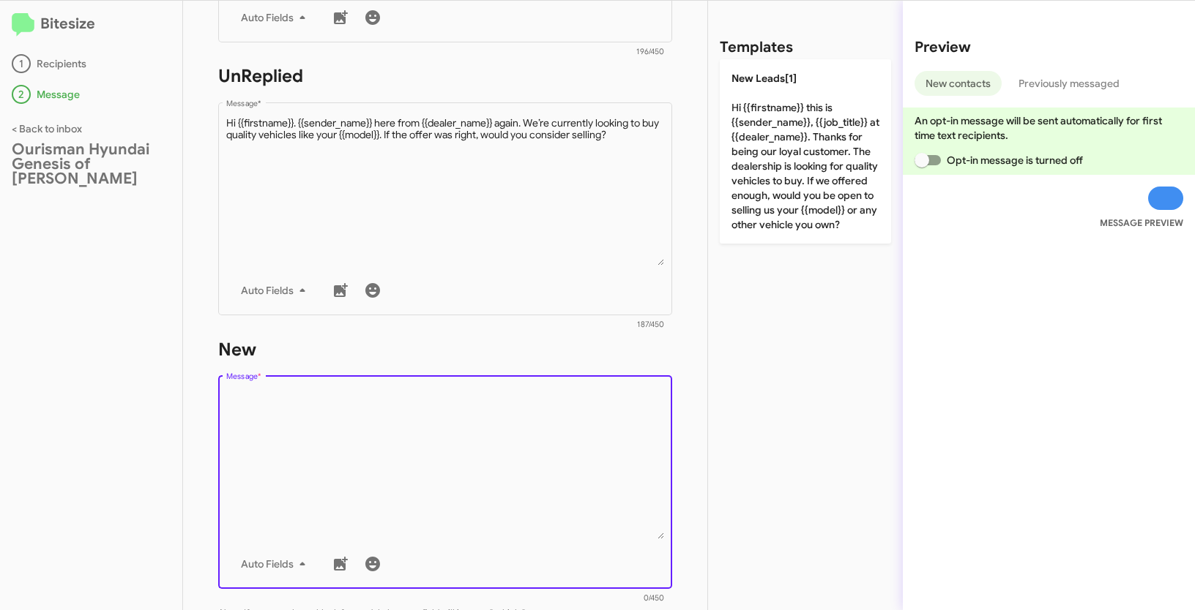
click at [422, 414] on textarea "Message *" at bounding box center [445, 464] width 438 height 149
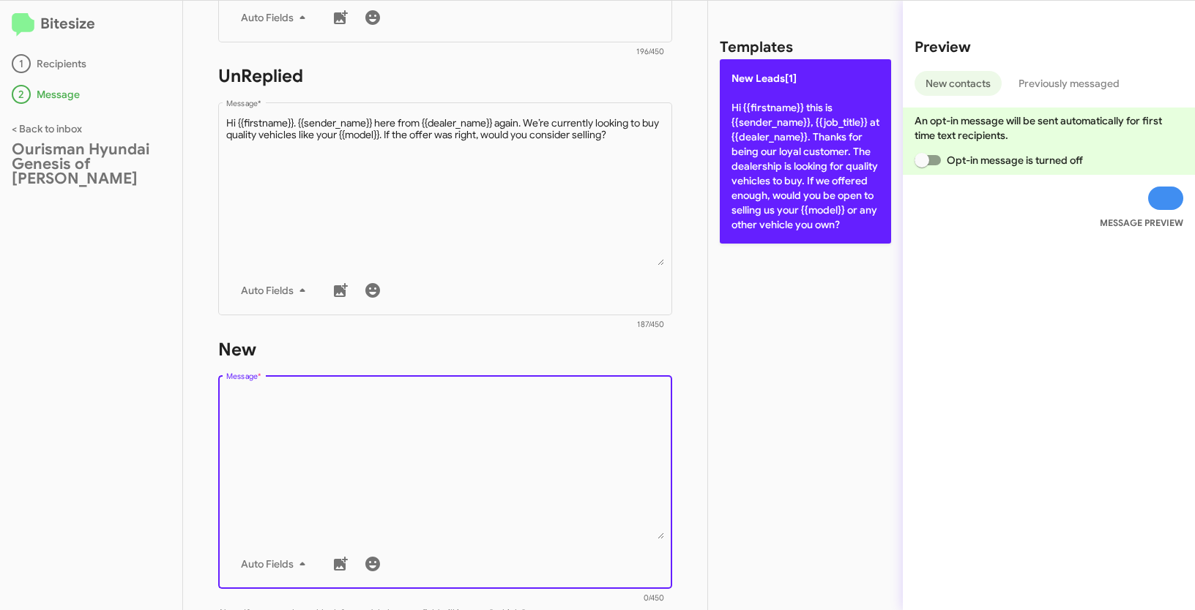
click at [792, 136] on p "New Leads[1] Hi {{firstname}} this is {{sender_name}}, {{job_title}} at {{deale…" at bounding box center [805, 151] width 171 height 184
type textarea "Hi {{firstname}} this is {{sender_name}}, {{job_title}} at {{dealer_name}}. Tha…"
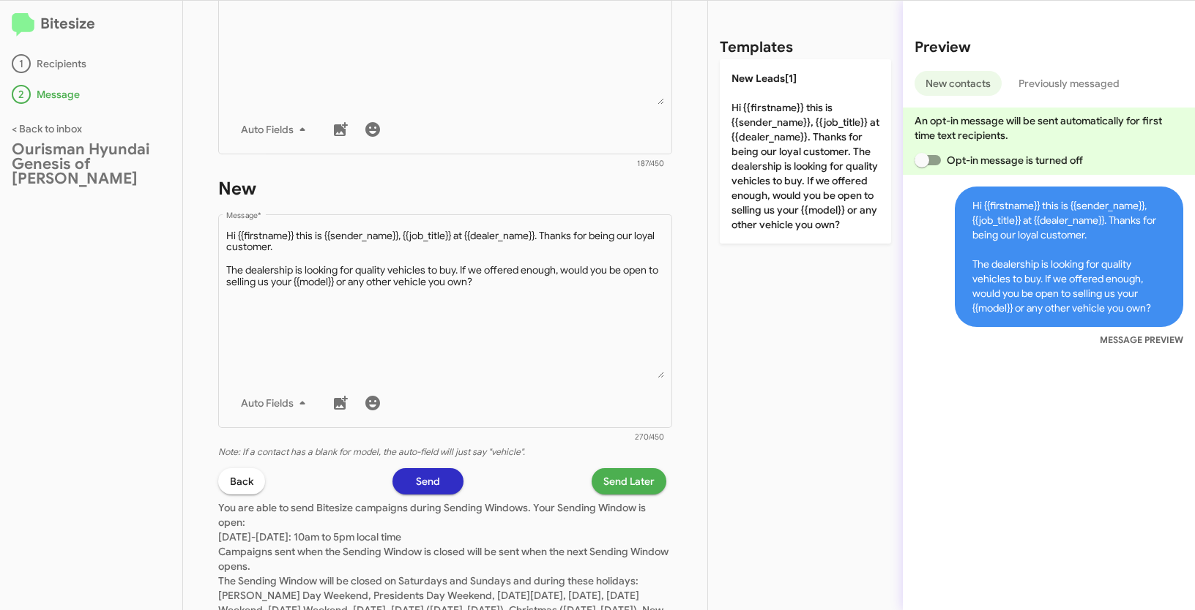
scroll to position [714, 0]
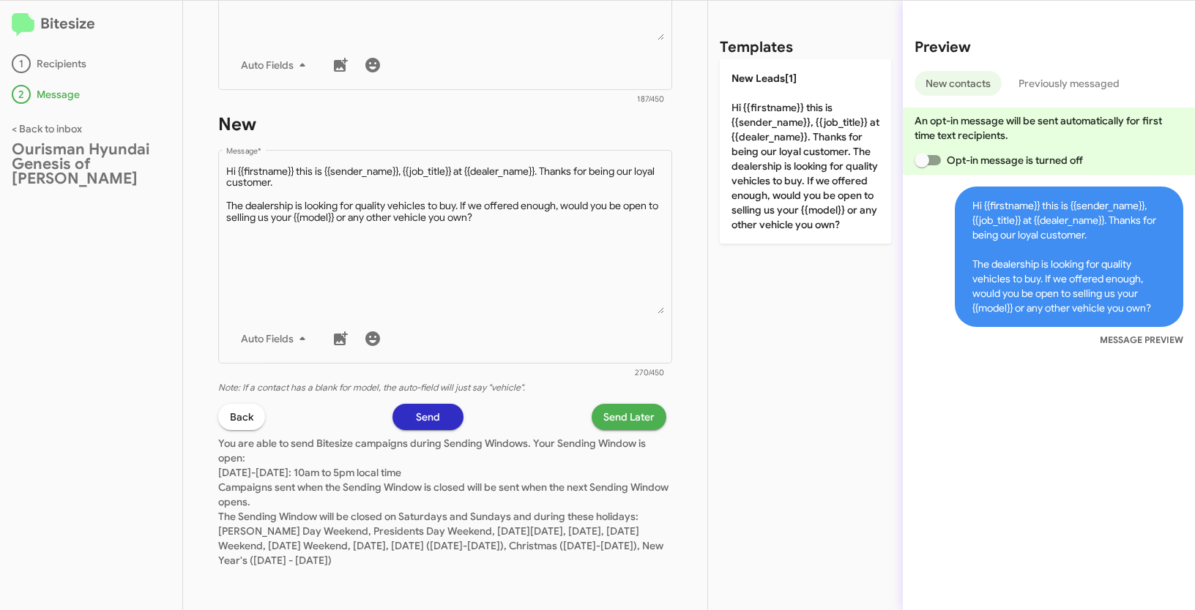
click at [617, 408] on span "Send Later" at bounding box center [628, 417] width 51 height 26
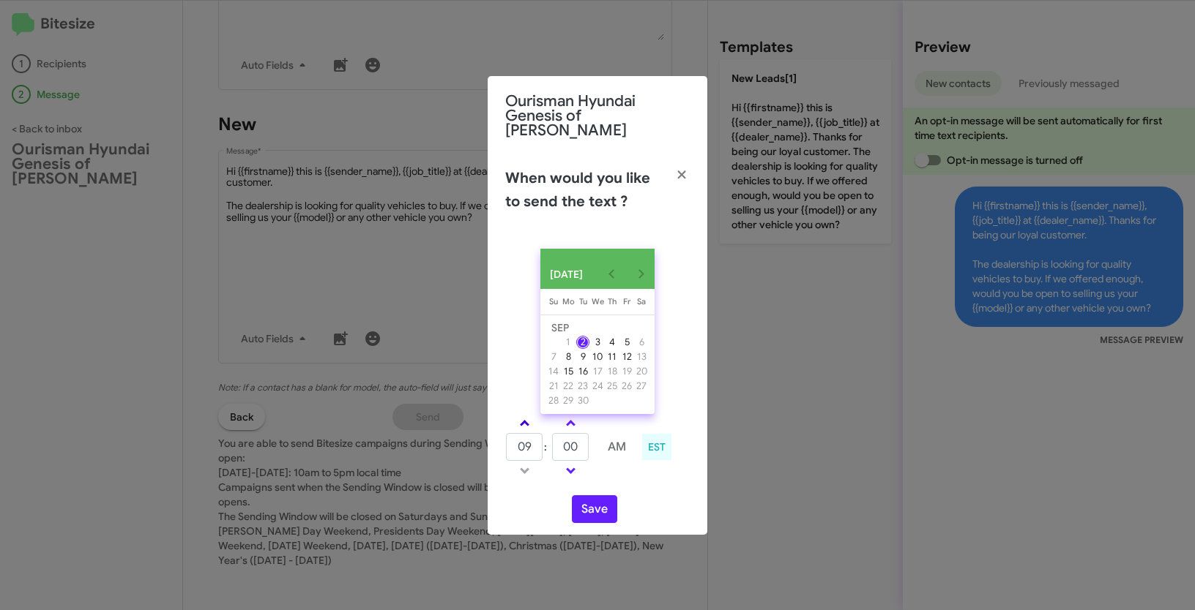
click at [530, 421] on link at bounding box center [525, 423] width 26 height 17
type input "10"
drag, startPoint x: 583, startPoint y: 452, endPoint x: 544, endPoint y: 441, distance: 41.0
click at [544, 441] on tr "10 : 00 AM" at bounding box center [570, 447] width 131 height 29
type input "25"
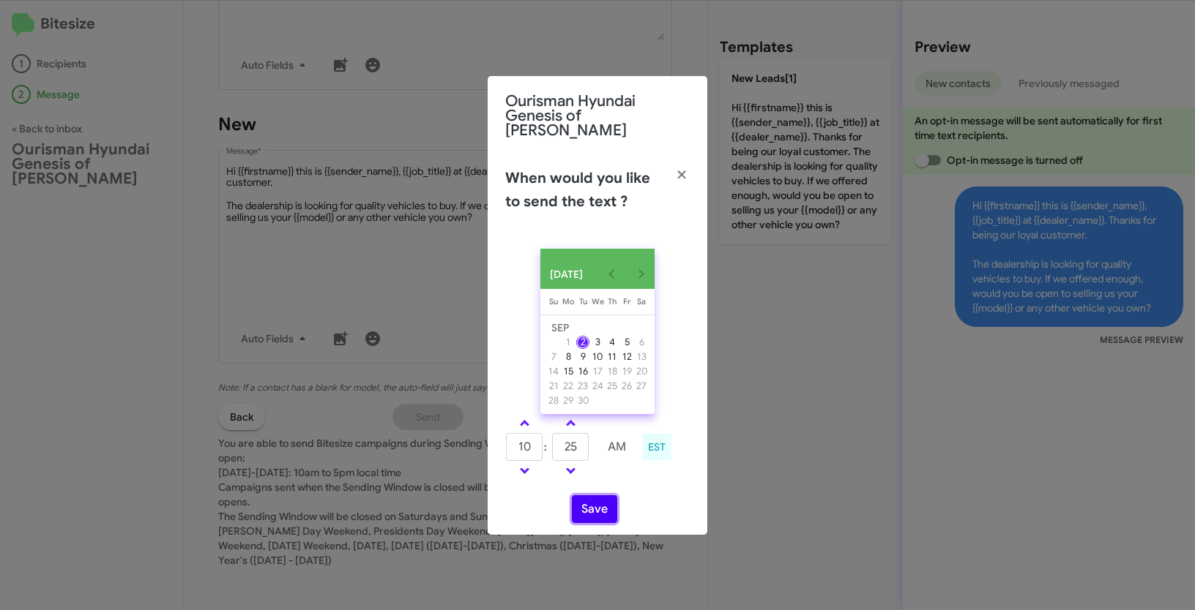
click at [591, 512] on button "Save" at bounding box center [594, 510] width 45 height 28
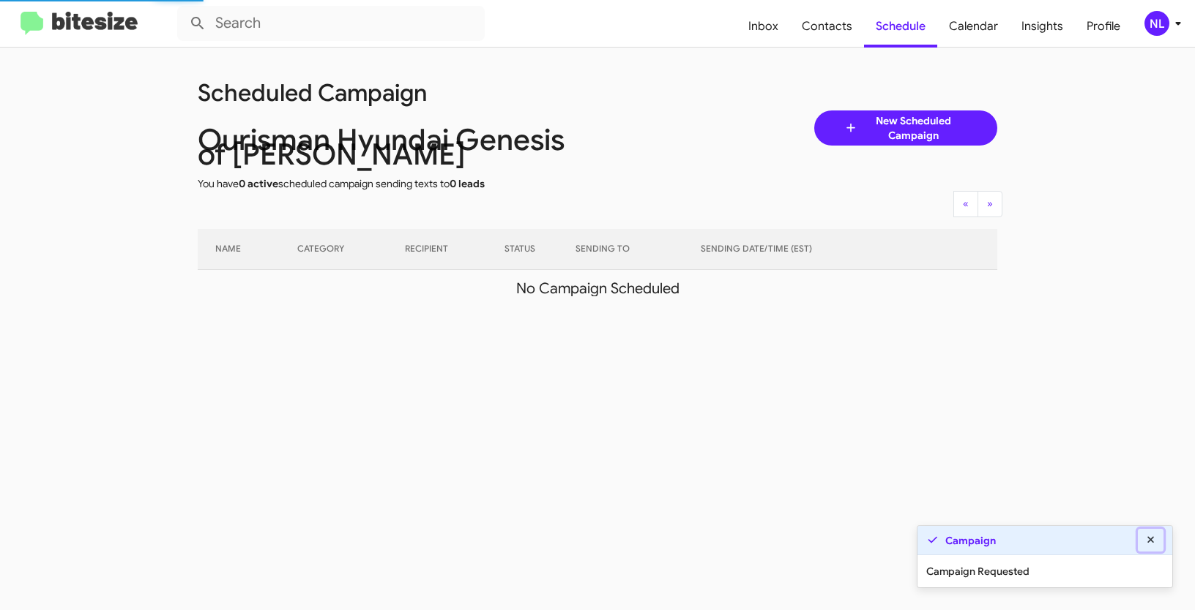
click at [1154, 542] on icon at bounding box center [1150, 540] width 13 height 10
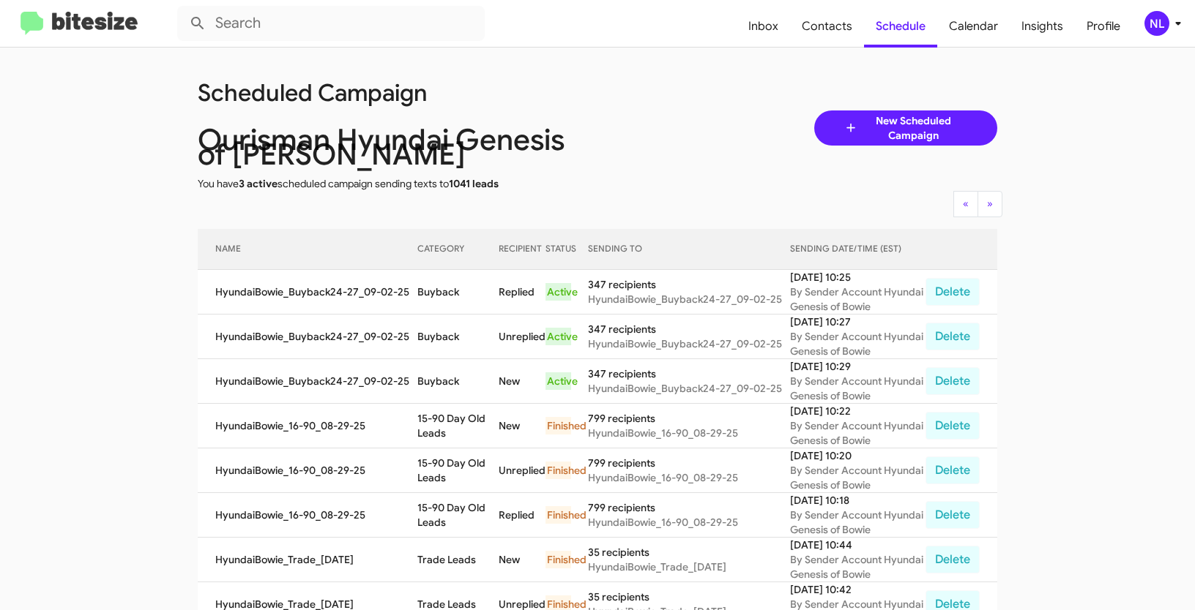
click at [1159, 20] on div "NL" at bounding box center [1156, 23] width 25 height 25
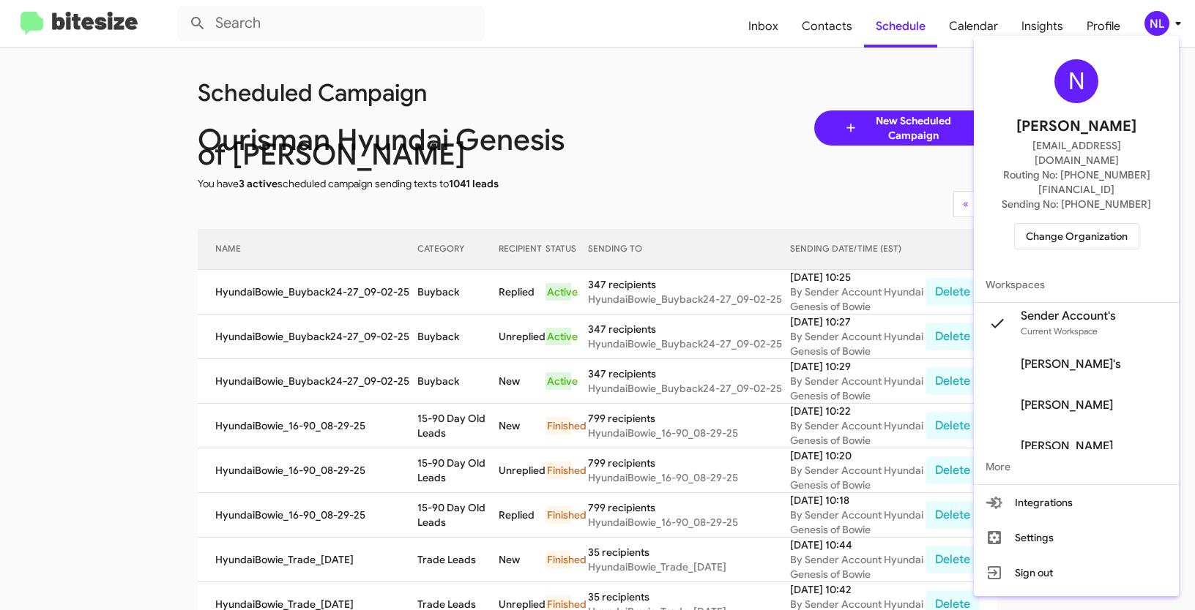
click at [1077, 224] on span "Change Organization" at bounding box center [1077, 236] width 102 height 25
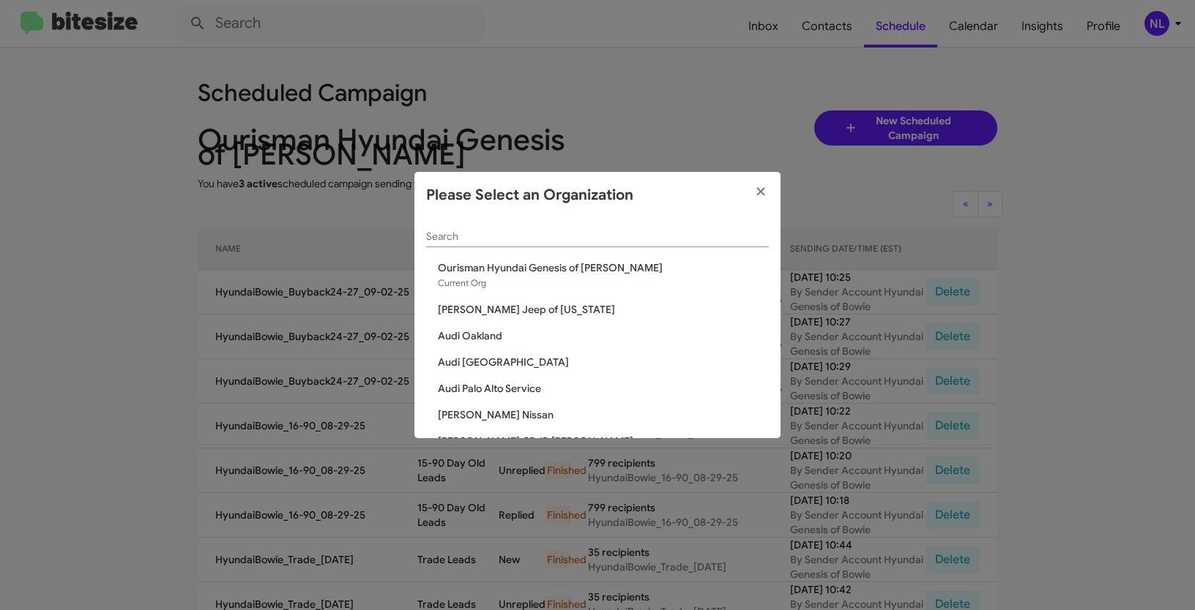
click at [478, 229] on div "Search" at bounding box center [597, 233] width 343 height 29
paste input "Ed Hicks Infiniti"
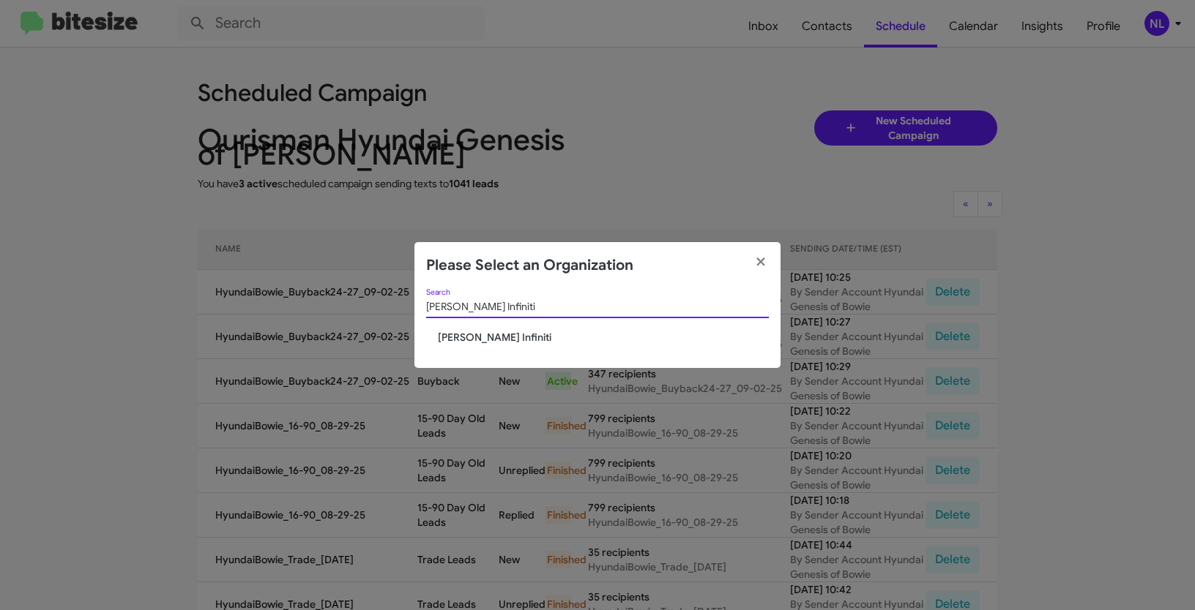
type input "Ed Hicks Infiniti"
click at [456, 337] on span "Ed Hicks Infiniti" at bounding box center [603, 337] width 331 height 15
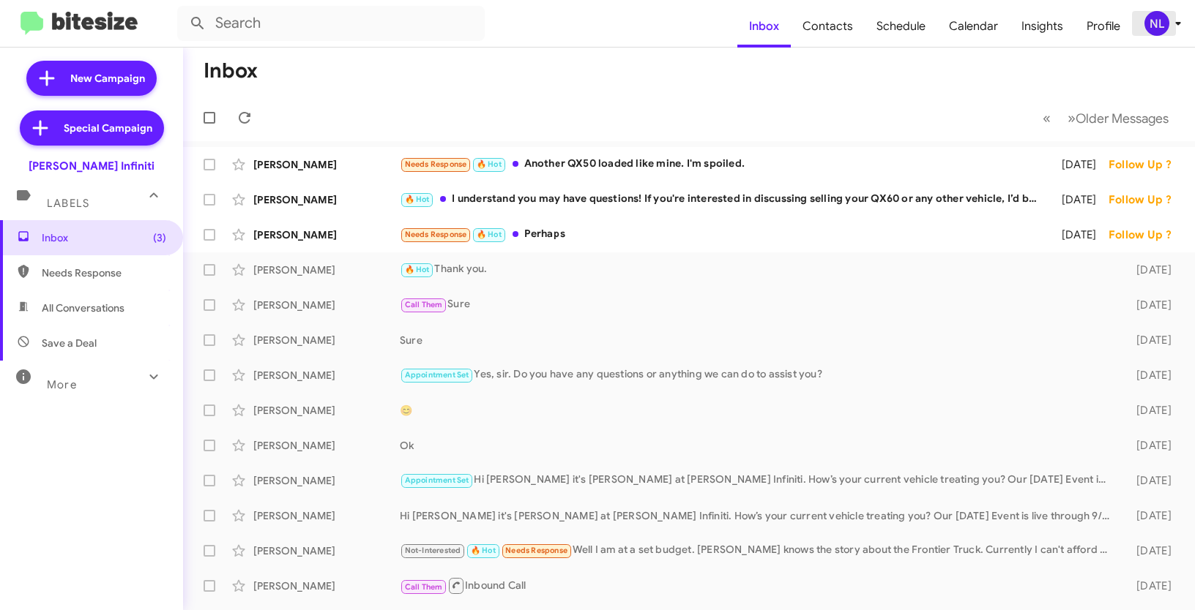
click at [1149, 33] on div "NL" at bounding box center [1156, 23] width 25 height 25
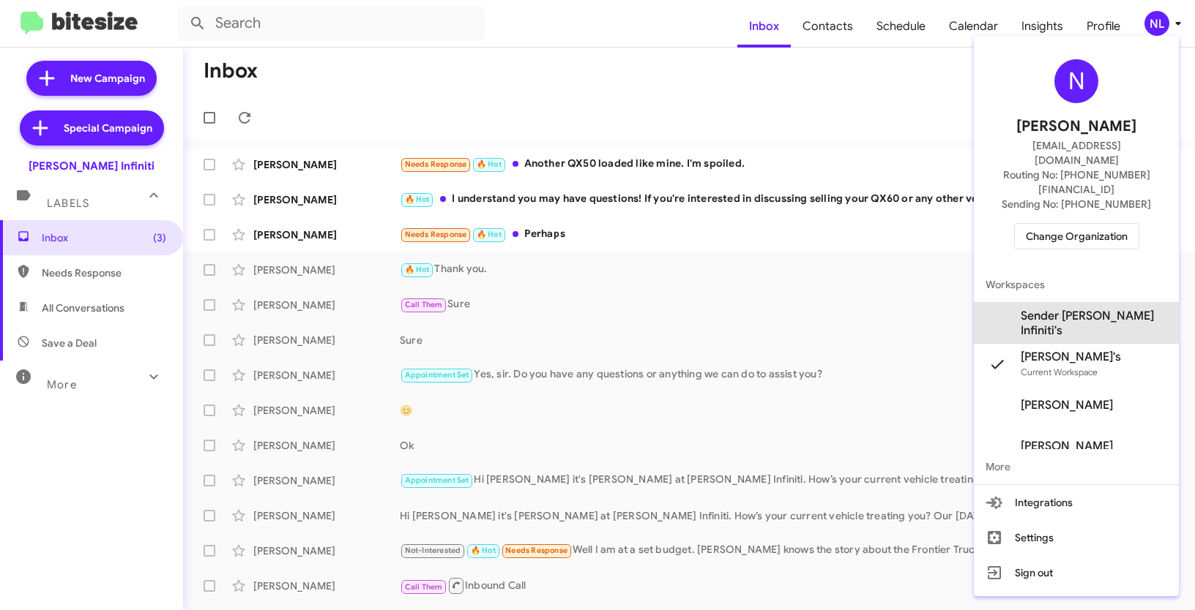
click at [1099, 309] on span "Sender [PERSON_NAME] Infiniti's" at bounding box center [1093, 323] width 146 height 29
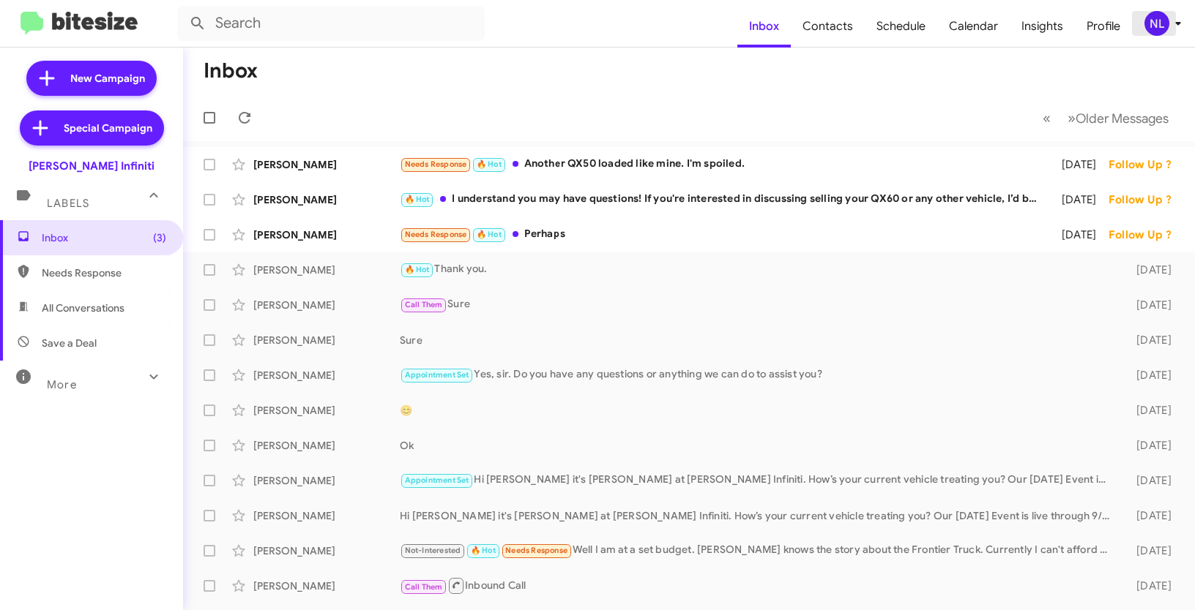
click at [1170, 18] on icon at bounding box center [1178, 24] width 18 height 18
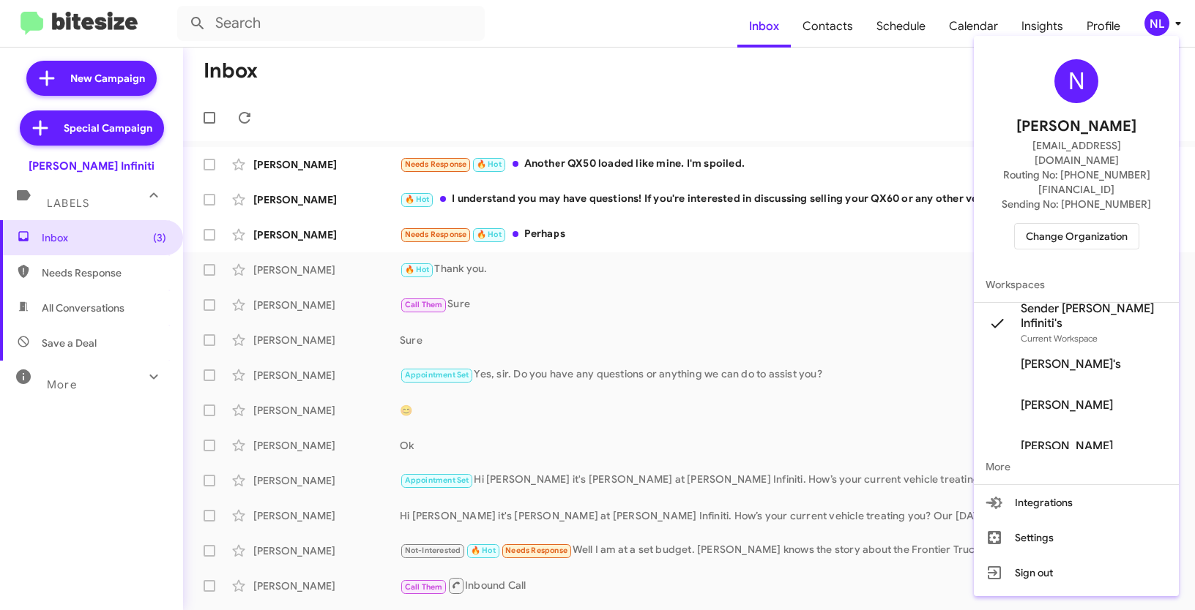
click at [846, 100] on div at bounding box center [597, 305] width 1195 height 610
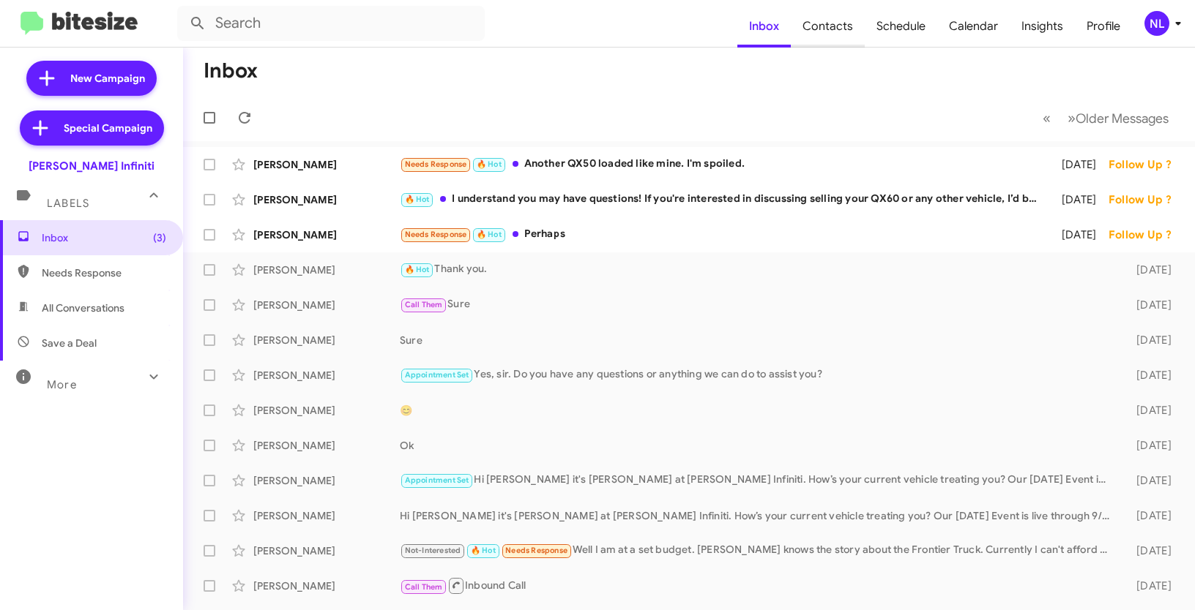
click at [842, 18] on span "Contacts" at bounding box center [828, 26] width 74 height 42
type input "in:groups"
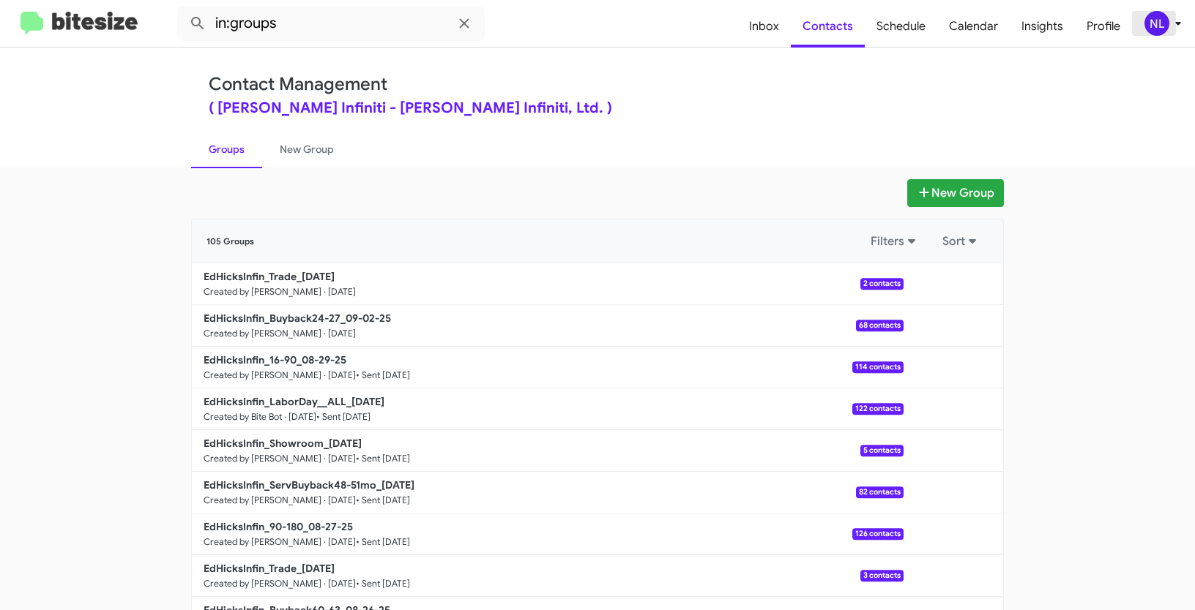
click at [1154, 26] on div "NL" at bounding box center [1156, 23] width 25 height 25
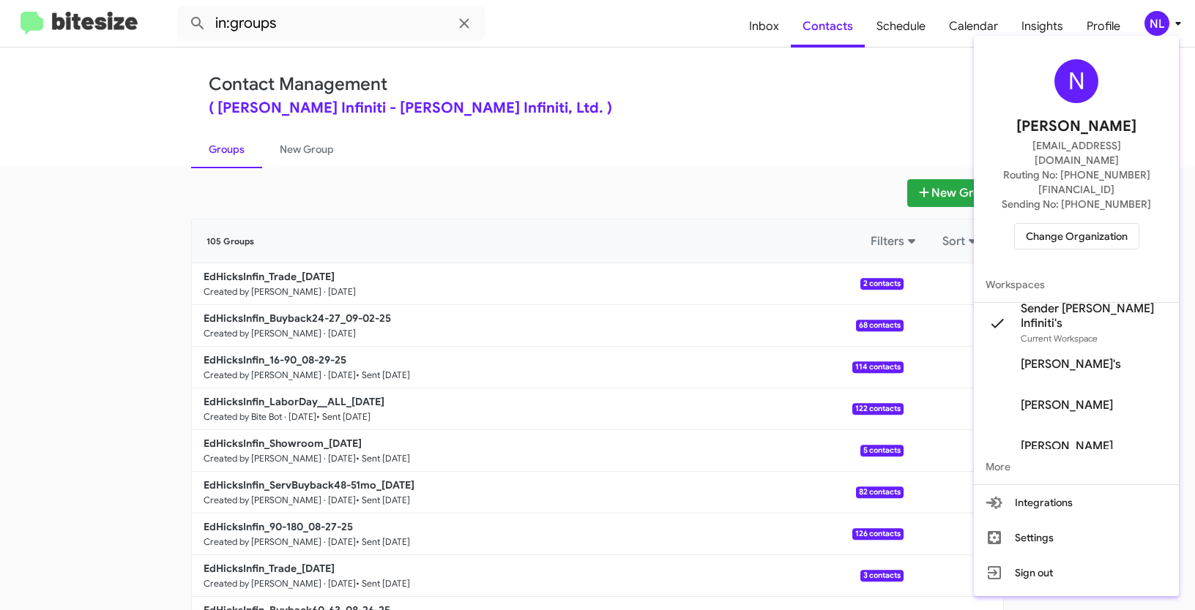
click at [1095, 224] on span "Change Organization" at bounding box center [1077, 236] width 102 height 25
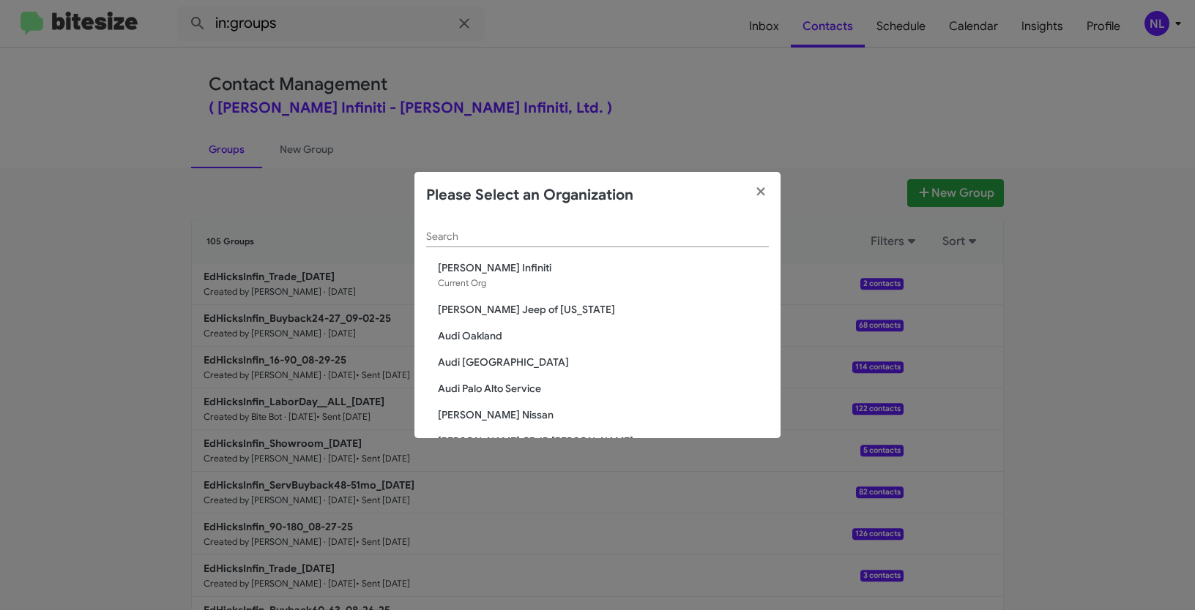
click at [537, 236] on input "Search" at bounding box center [597, 237] width 343 height 12
paste input "CDJR of [GEOGRAPHIC_DATA]"
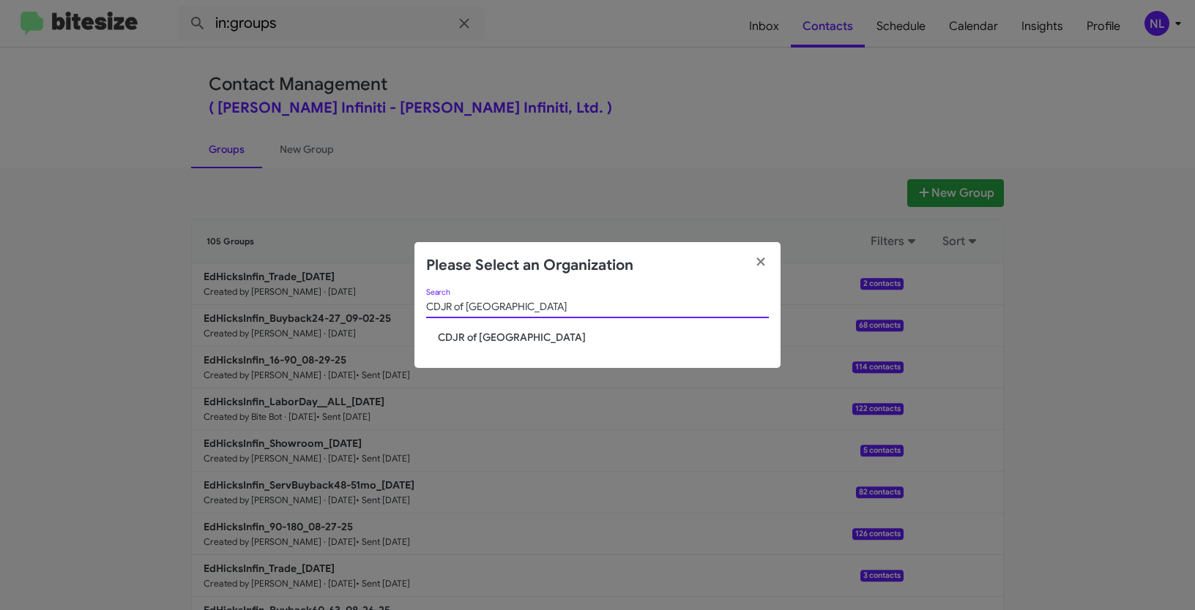
type input "CDJR of [GEOGRAPHIC_DATA]"
click at [490, 333] on span "CDJR of [GEOGRAPHIC_DATA]" at bounding box center [603, 337] width 331 height 15
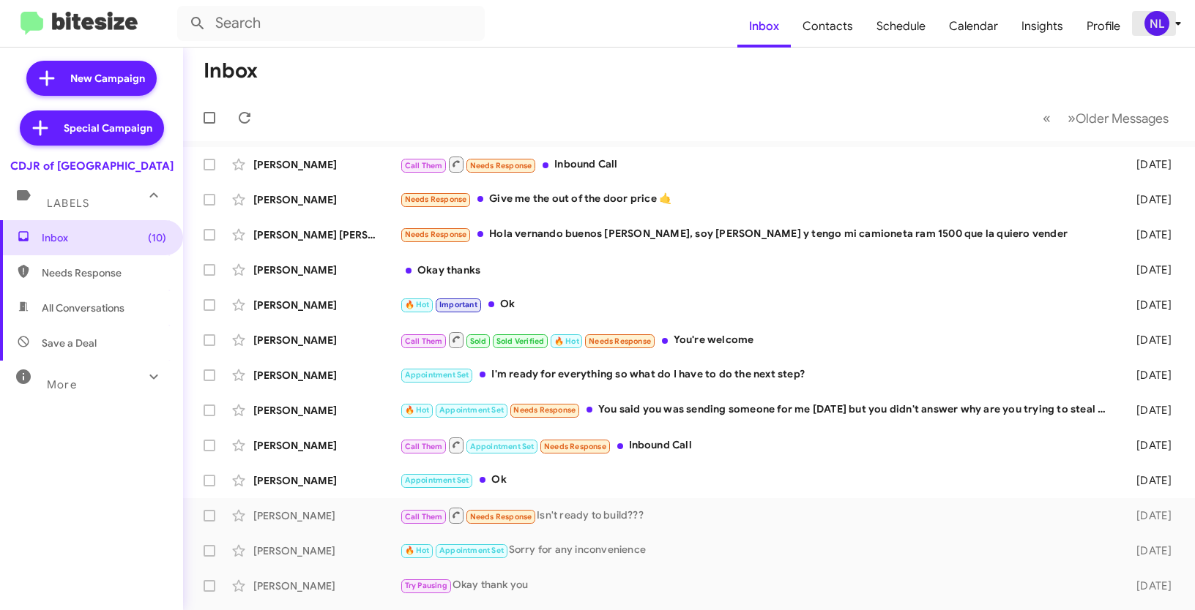
click at [1162, 26] on div "NL" at bounding box center [1156, 23] width 25 height 25
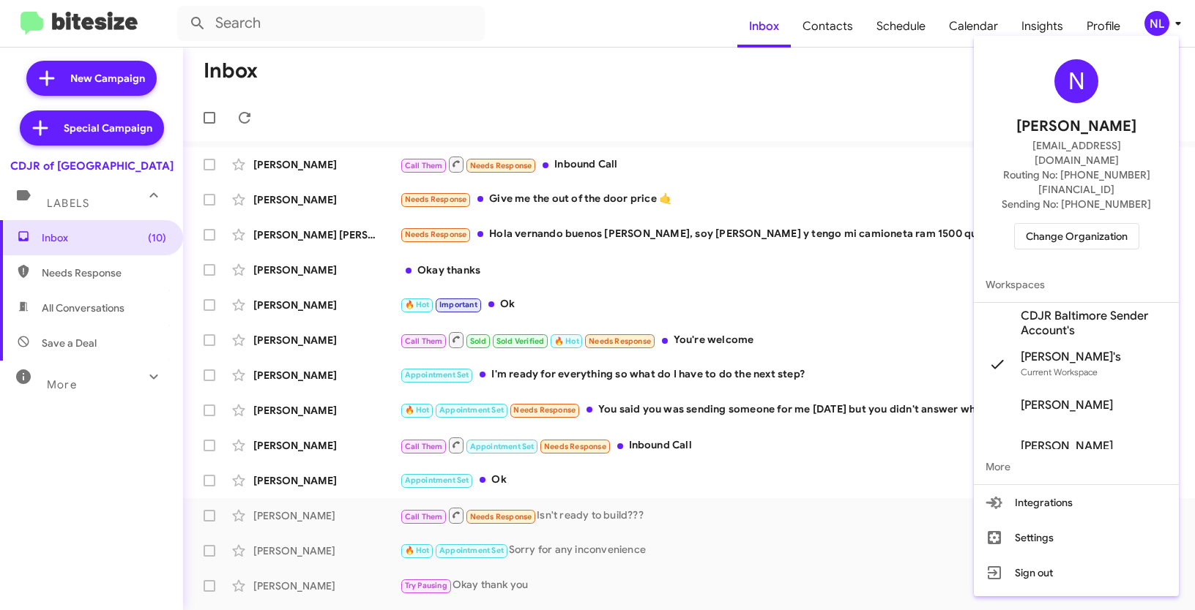
click at [1060, 309] on span "CDJR Baltimore Sender Account's" at bounding box center [1093, 323] width 146 height 29
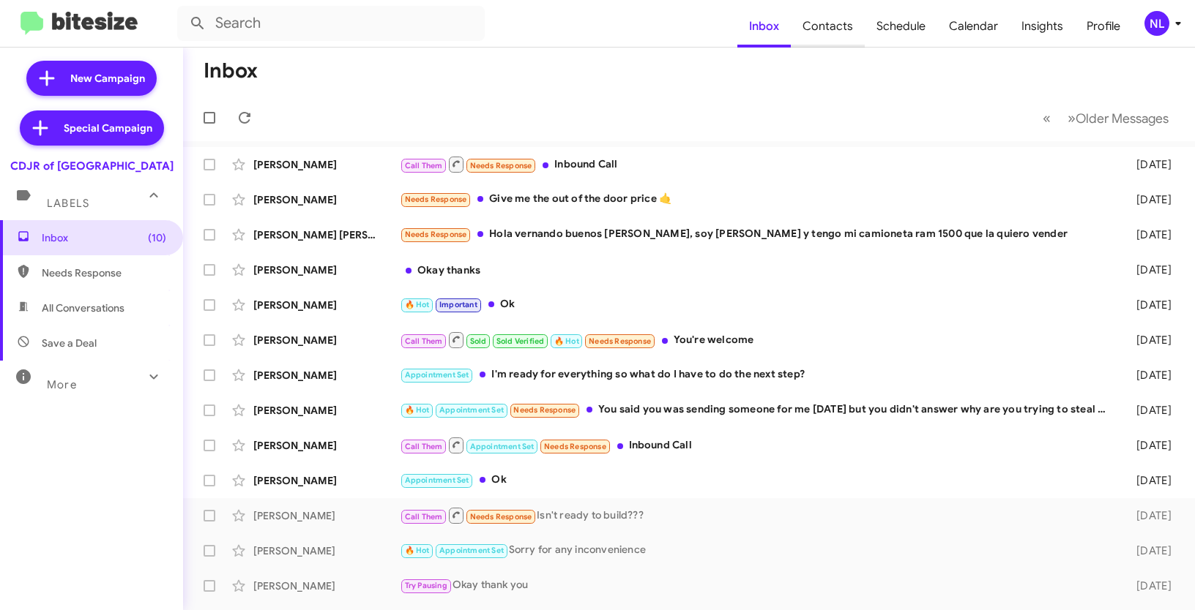
click at [831, 29] on span "Contacts" at bounding box center [828, 26] width 74 height 42
type input "in:groups"
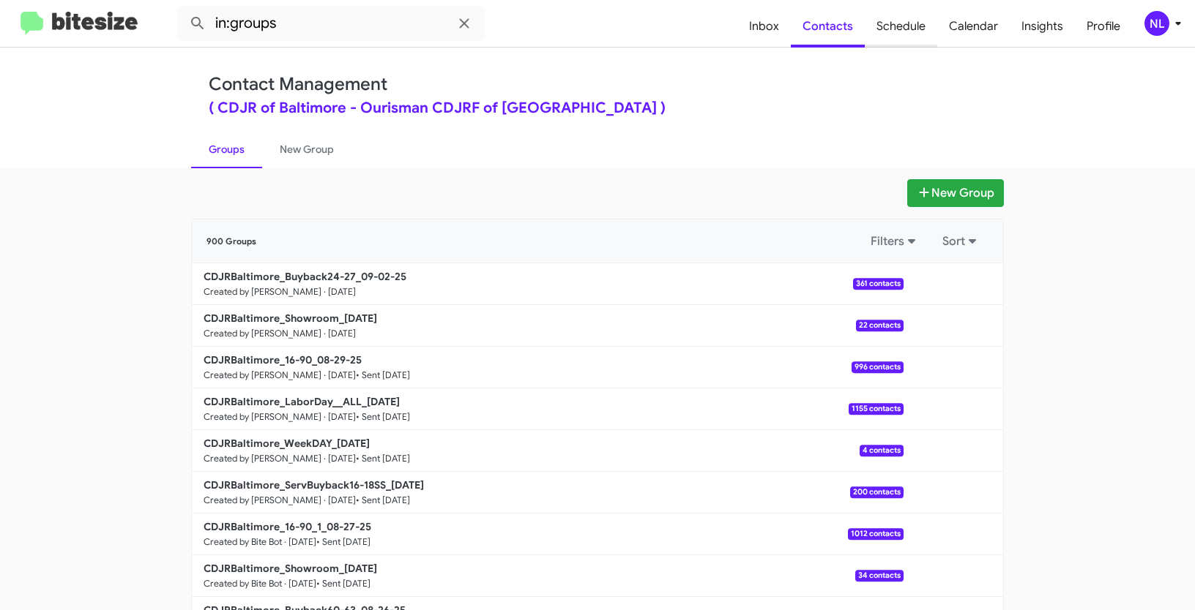
click at [905, 25] on span "Schedule" at bounding box center [900, 26] width 72 height 42
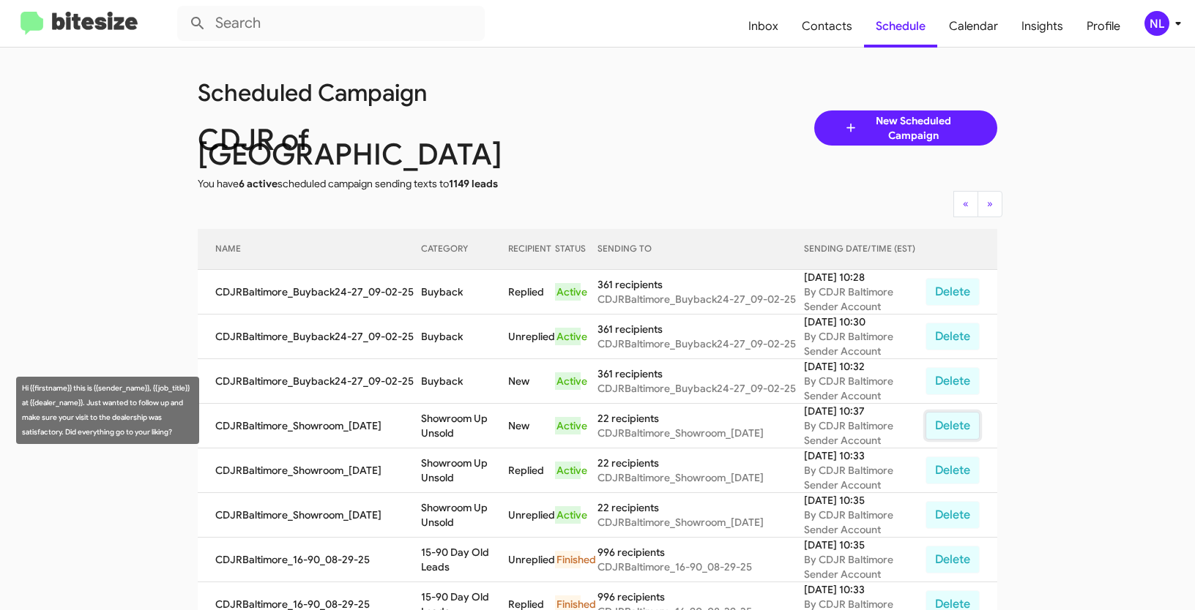
click at [961, 412] on button "Delete" at bounding box center [952, 426] width 54 height 28
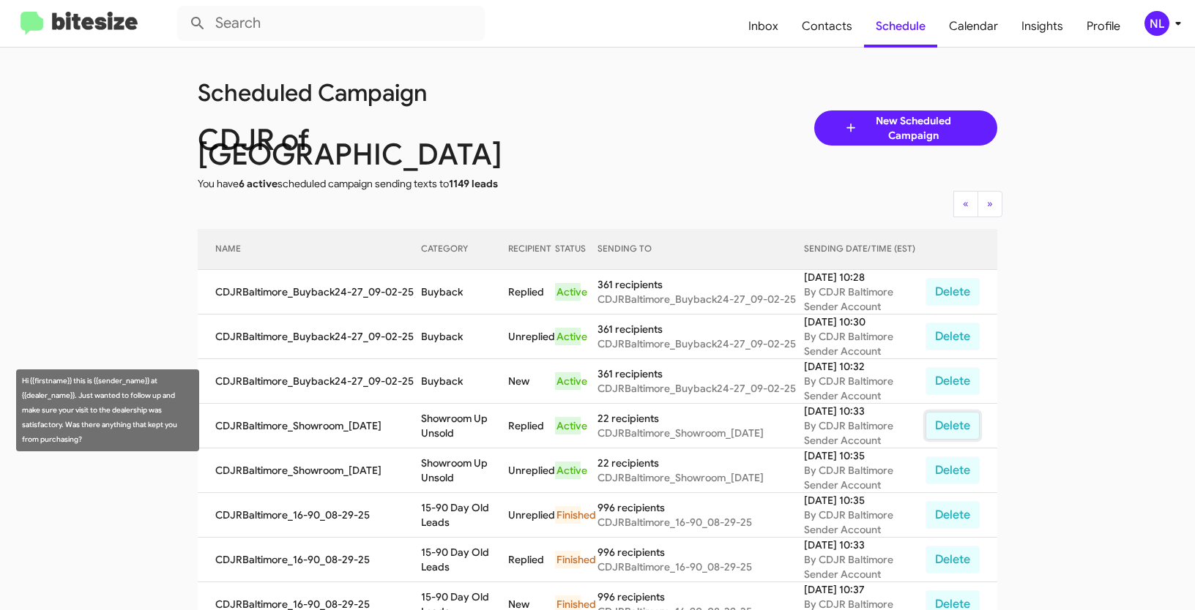
click at [938, 416] on button "Delete" at bounding box center [952, 426] width 54 height 28
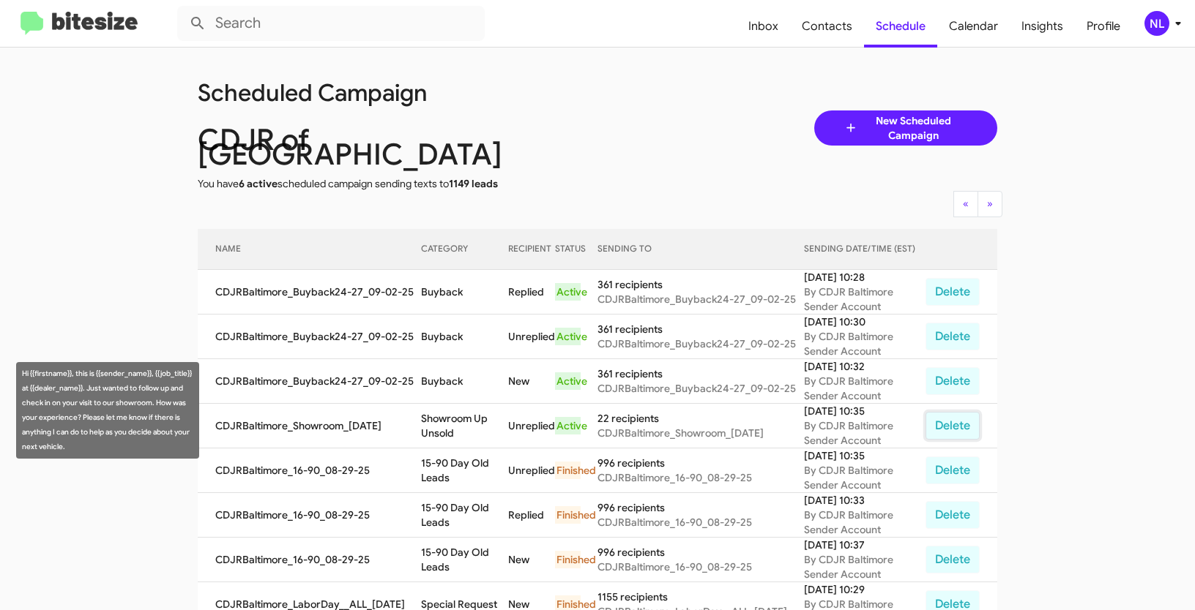
click at [938, 412] on button "Delete" at bounding box center [952, 426] width 54 height 28
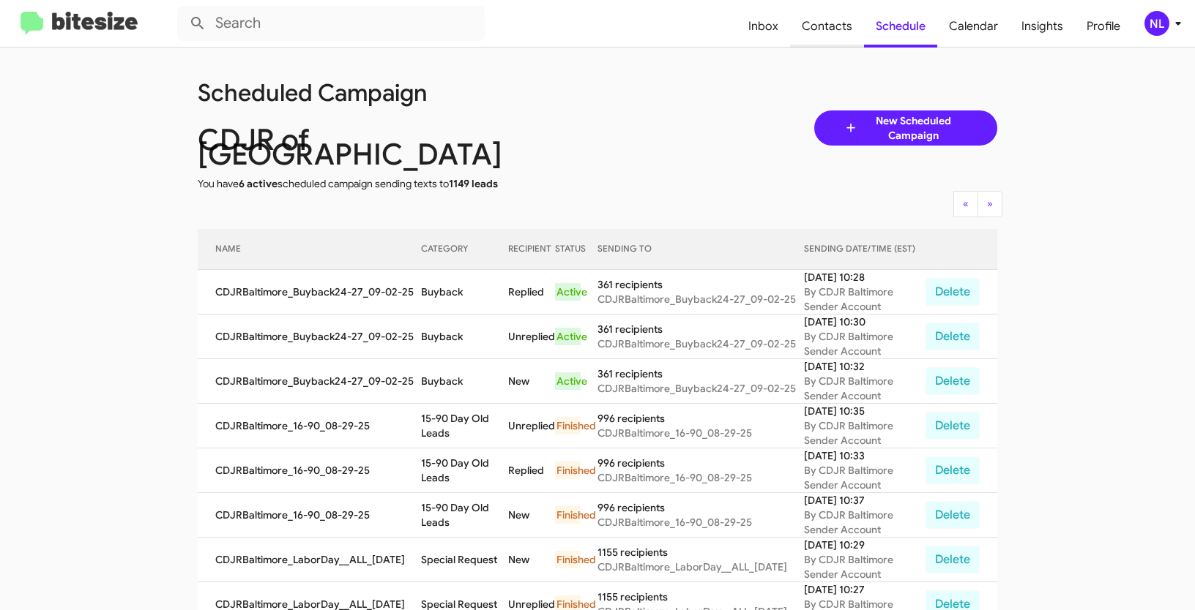
click at [827, 32] on span "Contacts" at bounding box center [827, 26] width 74 height 42
type input "in:groups"
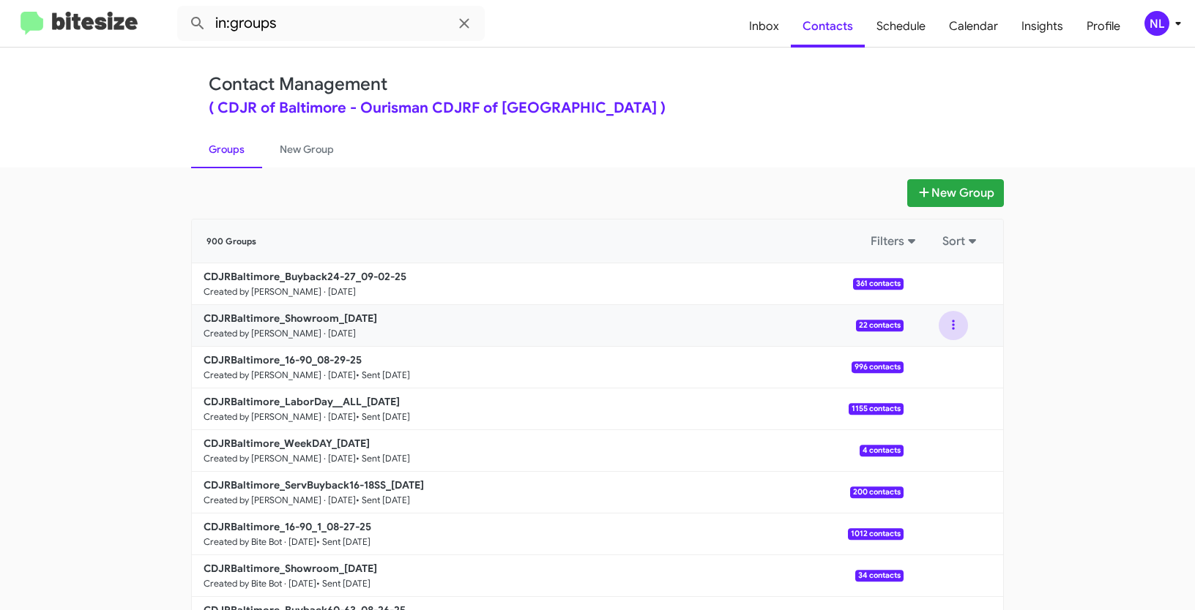
click at [941, 319] on button at bounding box center [952, 325] width 29 height 29
click at [896, 393] on button "Archive" at bounding box center [909, 400] width 117 height 35
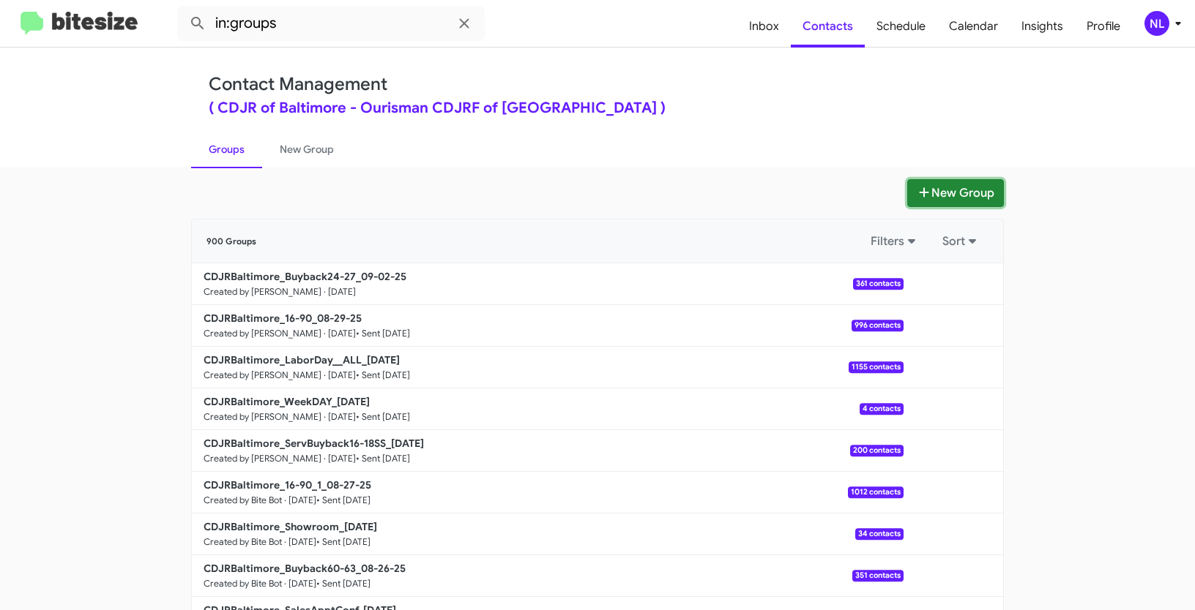
click at [950, 191] on button "New Group" at bounding box center [955, 193] width 97 height 28
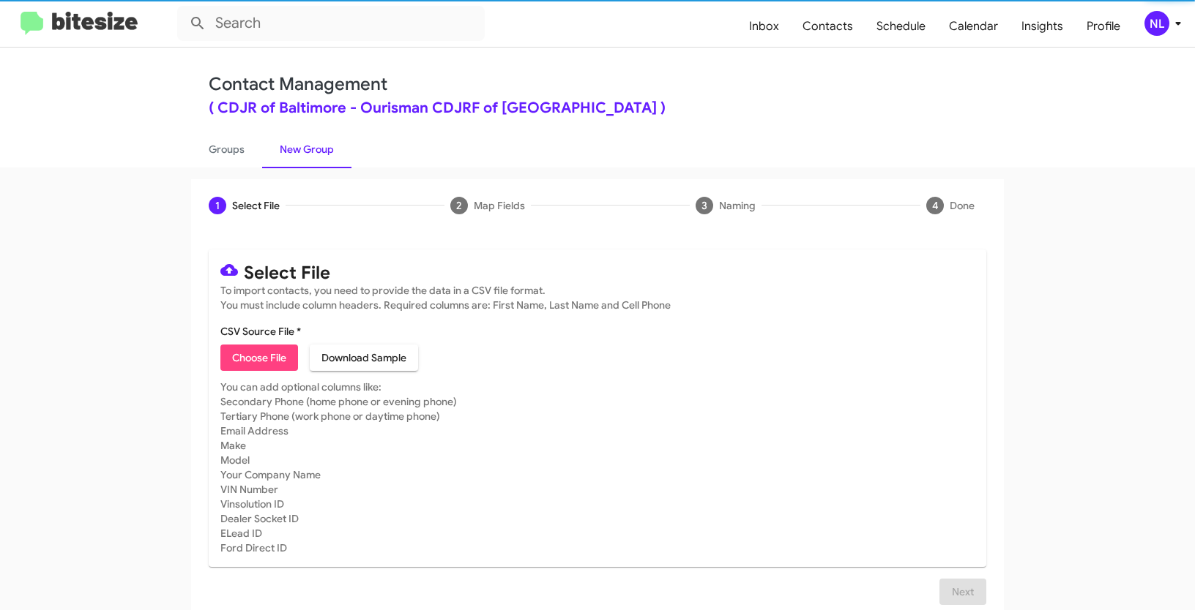
click at [266, 359] on span "Choose File" at bounding box center [259, 358] width 54 height 26
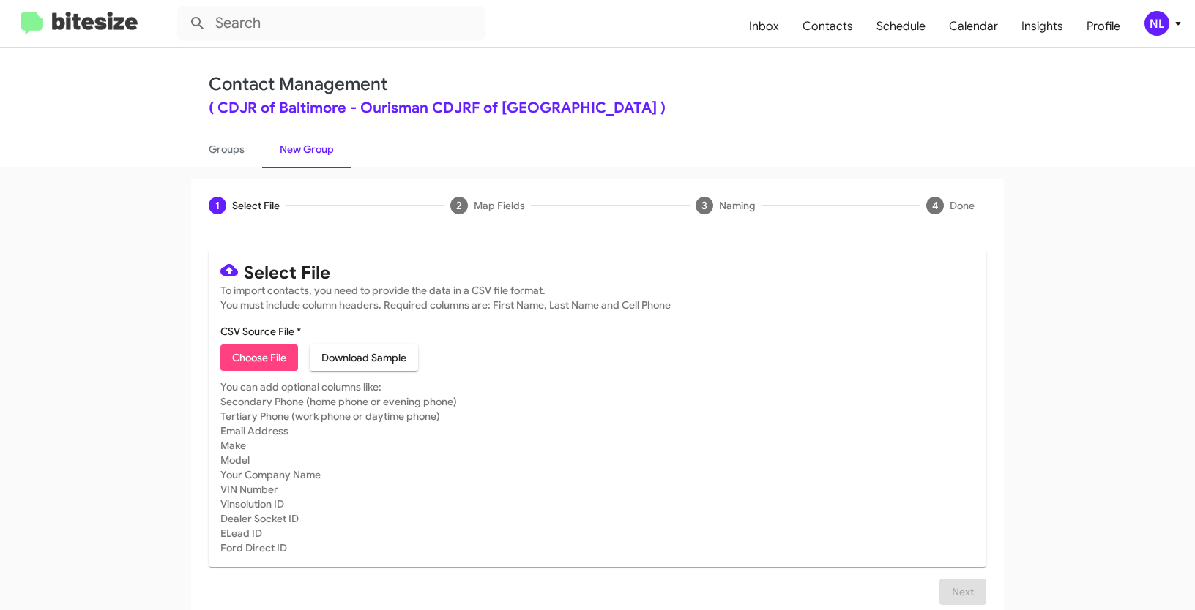
type input "CDJRBaltimore_Showroom_09-02-25"
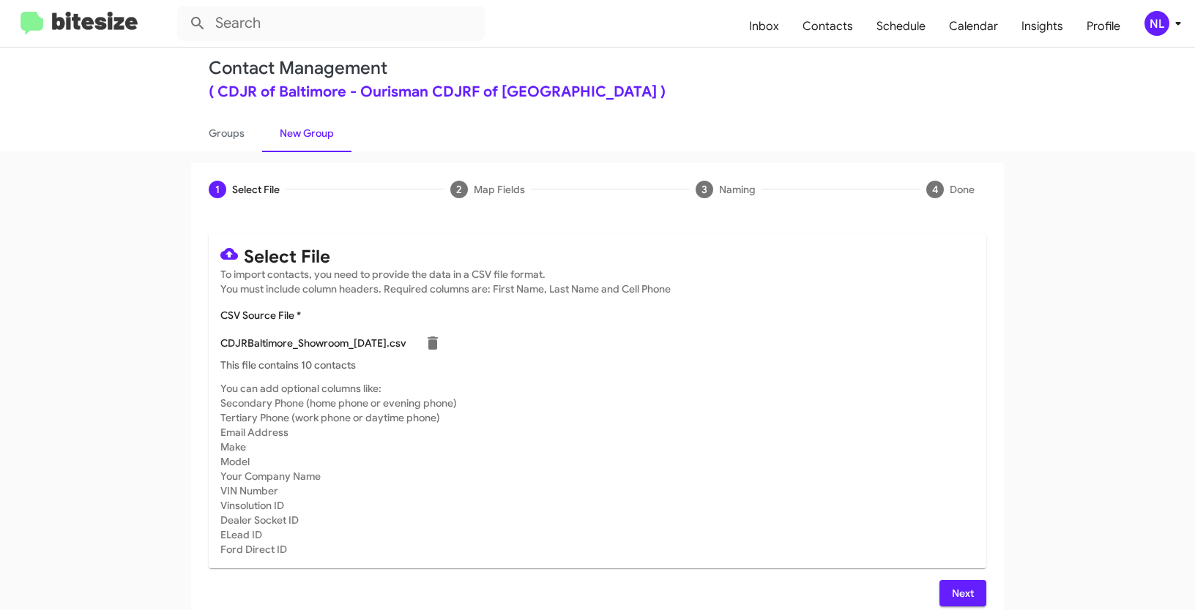
scroll to position [29, 0]
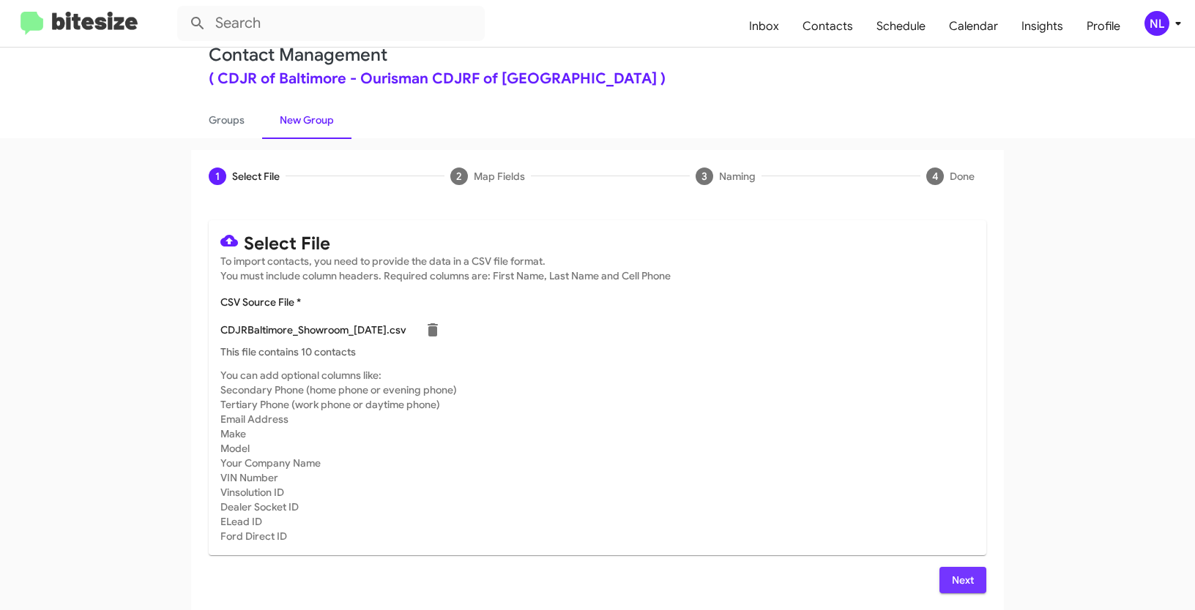
click at [939, 587] on button "Next" at bounding box center [962, 580] width 47 height 26
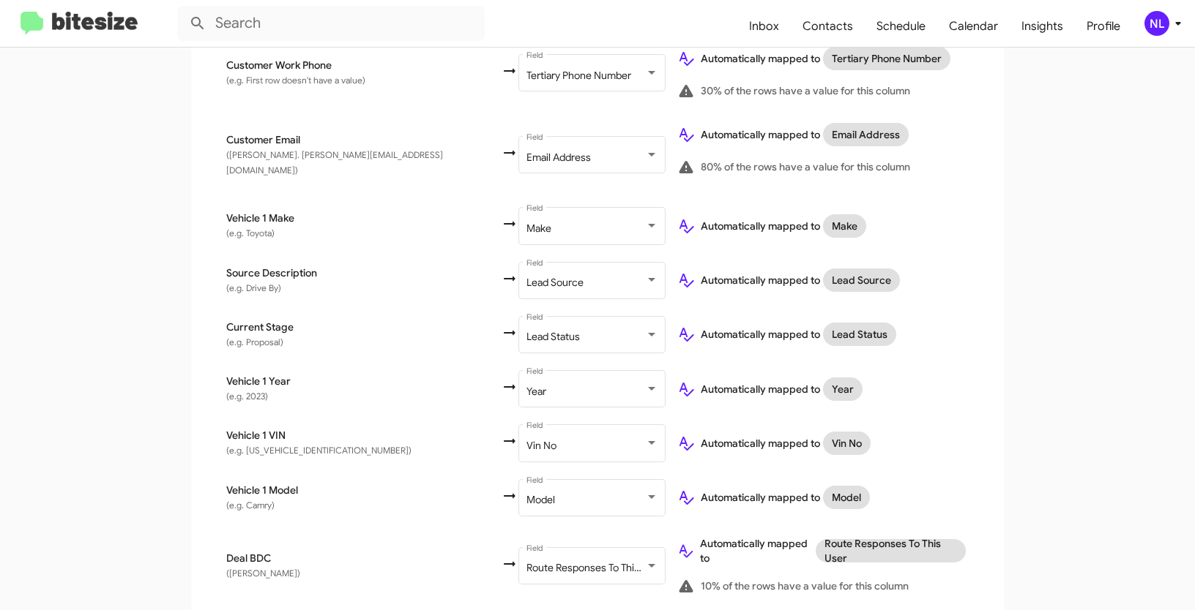
scroll to position [676, 0]
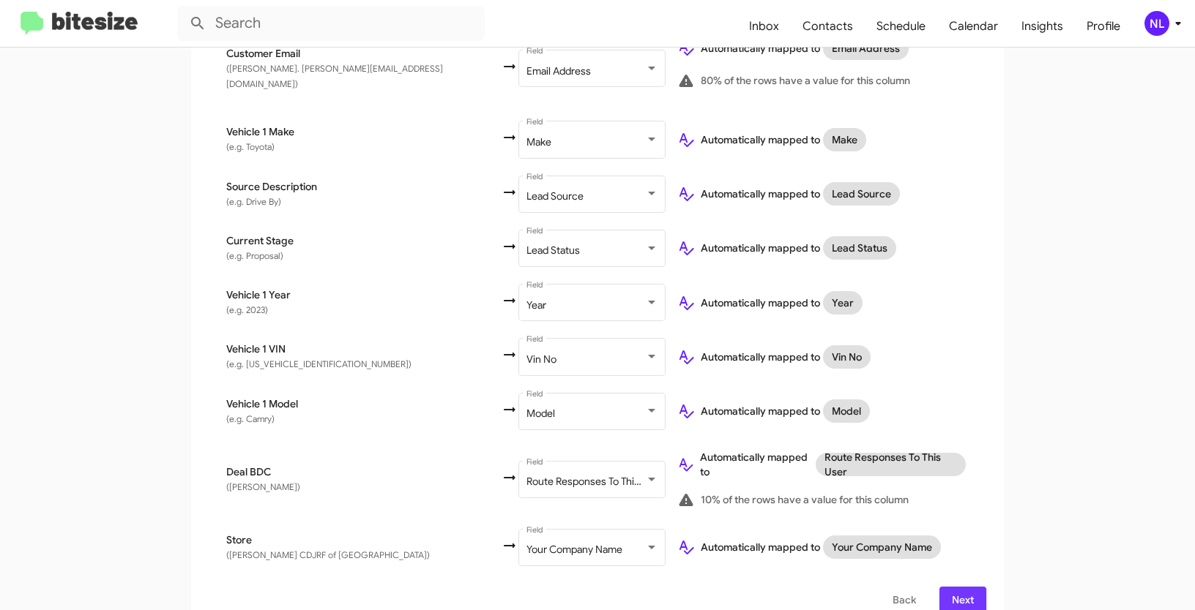
click at [960, 587] on span "Next" at bounding box center [962, 600] width 23 height 26
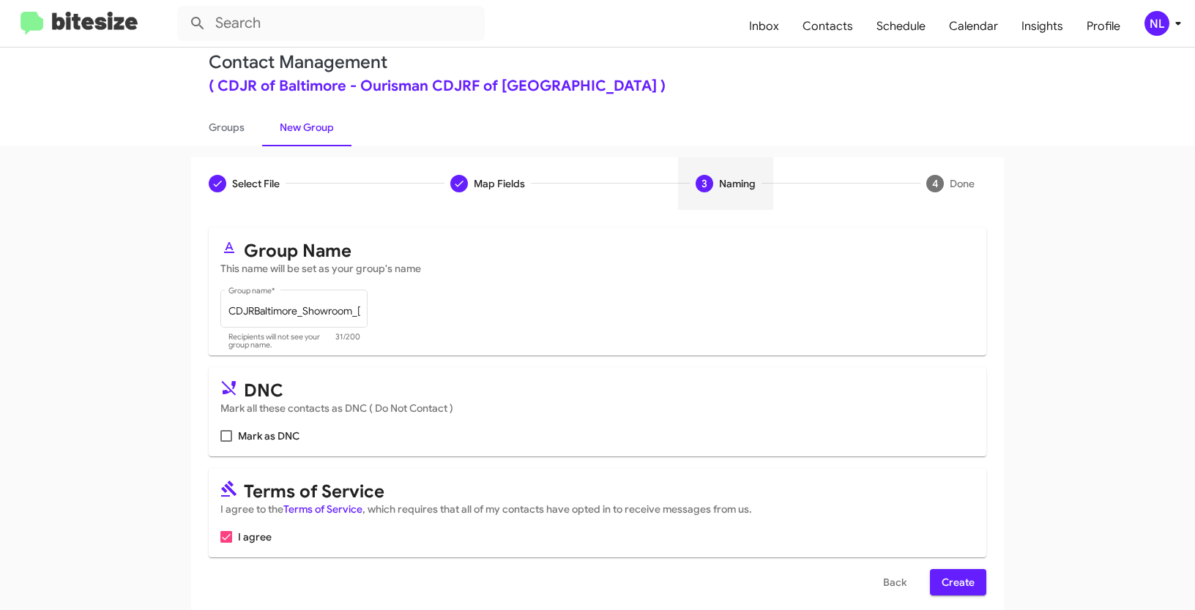
scroll to position [37, 0]
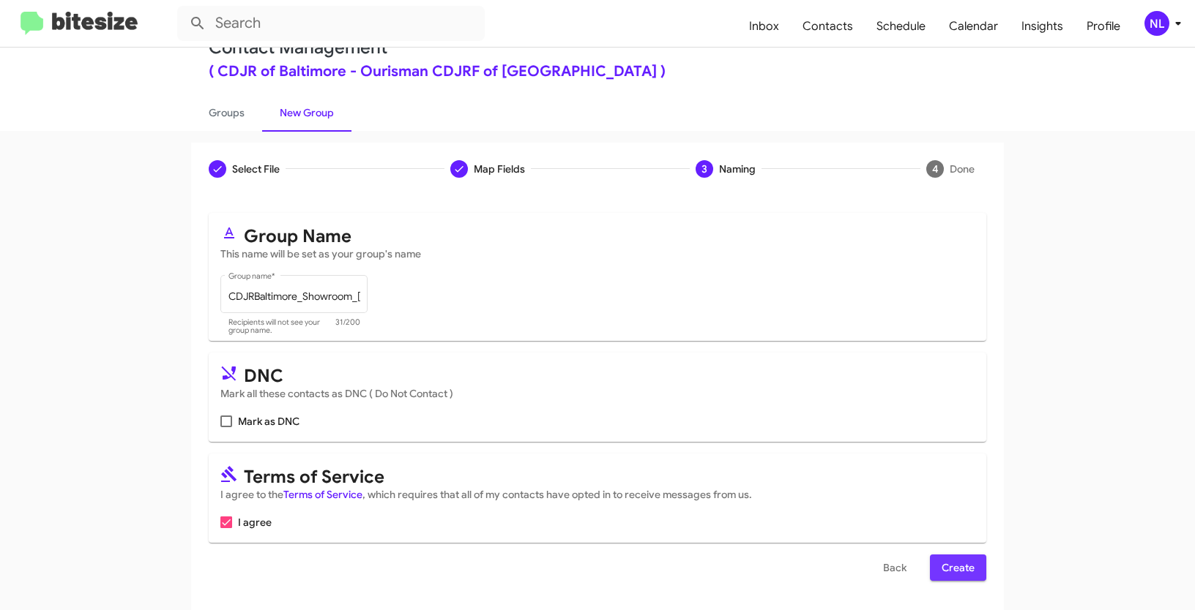
click at [950, 574] on span "Create" at bounding box center [957, 568] width 33 height 26
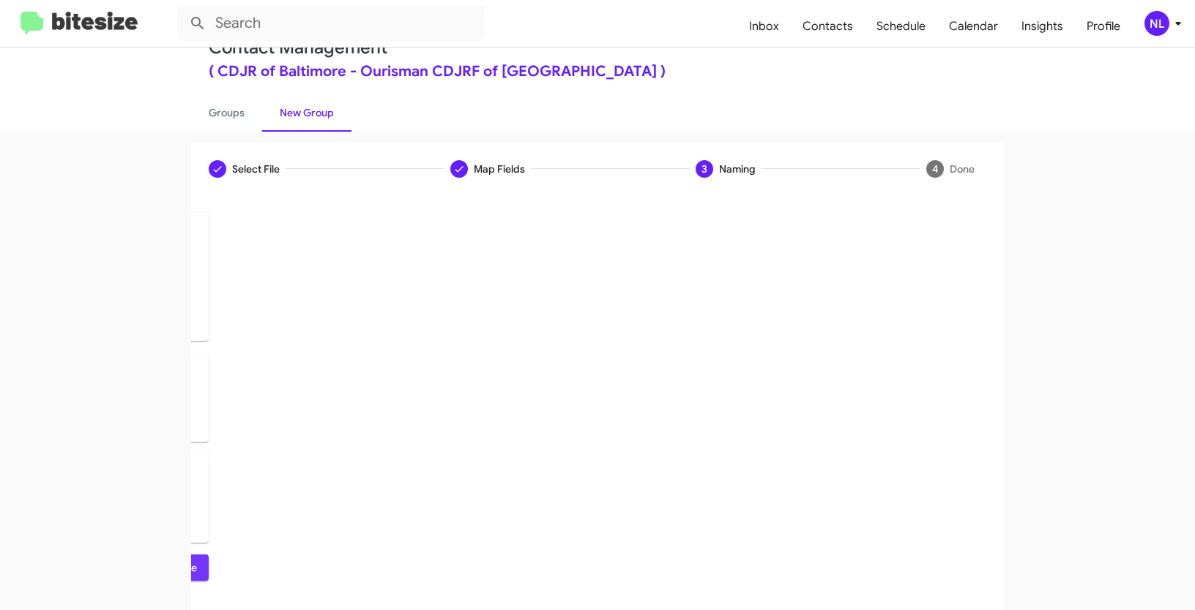
scroll to position [0, 0]
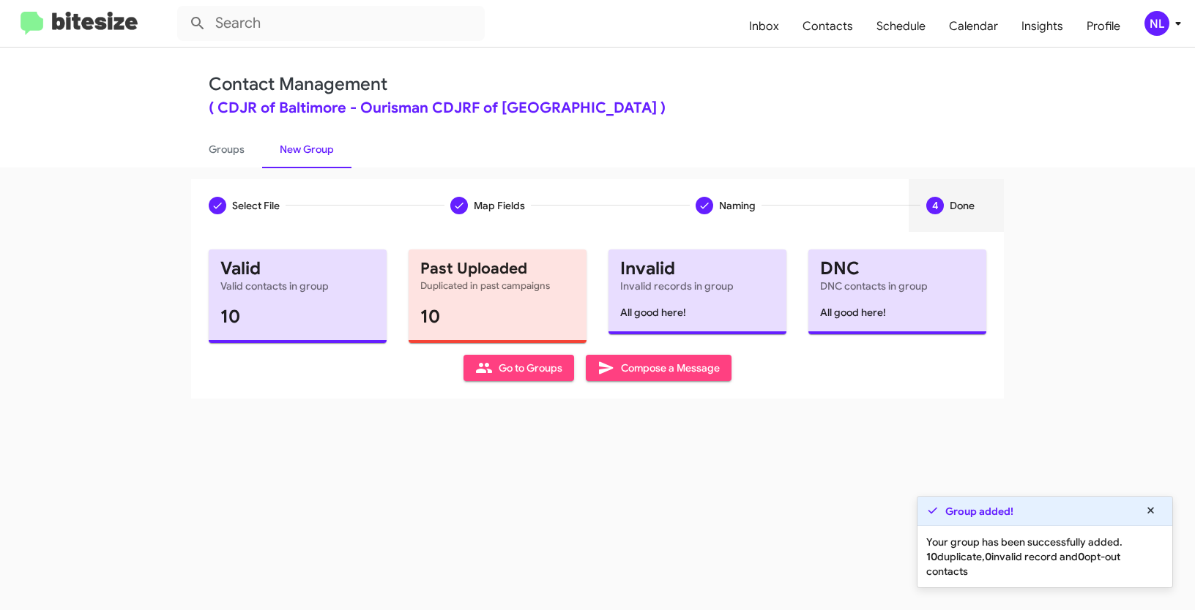
click at [534, 369] on span "Go to Groups" at bounding box center [518, 368] width 87 height 26
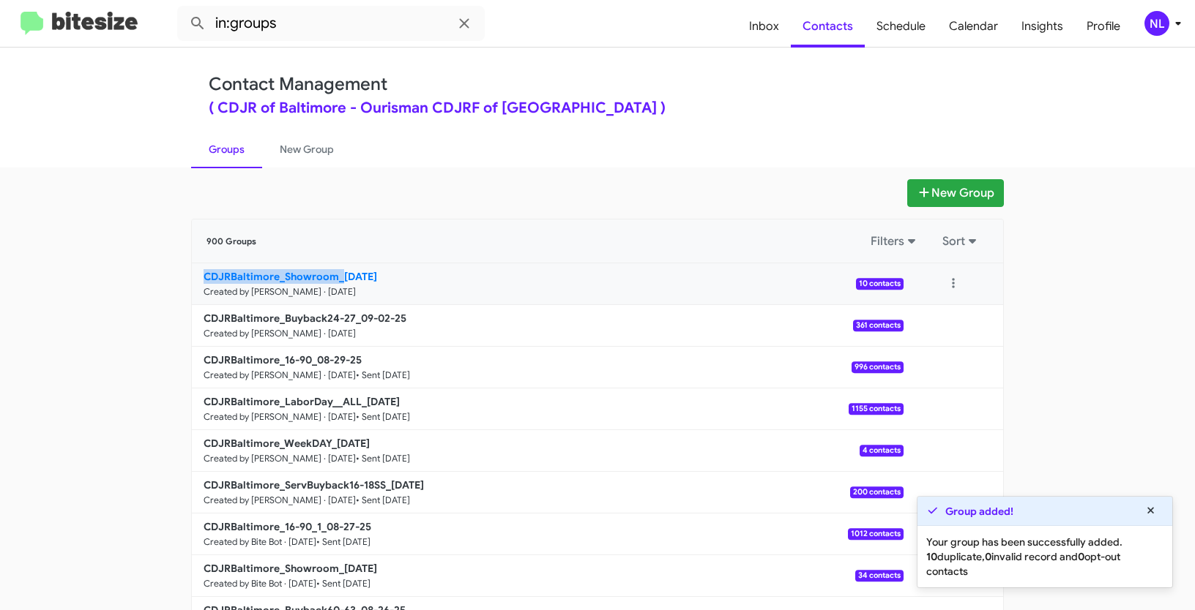
drag, startPoint x: 121, startPoint y: 275, endPoint x: 335, endPoint y: 270, distance: 213.8
click at [335, 270] on app-groups "New Group 900 Groups Filters Sort CDJRBaltimore_Showroom_09-02-25 Created by Ne…" at bounding box center [597, 449] width 1195 height 540
copy b "CDJRBaltimore_Showroom_"
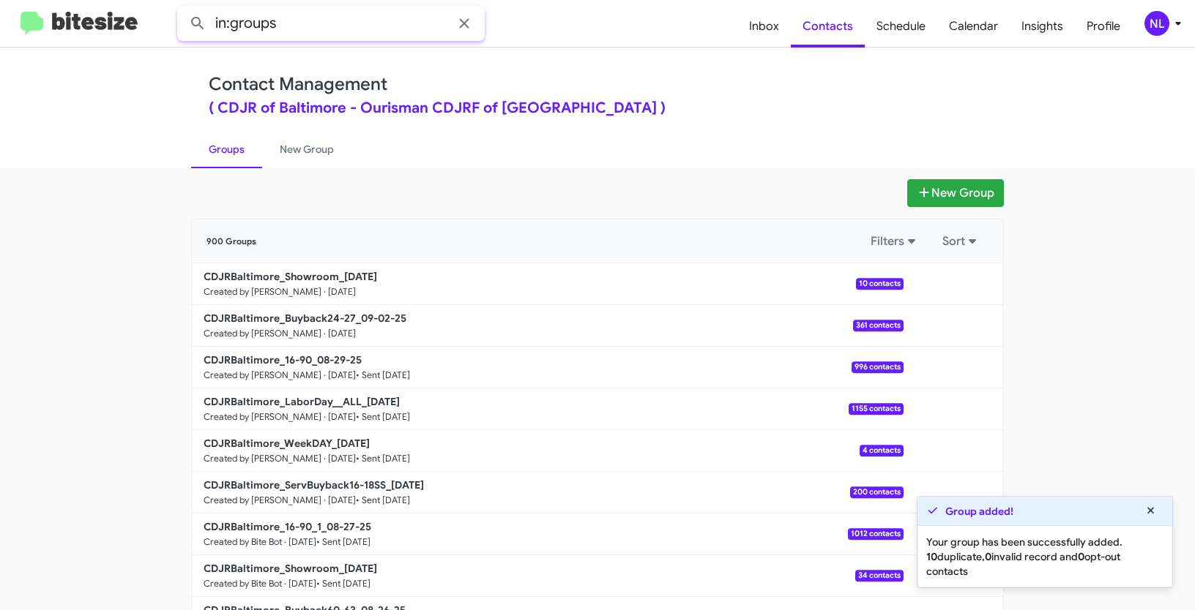
click at [344, 20] on input "in:groups" at bounding box center [330, 23] width 307 height 35
paste input "CDJRBaltimore_Showroom_"
type input "in:groups CDJRBaltimore_Showroom_"
click at [183, 9] on button at bounding box center [197, 23] width 29 height 29
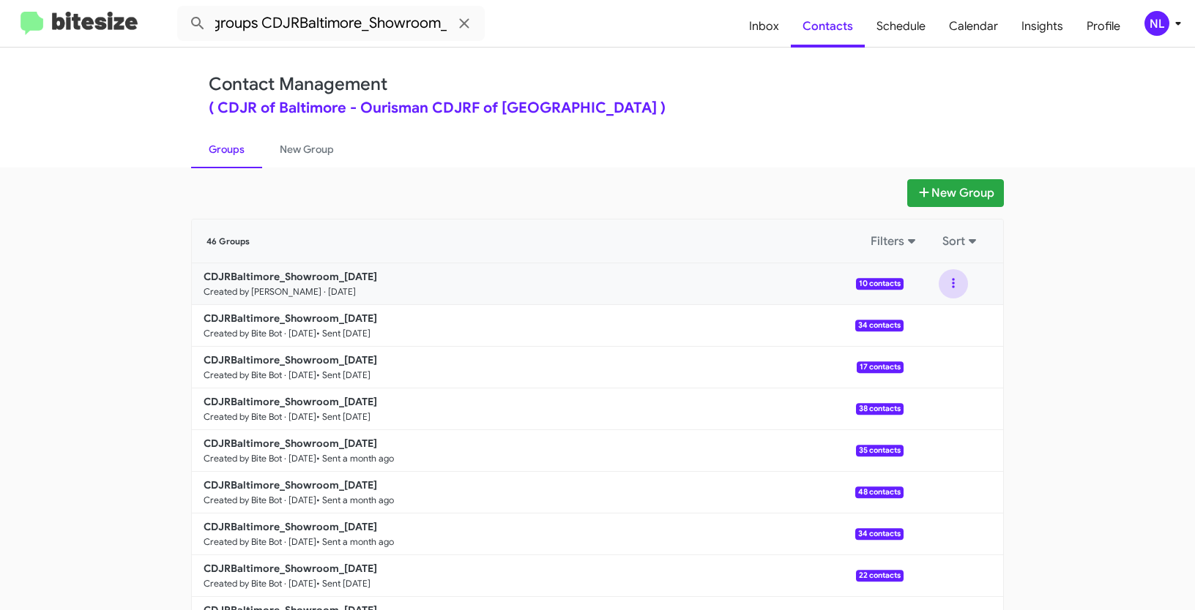
click at [951, 276] on button at bounding box center [952, 283] width 29 height 29
click at [933, 315] on button "View contacts" at bounding box center [909, 323] width 117 height 35
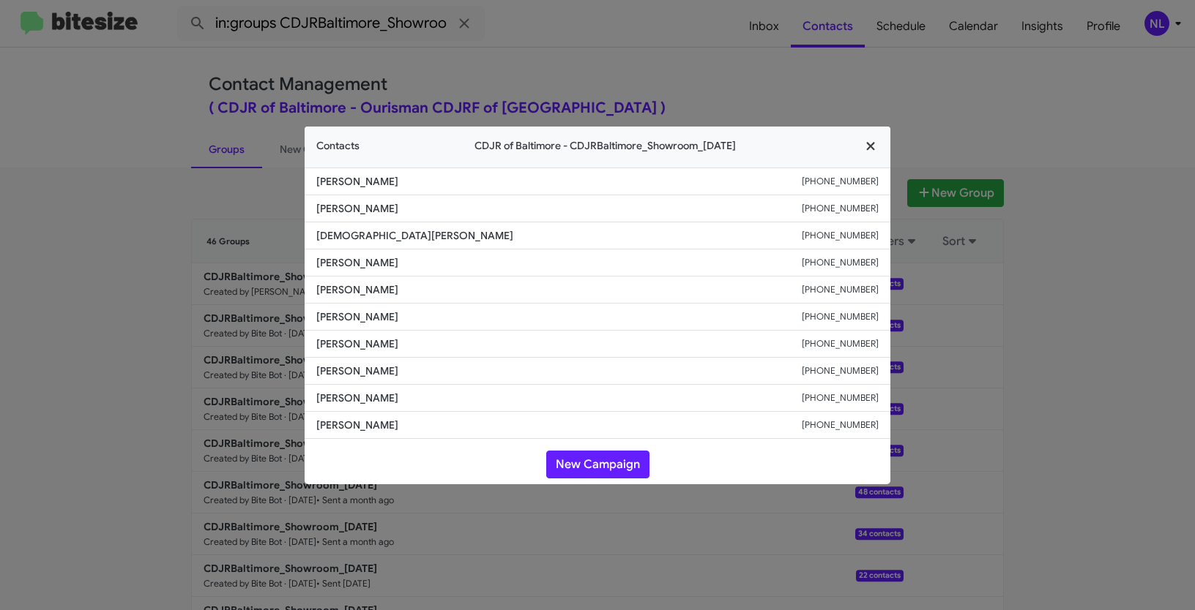
click at [870, 147] on icon "button" at bounding box center [870, 146] width 8 height 8
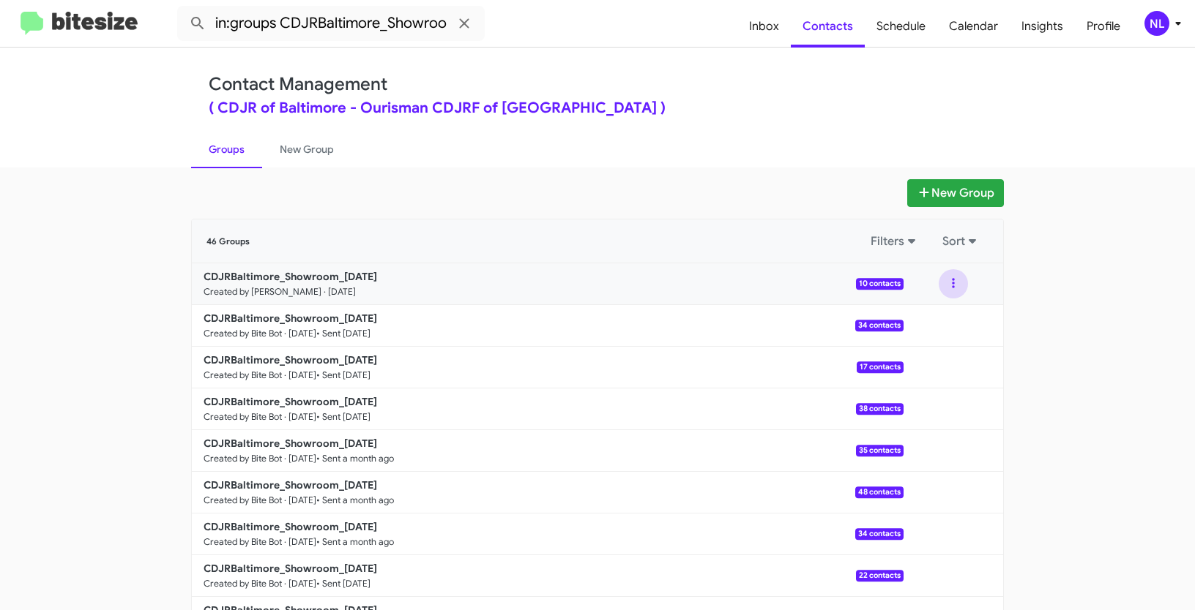
click at [951, 284] on button at bounding box center [952, 283] width 29 height 29
click at [933, 324] on button "View contacts" at bounding box center [909, 323] width 117 height 35
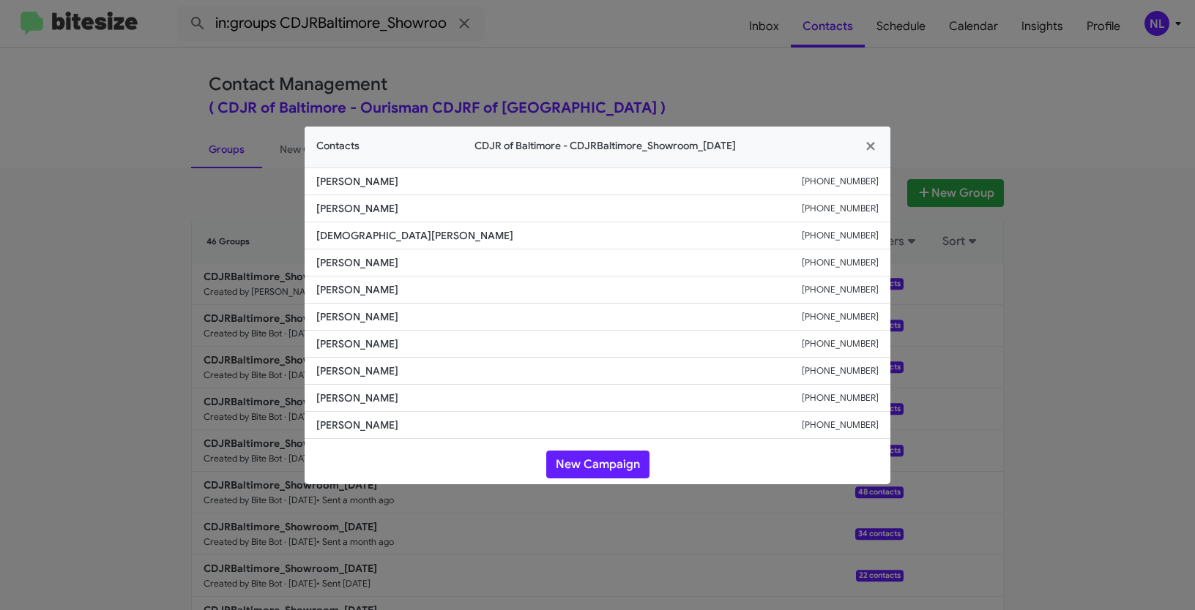
drag, startPoint x: 314, startPoint y: 261, endPoint x: 444, endPoint y: 261, distance: 130.3
click at [444, 261] on li "Srinivas Gaddipati +17032585159" at bounding box center [598, 263] width 586 height 27
copy span "Srinivas Gaddipati"
click at [583, 462] on button "New Campaign" at bounding box center [597, 465] width 103 height 28
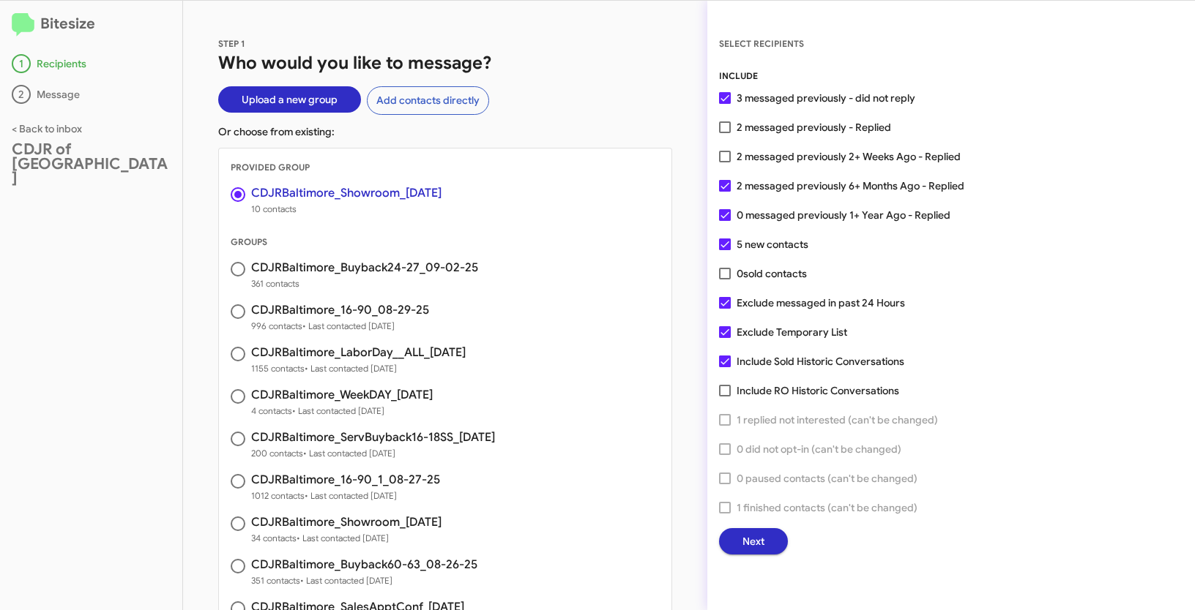
click at [725, 124] on span at bounding box center [725, 128] width 12 height 12
click at [725, 133] on input "2 messaged previously - Replied" at bounding box center [724, 133] width 1 height 1
checkbox input "true"
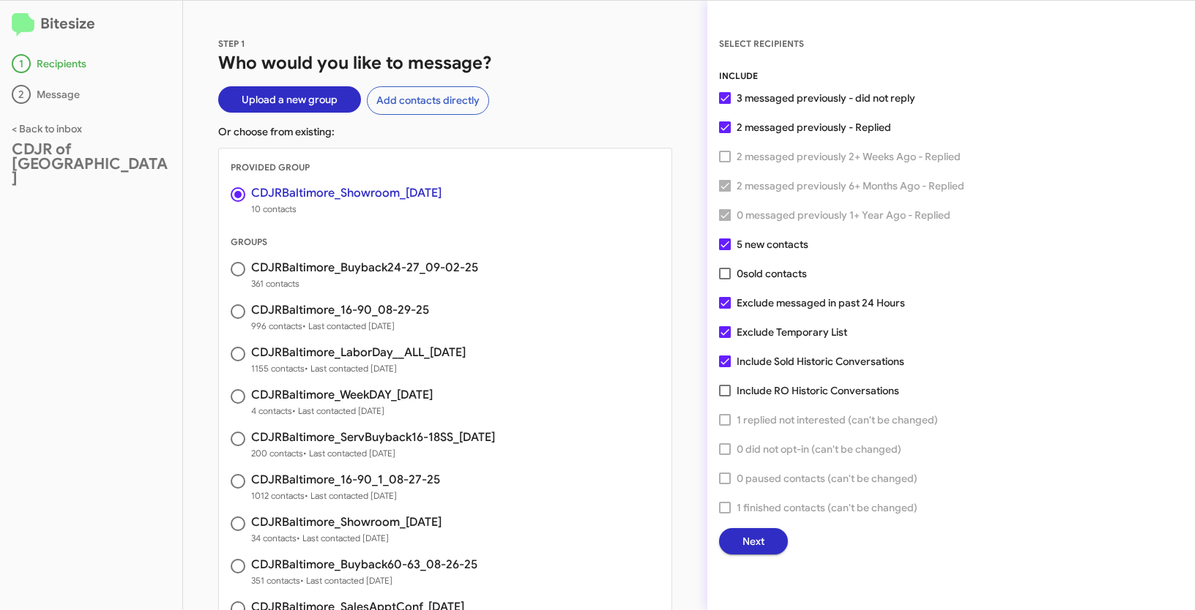
click at [755, 548] on span "Next" at bounding box center [753, 542] width 22 height 26
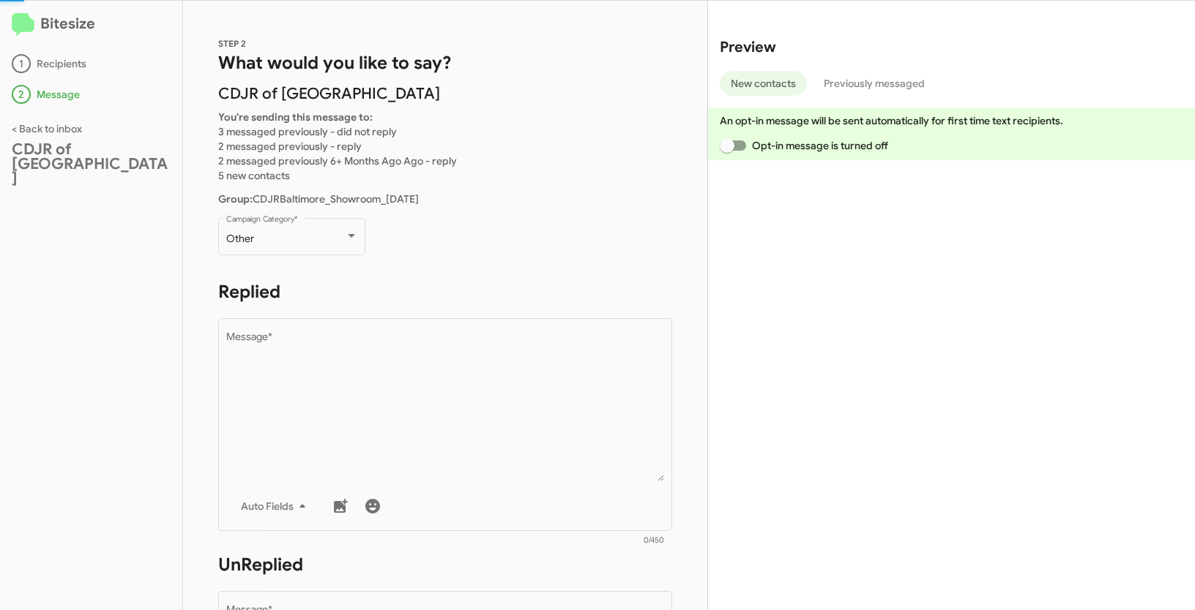
click at [755, 548] on div "Preview New contacts Previously messaged An opt-in message will be sent automat…" at bounding box center [951, 306] width 487 height 610
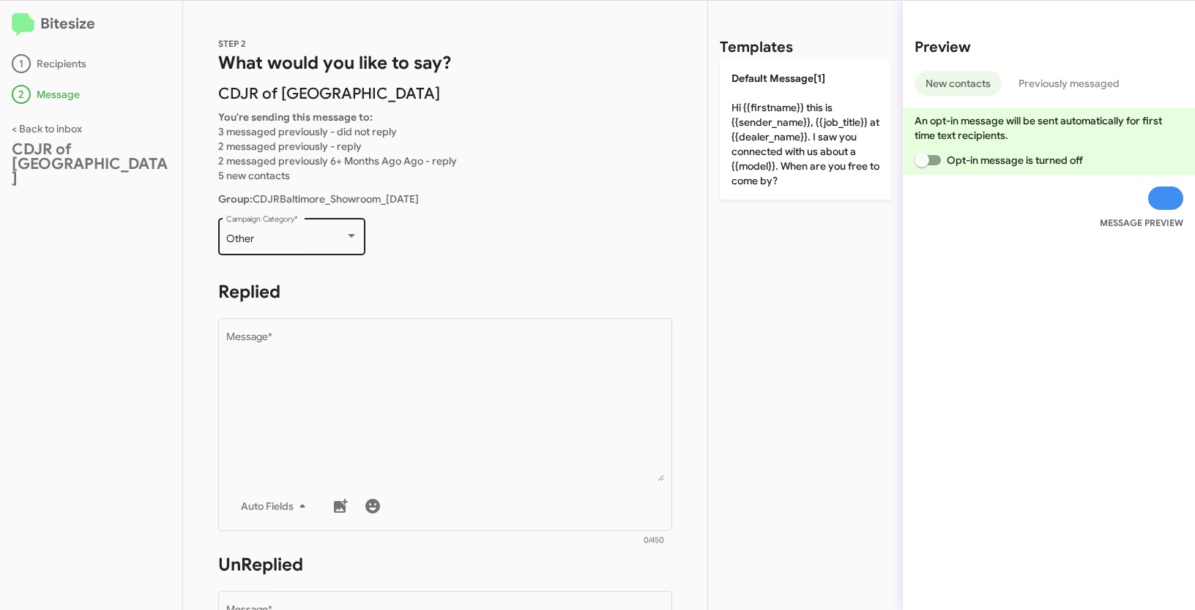
click at [294, 242] on div "Other" at bounding box center [285, 240] width 119 height 12
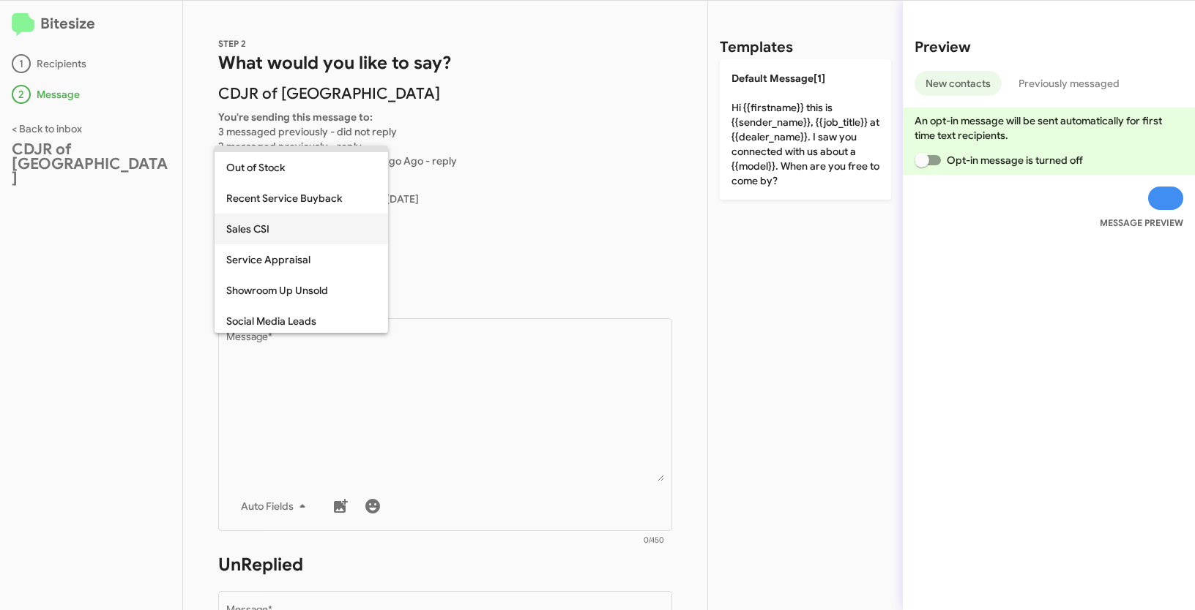
scroll to position [425, 0]
click at [288, 288] on span "Showroom Up Unsold" at bounding box center [301, 289] width 150 height 31
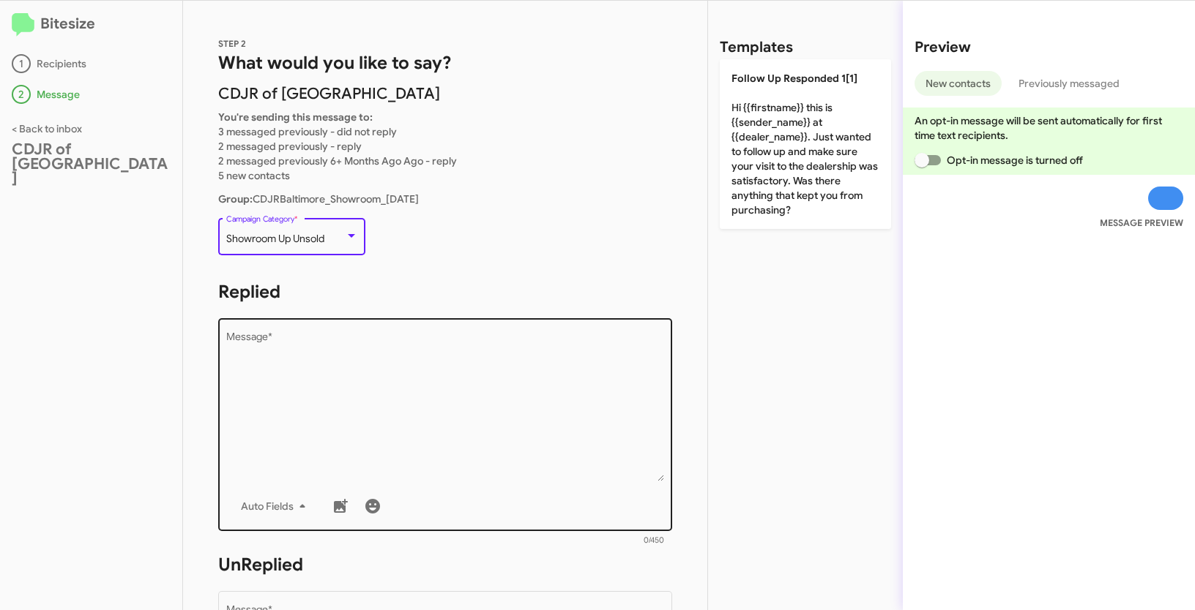
click at [326, 370] on textarea "Message *" at bounding box center [445, 406] width 438 height 149
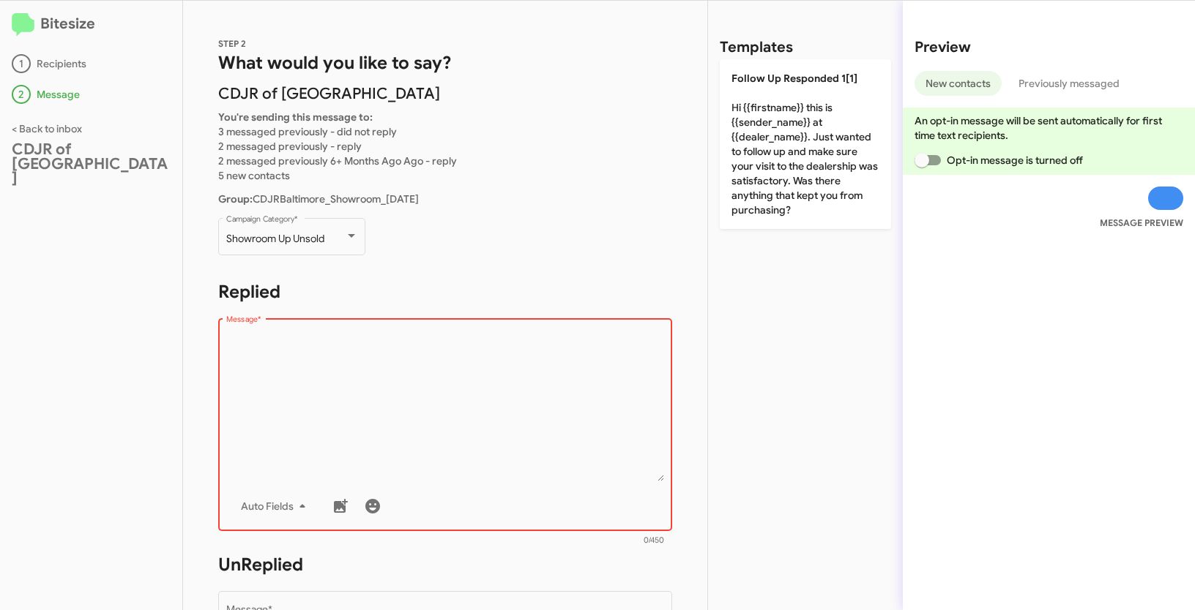
click at [484, 414] on textarea "Message *" at bounding box center [445, 406] width 438 height 149
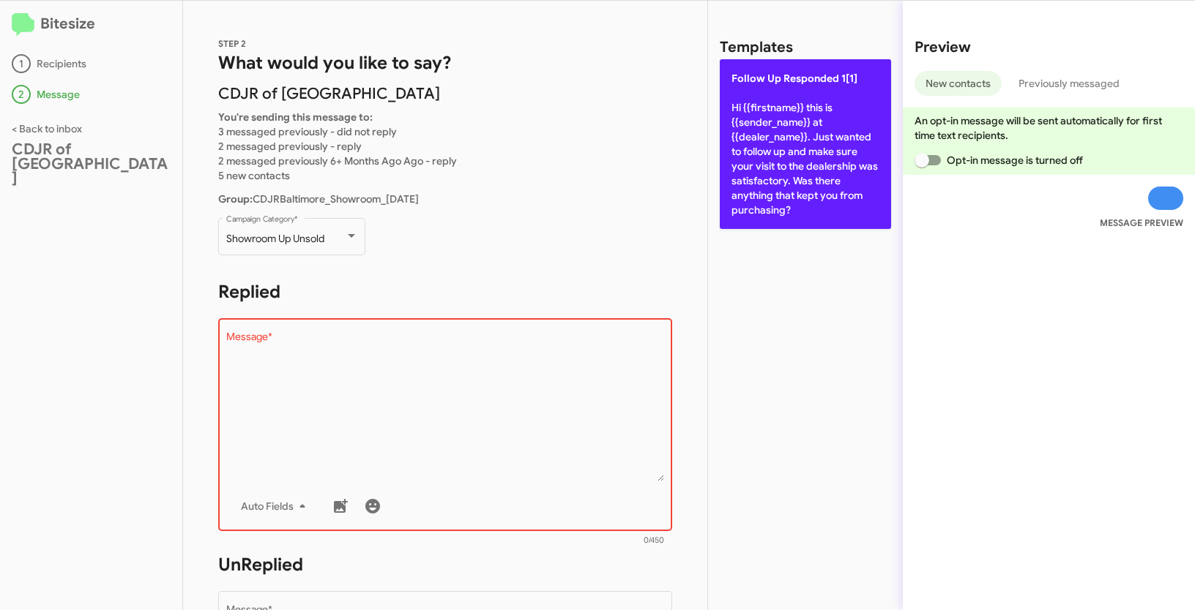
click at [810, 176] on p "Follow Up Responded 1[1] Hi {{firstname}} this is {{sender_name}} at {{dealer_n…" at bounding box center [805, 144] width 171 height 170
type textarea "Hi {{firstname}} this is {{sender_name}} at {{dealer_name}}. Just wanted to fol…"
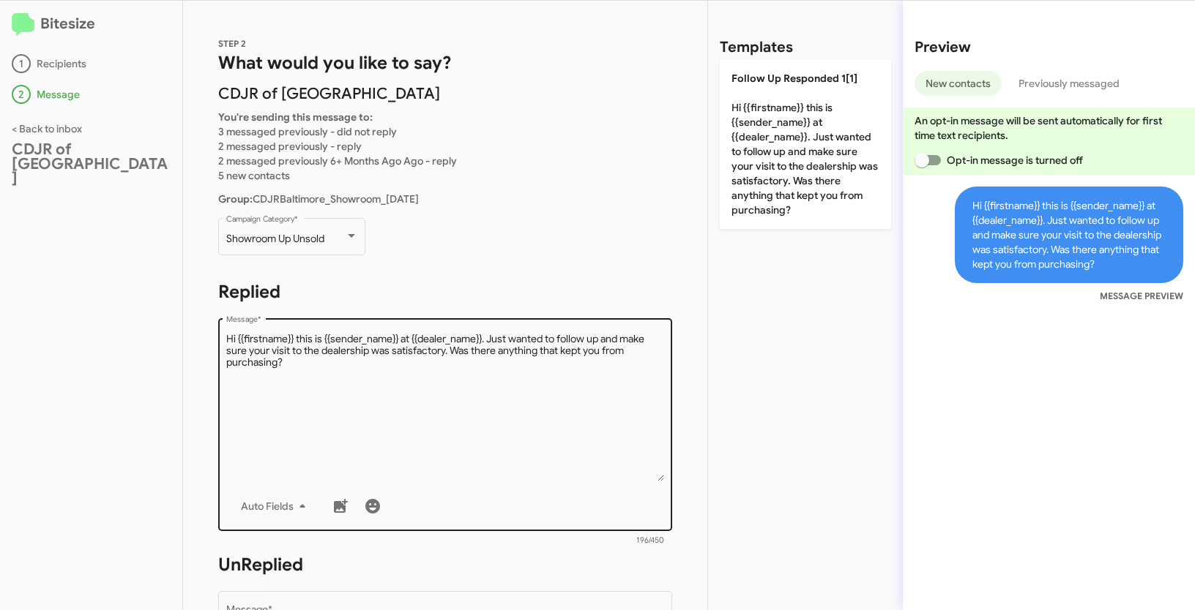
scroll to position [417, 0]
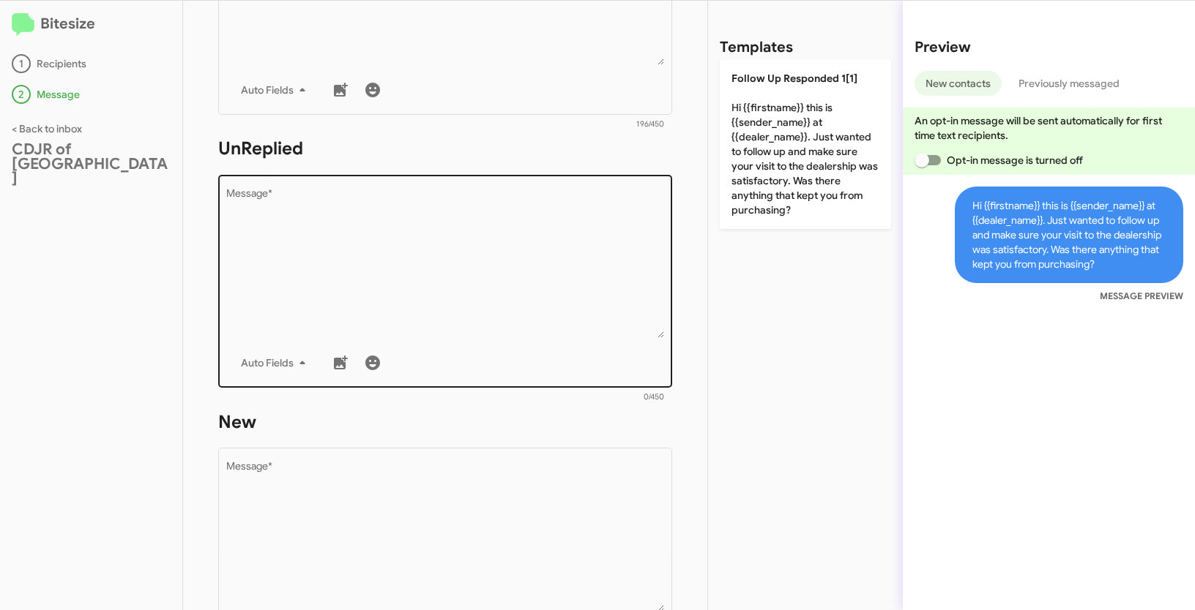
click at [559, 258] on textarea "Message *" at bounding box center [445, 263] width 438 height 149
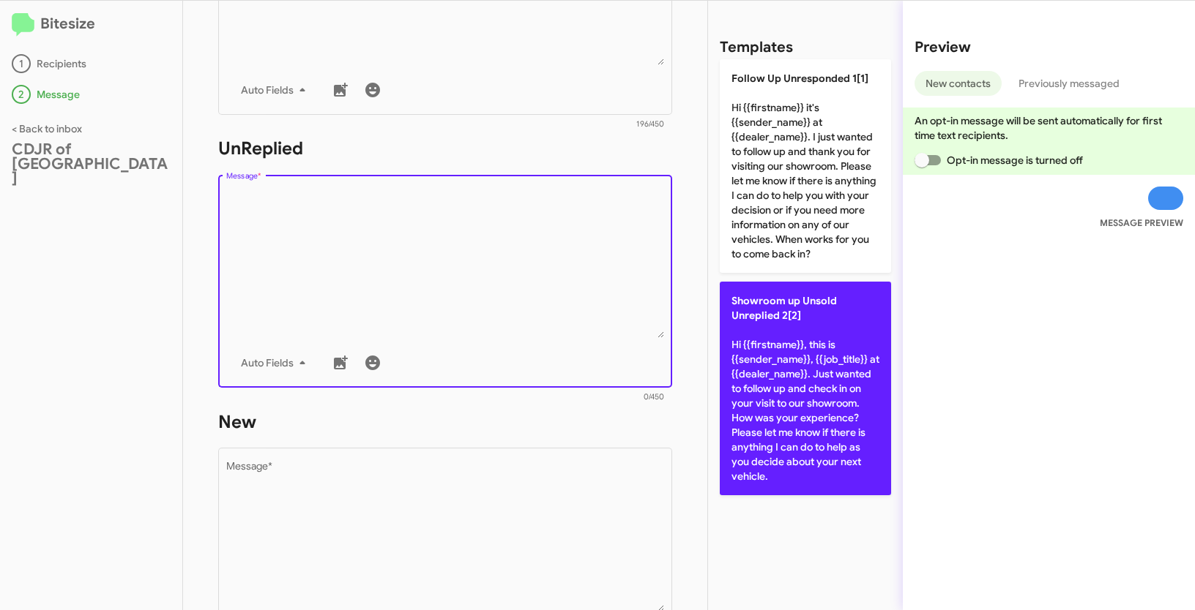
drag, startPoint x: 793, startPoint y: 378, endPoint x: 753, endPoint y: 366, distance: 41.9
click at [793, 378] on p "Showroom up Unsold Unreplied 2[2] Hi {{firstname}}, this is {{sender_name}}, {{…" at bounding box center [805, 389] width 171 height 214
type textarea "Hi {{firstname}}, this is {{sender_name}}, {{job_title}} at {{dealer_name}}. Ju…"
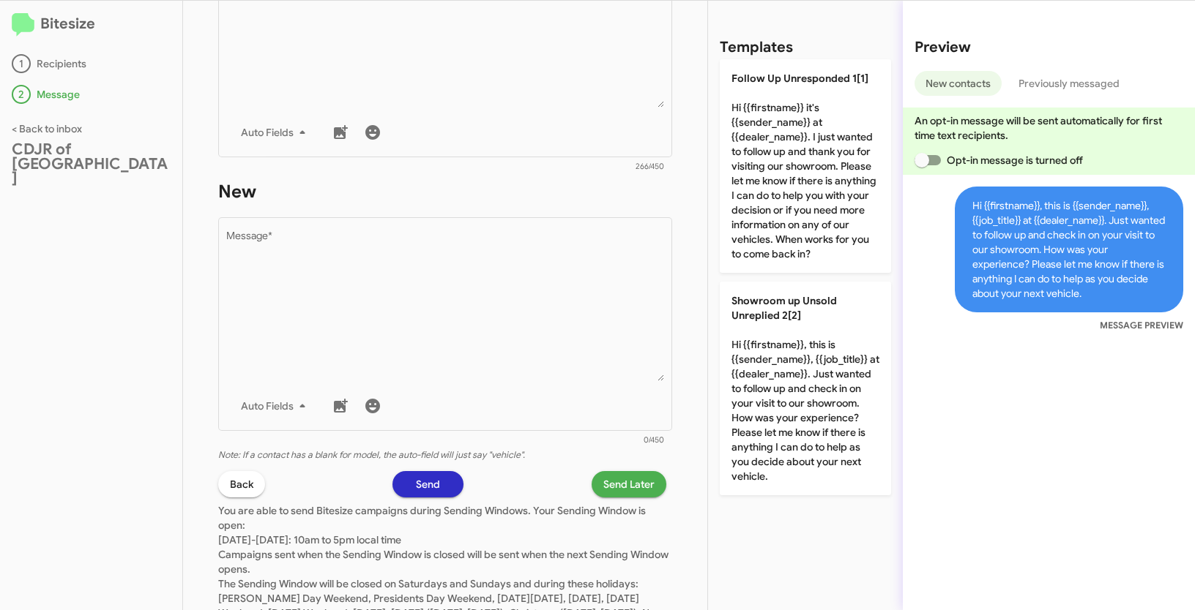
scroll to position [714, 0]
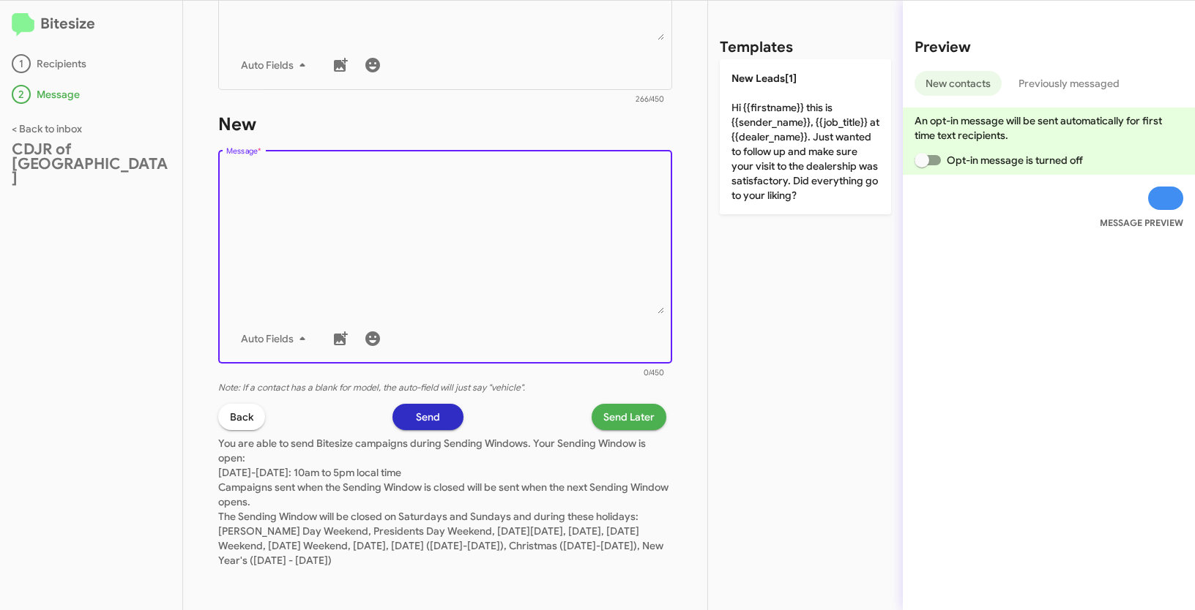
click at [459, 255] on textarea "Message *" at bounding box center [445, 239] width 438 height 149
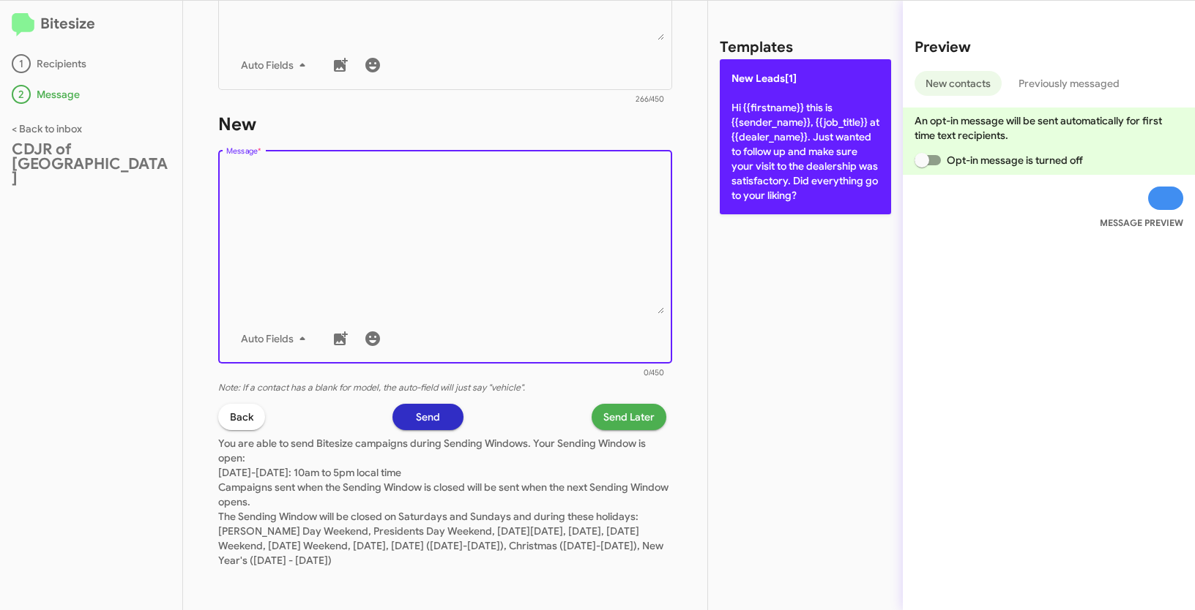
click at [754, 155] on p "New Leads[1] Hi {{firstname}} this is {{sender_name}}, {{job_title}} at {{deale…" at bounding box center [805, 136] width 171 height 155
type textarea "Hi {{firstname}} this is {{sender_name}}, {{job_title}} at {{dealer_name}}. Jus…"
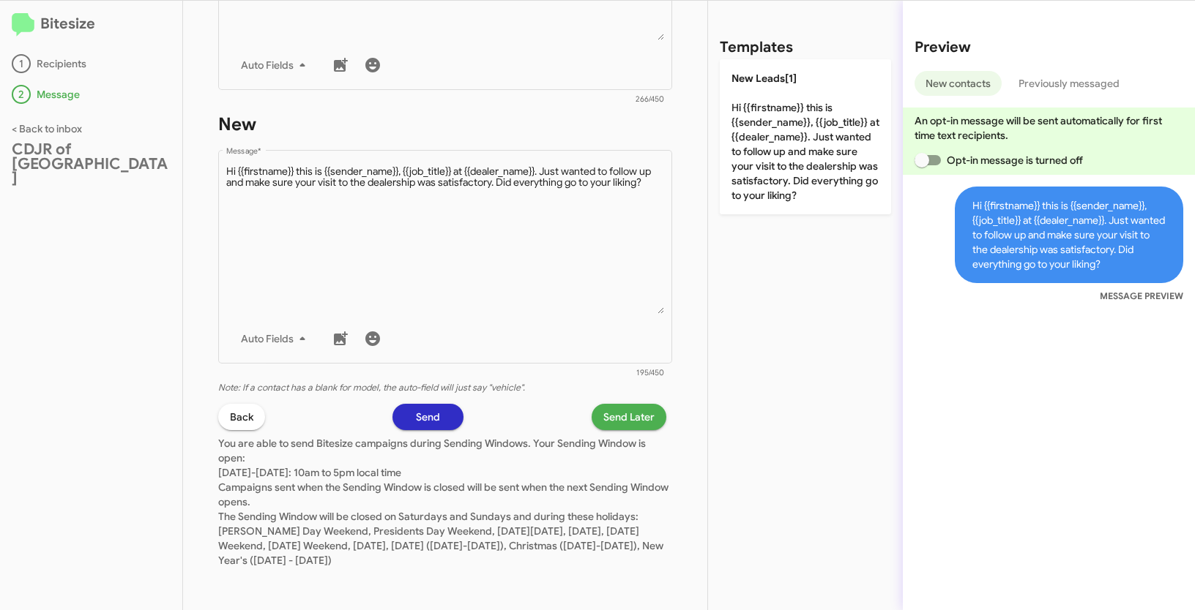
click at [633, 412] on span "Send Later" at bounding box center [628, 417] width 51 height 26
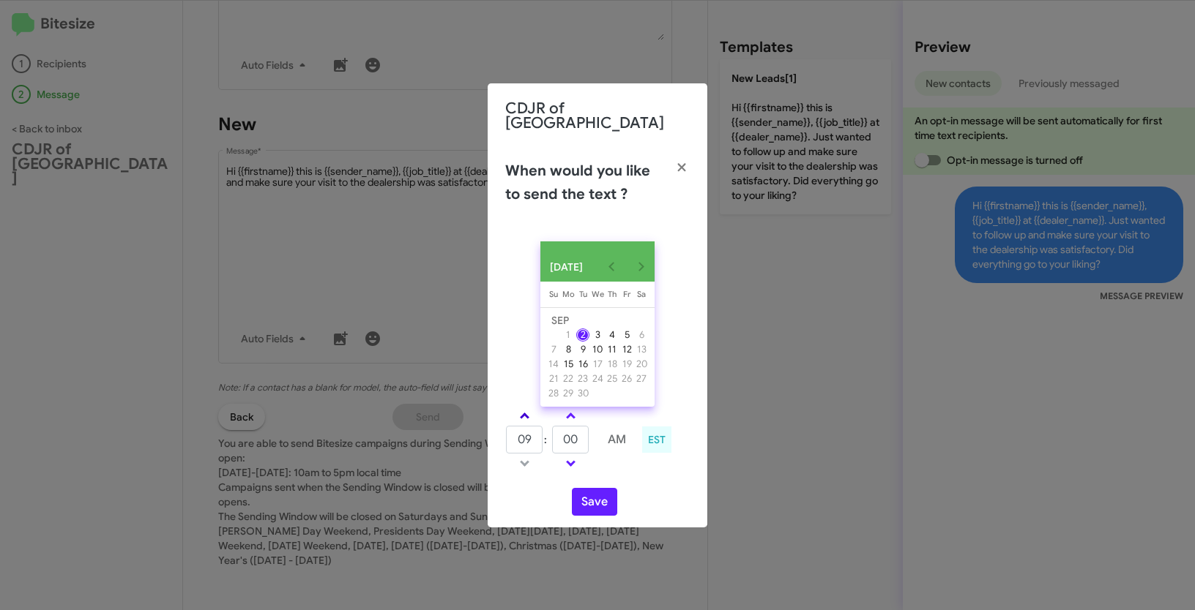
click at [524, 410] on link at bounding box center [525, 416] width 26 height 17
type input "10"
drag, startPoint x: 568, startPoint y: 436, endPoint x: 547, endPoint y: 432, distance: 21.5
click at [547, 432] on tr "10 : 00 AM" at bounding box center [570, 439] width 131 height 29
type input "33"
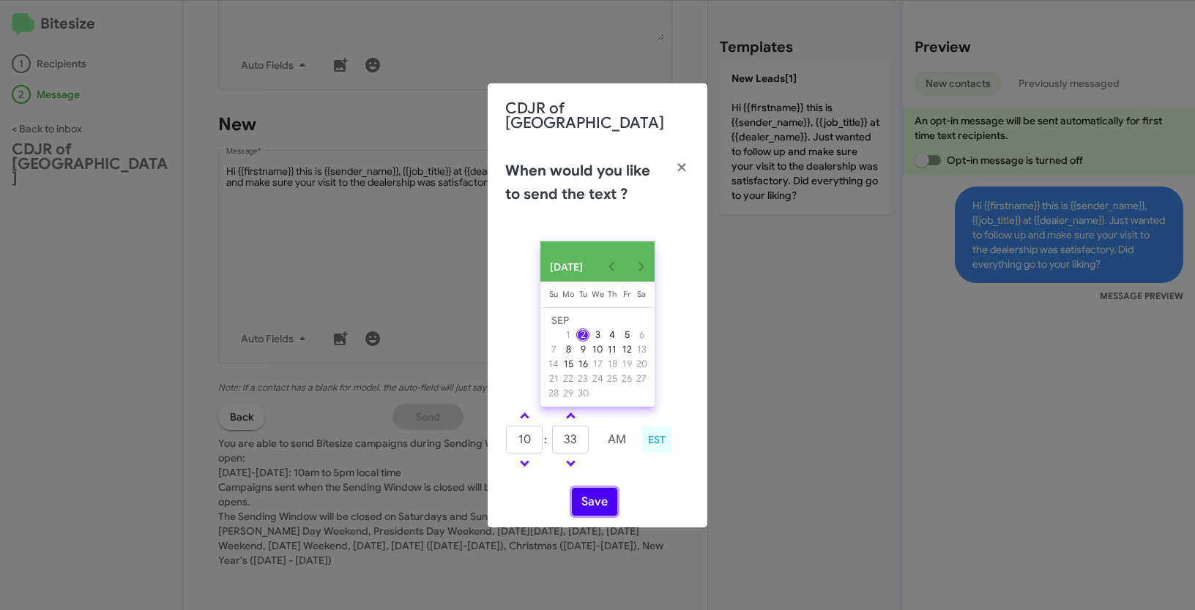
click at [581, 496] on button "Save" at bounding box center [594, 502] width 45 height 28
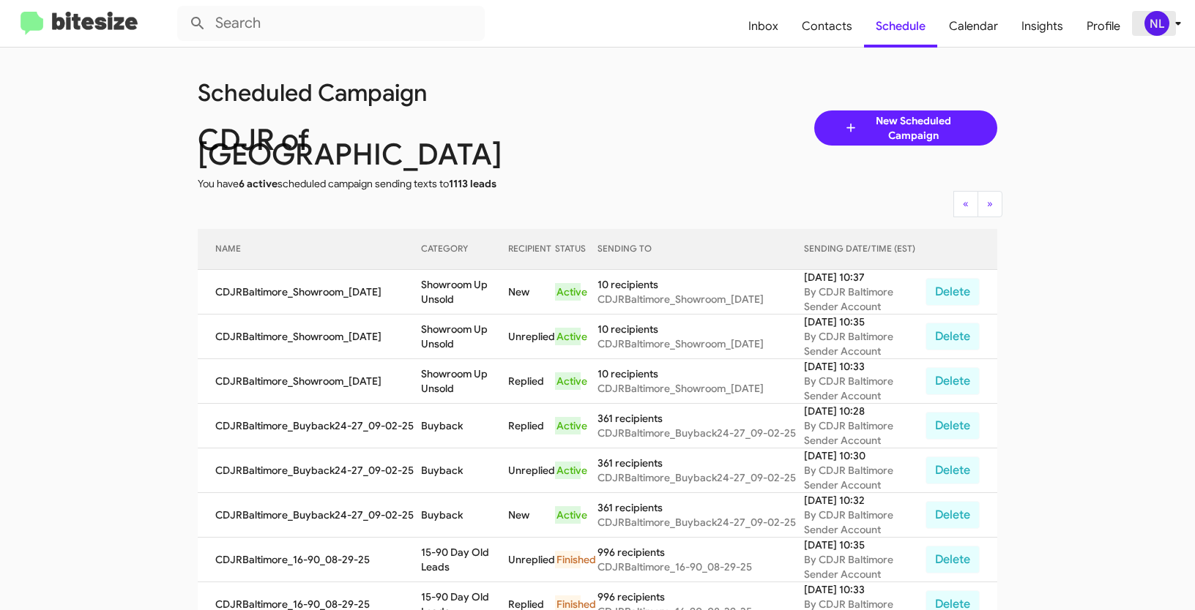
click at [1152, 18] on div "NL" at bounding box center [1156, 23] width 25 height 25
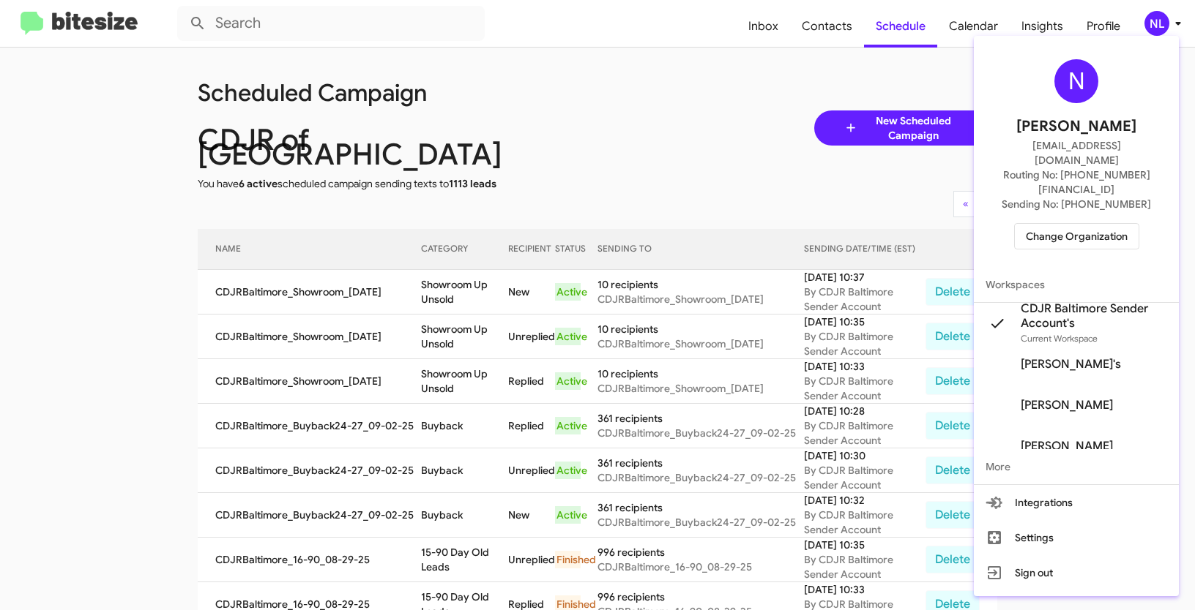
click at [1069, 224] on span "Change Organization" at bounding box center [1077, 236] width 102 height 25
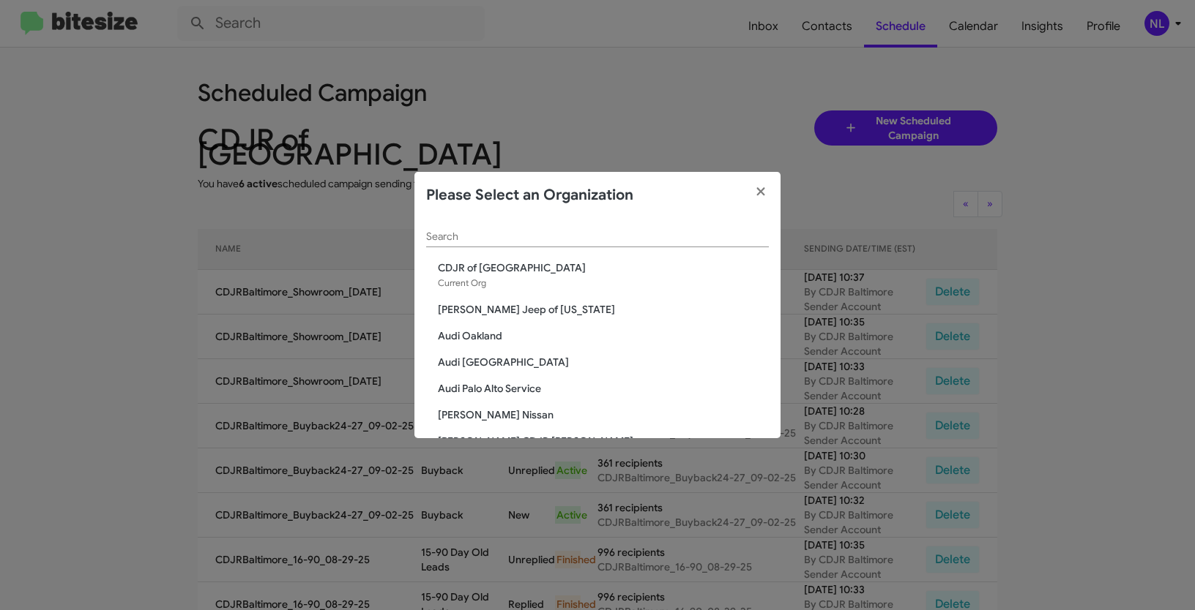
click at [513, 228] on div "Search" at bounding box center [597, 233] width 343 height 29
paste input "Ed Hicks Infiniti"
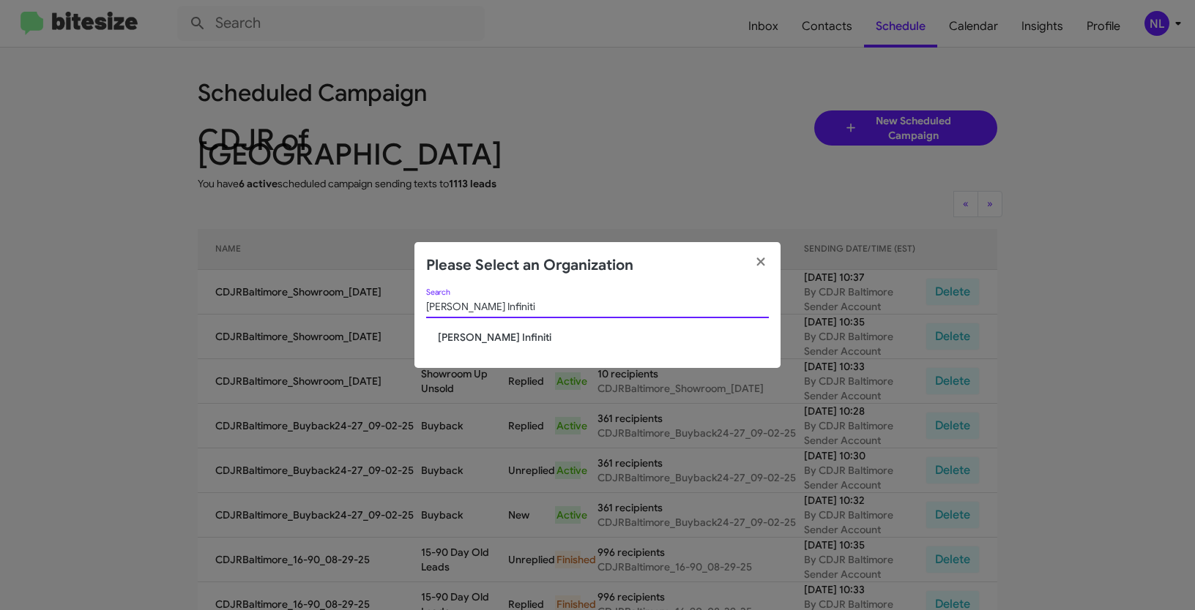
type input "Ed Hicks Infiniti"
click at [458, 335] on span "Ed Hicks Infiniti" at bounding box center [603, 337] width 331 height 15
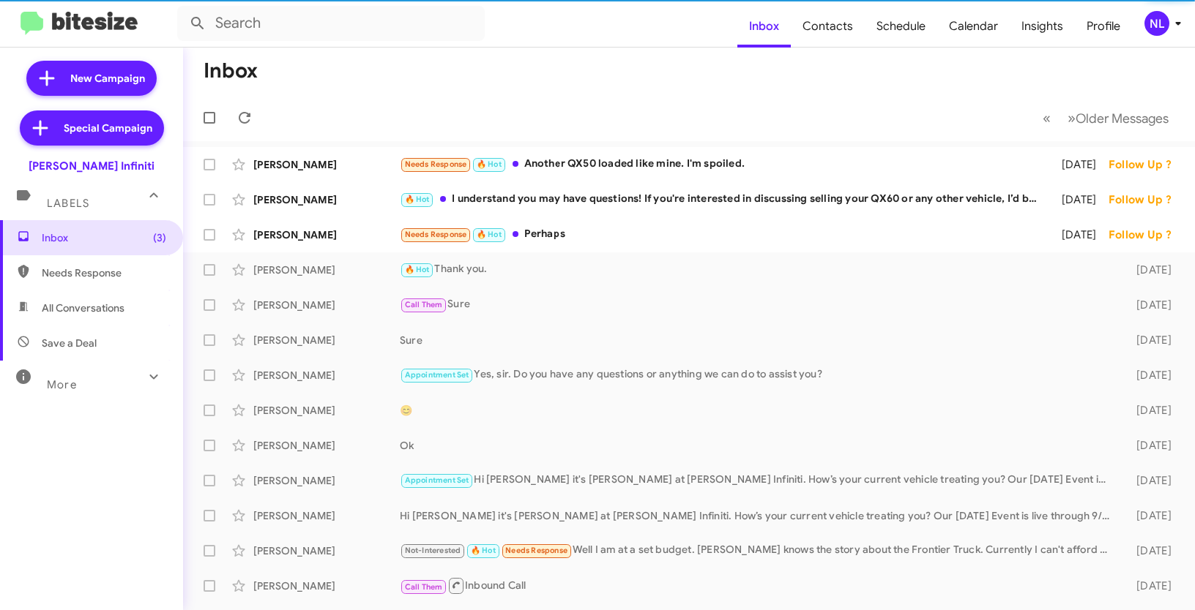
click at [1150, 29] on div "NL" at bounding box center [1156, 23] width 25 height 25
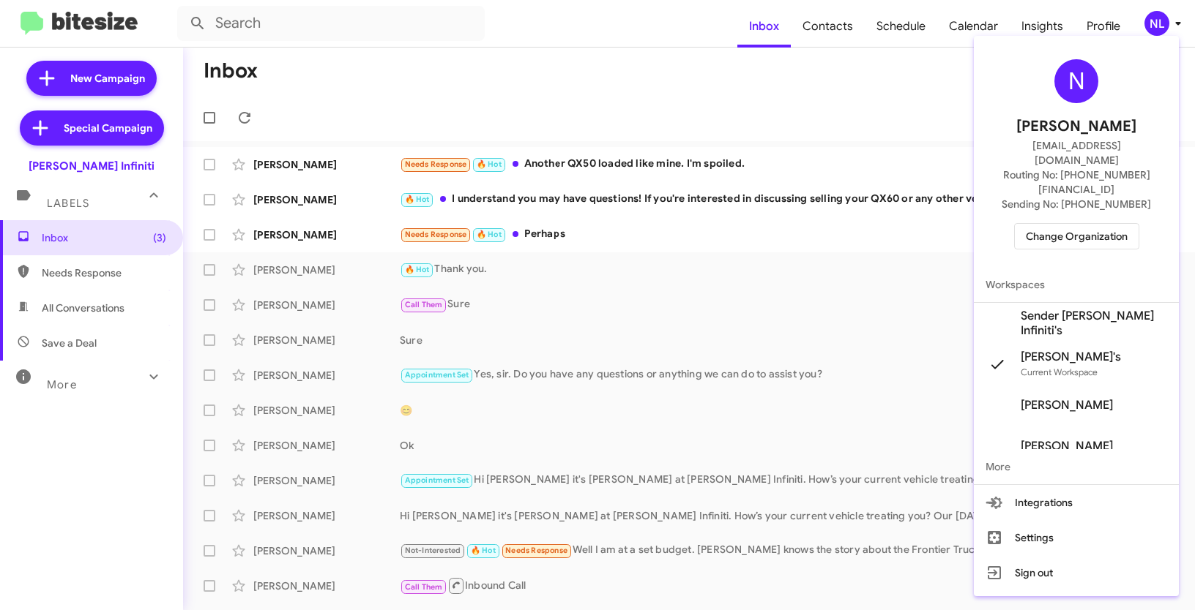
click at [1069, 303] on span "Sender [PERSON_NAME] Infiniti's" at bounding box center [1076, 323] width 205 height 41
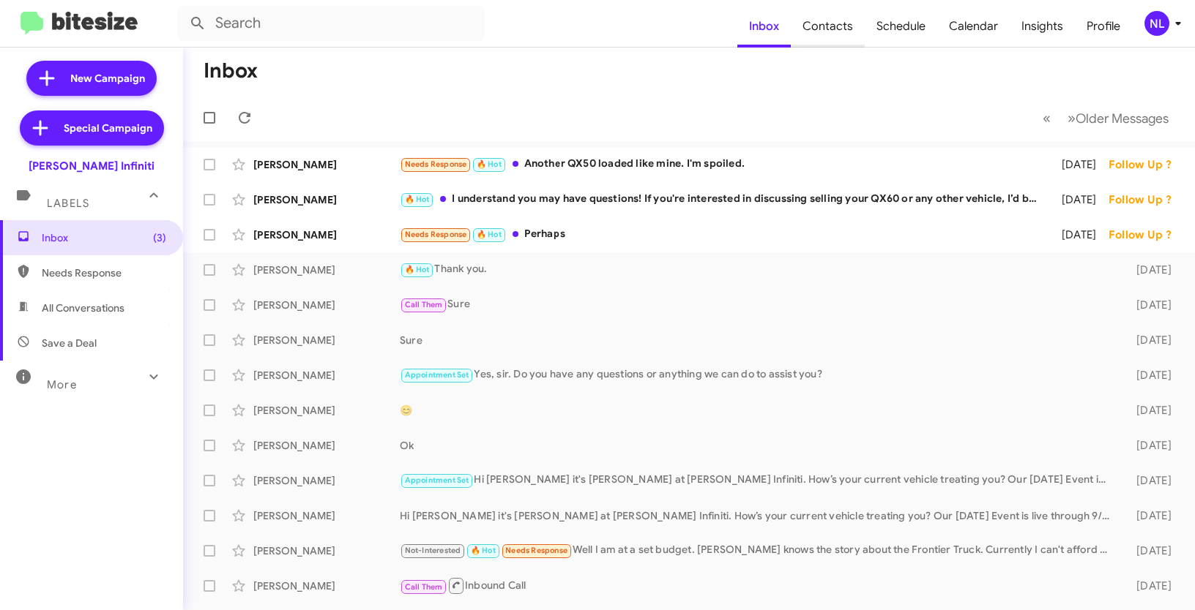
click at [850, 23] on span "Contacts" at bounding box center [828, 26] width 74 height 42
type input "in:groups"
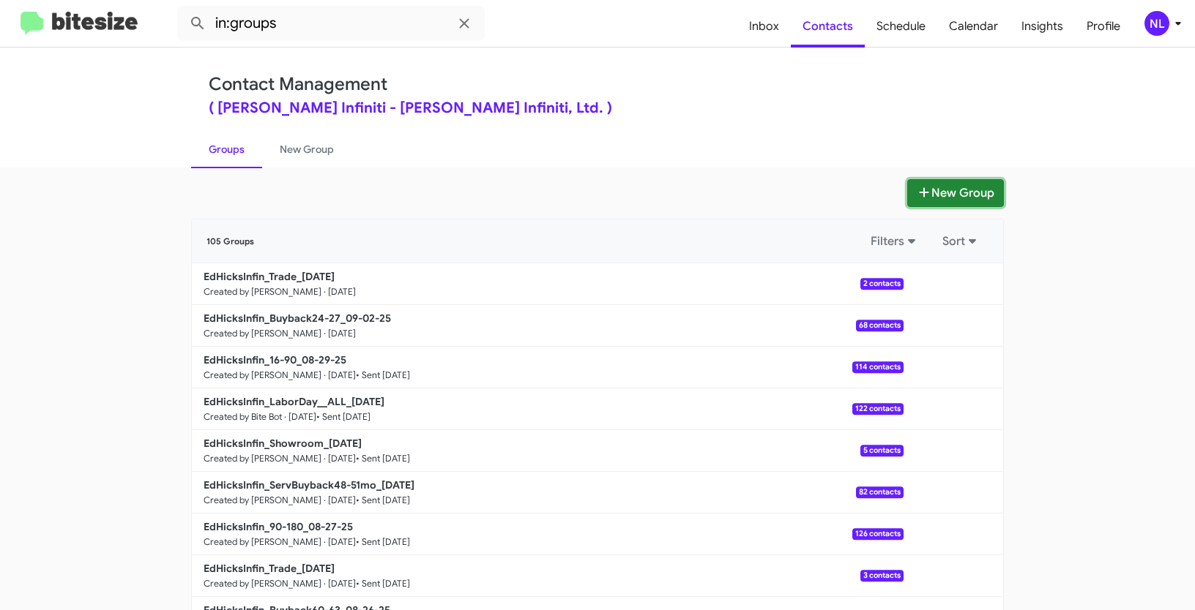
click at [963, 187] on button "New Group" at bounding box center [955, 193] width 97 height 28
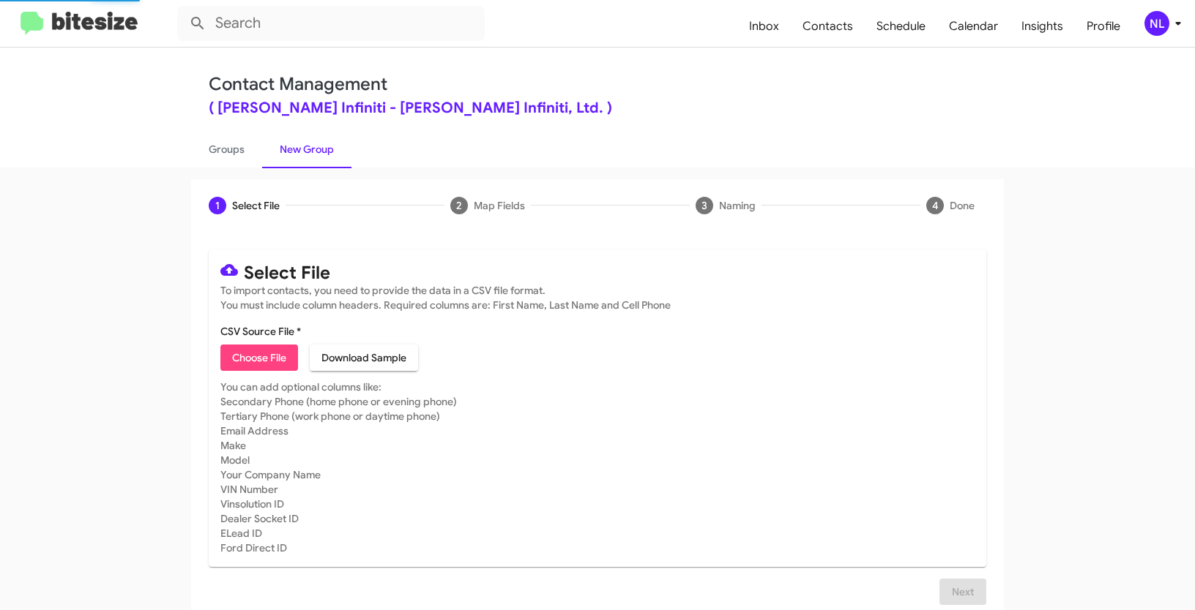
click at [275, 362] on span "Choose File" at bounding box center [259, 358] width 54 height 26
type input "EdHicksInfin_LaborDay__ALL_09-02-25"
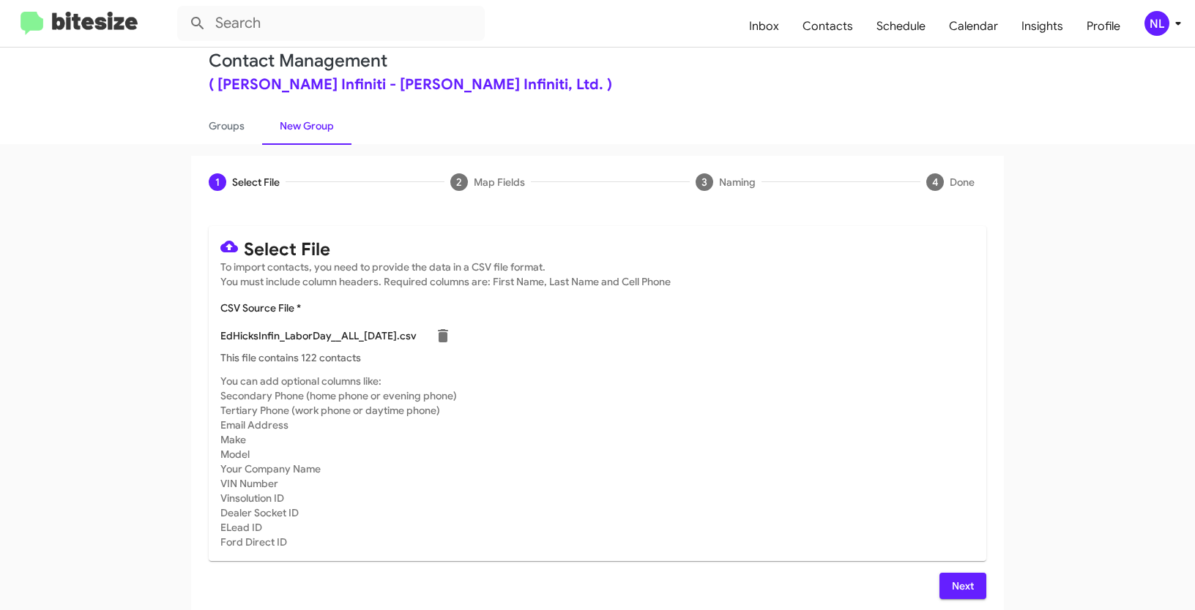
scroll to position [29, 0]
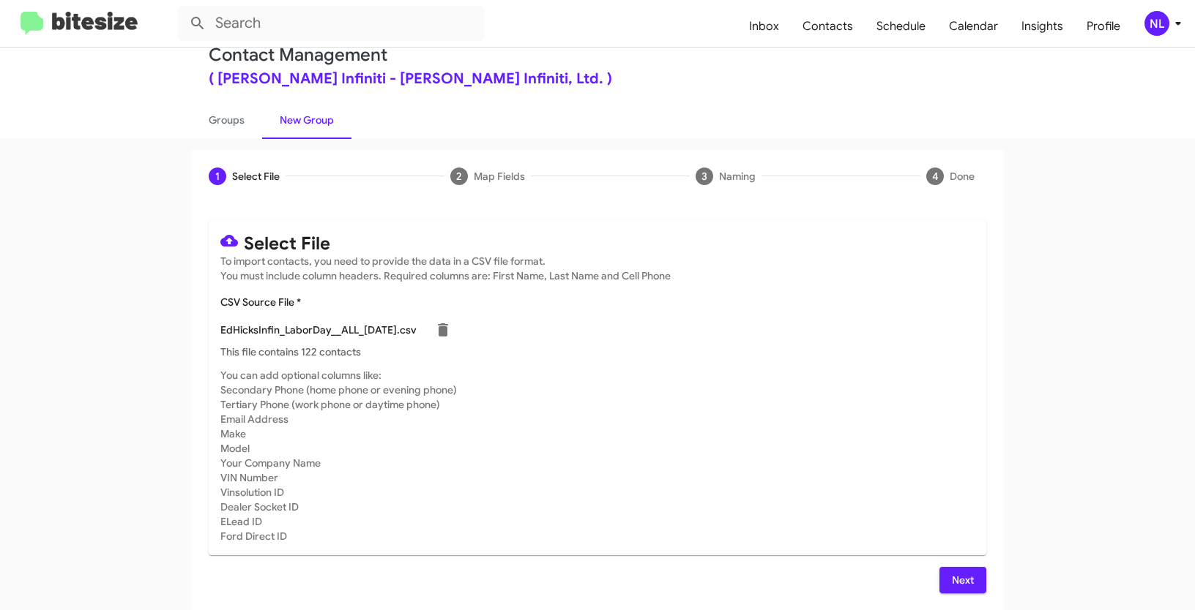
click at [952, 583] on span "Next" at bounding box center [962, 580] width 23 height 26
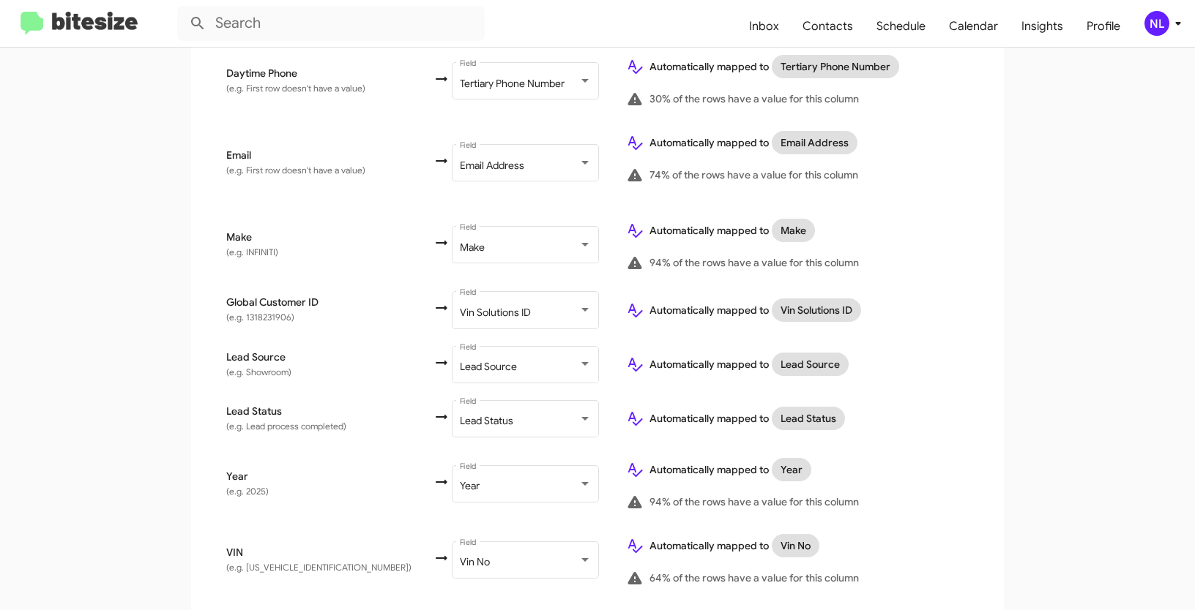
scroll to position [796, 0]
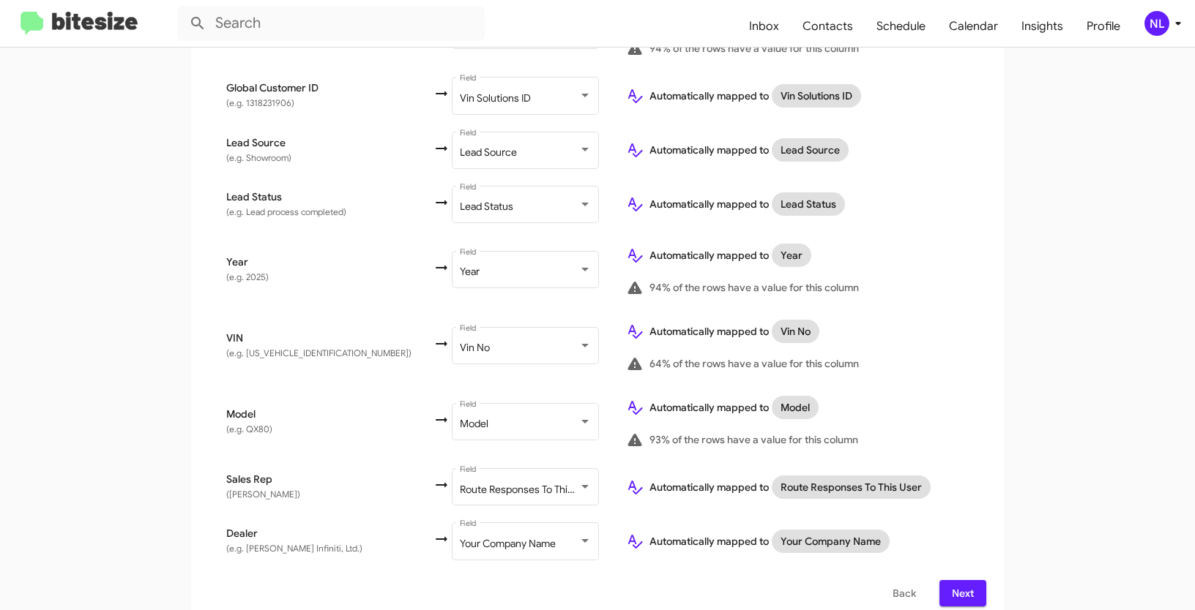
click at [966, 583] on span "Next" at bounding box center [962, 593] width 23 height 26
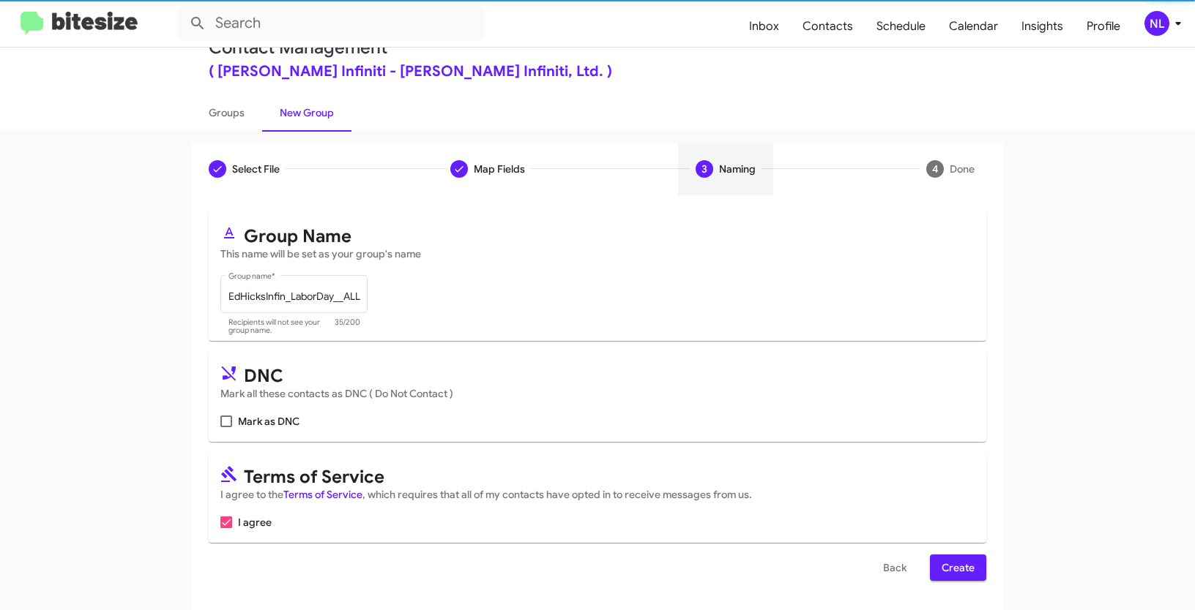
scroll to position [0, 0]
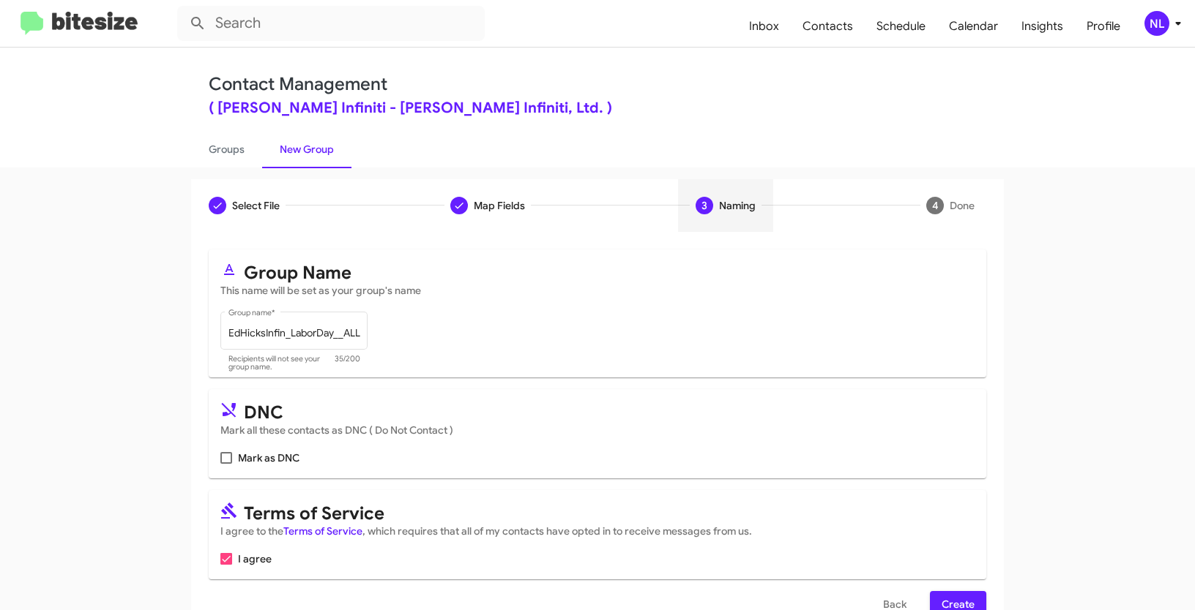
click at [967, 603] on span "Create" at bounding box center [957, 604] width 33 height 26
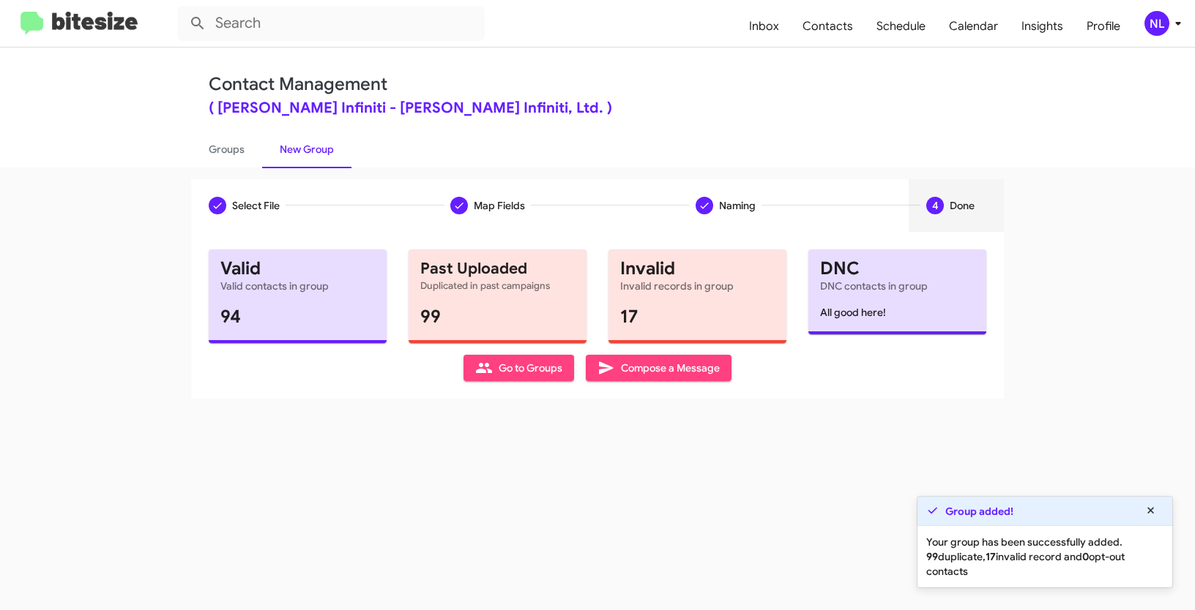
click at [498, 359] on span "Go to Groups" at bounding box center [518, 368] width 87 height 26
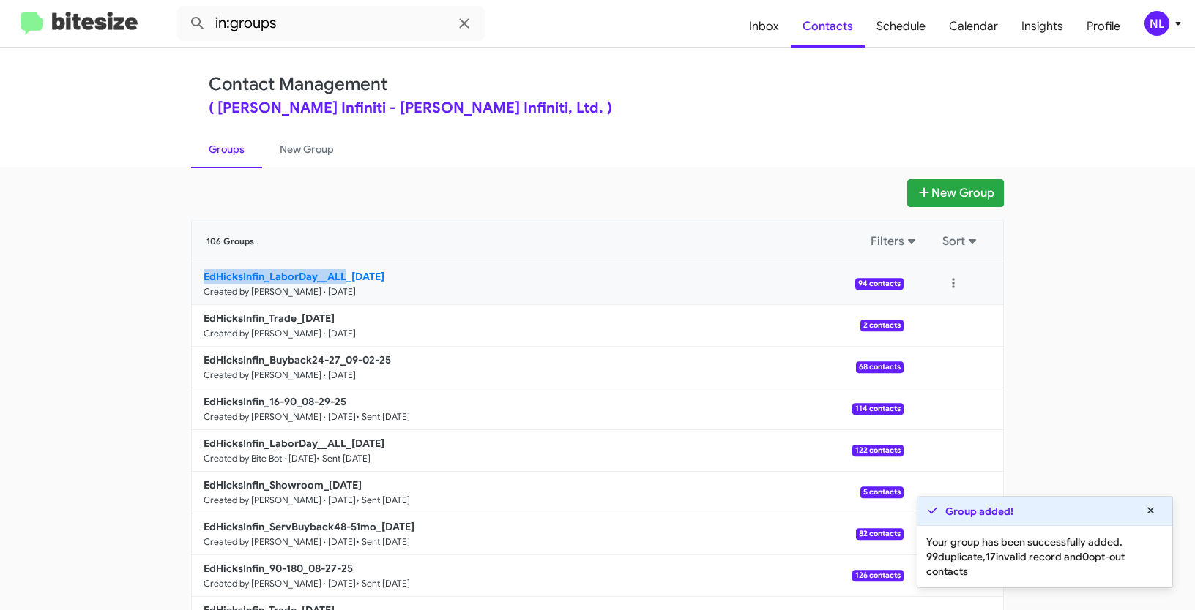
drag, startPoint x: 166, startPoint y: 275, endPoint x: 341, endPoint y: 275, distance: 175.0
click at [340, 278] on app-groups "New Group 106 Groups Filters Sort EdHicksInfin_LaborDay__ALL_09-02-25 Created b…" at bounding box center [597, 449] width 1195 height 540
copy b "EdHicksInfin_LaborDay__ALL"
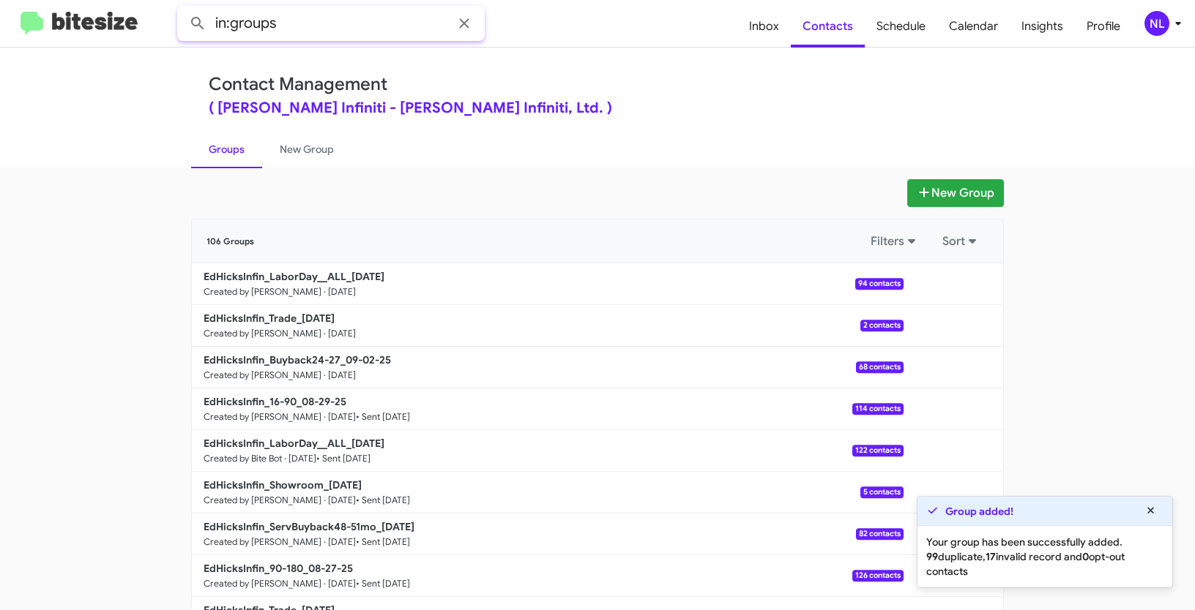
click at [339, 14] on input "in:groups" at bounding box center [330, 23] width 307 height 35
paste input "EdHicksInfin_LaborDay__ALL"
type input "in:groups EdHicksInfin_LaborDay__ALL"
click at [183, 9] on button at bounding box center [197, 23] width 29 height 29
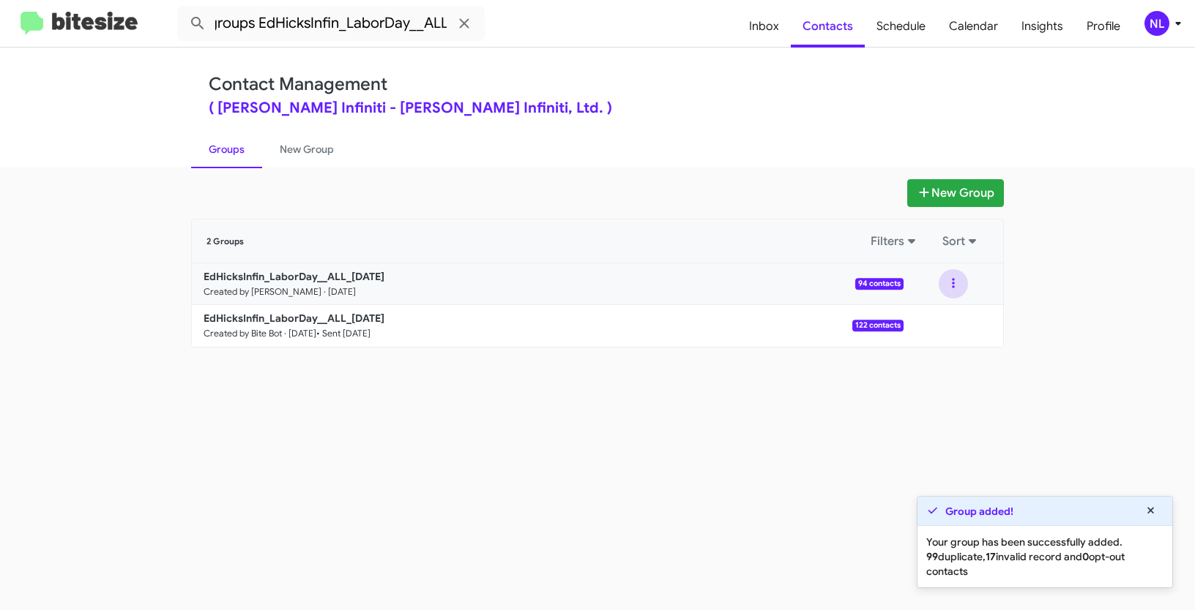
click at [947, 283] on button at bounding box center [952, 283] width 29 height 29
click at [935, 332] on button "View contacts" at bounding box center [909, 323] width 117 height 35
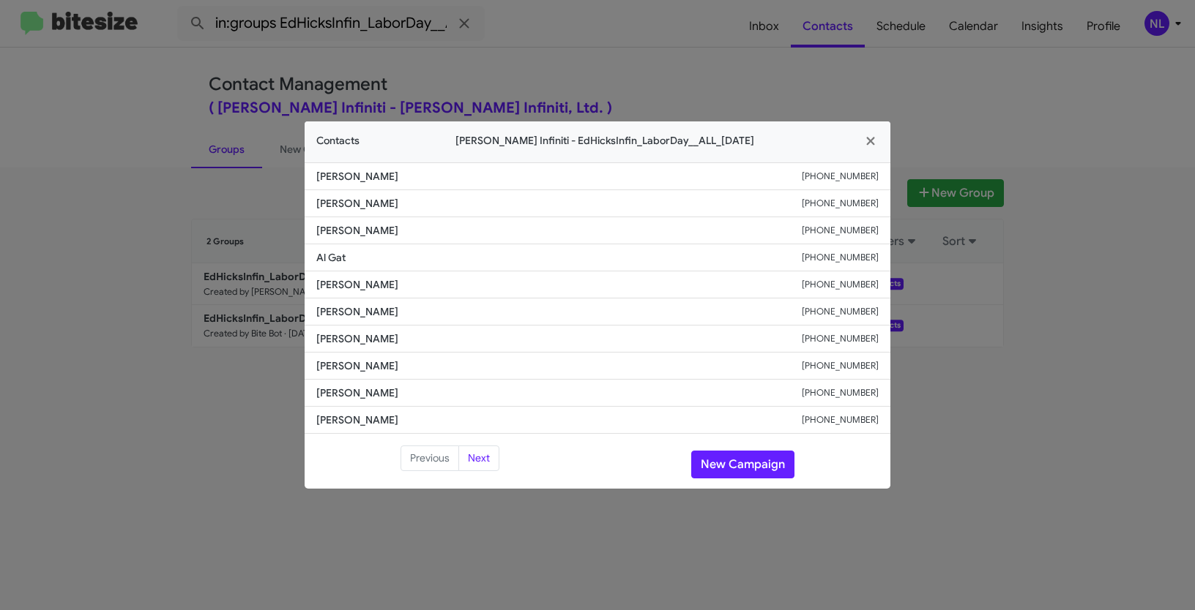
drag, startPoint x: 313, startPoint y: 285, endPoint x: 439, endPoint y: 288, distance: 126.7
click at [439, 288] on li "Priscilla Molina +13612321808" at bounding box center [598, 285] width 586 height 27
copy span "Priscilla Molina"
click at [756, 468] on button "New Campaign" at bounding box center [742, 465] width 103 height 28
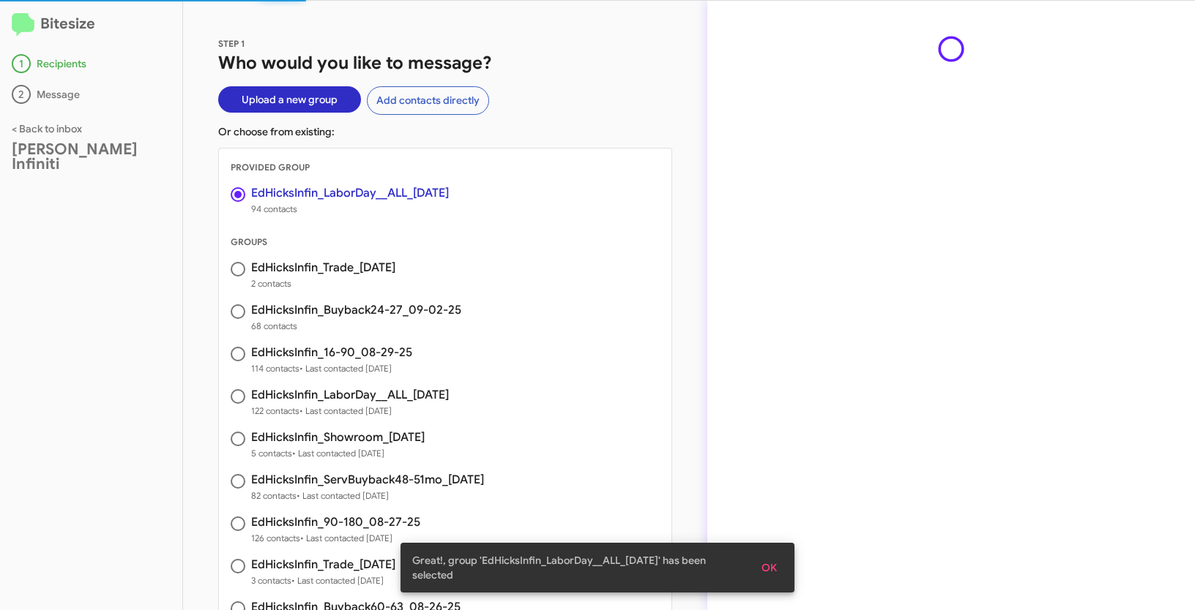
scroll to position [2, 0]
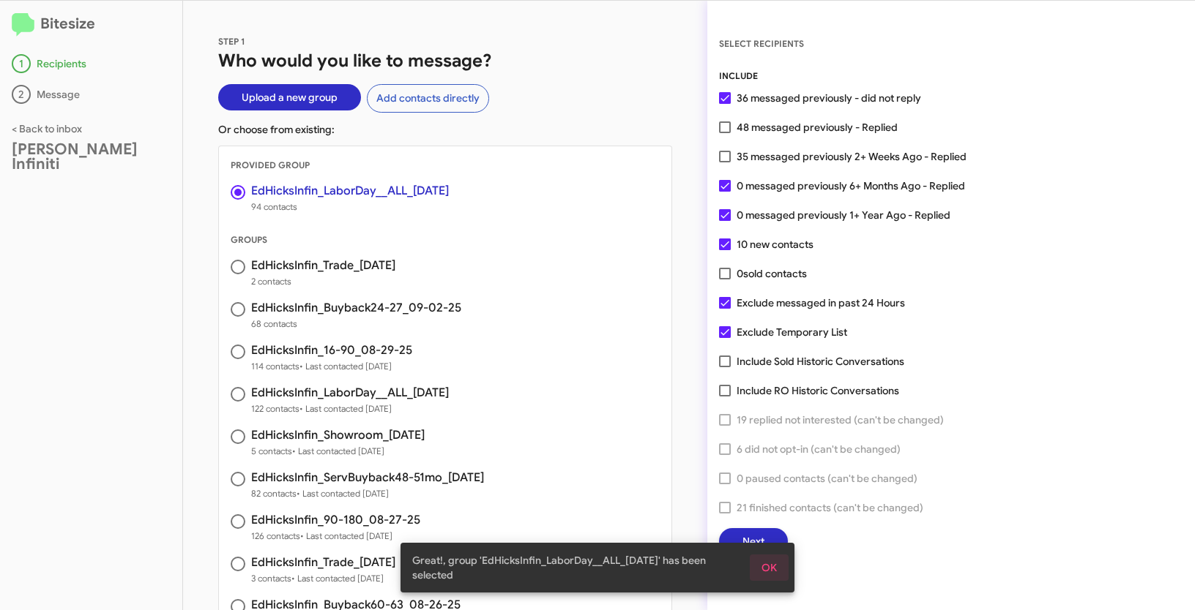
click at [763, 561] on span "OK" at bounding box center [768, 568] width 15 height 26
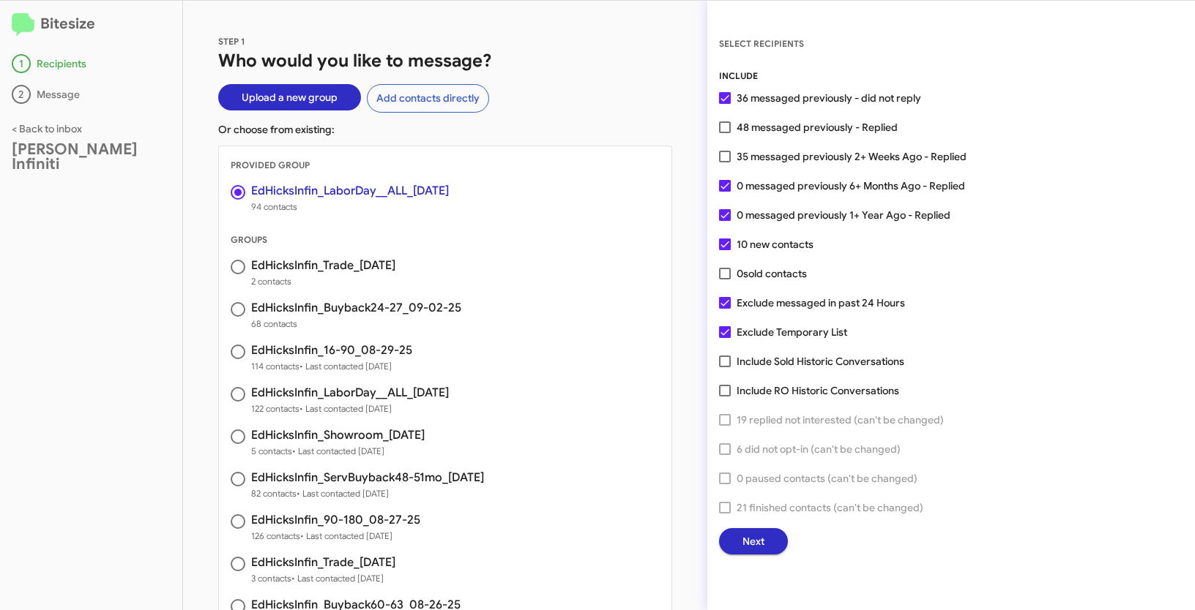
click at [728, 128] on span at bounding box center [725, 128] width 12 height 12
click at [725, 133] on input "48 messaged previously - Replied" at bounding box center [724, 133] width 1 height 1
checkbox input "true"
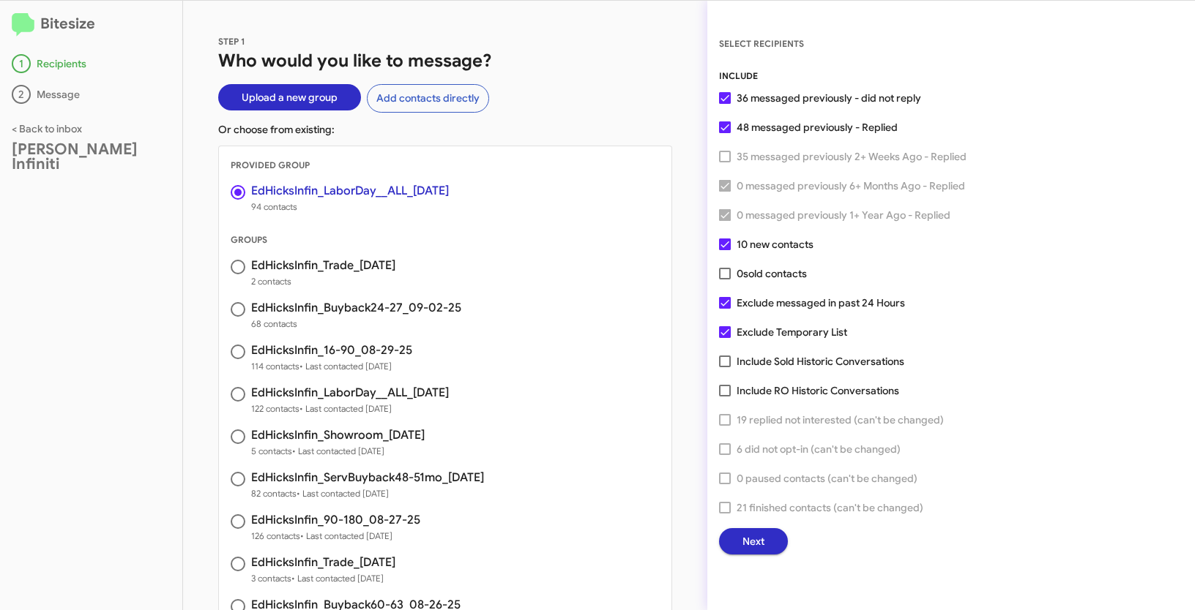
click at [776, 545] on button "Next" at bounding box center [753, 542] width 69 height 26
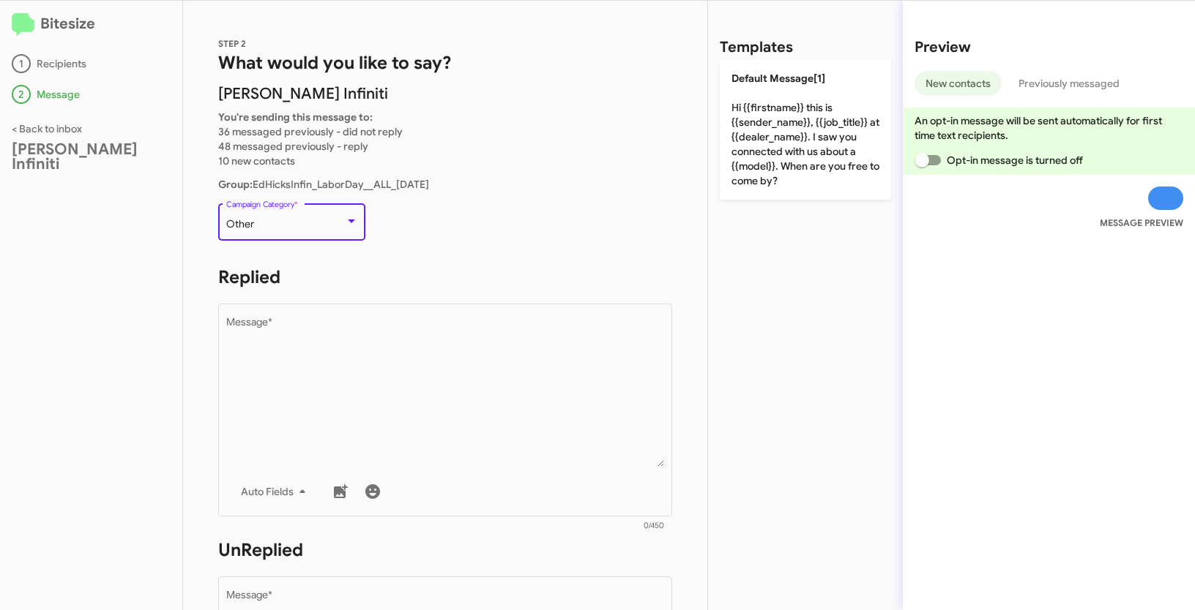
click at [322, 228] on div "Other" at bounding box center [285, 225] width 119 height 12
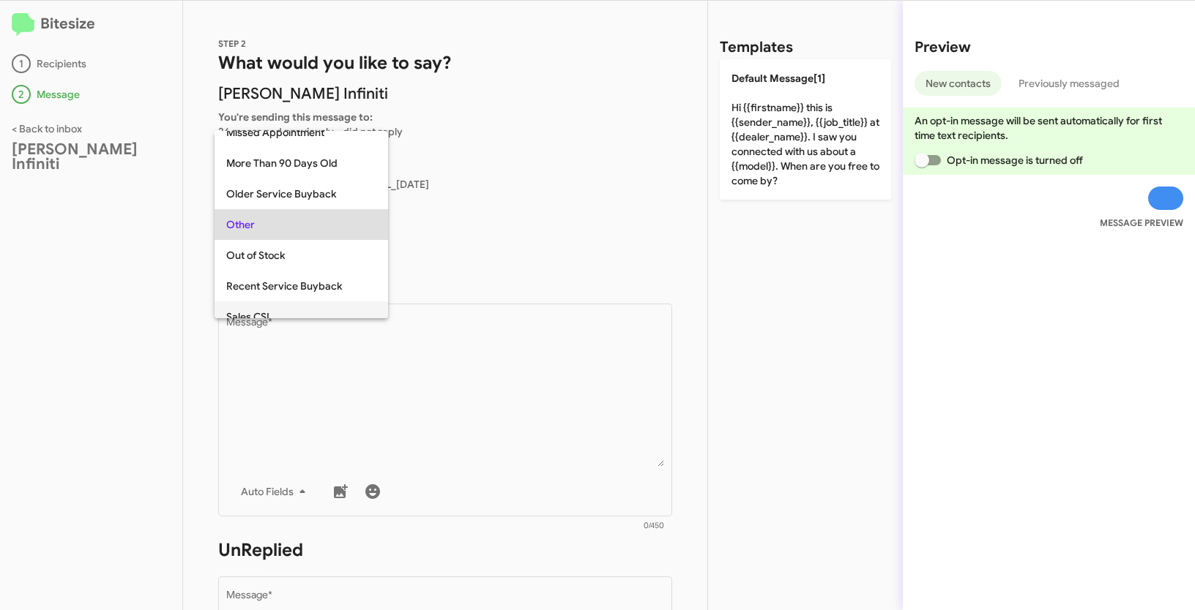
scroll to position [561, 0]
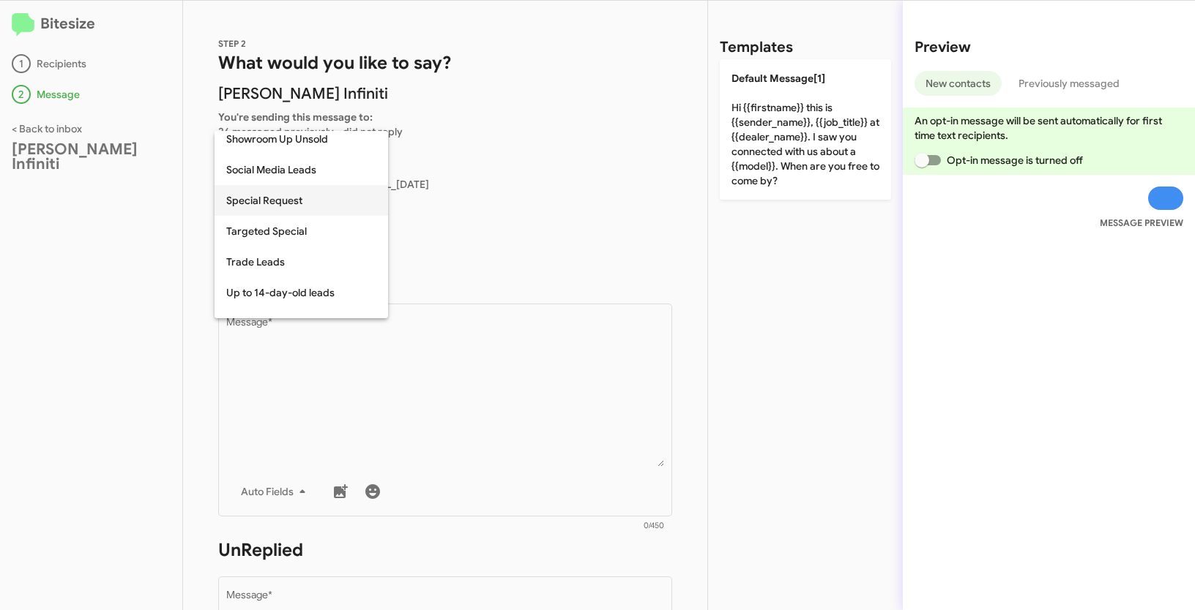
click at [267, 203] on span "Special Request" at bounding box center [301, 200] width 150 height 31
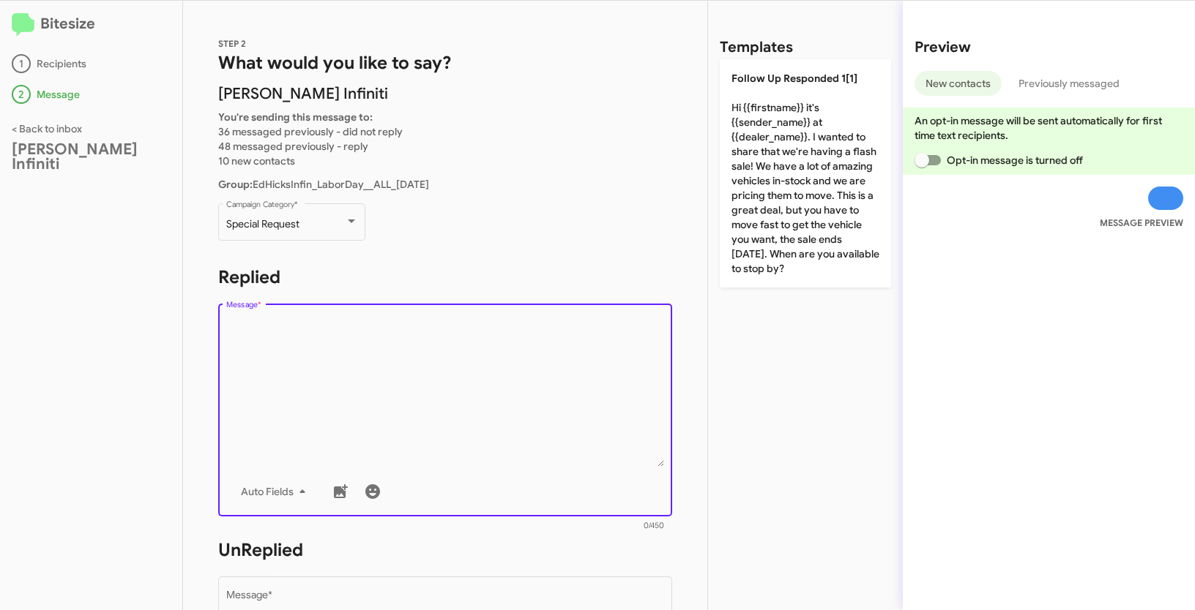
click at [439, 408] on textarea "Message *" at bounding box center [445, 392] width 438 height 149
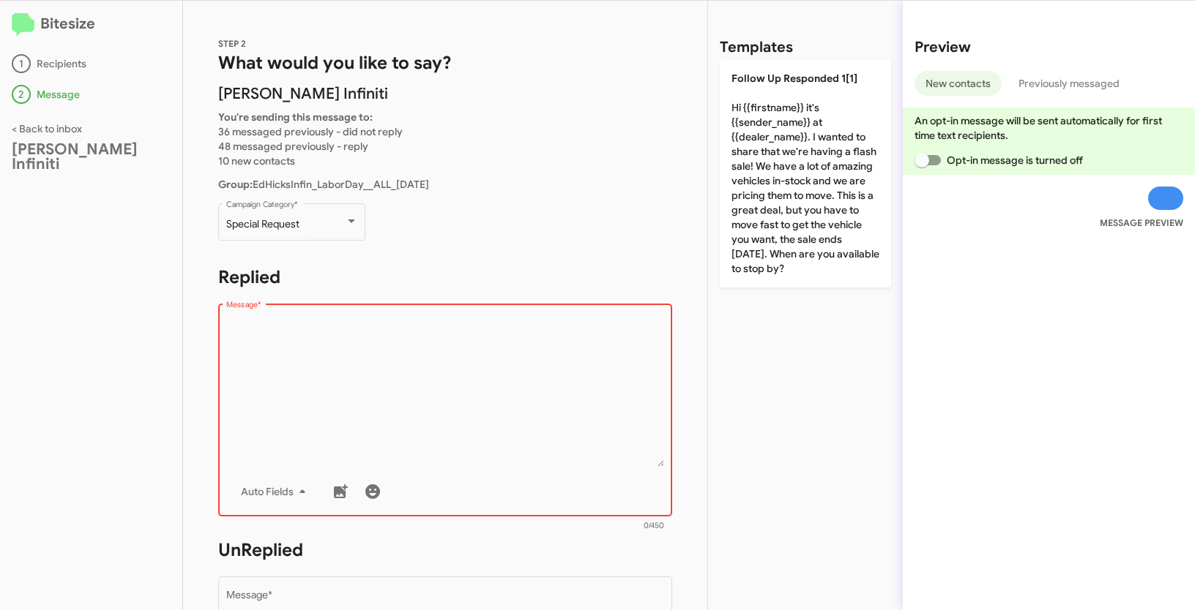
click at [332, 328] on textarea "Message *" at bounding box center [445, 392] width 438 height 149
paste textarea ""Hi {{firstname}} it's {{sender_name}} at {{dealer_name}}. Today’s the last day…"
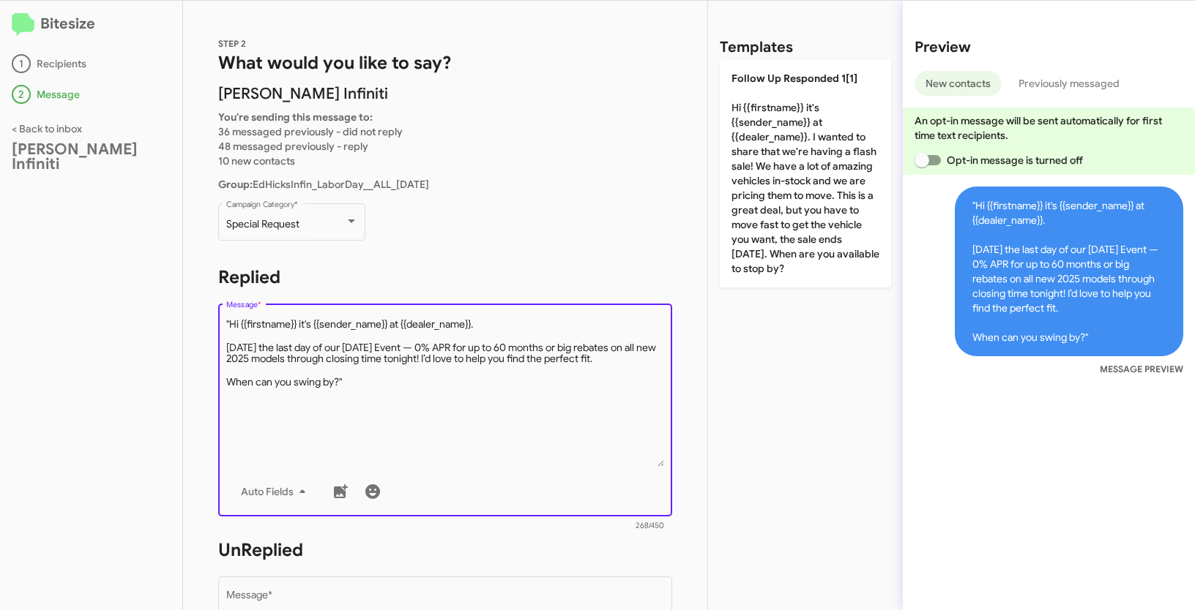
click at [231, 323] on textarea "Message *" at bounding box center [445, 392] width 438 height 149
click at [407, 381] on textarea "Message *" at bounding box center [445, 392] width 438 height 149
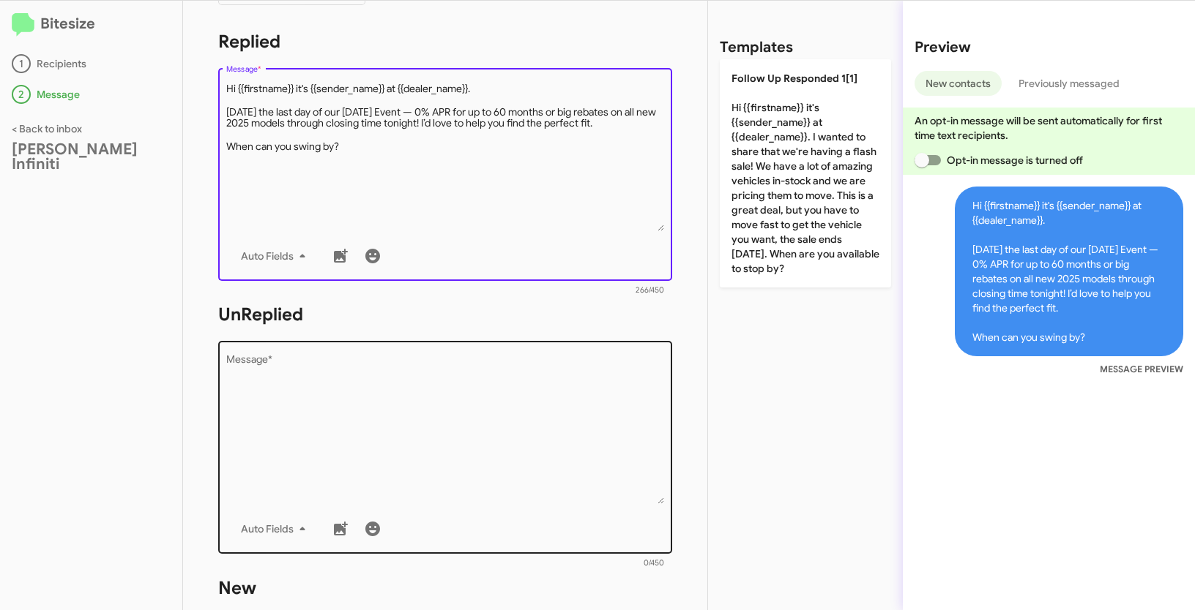
type textarea "Hi {{firstname}} it's {{sender_name}} at {{dealer_name}}. Today’s the last day …"
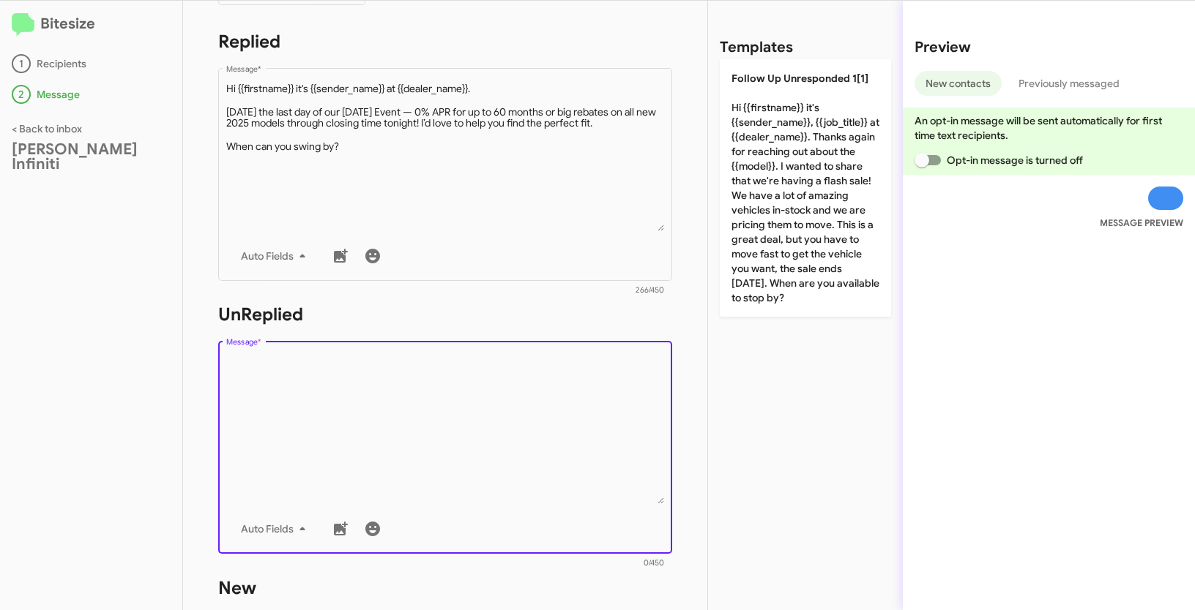
click at [409, 455] on textarea "Message *" at bounding box center [445, 429] width 438 height 149
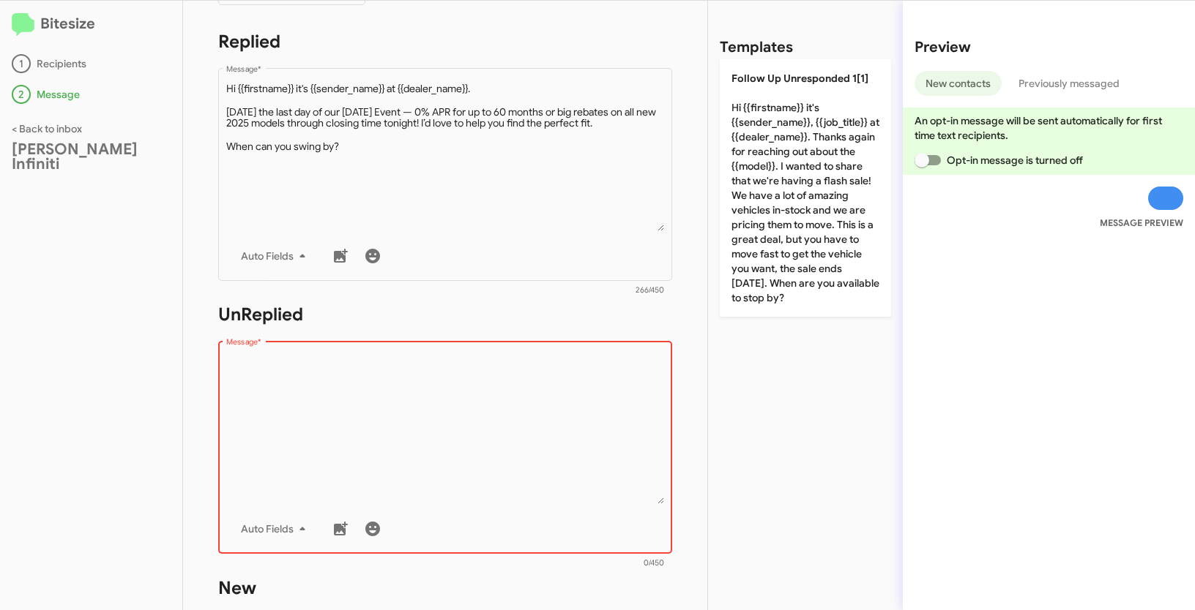
click at [428, 409] on textarea "Message *" at bounding box center [445, 429] width 438 height 149
paste textarea ""Hi {{firstname}} it's {{sender_name}}, {{job_title}} at {{dealer_name}}. Thank…"
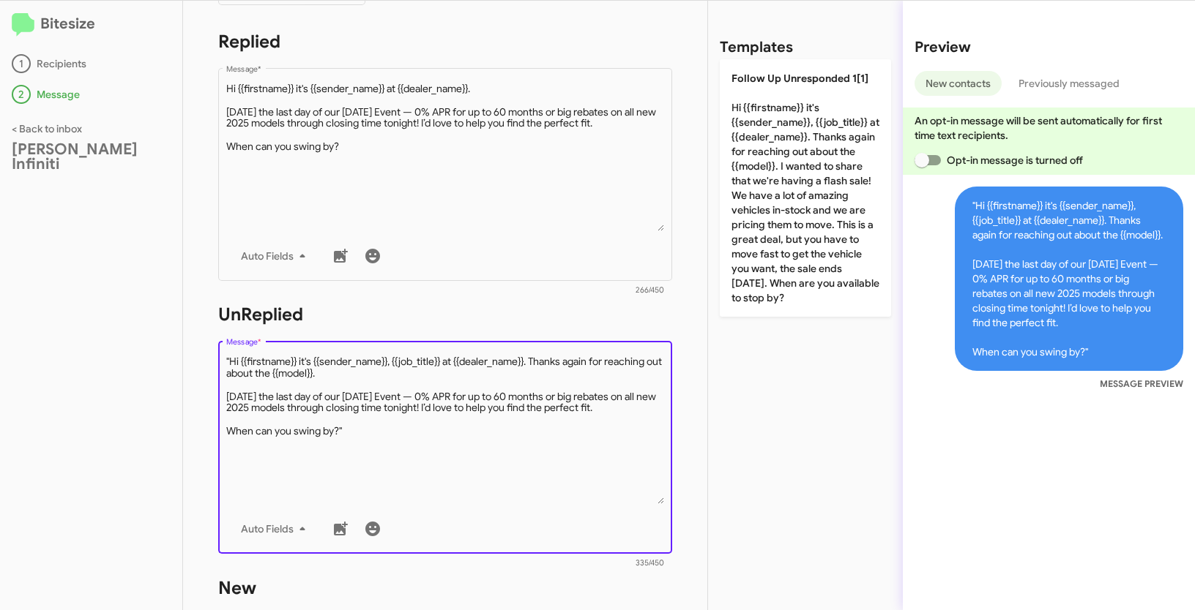
click at [233, 360] on textarea "Message *" at bounding box center [445, 429] width 438 height 149
click at [231, 362] on textarea "Message *" at bounding box center [445, 429] width 438 height 149
click at [389, 423] on textarea "Message *" at bounding box center [445, 429] width 438 height 149
click at [353, 438] on textarea "Message *" at bounding box center [445, 429] width 438 height 149
click at [373, 427] on textarea "Message *" at bounding box center [445, 429] width 438 height 149
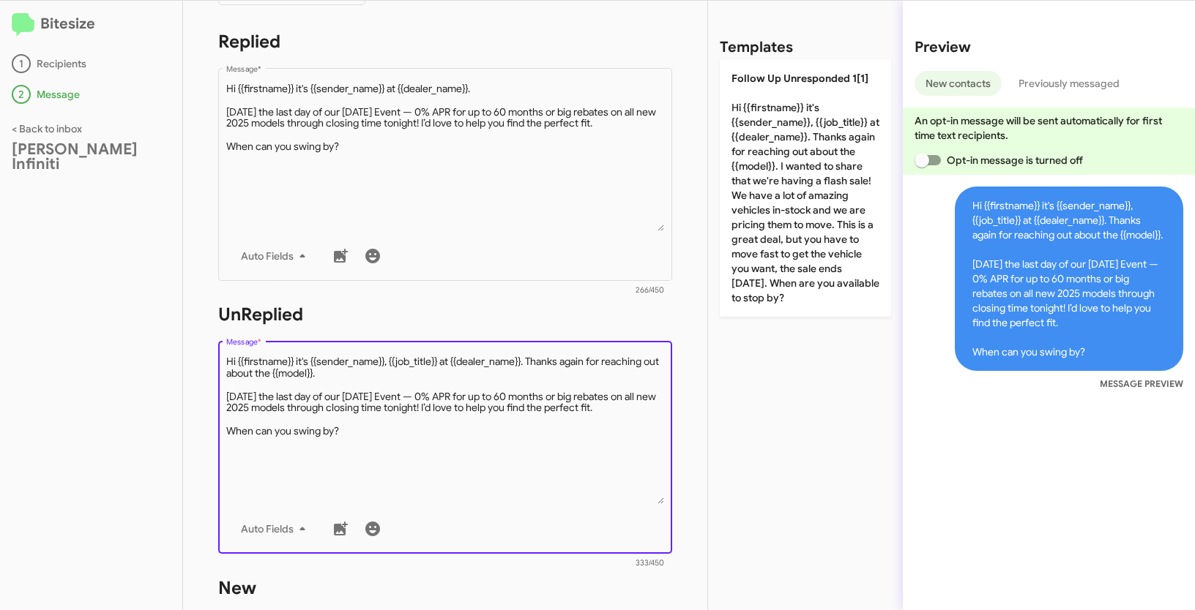
type textarea "Hi {{firstname}} it's {{sender_name}}, {{job_title}} at {{dealer_name}}. Thanks…"
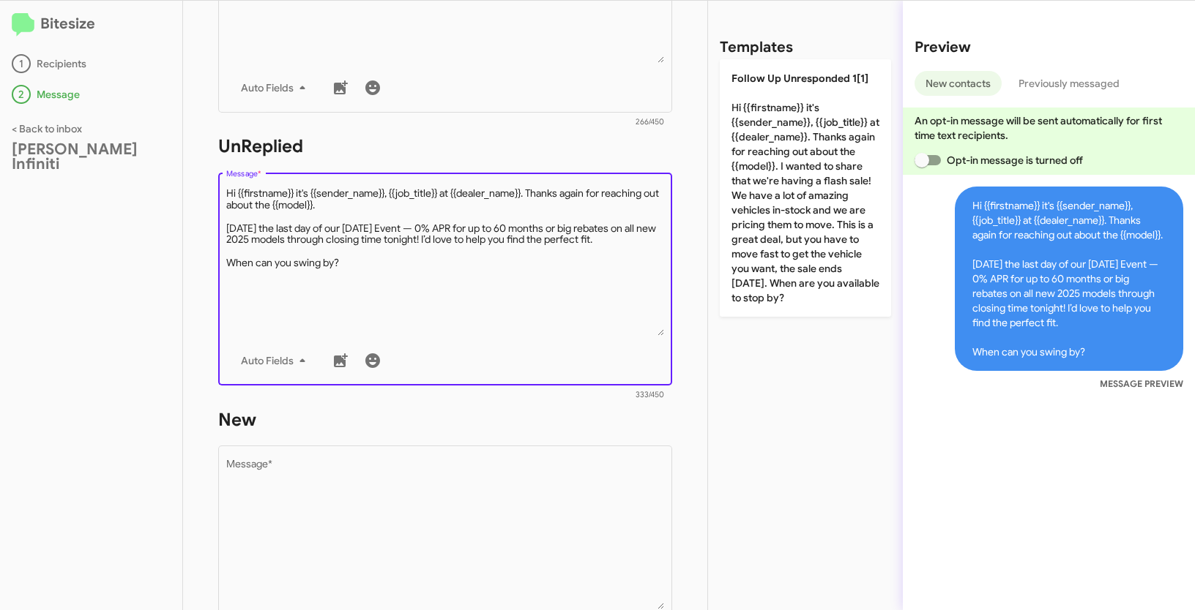
scroll to position [485, 0]
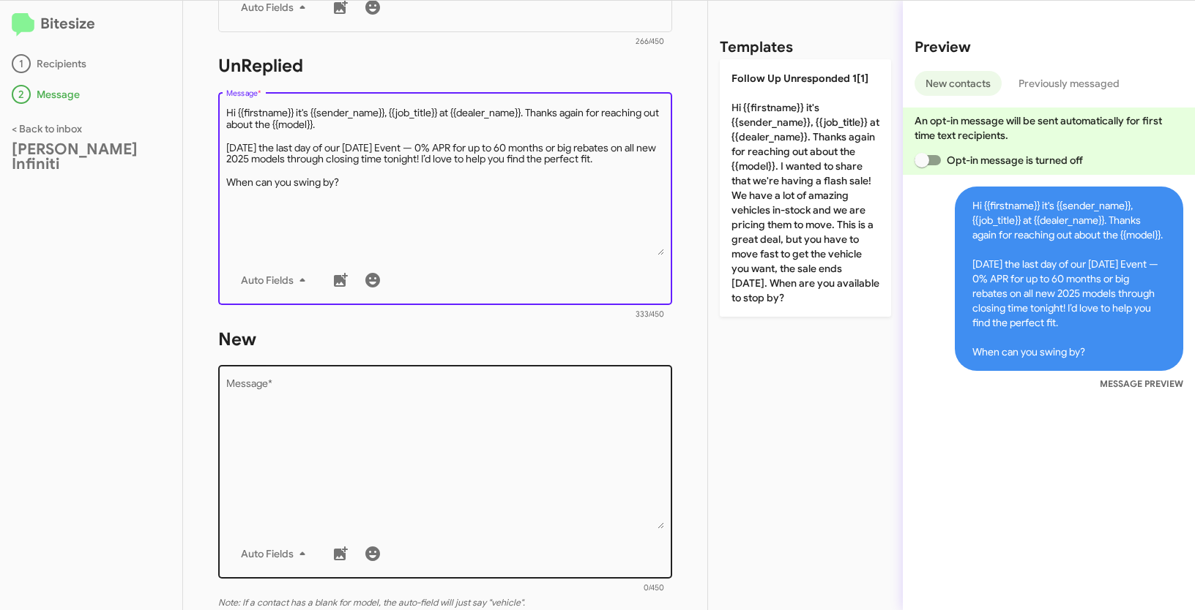
click at [388, 441] on textarea "Message *" at bounding box center [445, 454] width 438 height 149
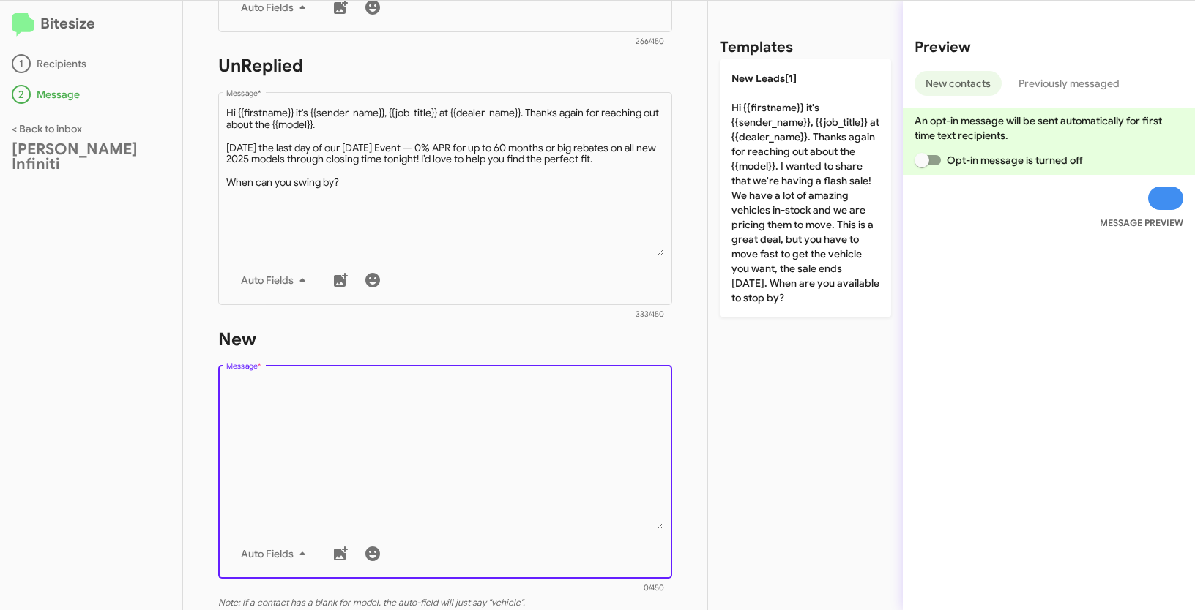
paste textarea ""Hi {{firstname}} it's {{sender_name}}, {{job_title}} at {{dealer_name}}. Thank…"
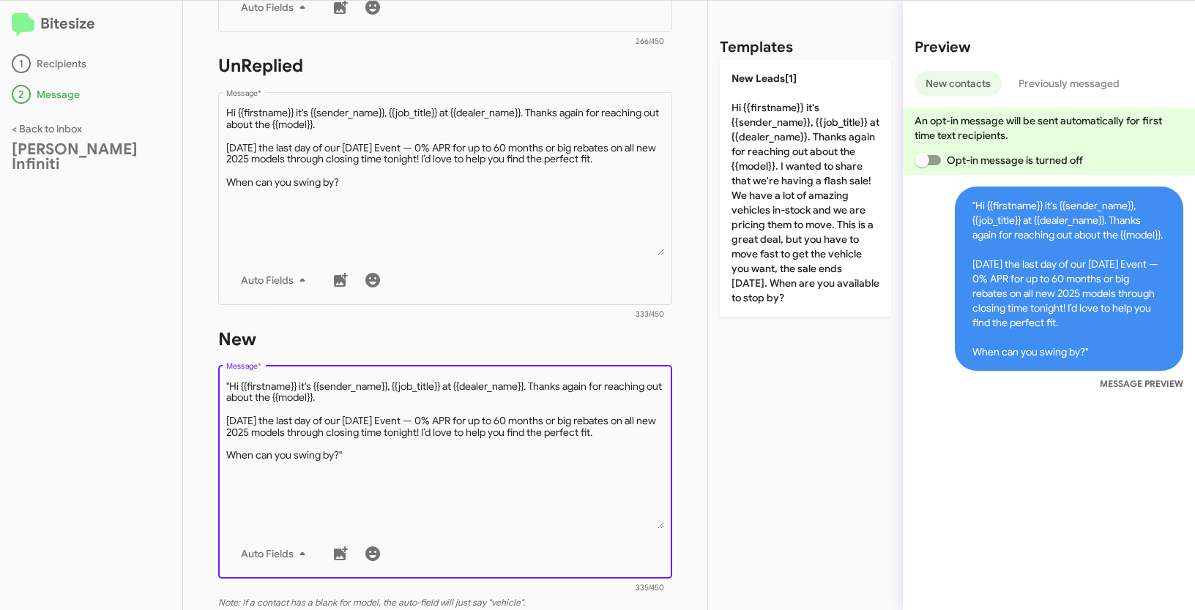
click at [228, 385] on textarea "Message *" at bounding box center [445, 454] width 438 height 149
click at [386, 455] on textarea "Message *" at bounding box center [445, 454] width 438 height 149
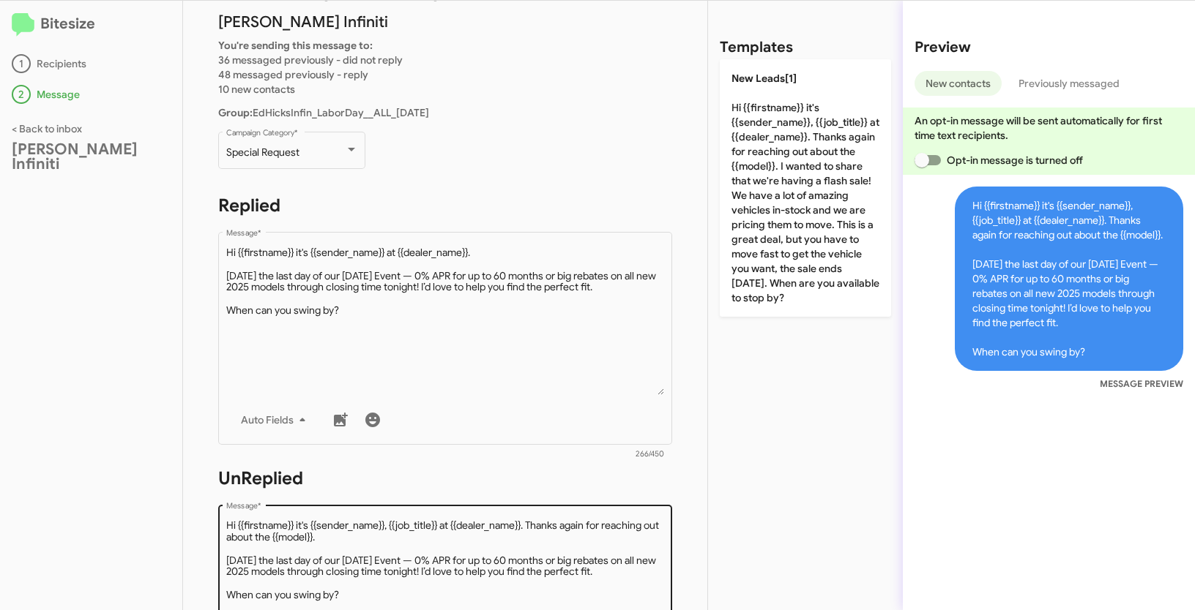
scroll to position [71, 0]
type textarea "Hi {{firstname}} it's {{sender_name}}, {{job_title}} at {{dealer_name}}. Thanks…"
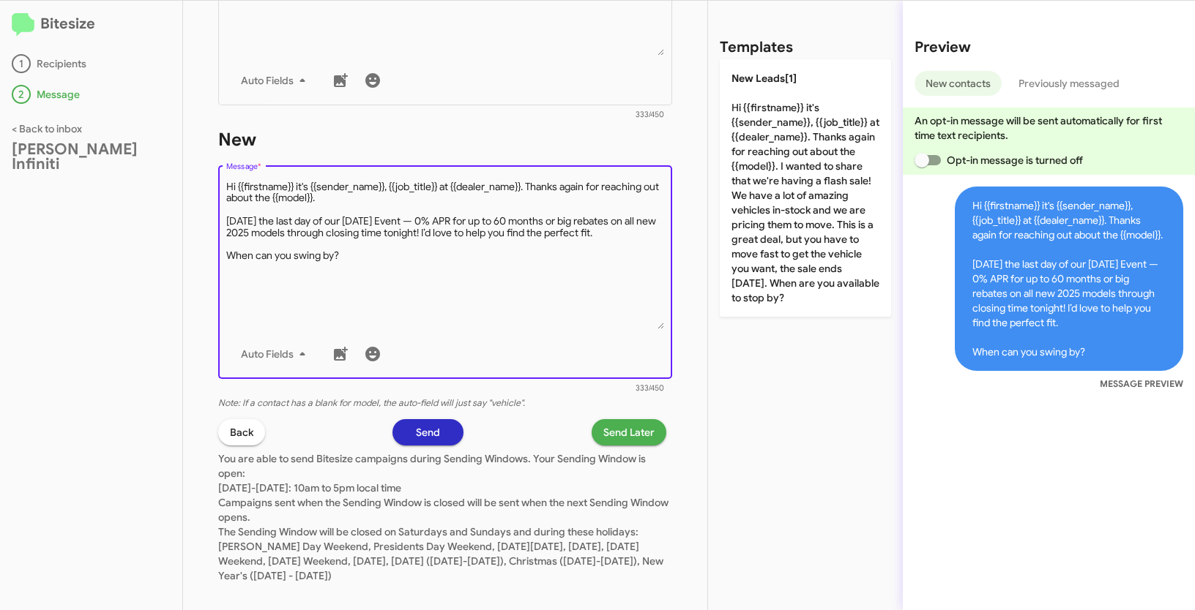
scroll to position [700, 0]
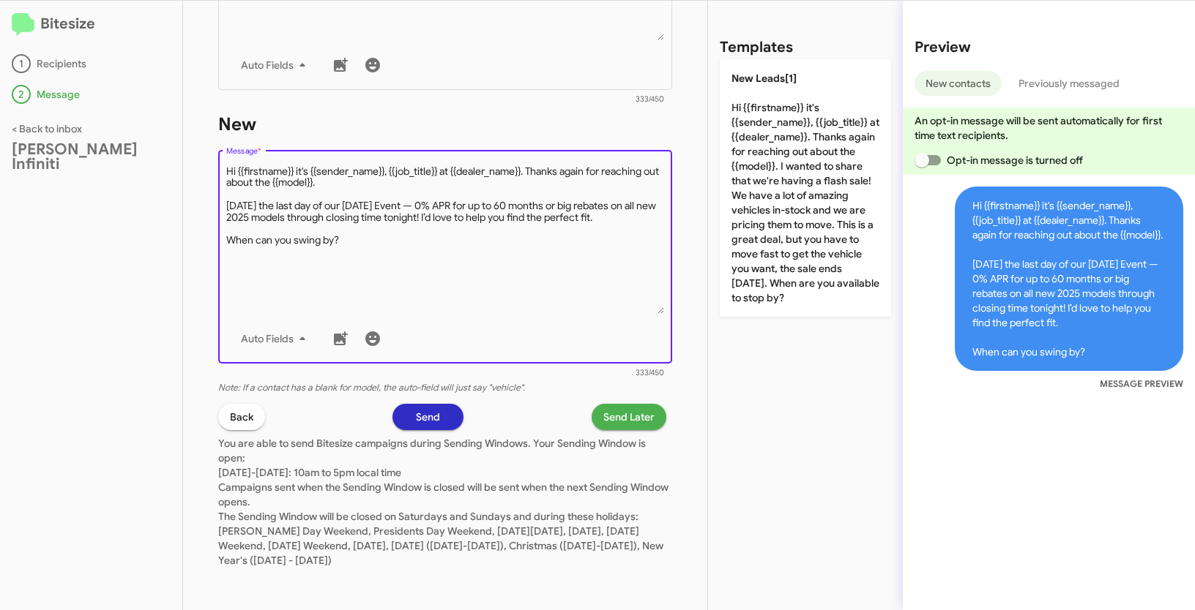
click at [638, 422] on span "Send Later" at bounding box center [628, 417] width 51 height 26
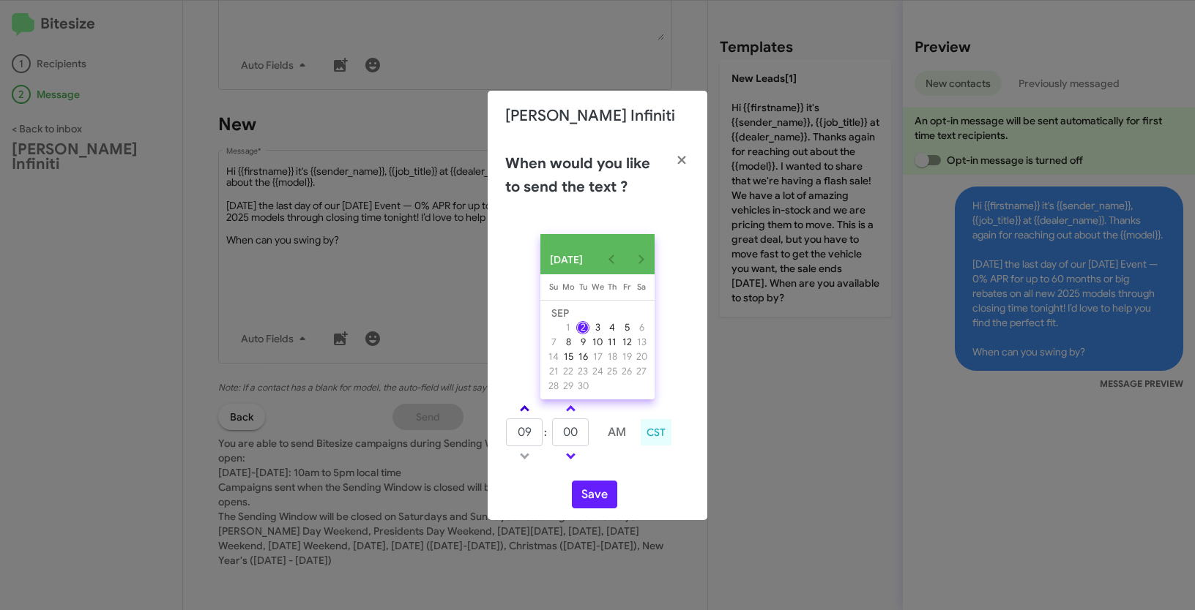
click at [525, 415] on span at bounding box center [525, 411] width 10 height 10
type input "10"
click at [575, 414] on span at bounding box center [571, 411] width 10 height 10
type input "10"
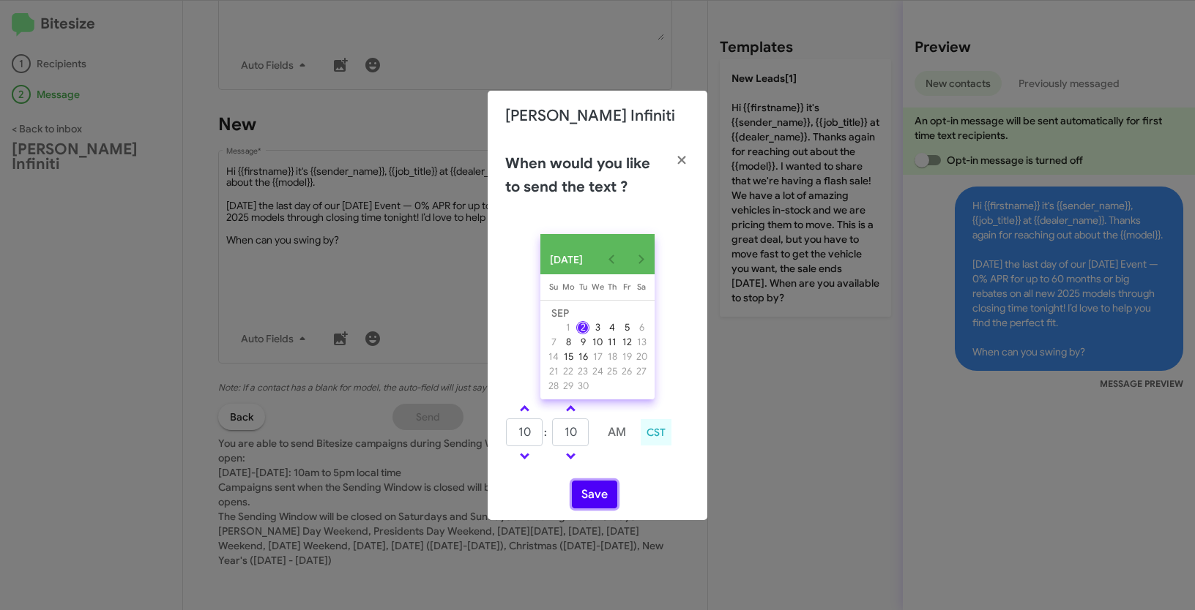
click at [596, 501] on button "Save" at bounding box center [594, 495] width 45 height 28
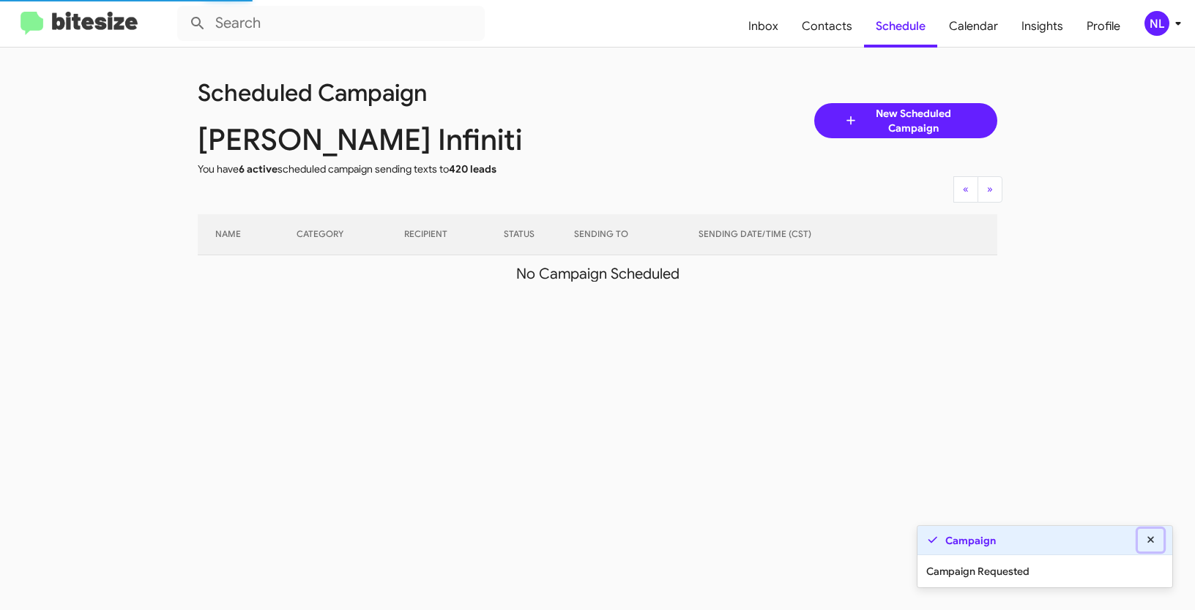
click at [1154, 539] on icon at bounding box center [1150, 540] width 13 height 10
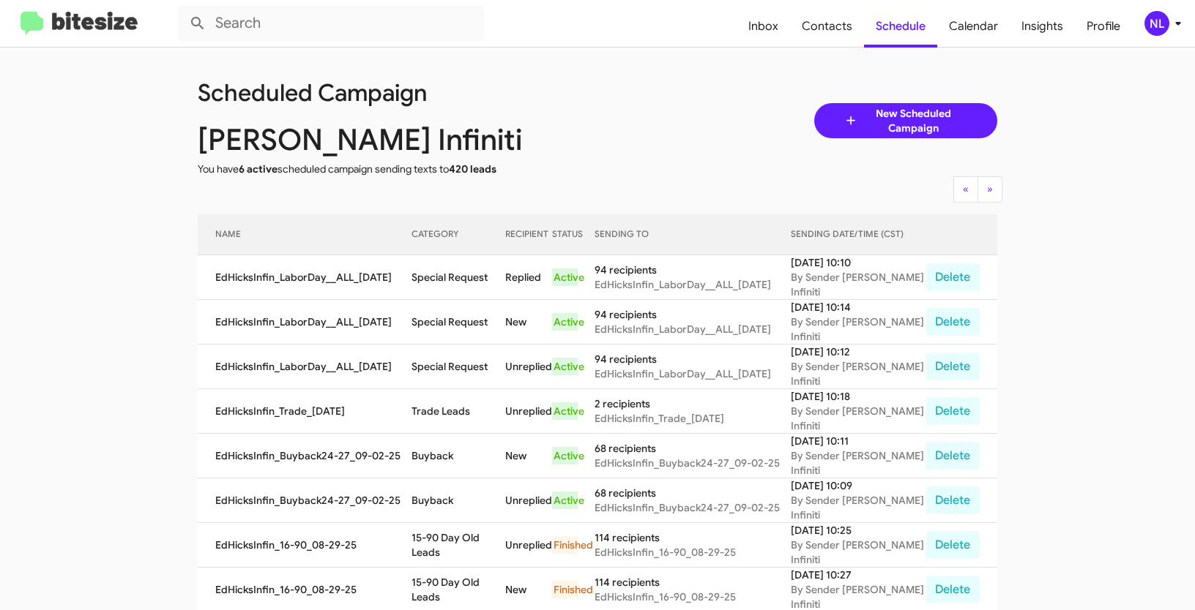
click at [1159, 38] on mat-toolbar "Inbox Contacts Schedule Calendar Insights Profile NL" at bounding box center [597, 23] width 1195 height 47
click at [1153, 20] on div "NL" at bounding box center [1156, 23] width 25 height 25
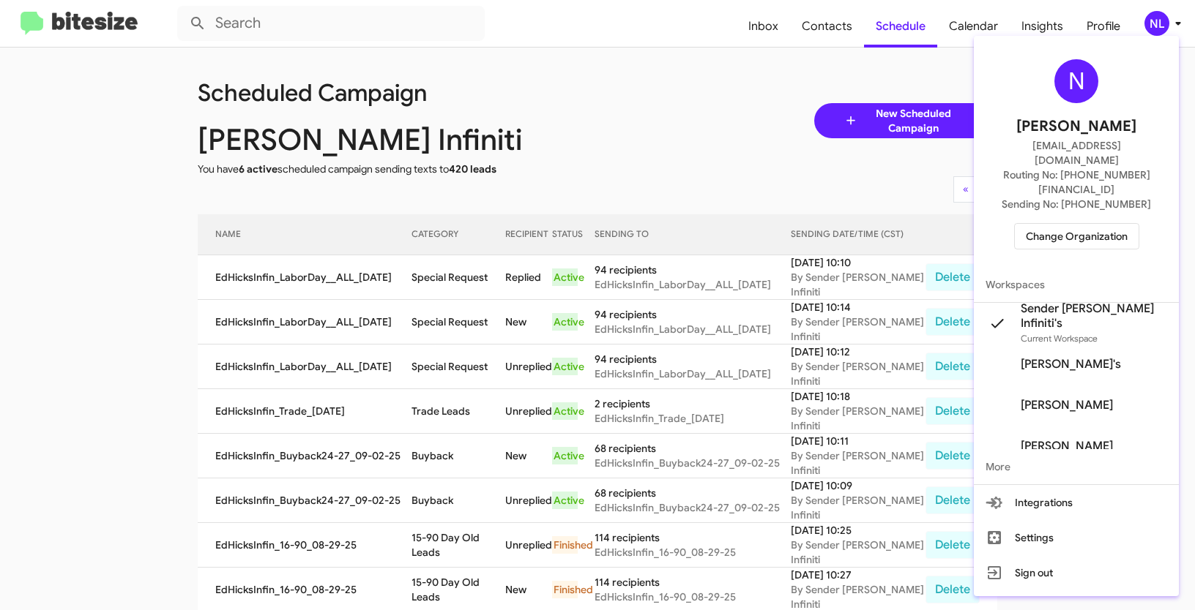
click at [1082, 224] on span "Change Organization" at bounding box center [1077, 236] width 102 height 25
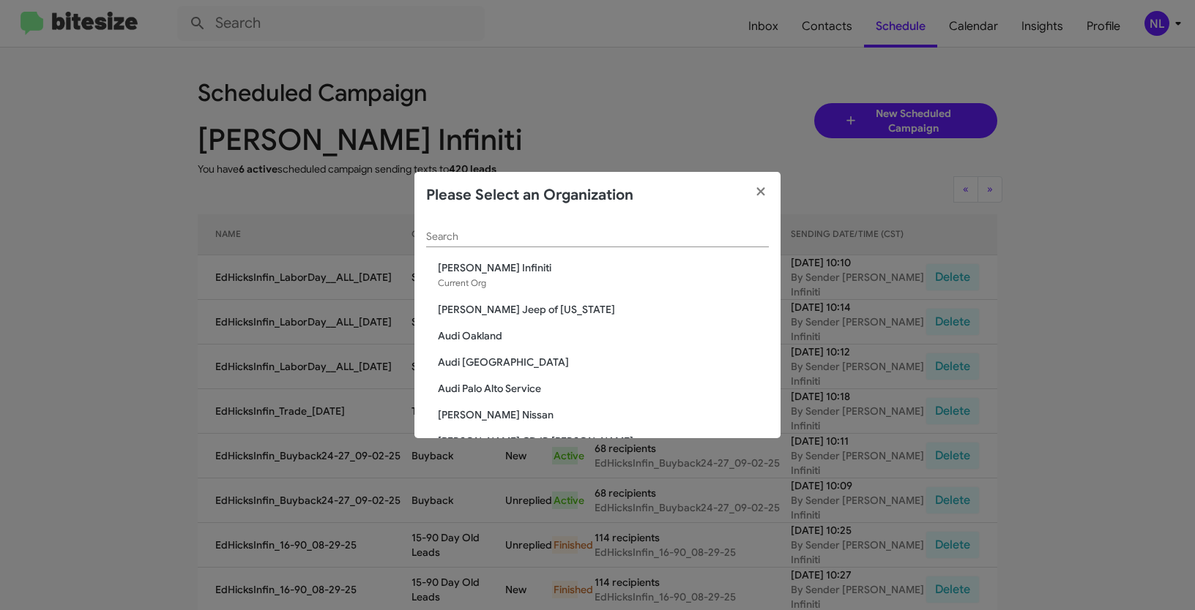
click at [498, 227] on div "Search" at bounding box center [597, 233] width 343 height 29
paste input "Toyota Marin"
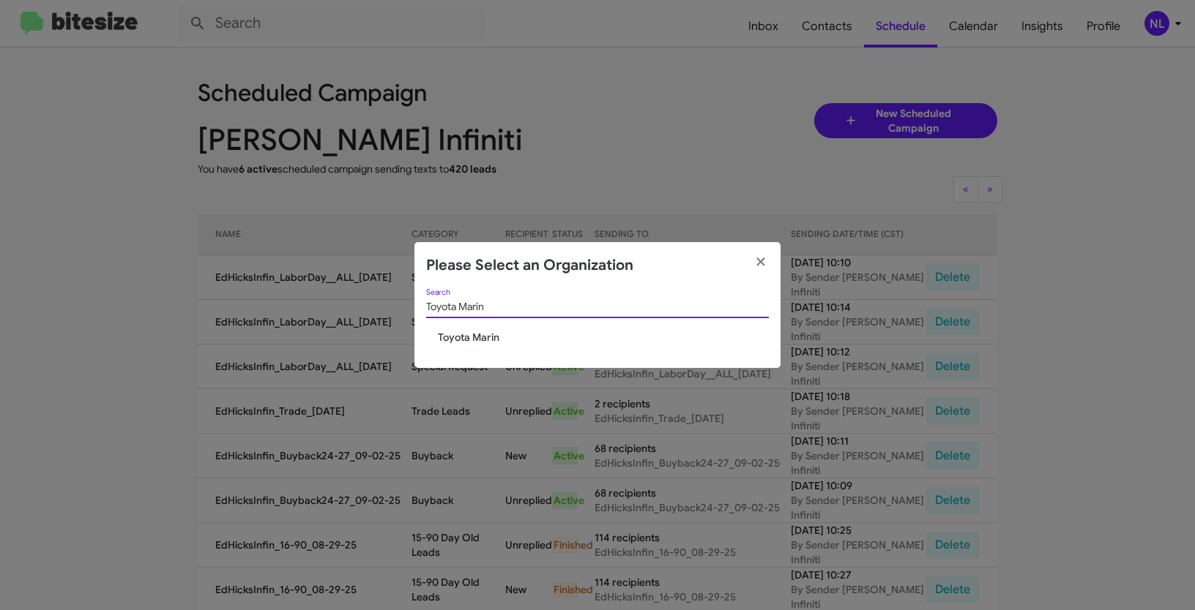
type input "Toyota Marin"
click at [471, 331] on span "Toyota Marin" at bounding box center [603, 337] width 331 height 15
click at [468, 337] on span "Toyota Marin" at bounding box center [603, 337] width 331 height 15
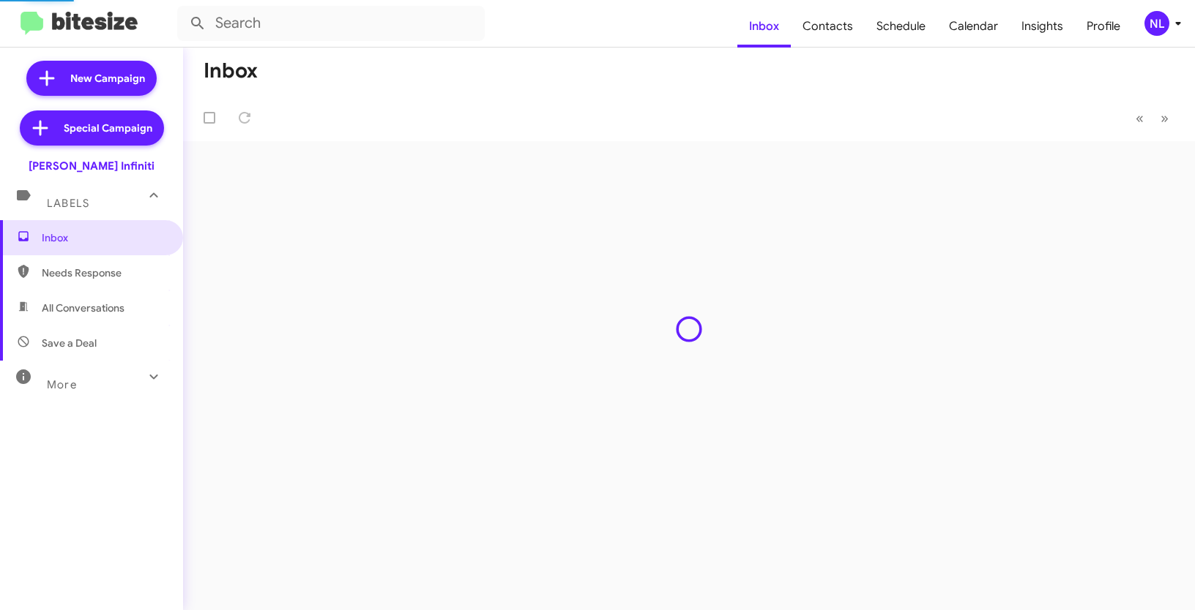
drag, startPoint x: 0, startPoint y: 0, endPoint x: 1158, endPoint y: 31, distance: 1158.4
click at [1158, 31] on div "NL" at bounding box center [1156, 23] width 25 height 25
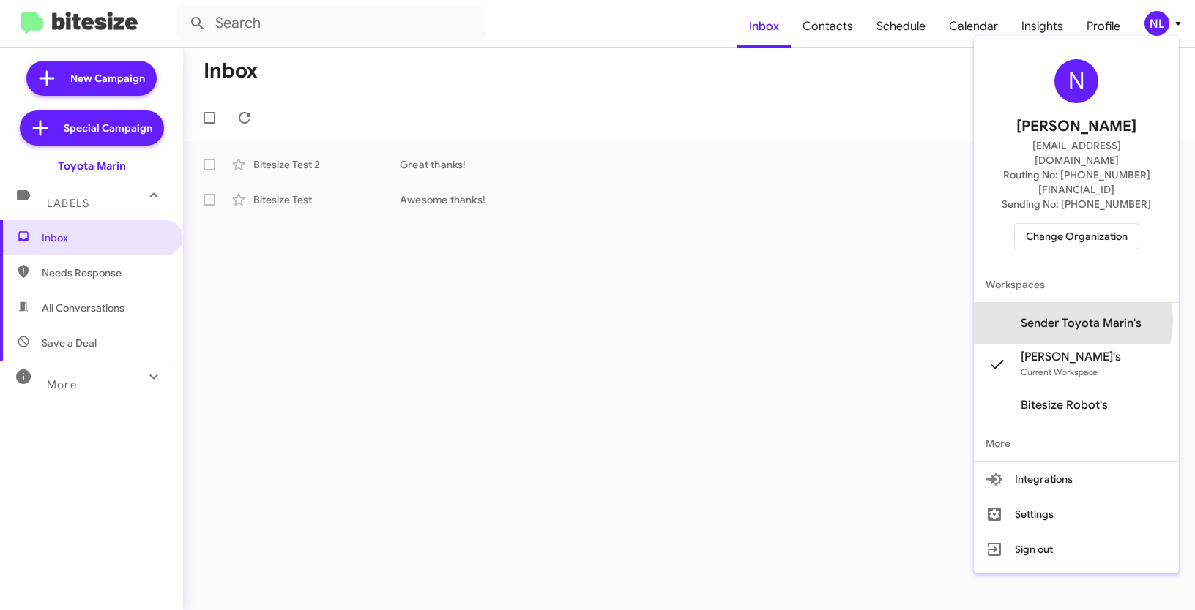
click at [1097, 316] on span "Sender Toyota Marin's" at bounding box center [1080, 323] width 121 height 15
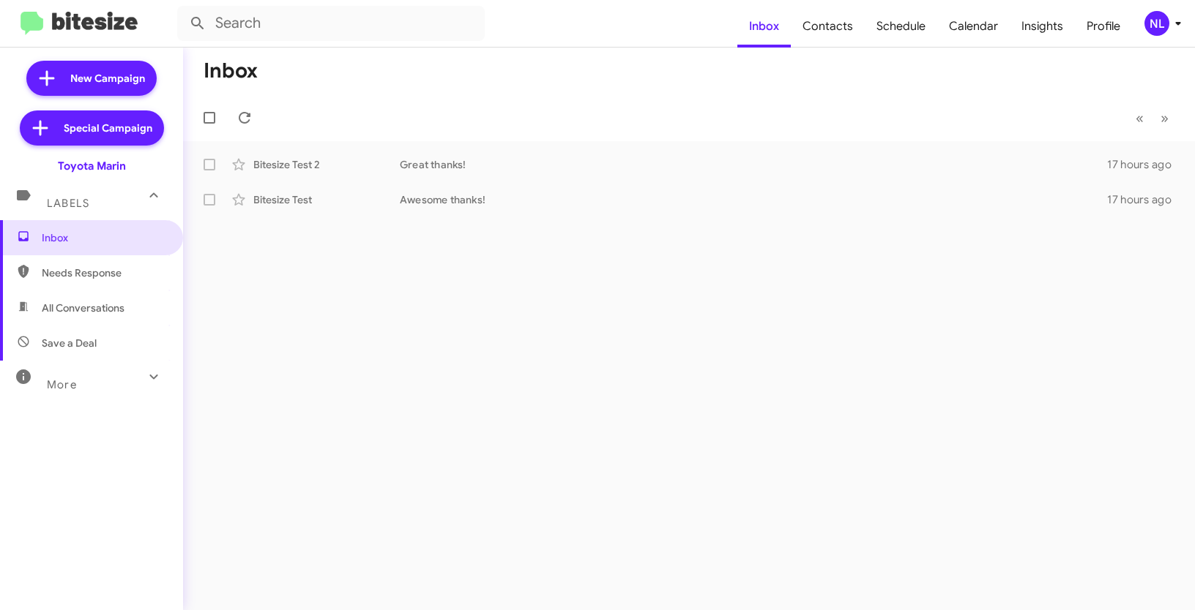
click at [1153, 28] on div "NL" at bounding box center [1156, 23] width 25 height 25
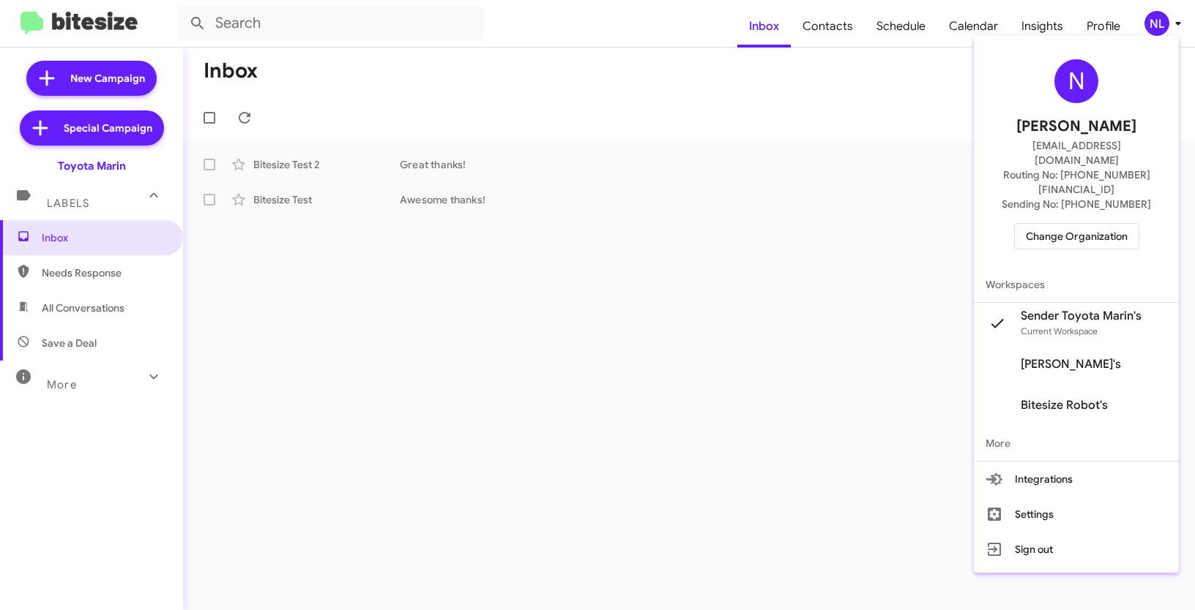
click at [815, 94] on div at bounding box center [597, 305] width 1195 height 610
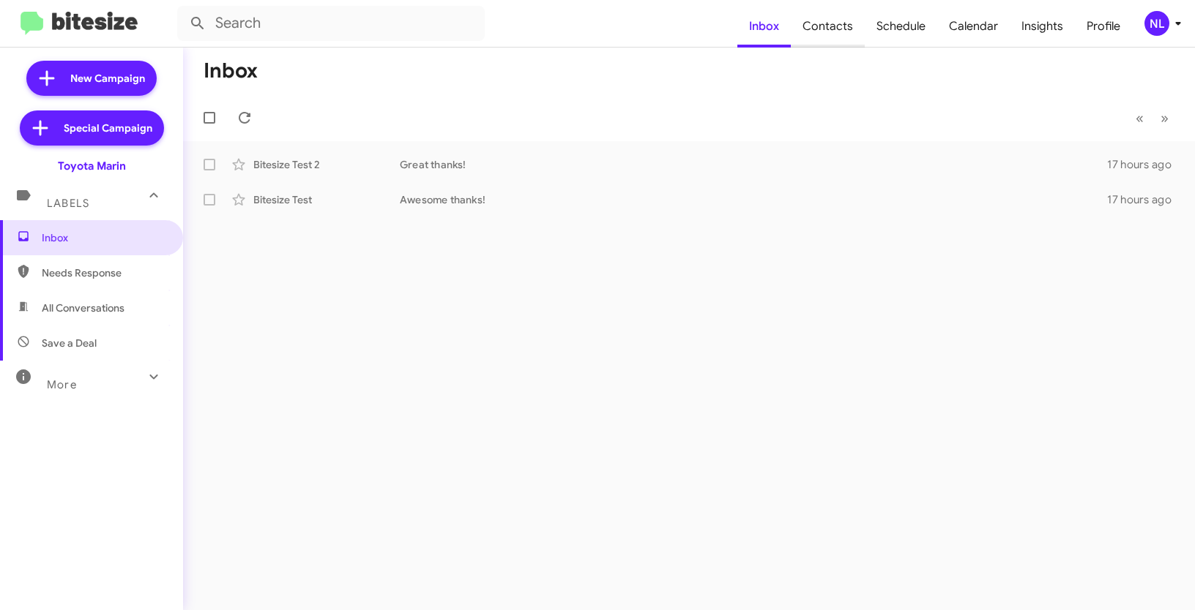
click at [833, 34] on span "Contacts" at bounding box center [828, 26] width 74 height 42
type input "in:groups"
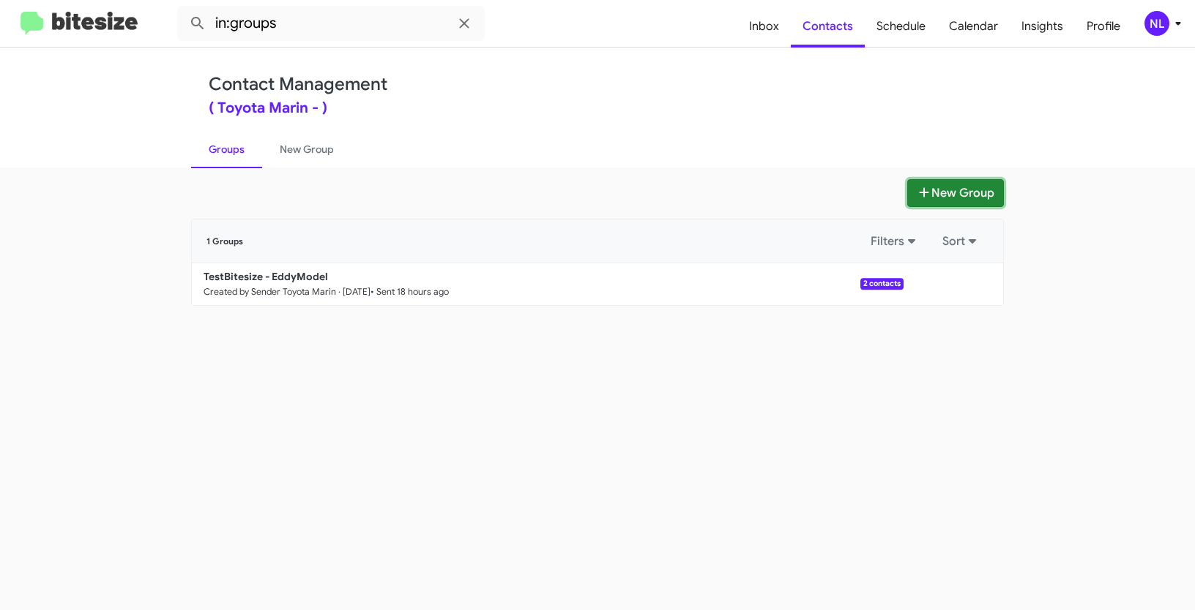
click at [936, 194] on button "New Group" at bounding box center [955, 193] width 97 height 28
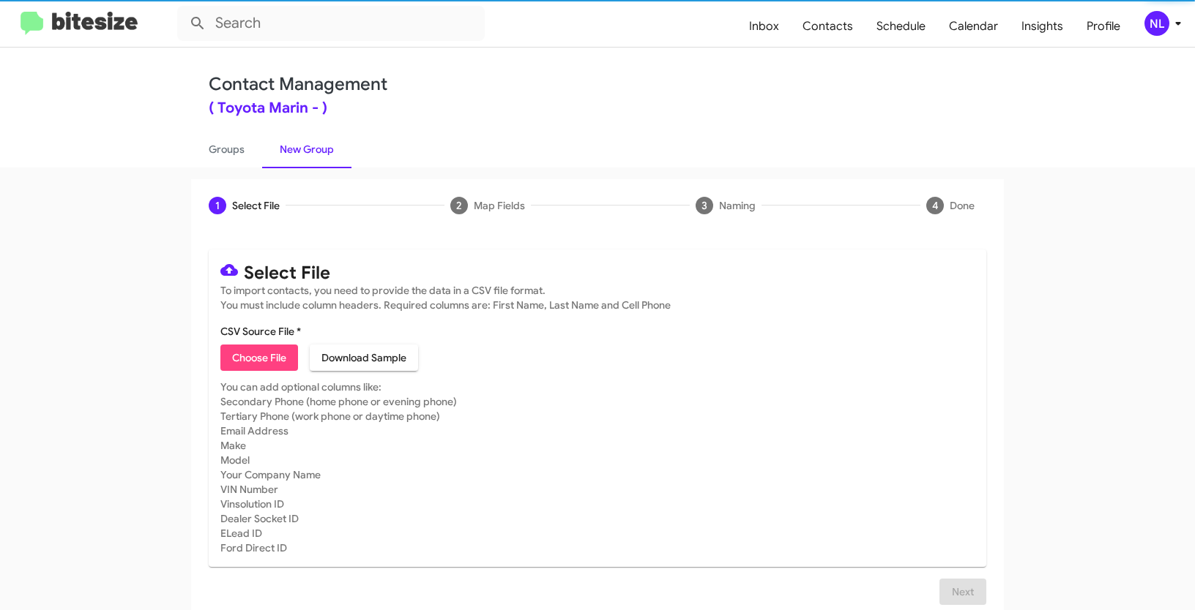
click at [248, 370] on span "Choose File" at bounding box center [259, 358] width 54 height 26
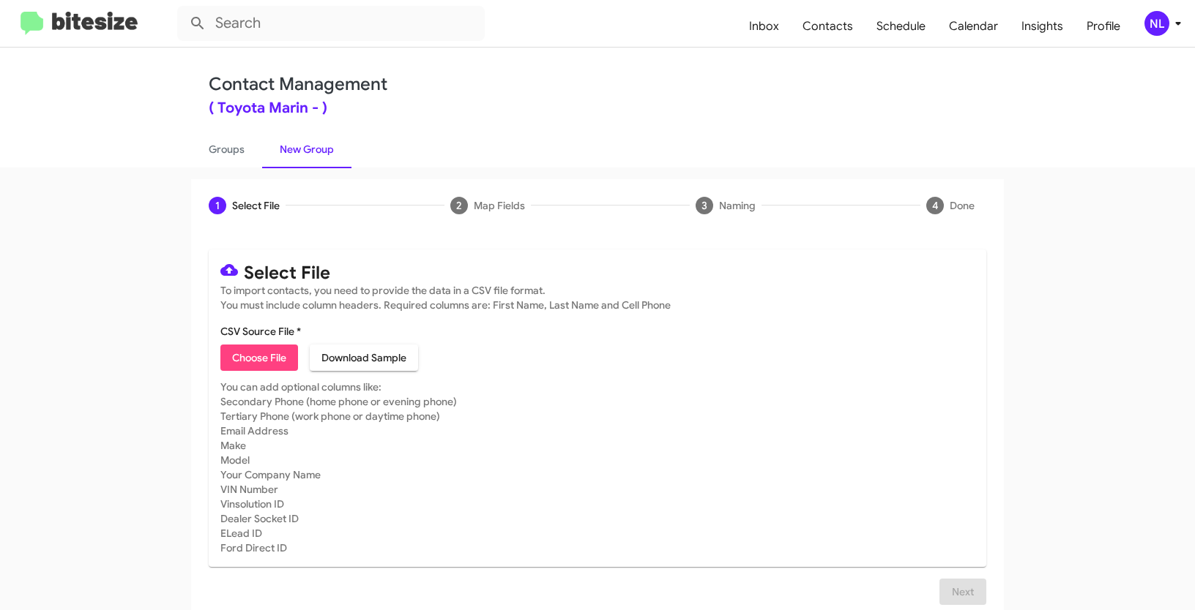
type input "Opt out - Toyota Marin"
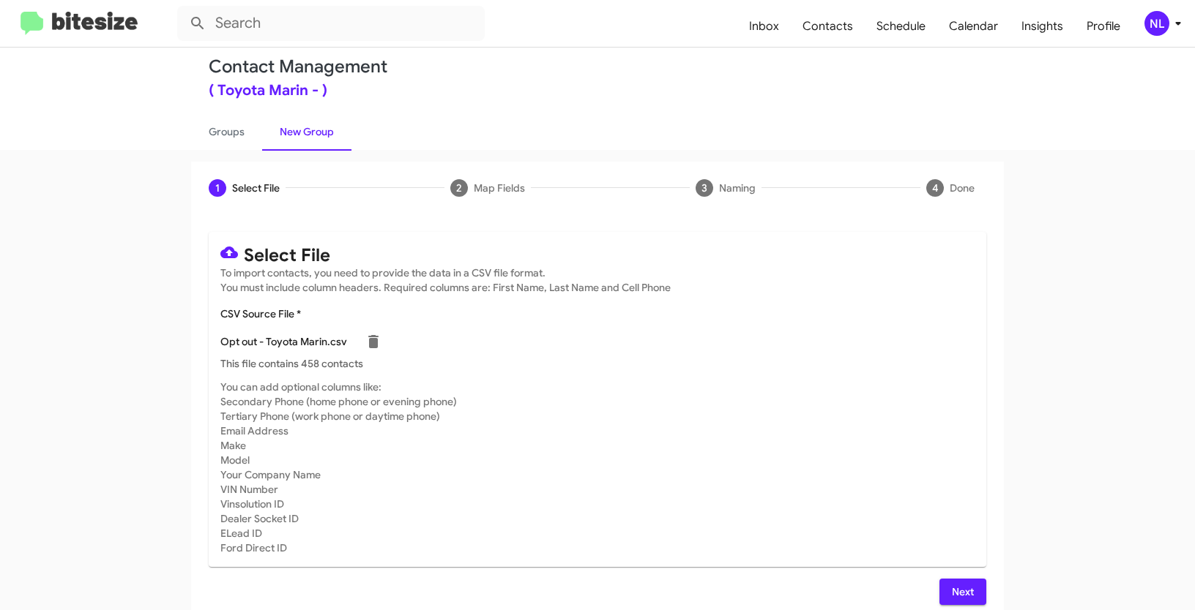
scroll to position [29, 0]
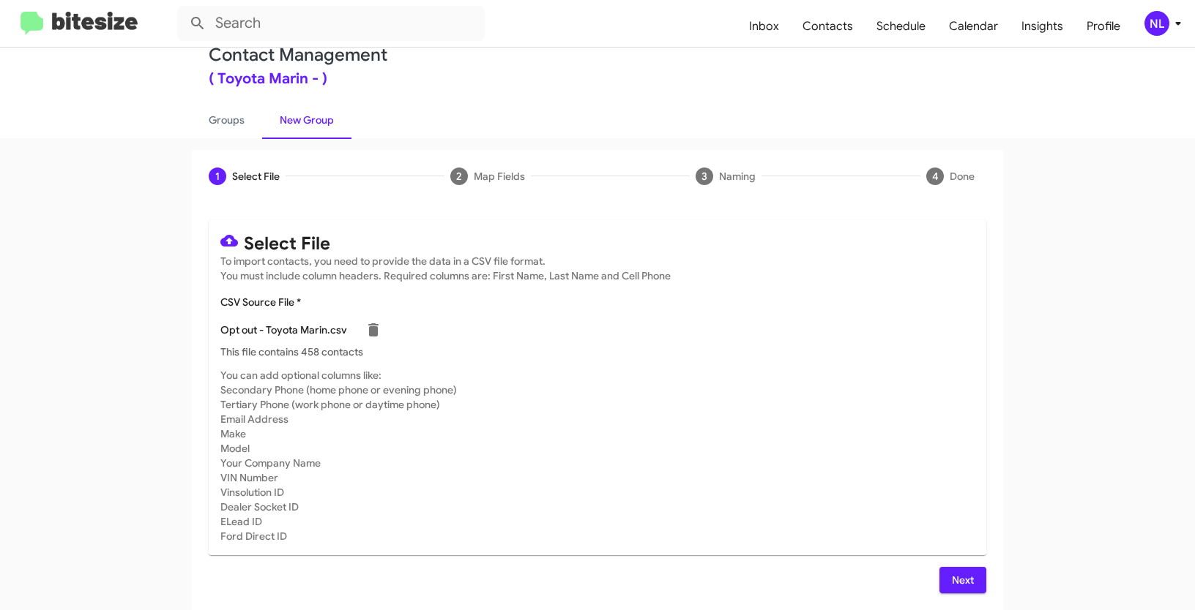
click at [957, 583] on span "Next" at bounding box center [962, 580] width 23 height 26
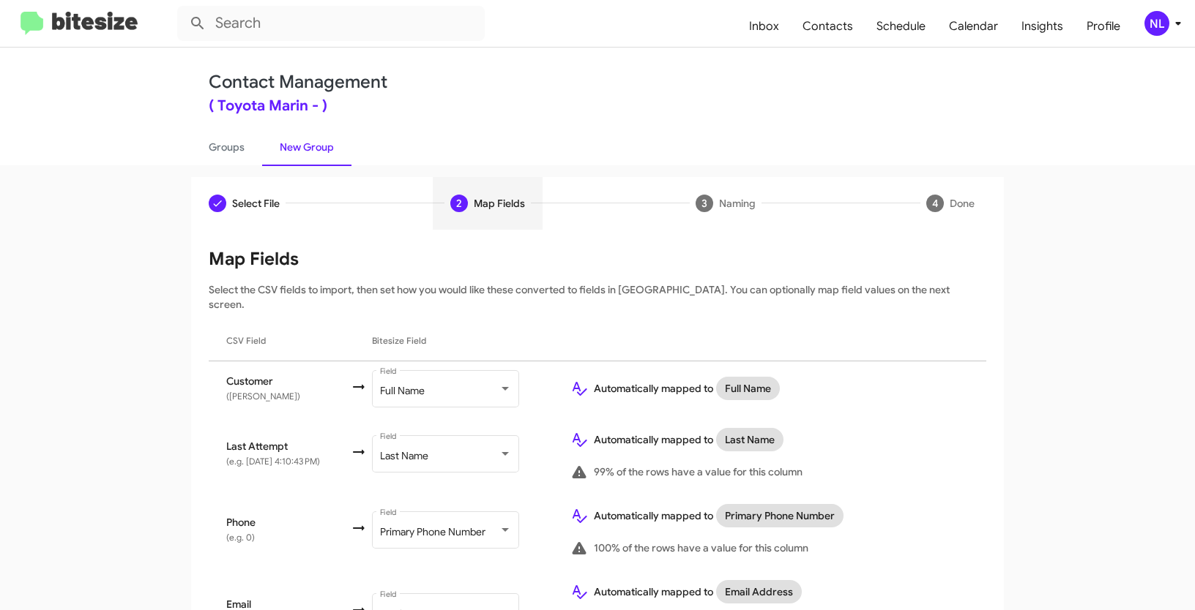
scroll to position [0, 0]
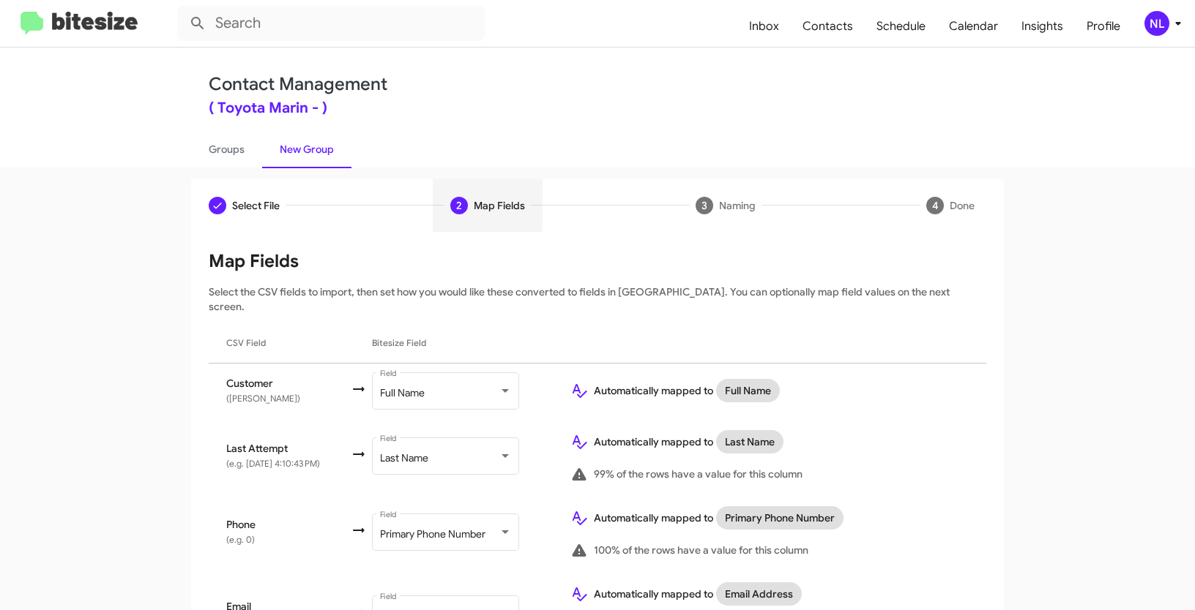
type input "in:groups"
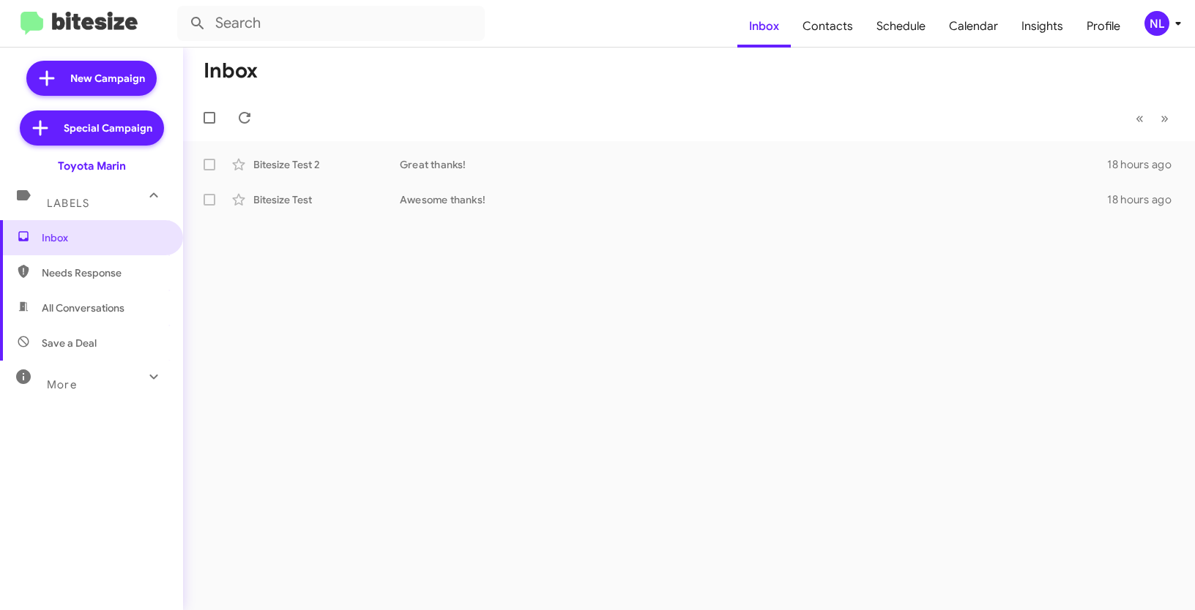
click at [1148, 24] on div "NL" at bounding box center [1156, 23] width 25 height 25
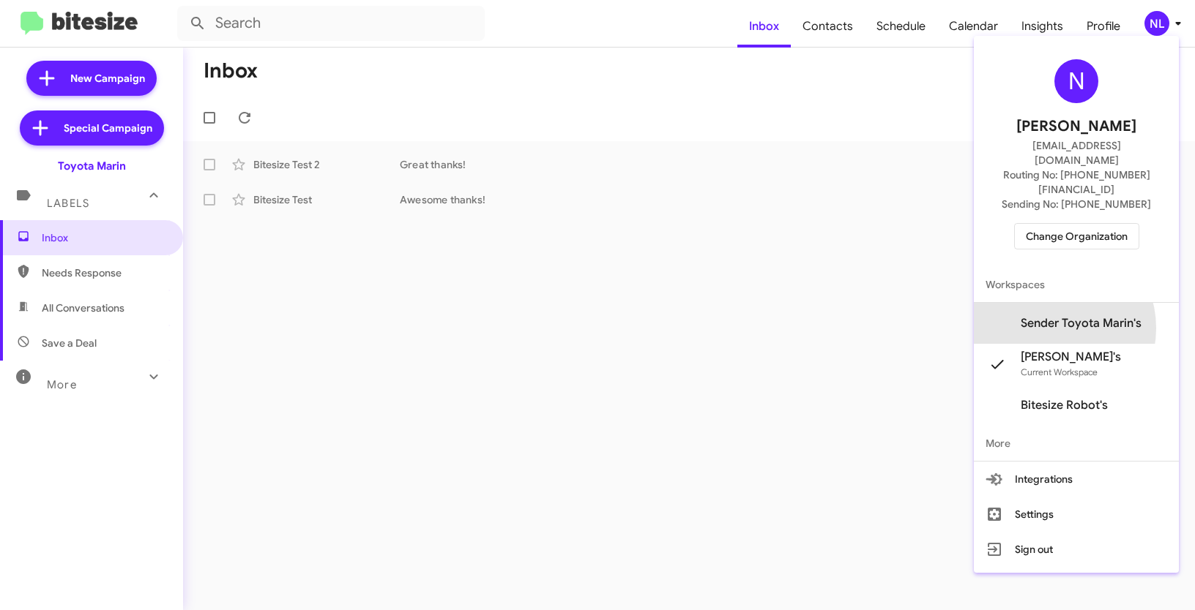
click at [1076, 316] on span "Sender Toyota Marin's" at bounding box center [1080, 323] width 121 height 15
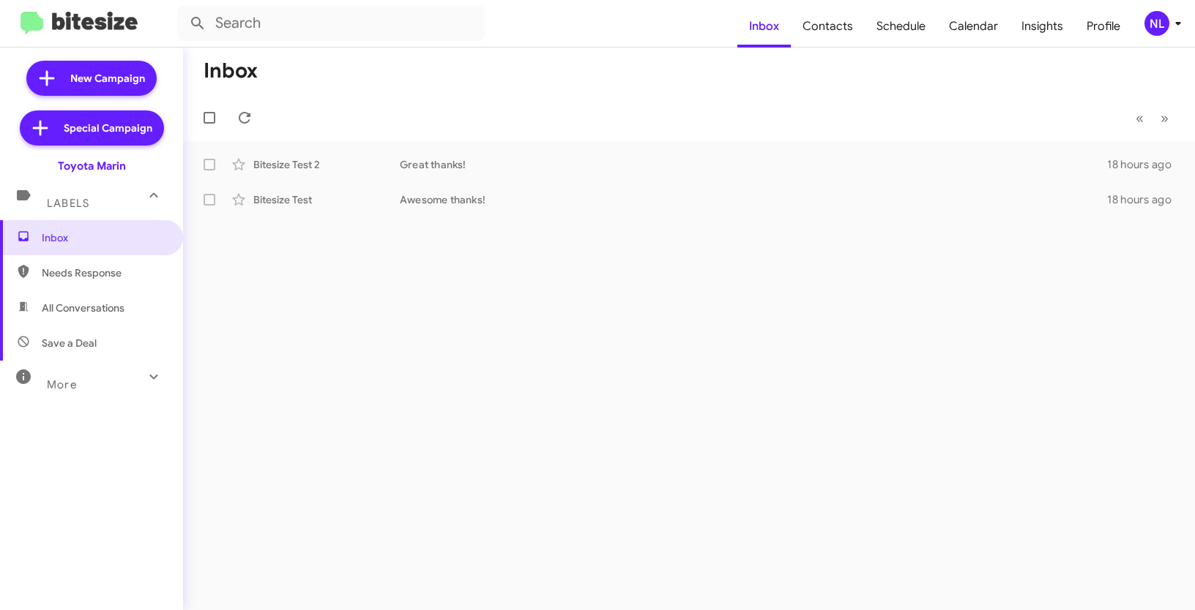
click at [1169, 27] on icon at bounding box center [1178, 24] width 18 height 18
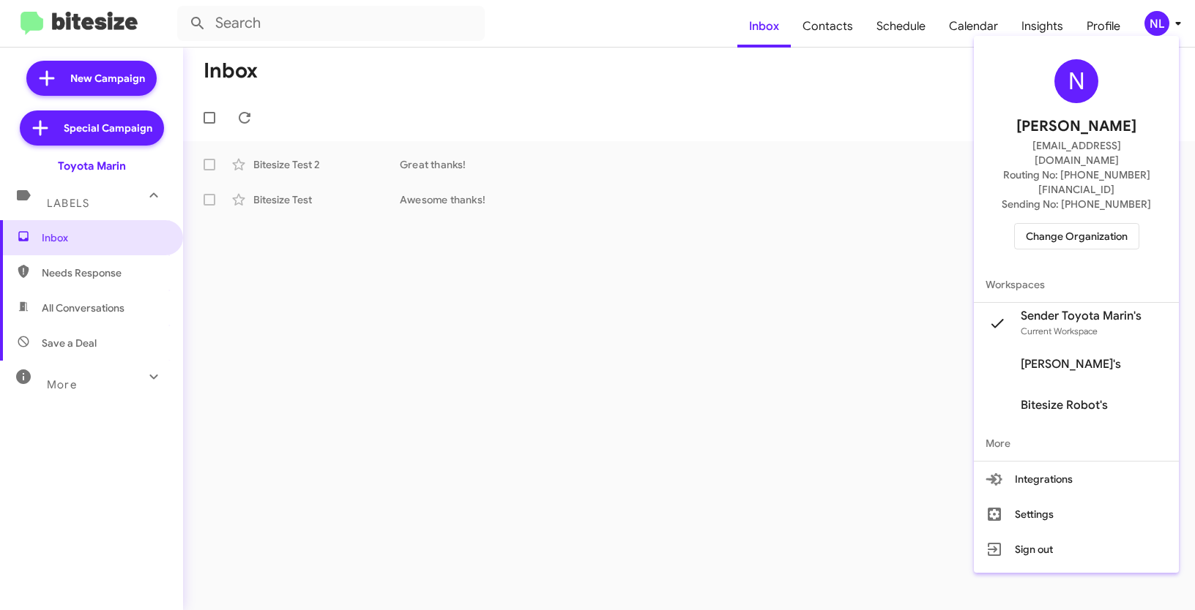
click at [840, 142] on div at bounding box center [597, 305] width 1195 height 610
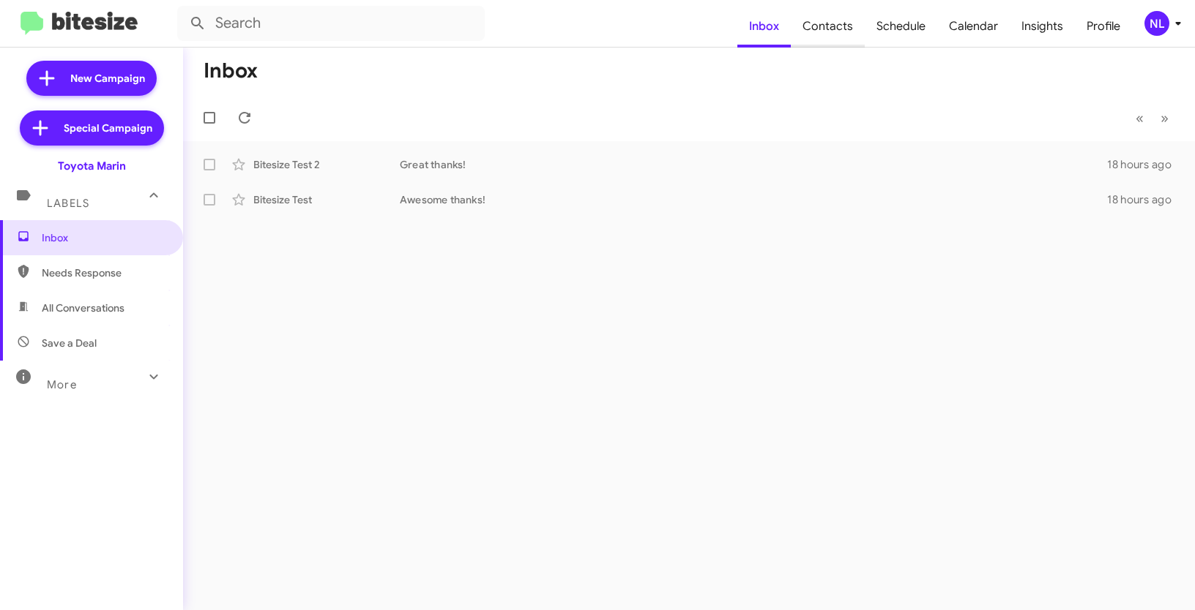
click at [836, 18] on span "Contacts" at bounding box center [828, 26] width 74 height 42
type input "in:groups"
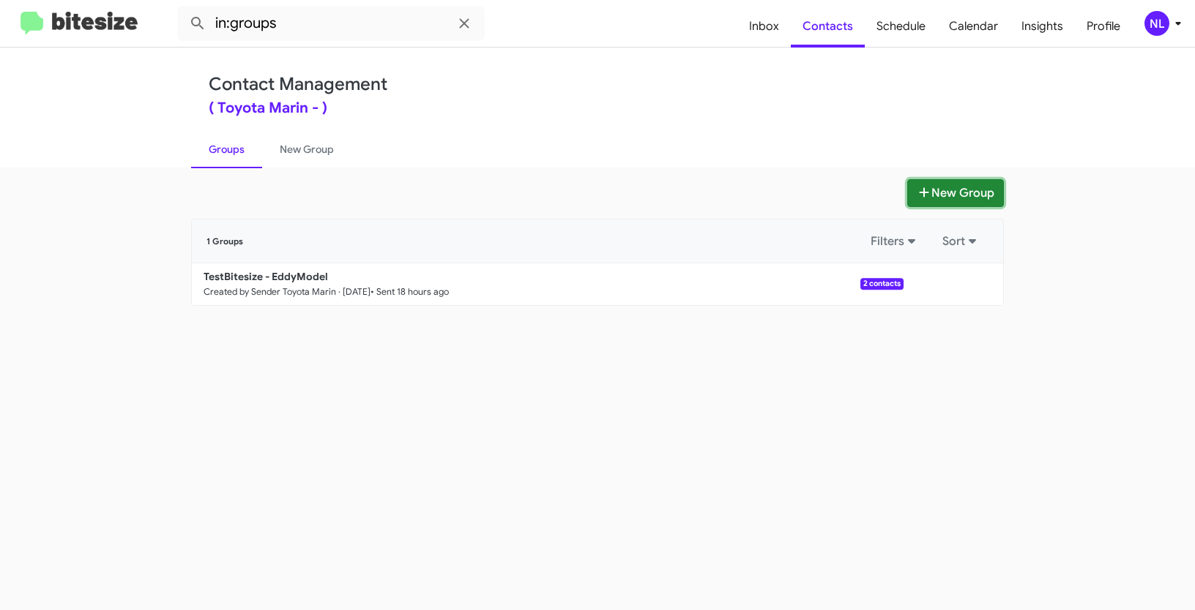
click at [957, 196] on button "New Group" at bounding box center [955, 193] width 97 height 28
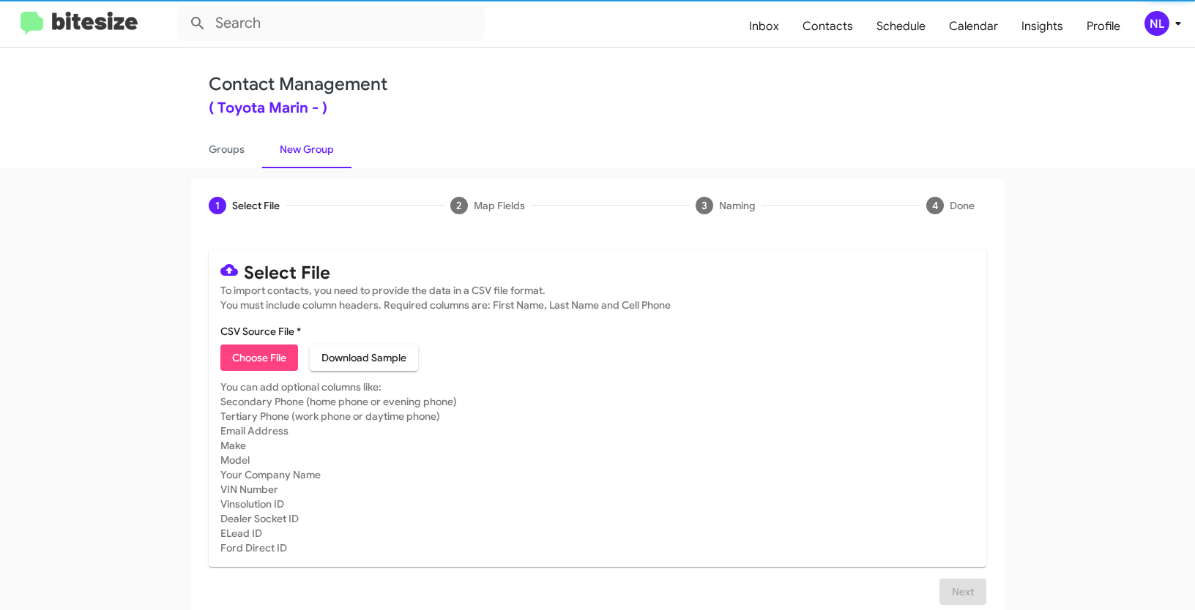
click at [255, 364] on span "Choose File" at bounding box center [259, 358] width 54 height 26
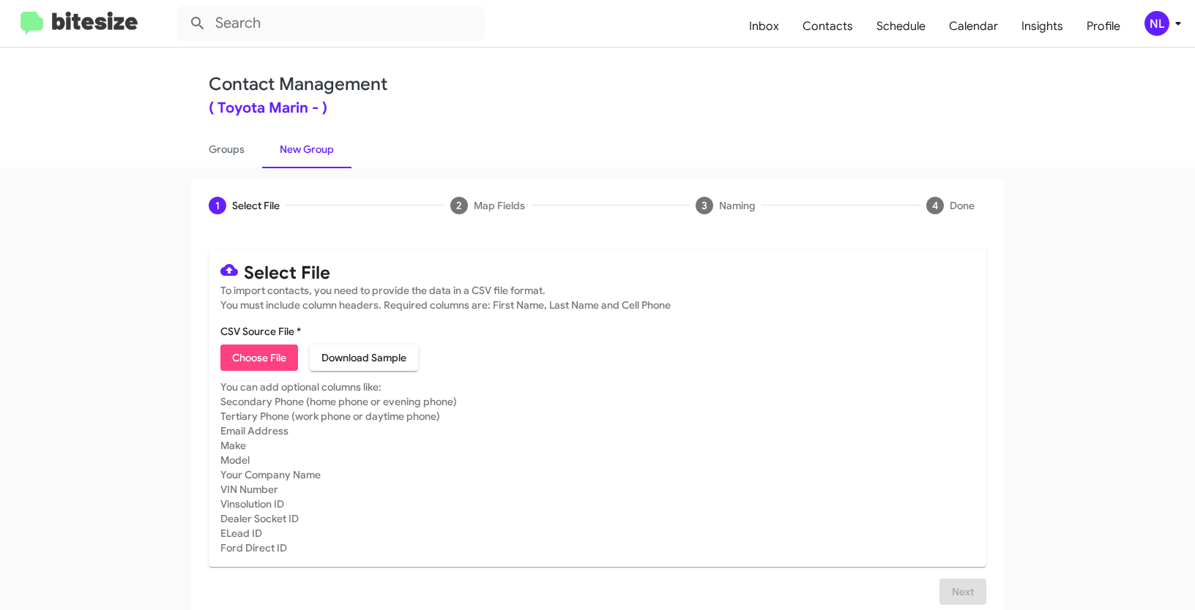
type input "ToyMarin_Showroom_[DATE]"
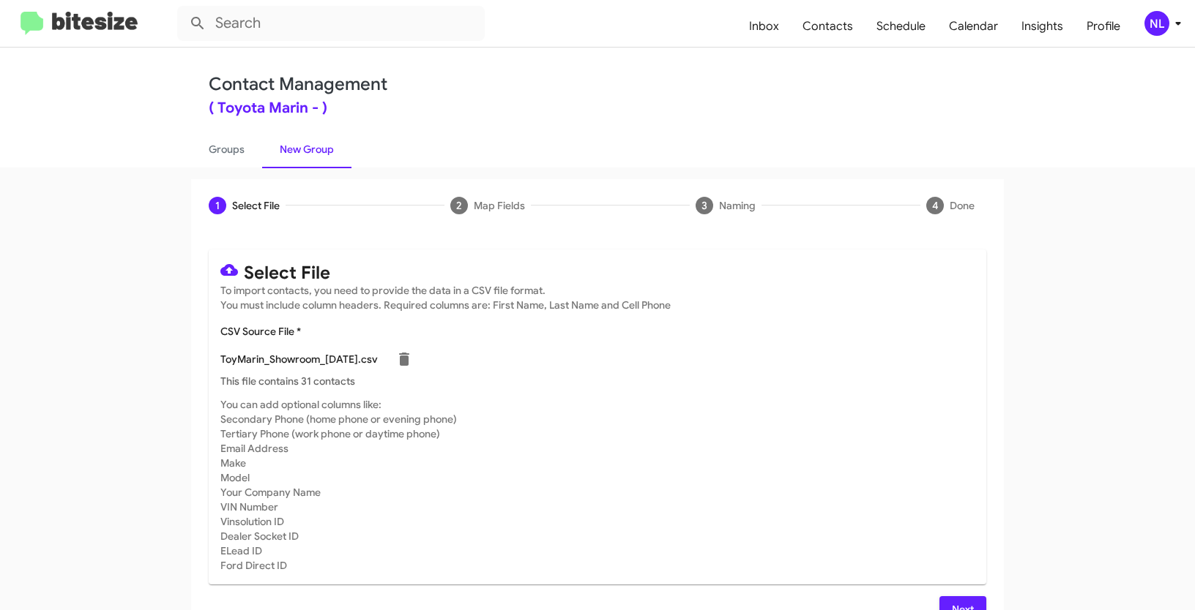
scroll to position [29, 0]
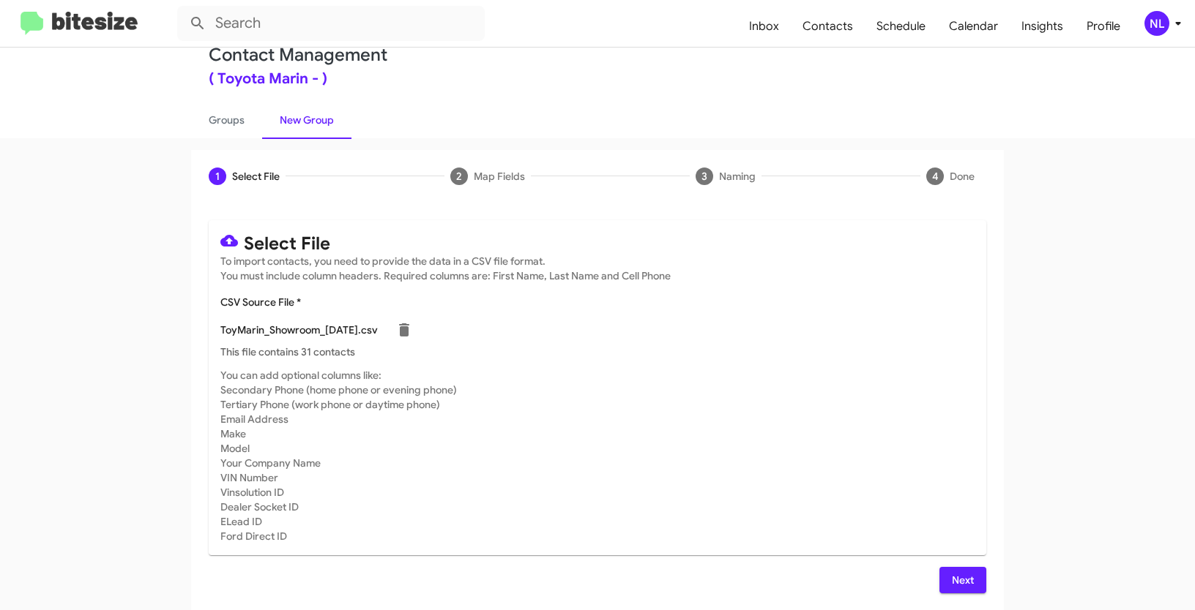
click at [940, 575] on button "Next" at bounding box center [962, 580] width 47 height 26
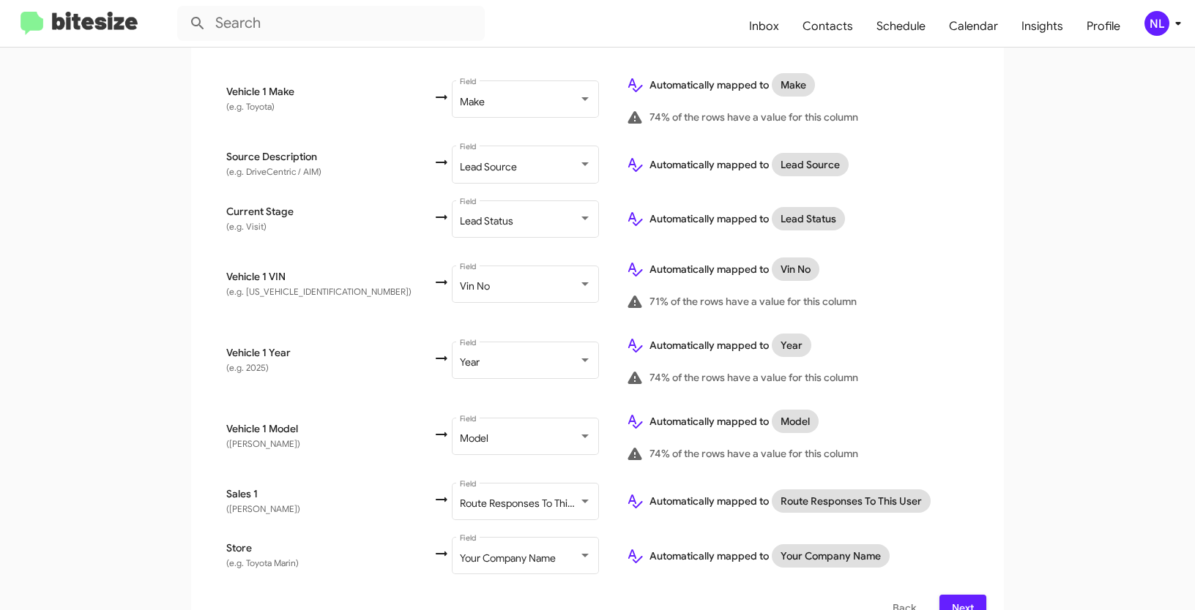
scroll to position [742, 0]
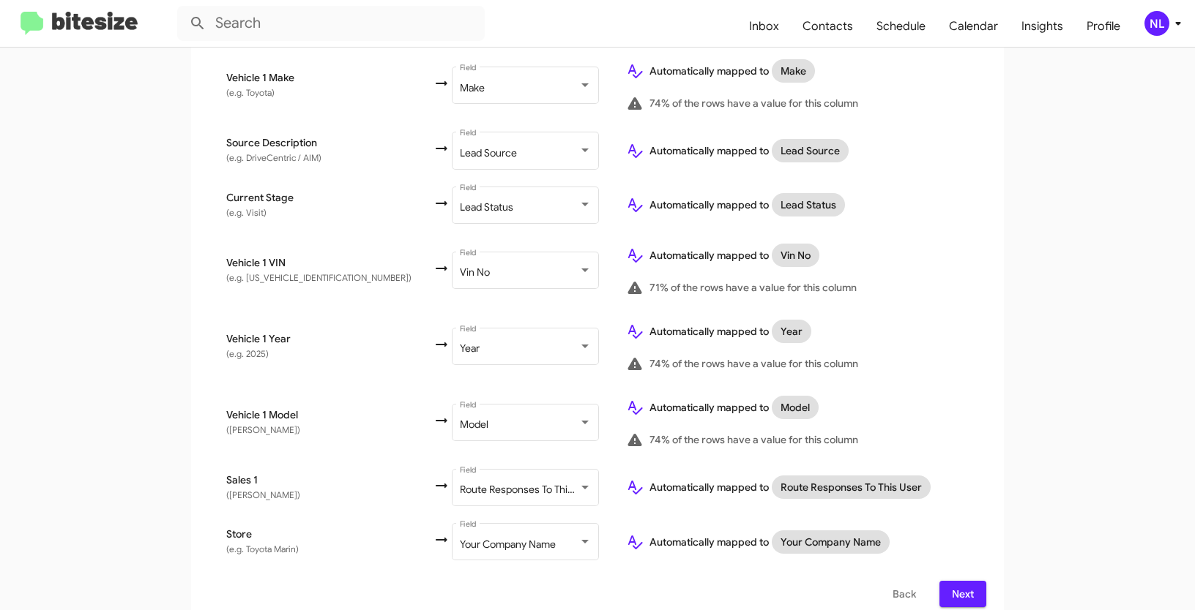
click at [955, 585] on span "Next" at bounding box center [962, 594] width 23 height 26
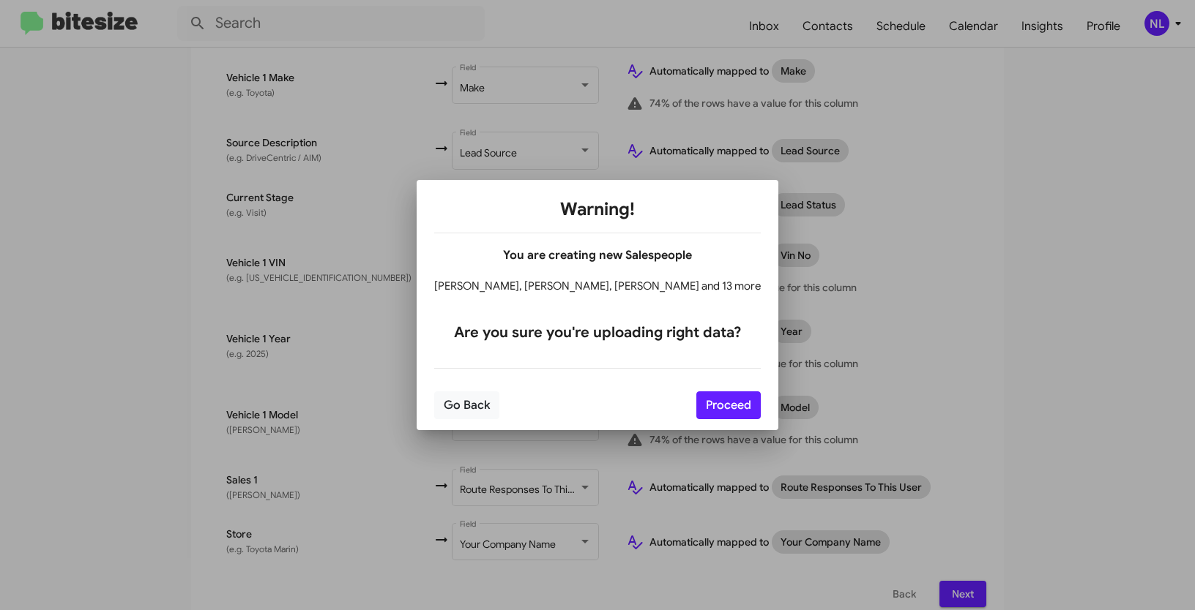
click at [964, 463] on div at bounding box center [597, 305] width 1195 height 610
click at [713, 407] on button "Proceed" at bounding box center [728, 406] width 64 height 28
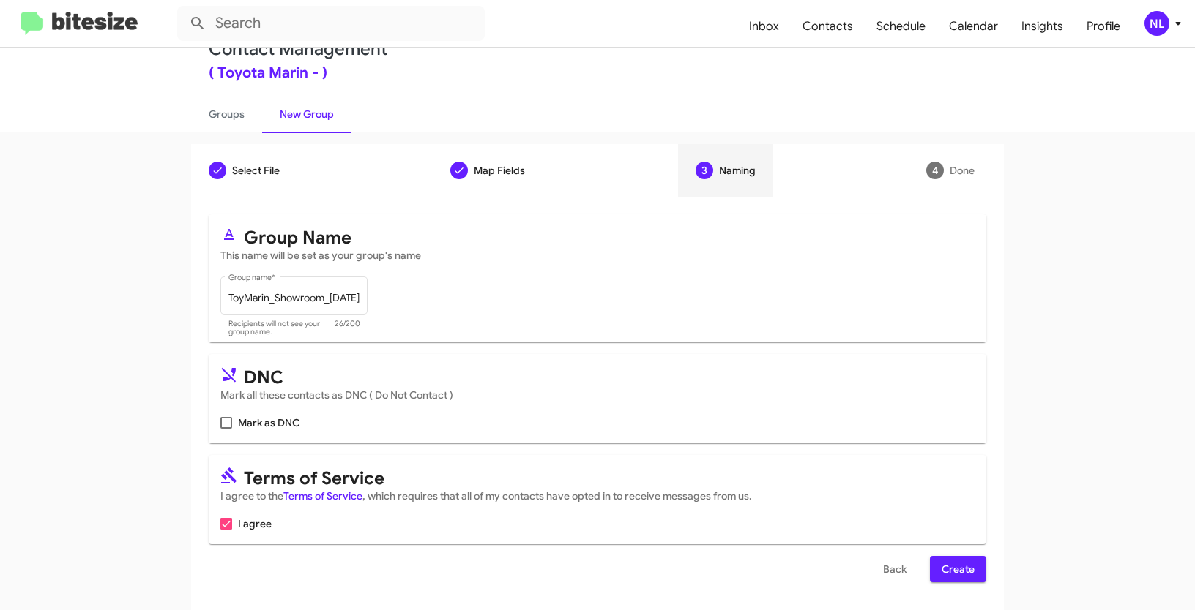
scroll to position [37, 0]
click at [946, 571] on span "Create" at bounding box center [957, 568] width 33 height 26
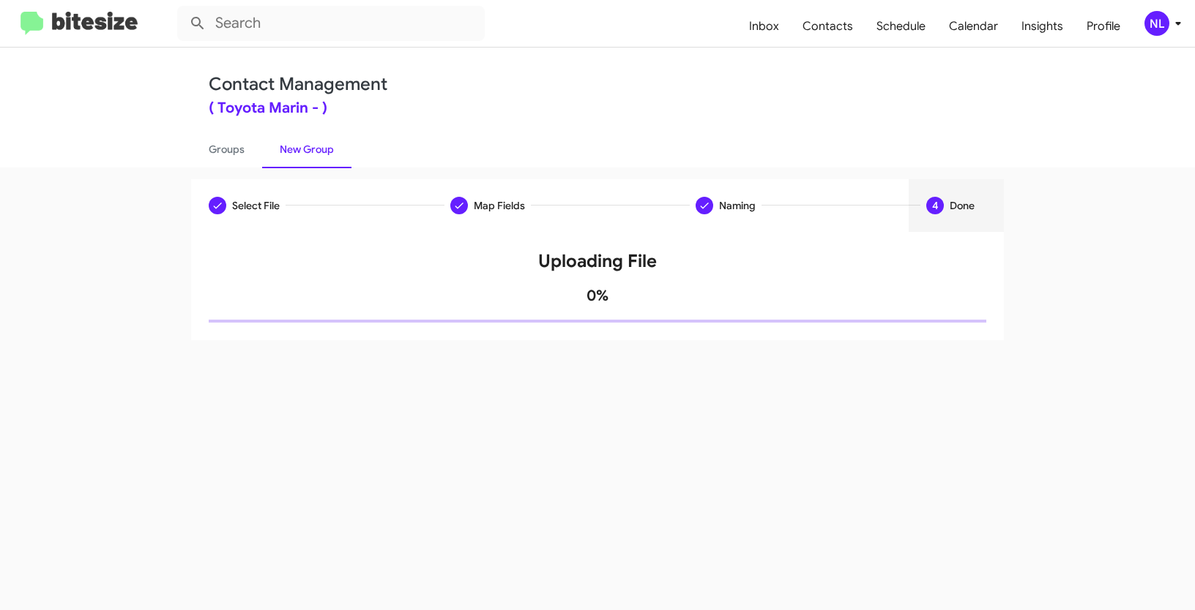
scroll to position [0, 0]
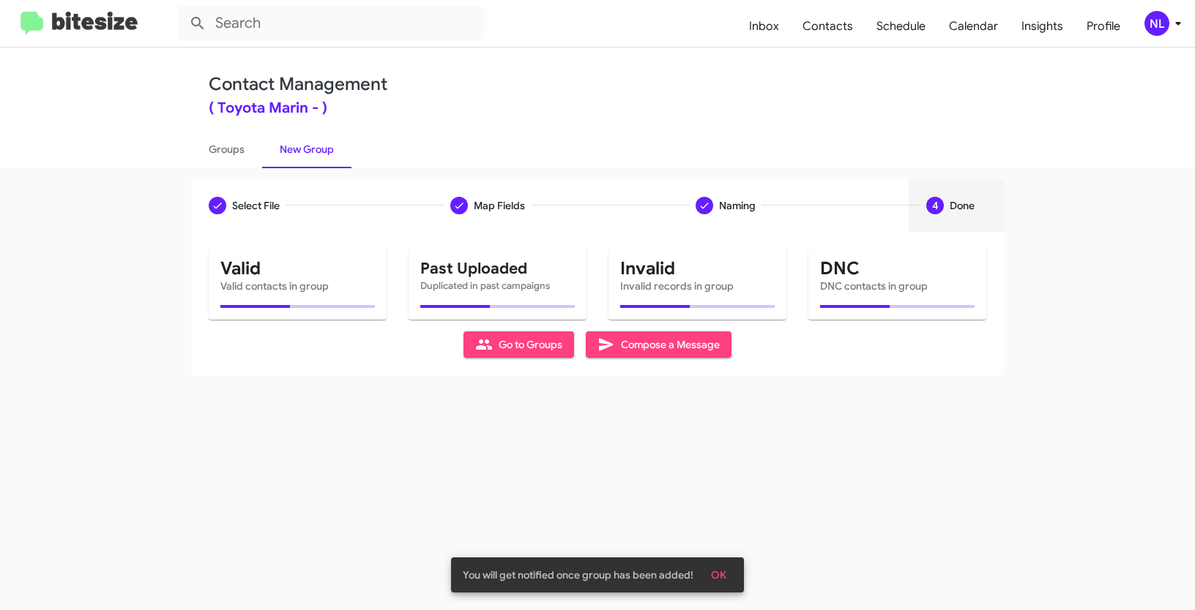
drag, startPoint x: 720, startPoint y: 576, endPoint x: 768, endPoint y: 559, distance: 50.7
click at [721, 577] on span "OK" at bounding box center [718, 575] width 15 height 26
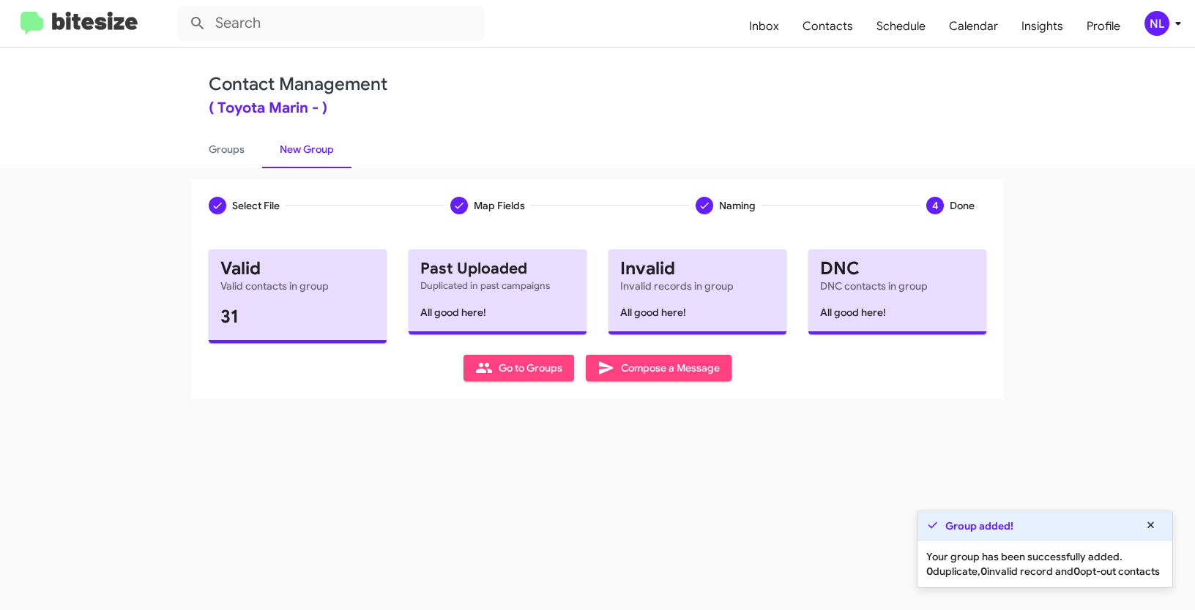
click at [523, 374] on span "Go to Groups" at bounding box center [518, 368] width 87 height 26
type input "in:groups"
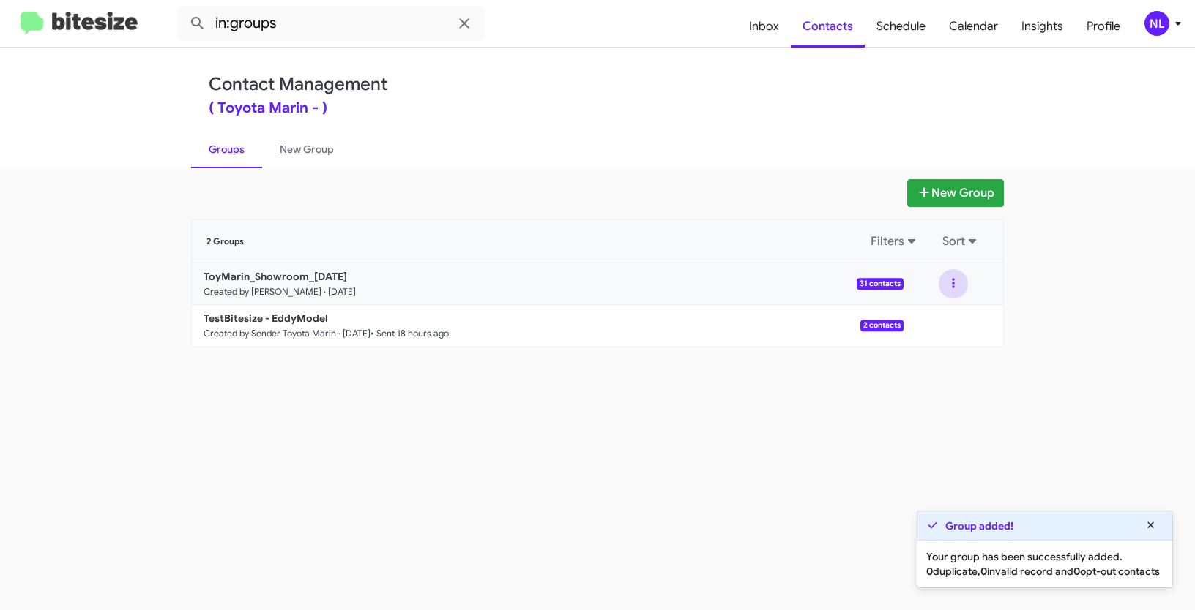
drag, startPoint x: 957, startPoint y: 285, endPoint x: 957, endPoint y: 296, distance: 11.0
click at [957, 284] on button at bounding box center [952, 283] width 29 height 29
click at [949, 326] on button "View contacts" at bounding box center [909, 323] width 117 height 35
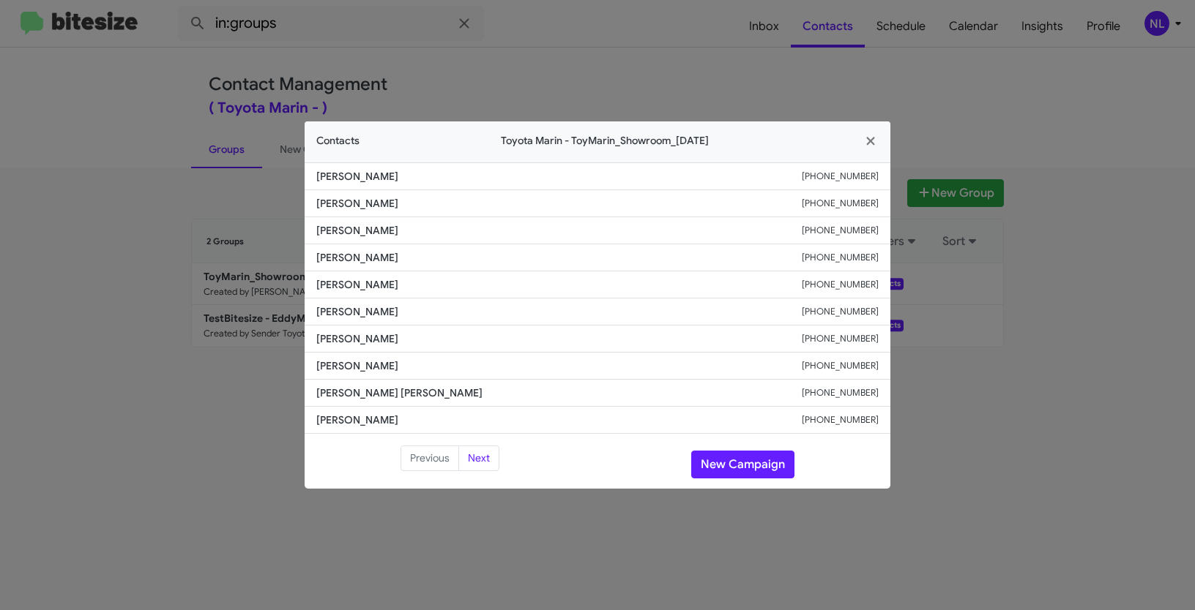
drag, startPoint x: 357, startPoint y: 234, endPoint x: 477, endPoint y: 239, distance: 120.1
click at [477, 239] on li "[PERSON_NAME] [PHONE_NUMBER]" at bounding box center [598, 230] width 586 height 27
copy span "[PERSON_NAME]"
click at [727, 469] on button "New Campaign" at bounding box center [742, 465] width 103 height 28
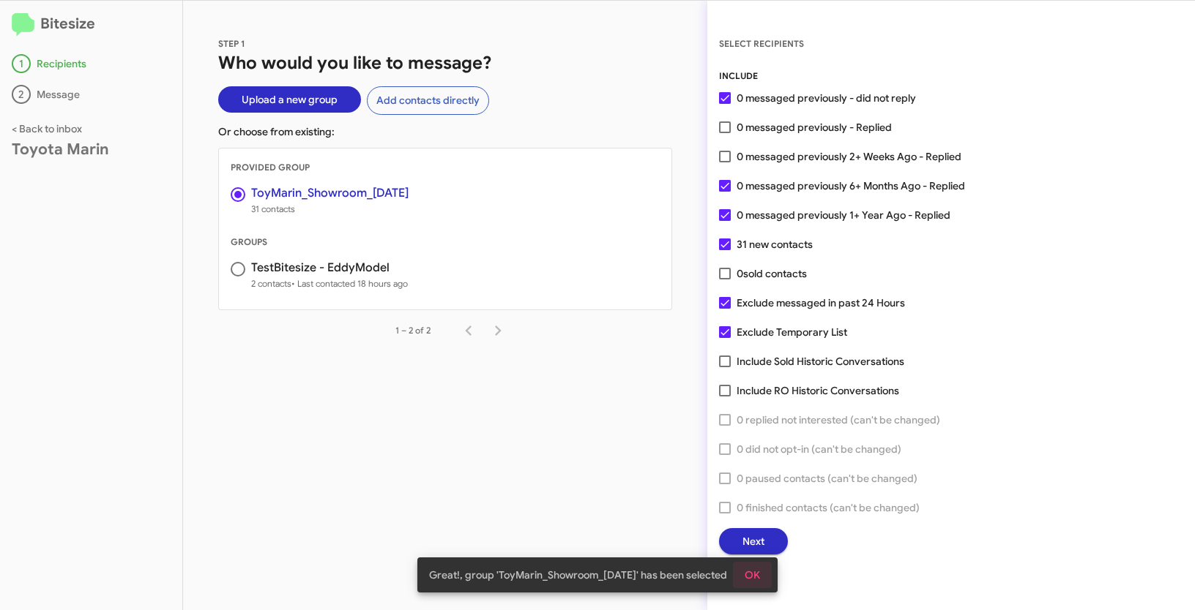
click at [766, 572] on button "OK" at bounding box center [752, 575] width 39 height 26
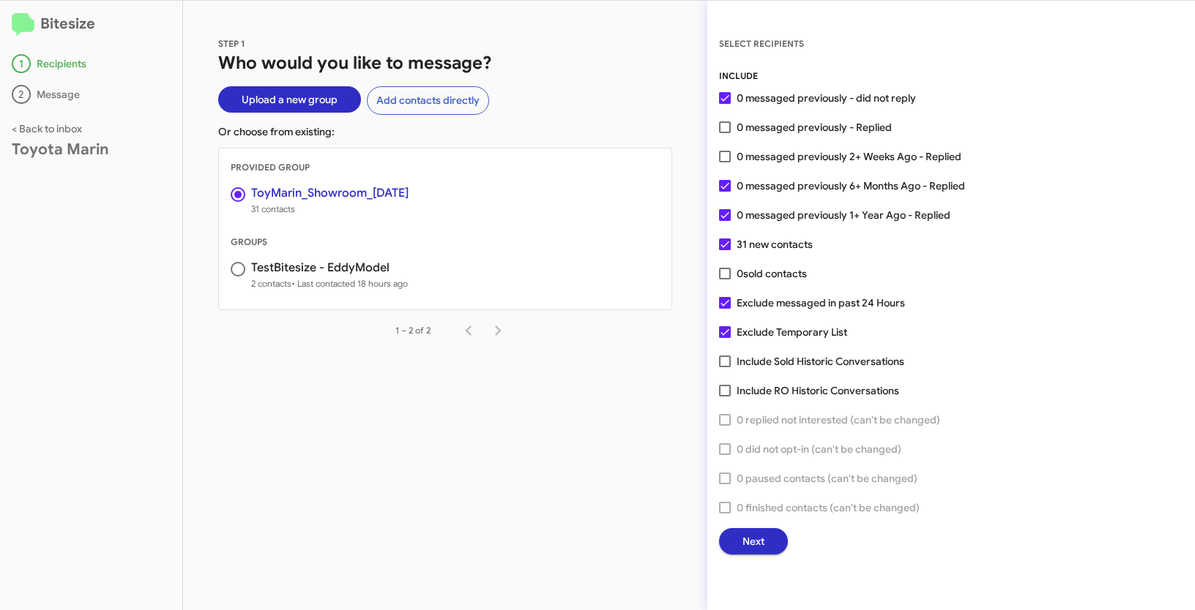
click at [763, 548] on span "Next" at bounding box center [753, 542] width 22 height 26
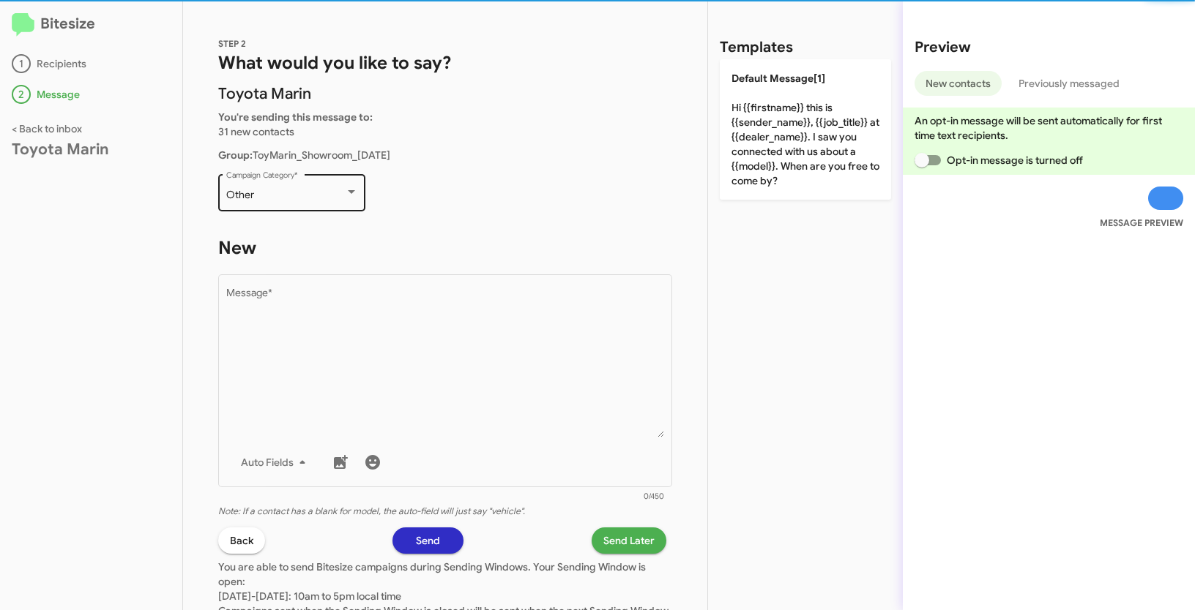
click at [312, 185] on div "Other Campaign Category *" at bounding box center [292, 191] width 132 height 40
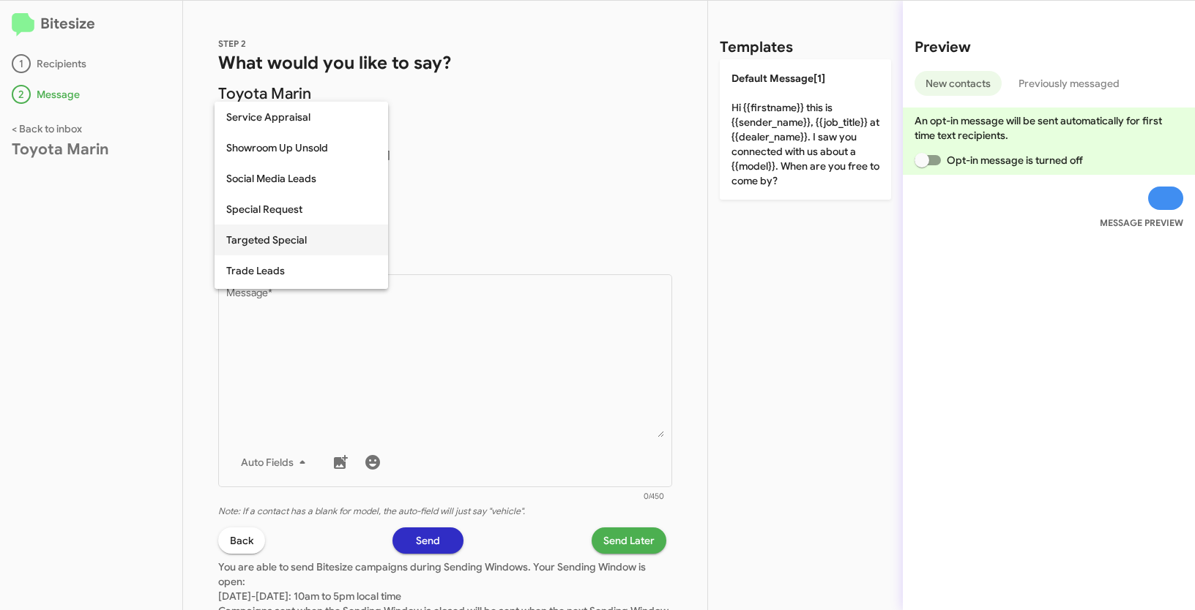
scroll to position [516, 0]
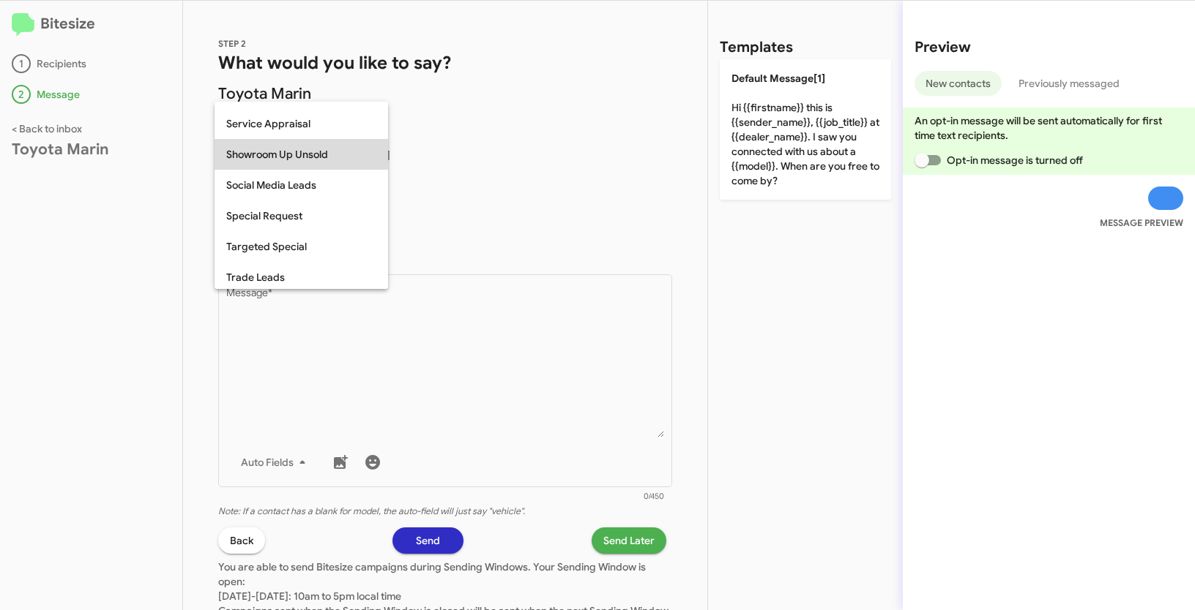
click at [299, 149] on span "Showroom Up Unsold" at bounding box center [301, 154] width 150 height 31
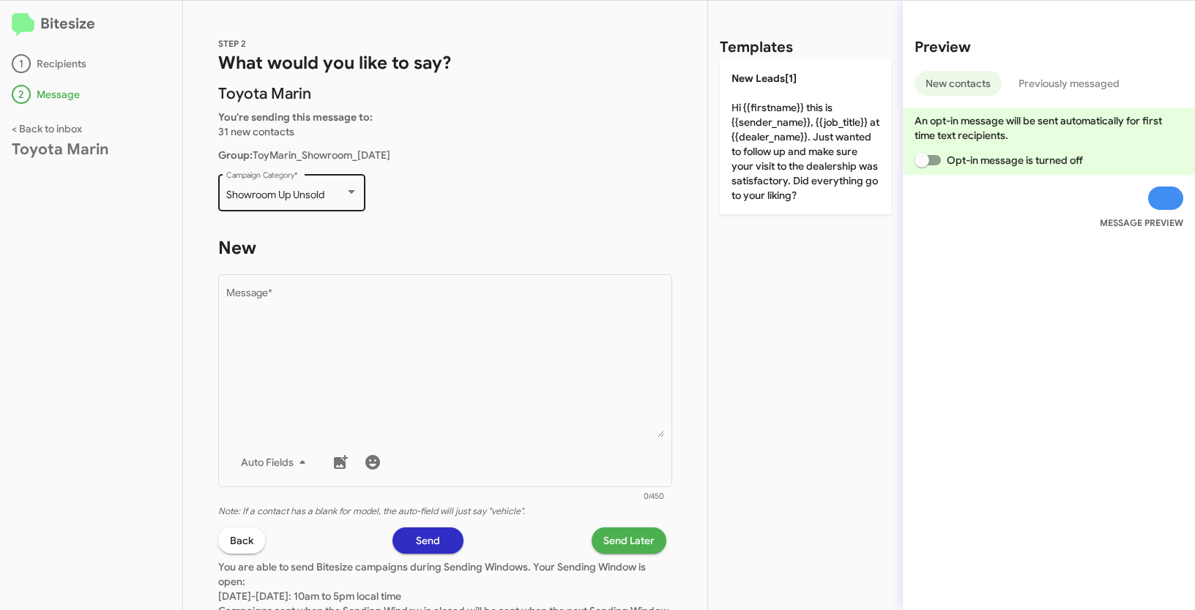
drag, startPoint x: 215, startPoint y: 192, endPoint x: 329, endPoint y: 196, distance: 113.5
click at [329, 196] on div "STEP 2 What would you like to say? Toyota Marin You're sending this message to:…" at bounding box center [445, 306] width 524 height 610
click at [32, 252] on div "Bitesize 1 Recipients 2 Message < Back to inbox Toyota Marin" at bounding box center [91, 306] width 183 height 610
drag, startPoint x: 224, startPoint y: 193, endPoint x: 337, endPoint y: 196, distance: 112.8
click at [337, 196] on div "Showroom Up Unsold Campaign Category *" at bounding box center [291, 191] width 147 height 40
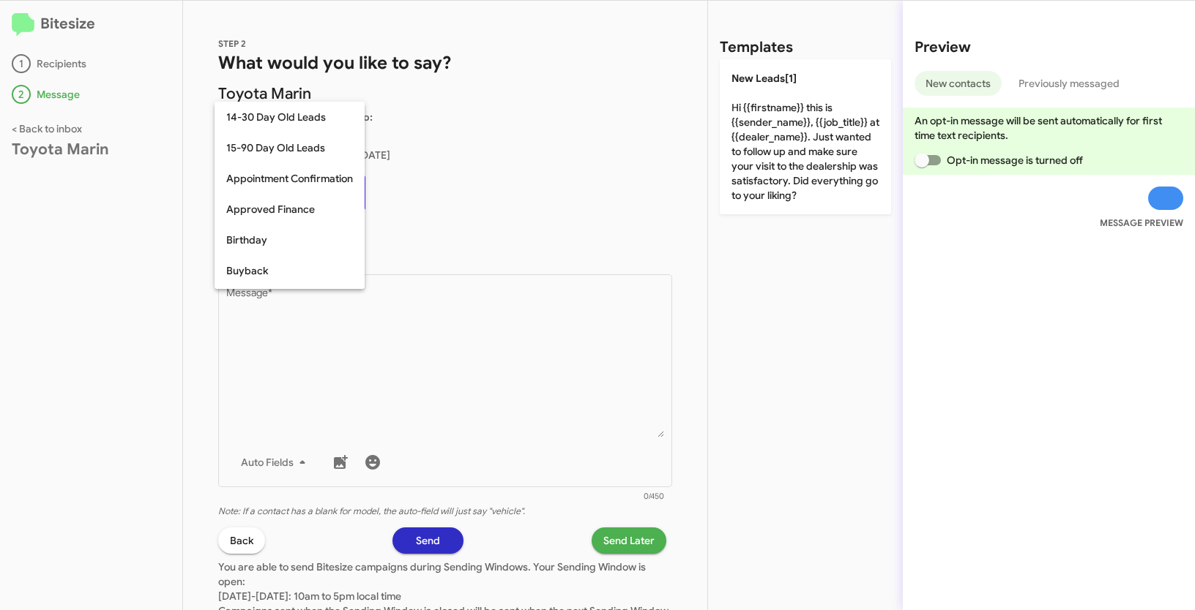
scroll to position [474, 0]
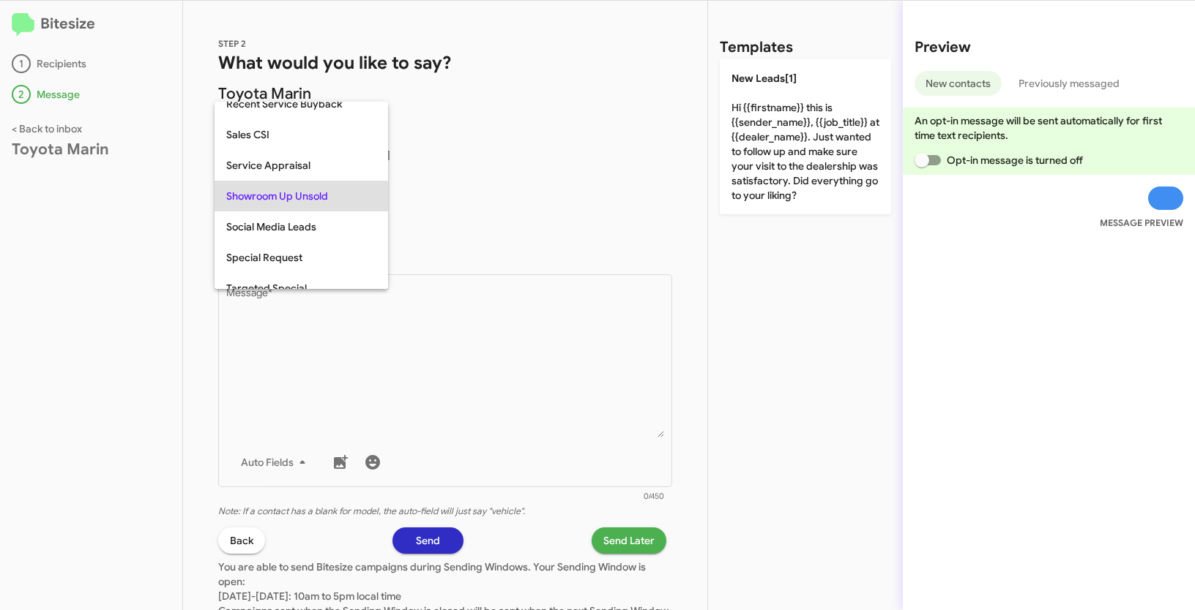
copy span "Showroom Up Unsold"
click at [458, 407] on div at bounding box center [597, 305] width 1195 height 610
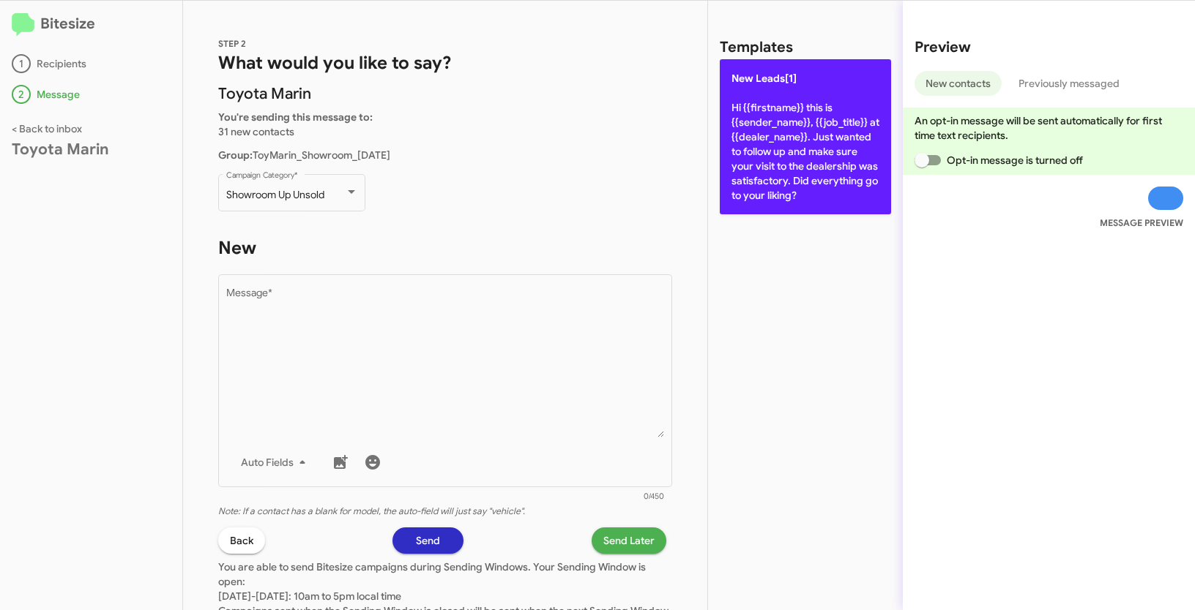
click at [778, 135] on p "New Leads[1] Hi {{firstname}} this is {{sender_name}}, {{job_title}} at {{deale…" at bounding box center [805, 136] width 171 height 155
type textarea "Hi {{firstname}} this is {{sender_name}}, {{job_title}} at {{dealer_name}}. Jus…"
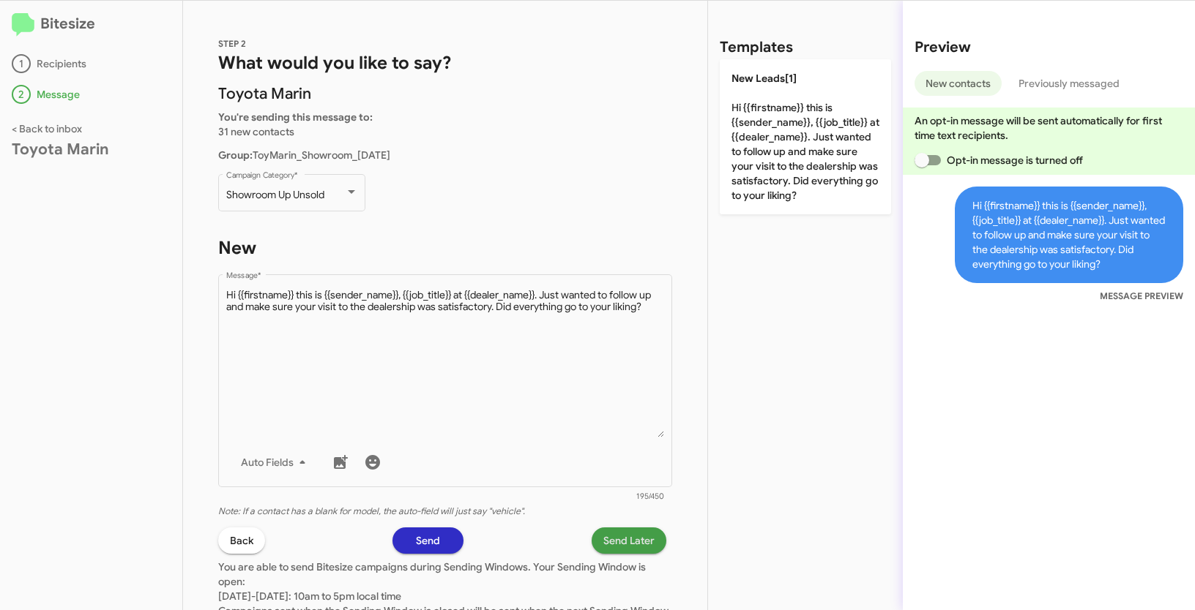
click at [607, 544] on span "Send Later" at bounding box center [628, 541] width 51 height 26
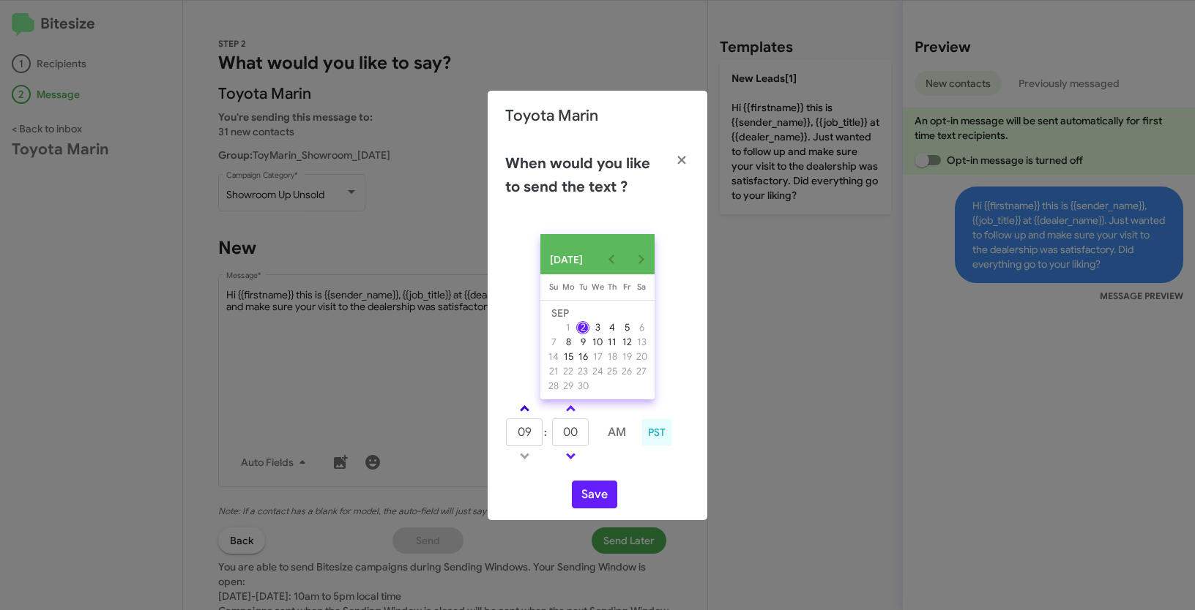
click at [526, 413] on span at bounding box center [525, 411] width 10 height 10
type input "01"
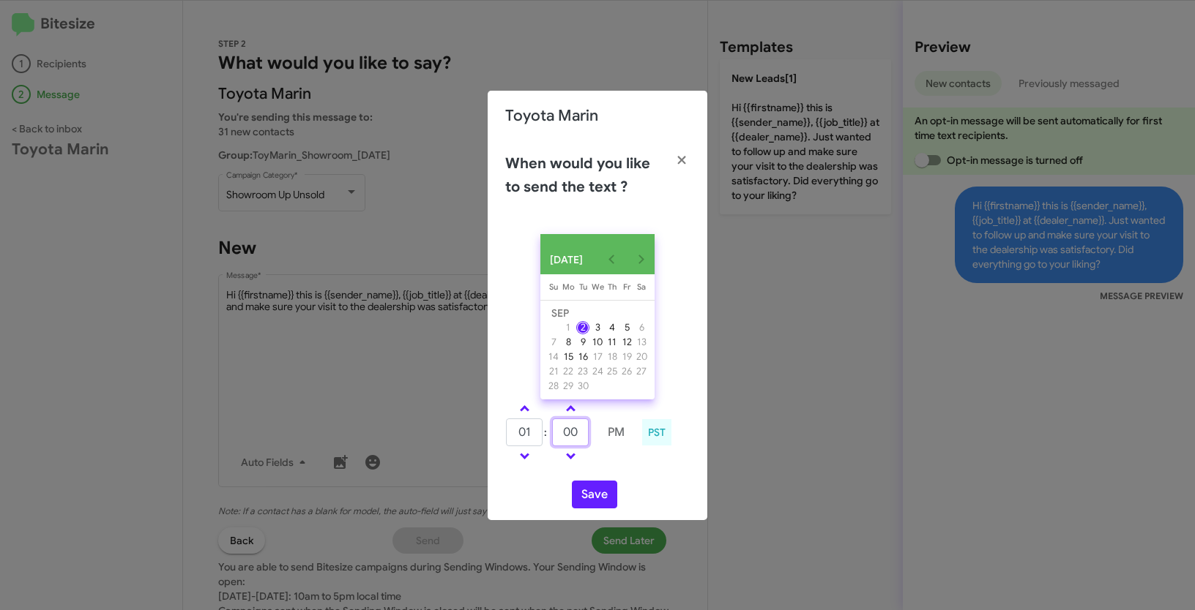
click at [556, 431] on input "00" at bounding box center [570, 433] width 37 height 28
type input "27"
click at [600, 499] on button "Save" at bounding box center [594, 495] width 45 height 28
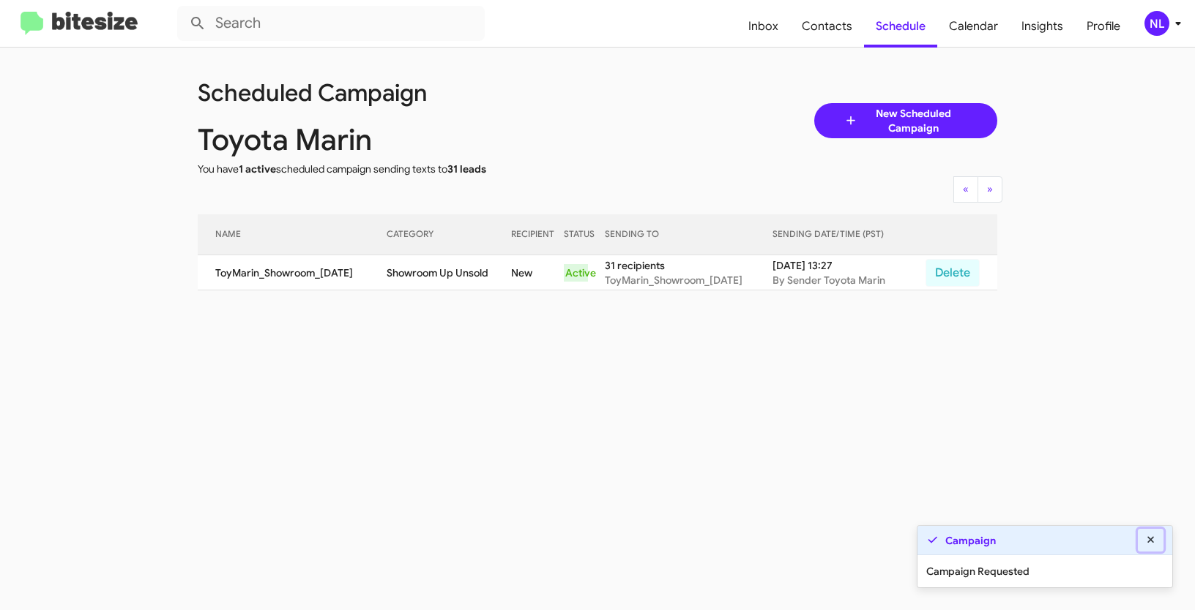
click at [1153, 537] on icon at bounding box center [1150, 540] width 7 height 7
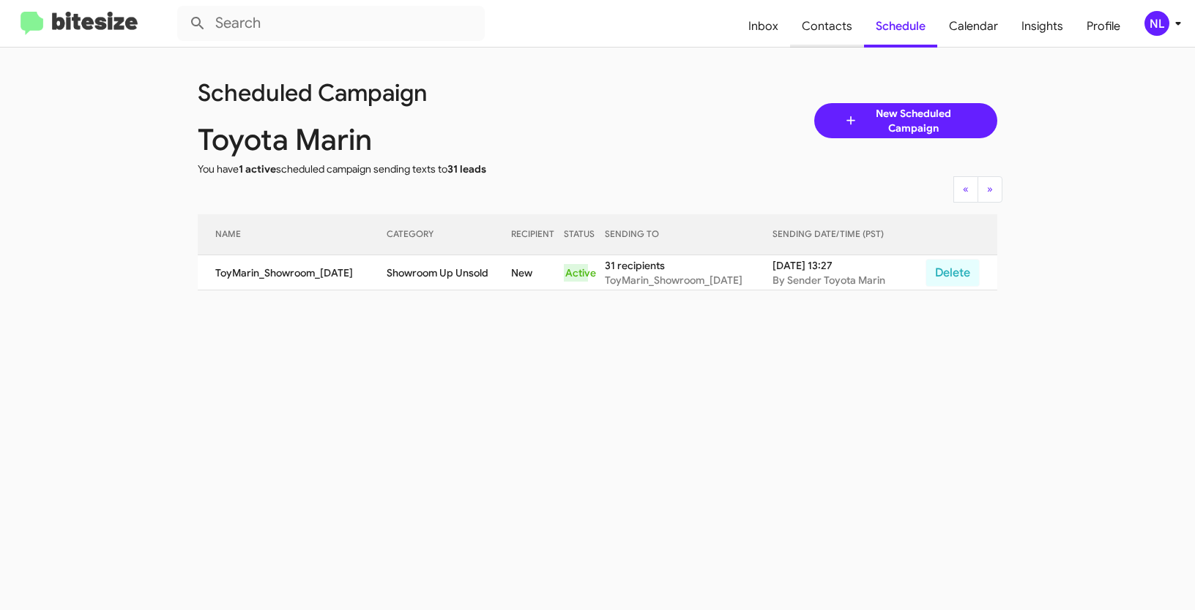
click at [819, 29] on span "Contacts" at bounding box center [827, 26] width 74 height 42
type input "in:groups"
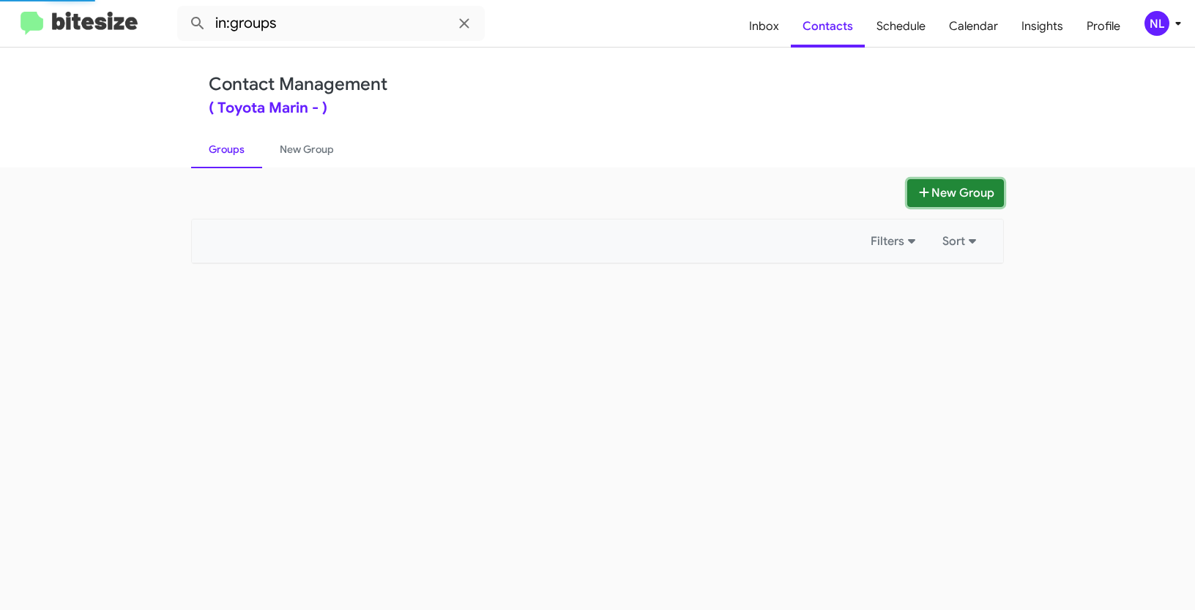
click at [972, 195] on button "New Group" at bounding box center [955, 193] width 97 height 28
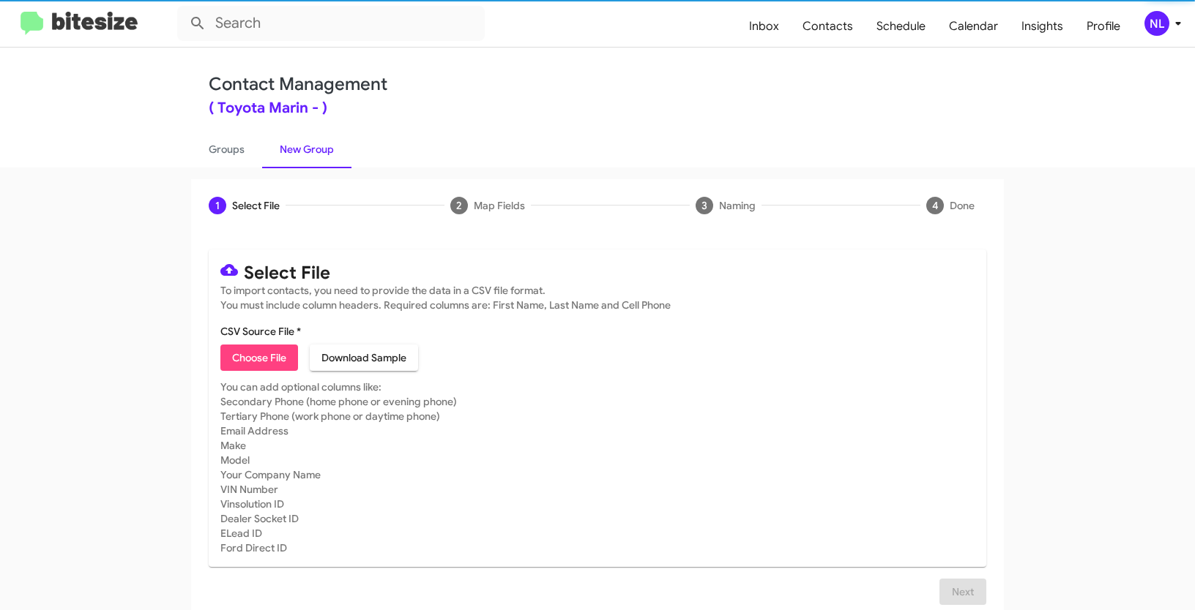
click at [257, 352] on span "Choose File" at bounding box center [259, 358] width 54 height 26
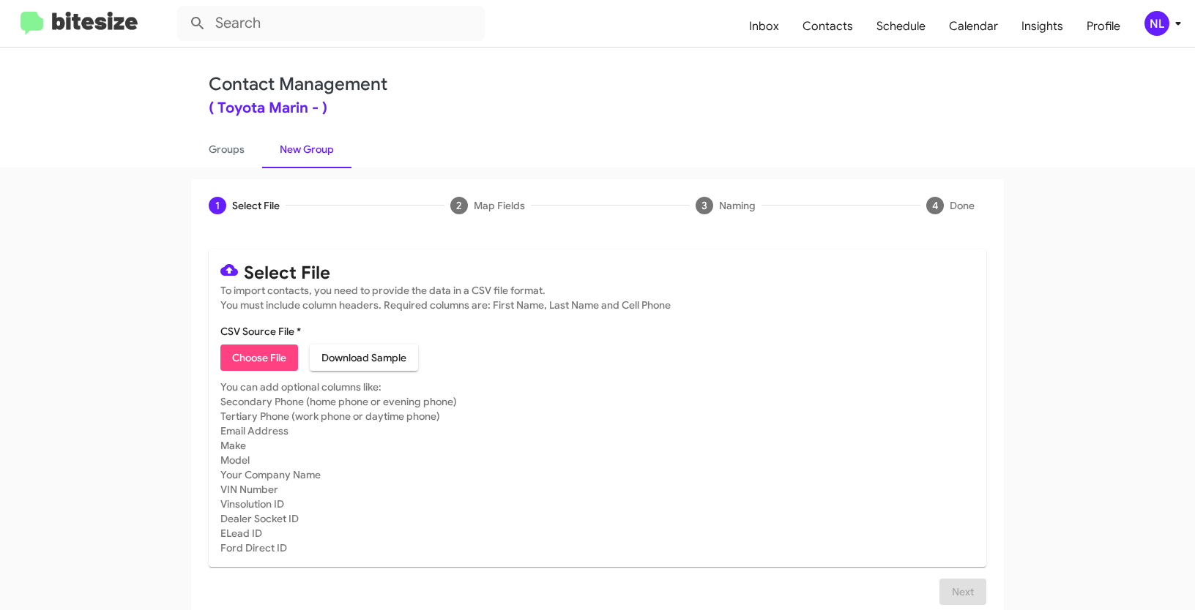
type input "ToyMarin_1-30Trade_[DATE]"
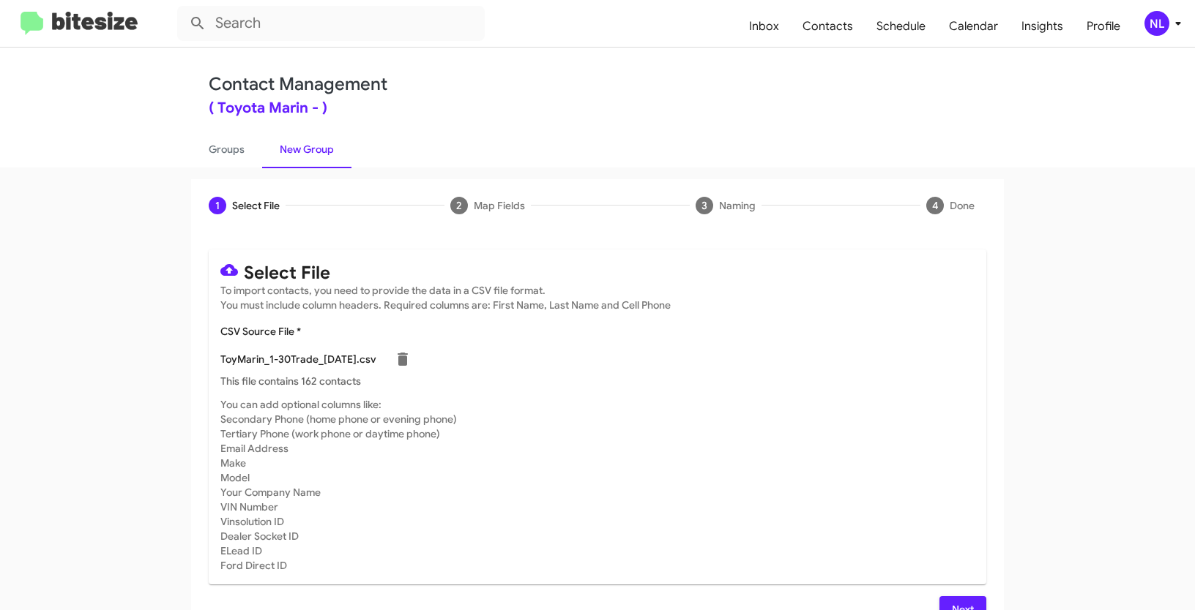
scroll to position [29, 0]
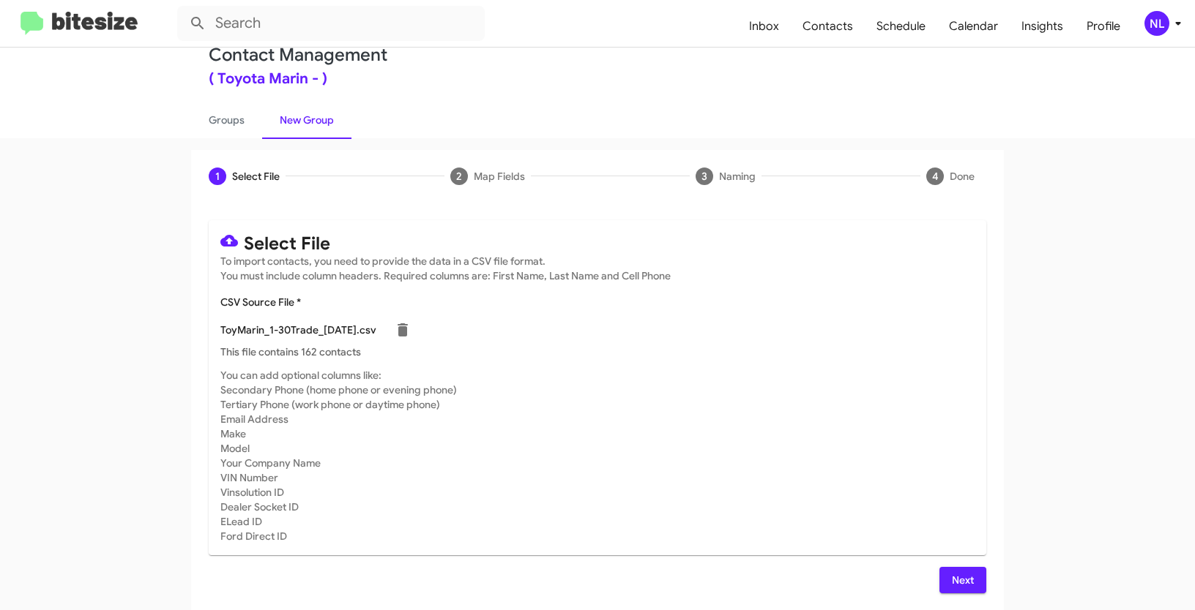
click at [976, 580] on button "Next" at bounding box center [962, 580] width 47 height 26
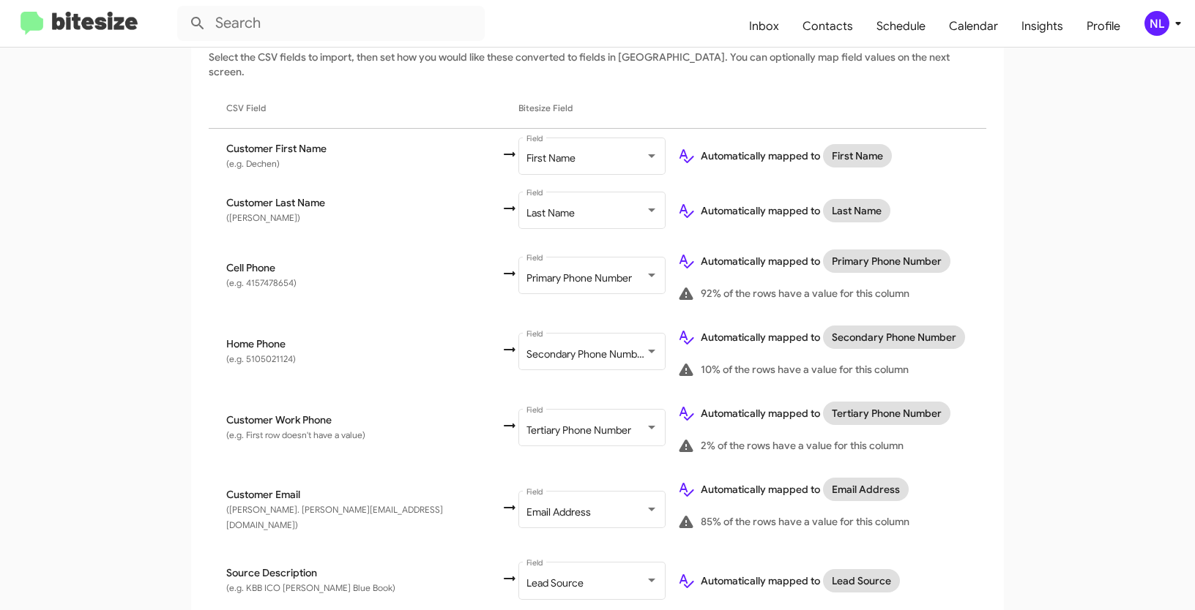
scroll to position [589, 0]
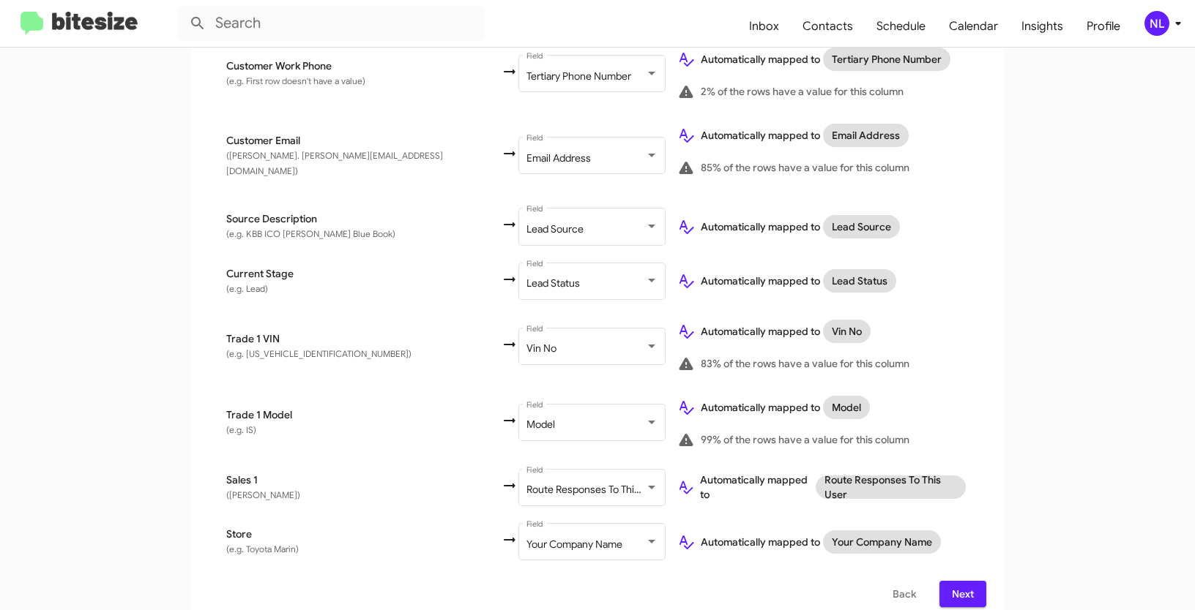
click at [965, 581] on span "Next" at bounding box center [962, 594] width 23 height 26
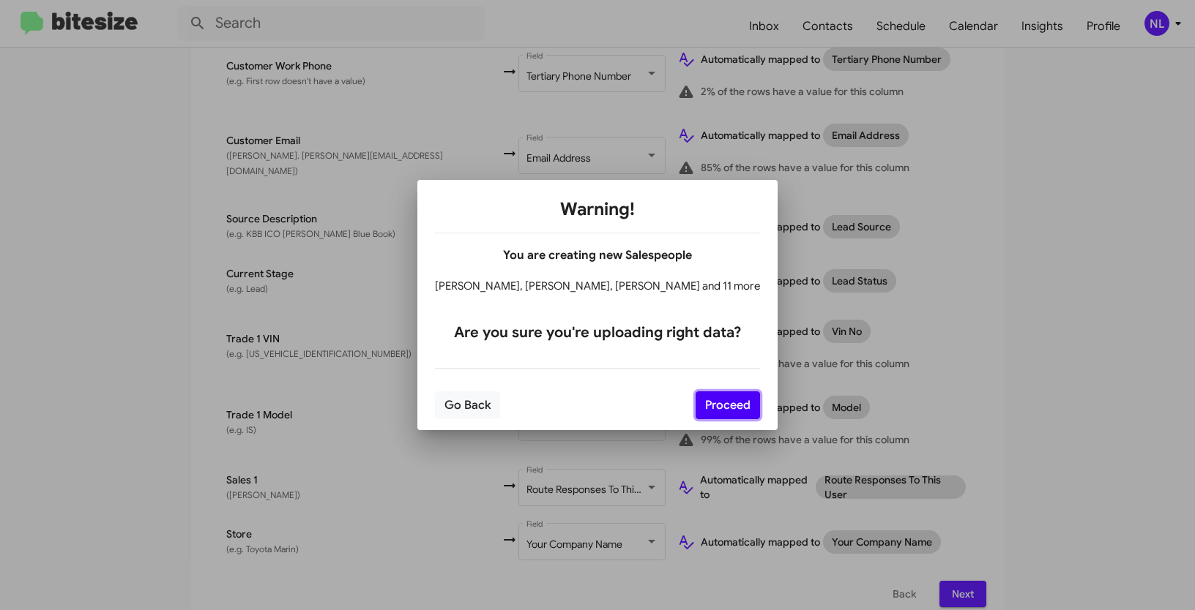
click at [709, 408] on button "Proceed" at bounding box center [727, 406] width 64 height 28
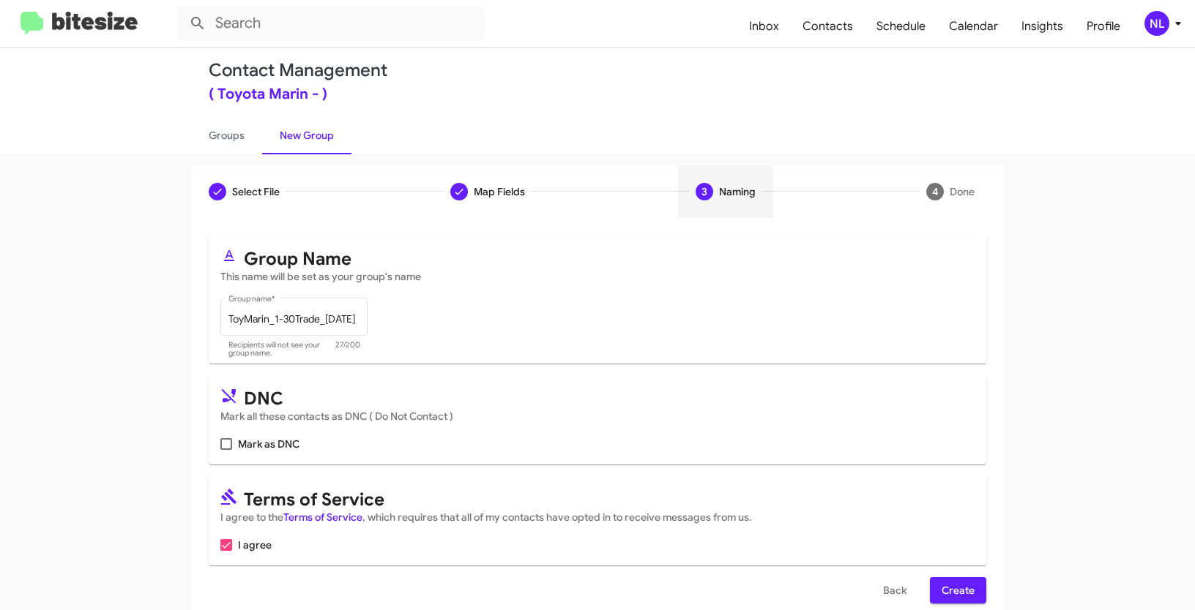
scroll to position [37, 0]
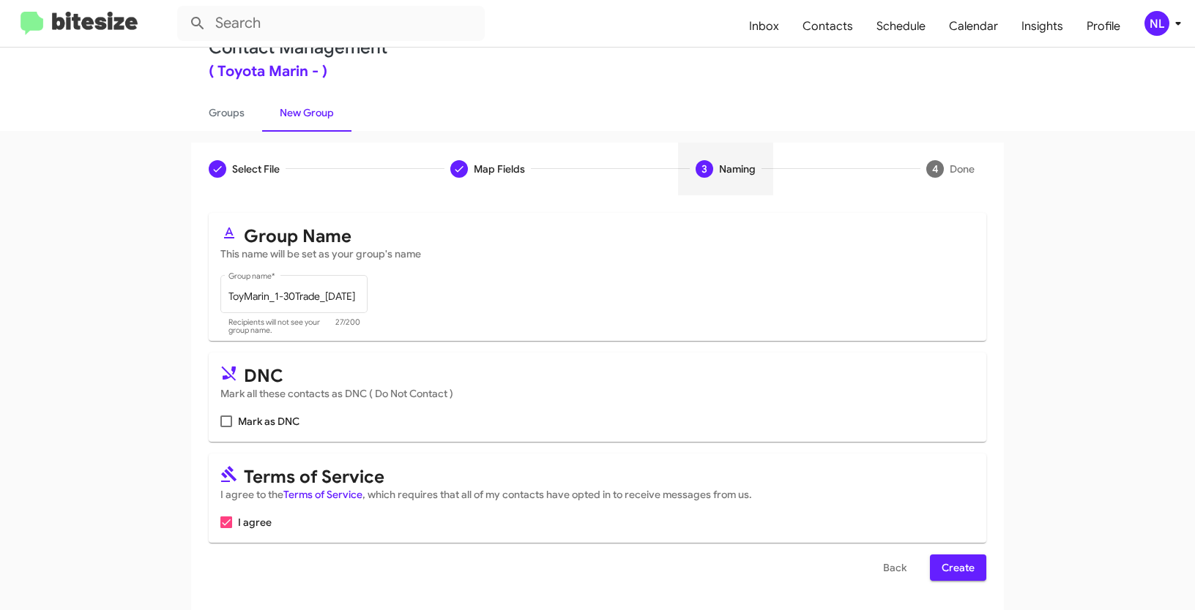
click at [936, 582] on div "Select File To import contacts, you need to provide the data in a CSV file form…" at bounding box center [597, 402] width 813 height 415
drag, startPoint x: 950, startPoint y: 560, endPoint x: 961, endPoint y: 567, distance: 13.2
click at [952, 558] on span "Create" at bounding box center [957, 568] width 33 height 26
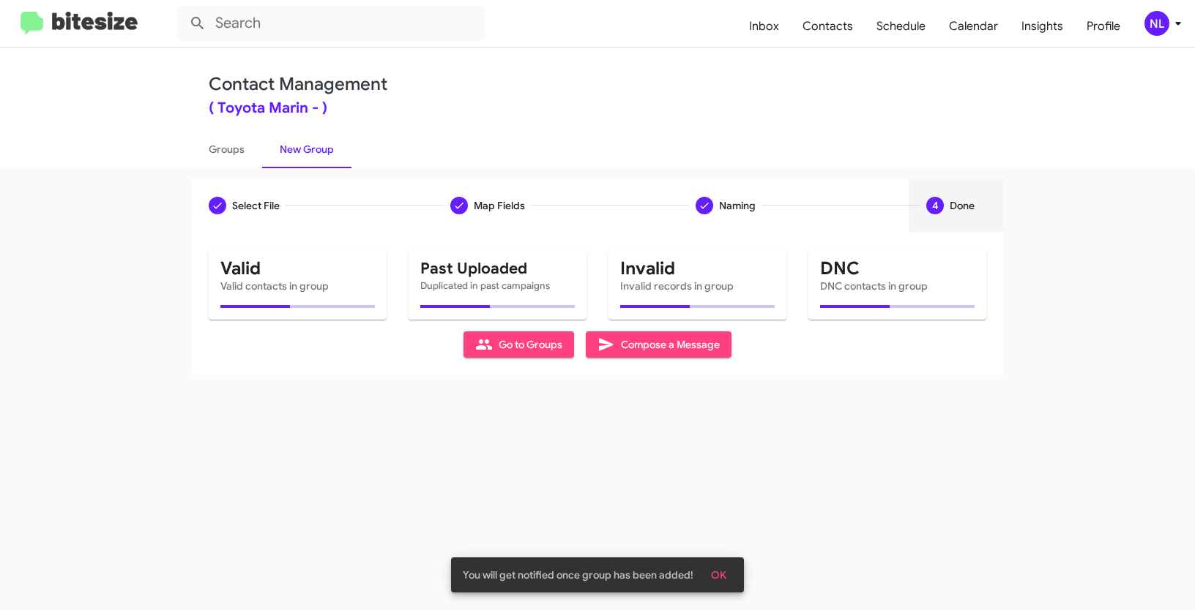
click at [727, 573] on button "OK" at bounding box center [718, 575] width 39 height 26
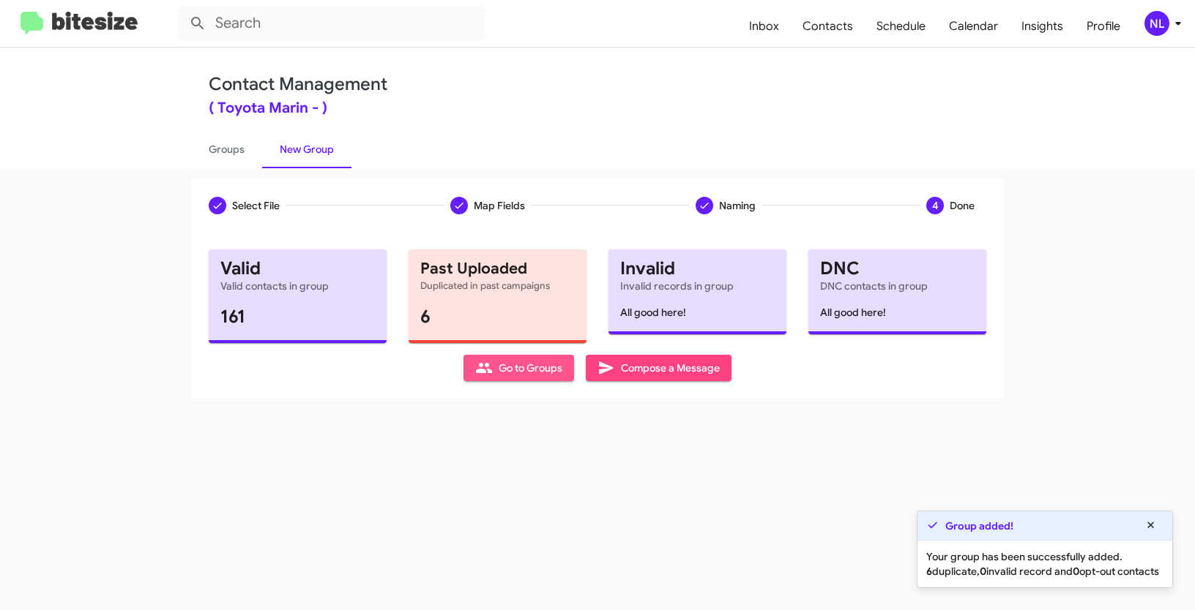
click at [520, 373] on span "Go to Groups" at bounding box center [518, 368] width 87 height 26
type input "in:groups"
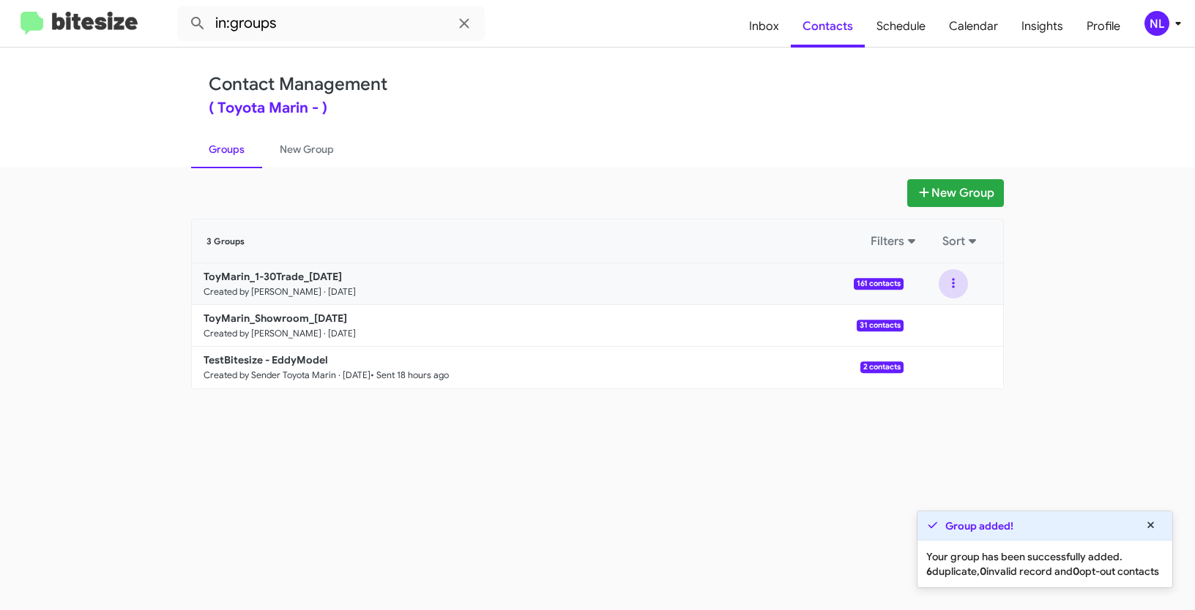
click at [955, 285] on button at bounding box center [952, 283] width 29 height 29
click at [937, 329] on button "View contacts" at bounding box center [909, 323] width 117 height 35
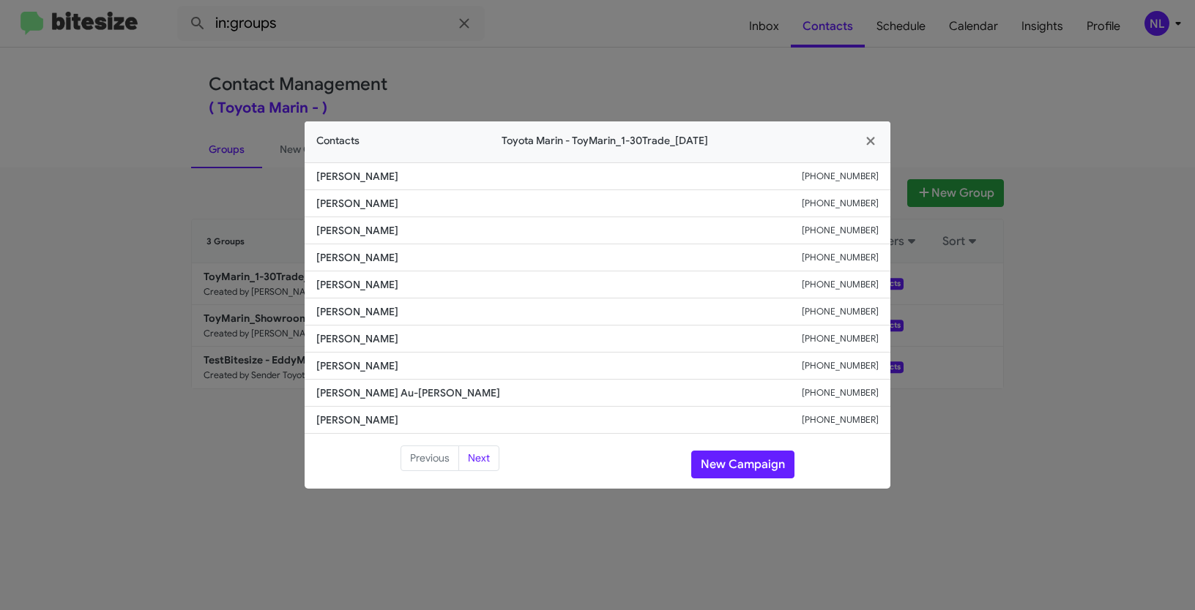
drag, startPoint x: 309, startPoint y: 339, endPoint x: 451, endPoint y: 339, distance: 142.0
click at [451, 339] on li "[PERSON_NAME] [PHONE_NUMBER]" at bounding box center [598, 339] width 586 height 27
copy span "[PERSON_NAME]"
click at [728, 463] on button "New Campaign" at bounding box center [742, 465] width 103 height 28
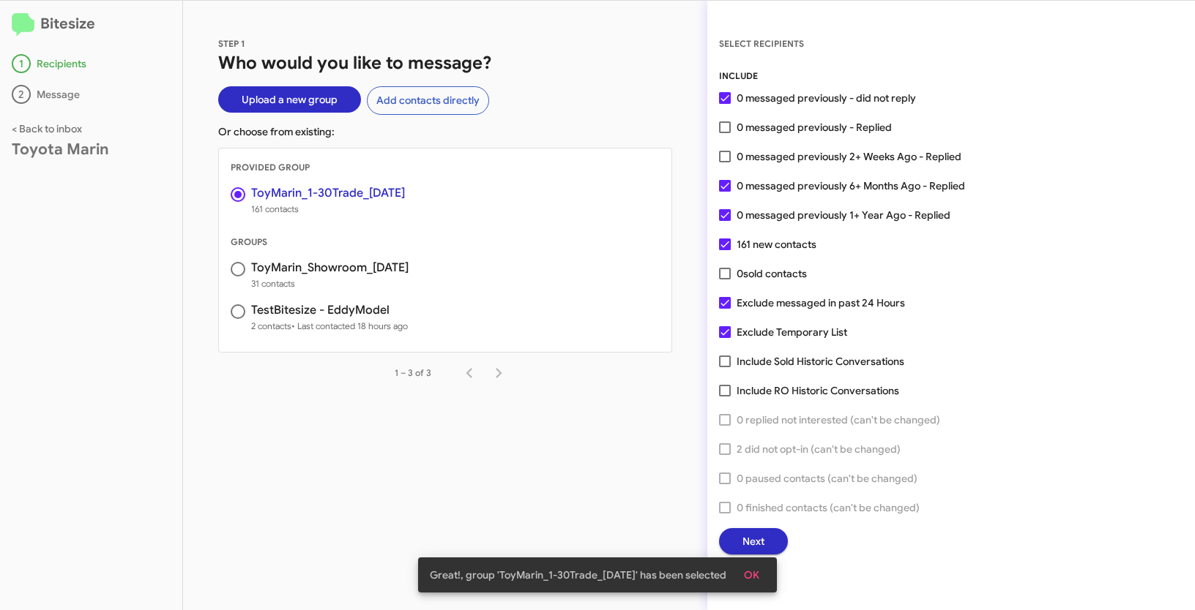
click at [755, 573] on span "OK" at bounding box center [751, 575] width 15 height 26
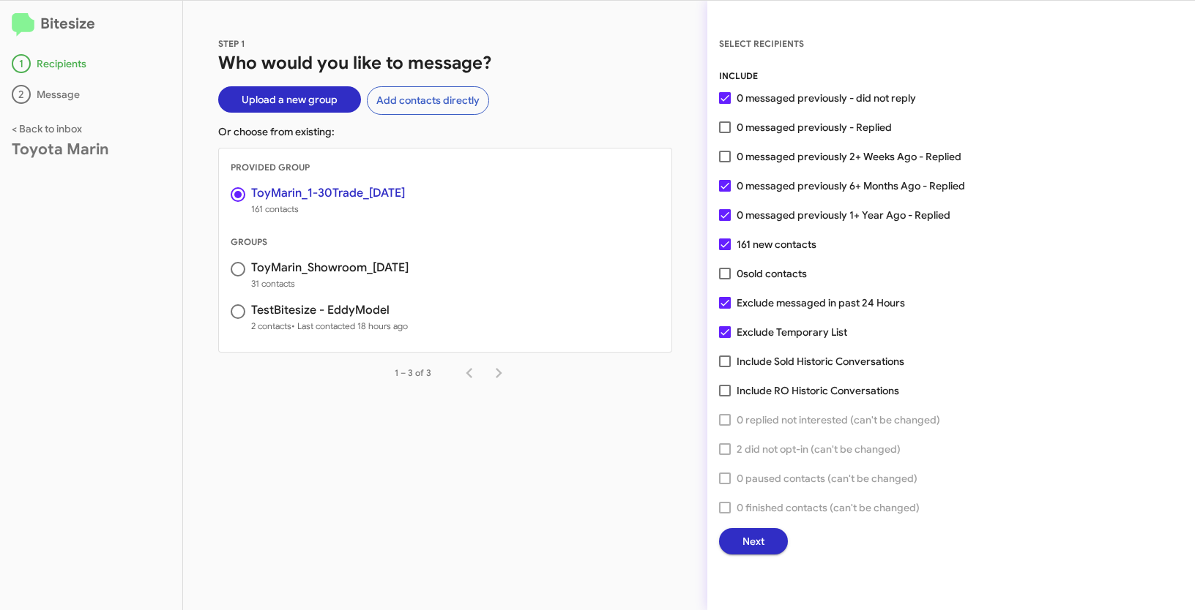
click at [756, 536] on span "Next" at bounding box center [753, 542] width 22 height 26
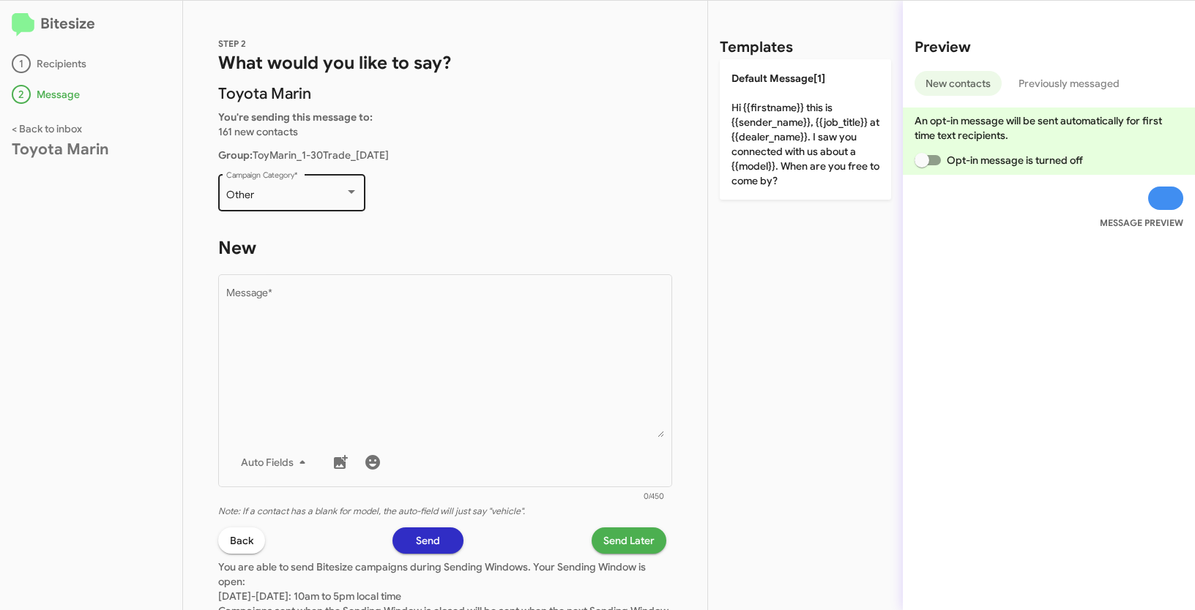
click at [300, 186] on div "Other Campaign Category *" at bounding box center [292, 191] width 132 height 40
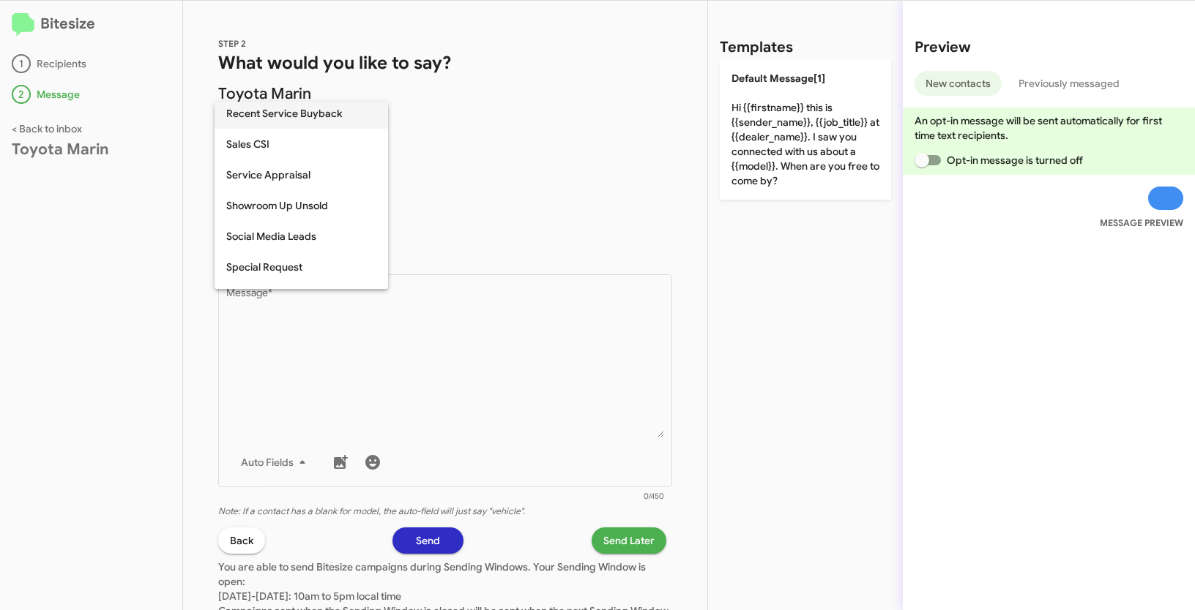
scroll to position [556, 0]
click at [261, 237] on span "Trade Leads" at bounding box center [301, 237] width 150 height 31
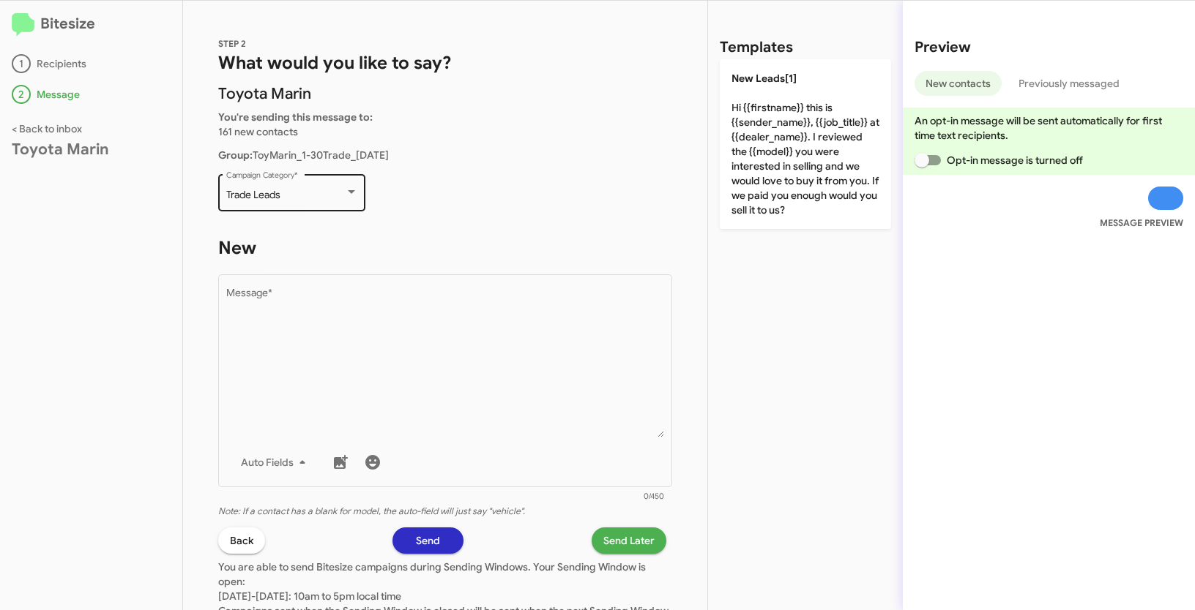
drag, startPoint x: 220, startPoint y: 193, endPoint x: 289, endPoint y: 195, distance: 69.6
click at [289, 195] on div "Trade Leads Campaign Category *" at bounding box center [291, 191] width 147 height 40
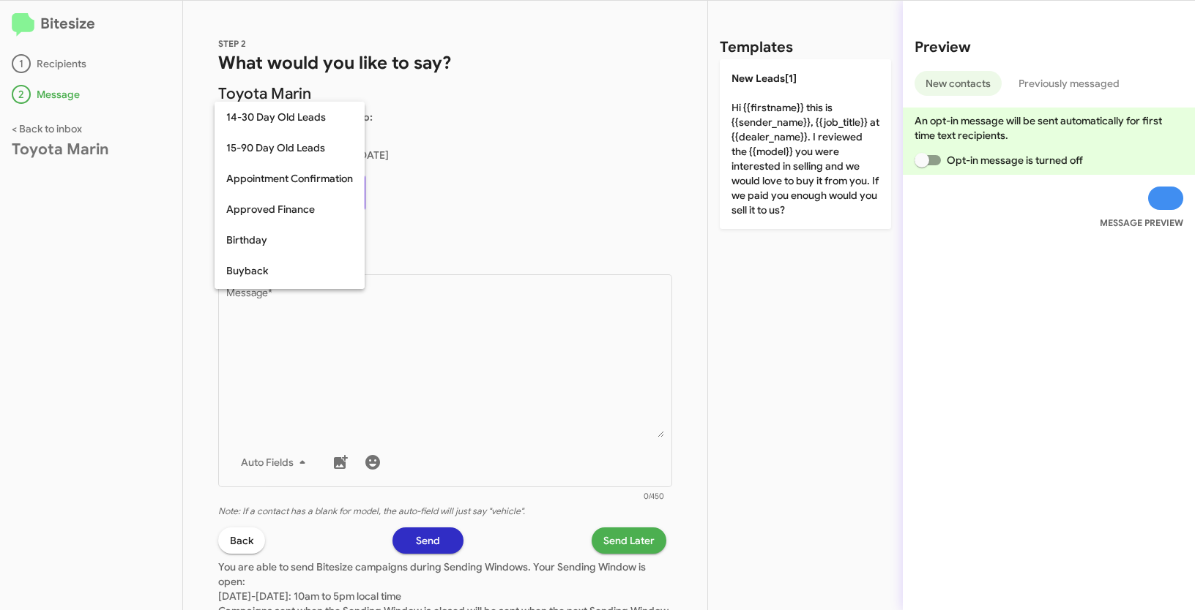
scroll to position [597, 0]
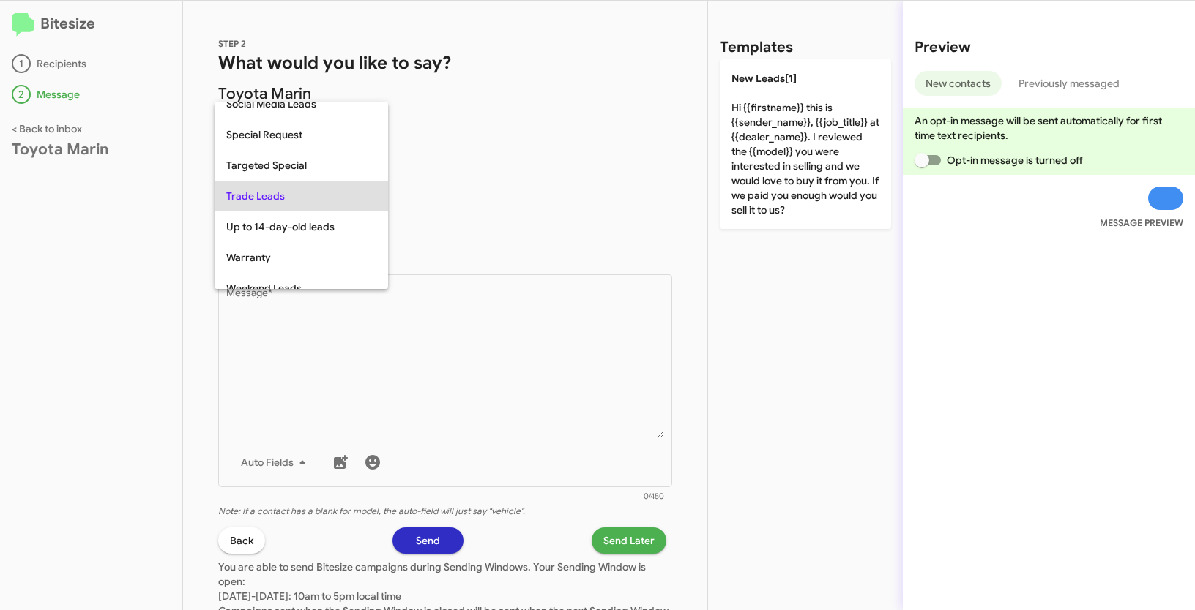
copy span "Trade Leads"
click at [467, 389] on div at bounding box center [597, 305] width 1195 height 610
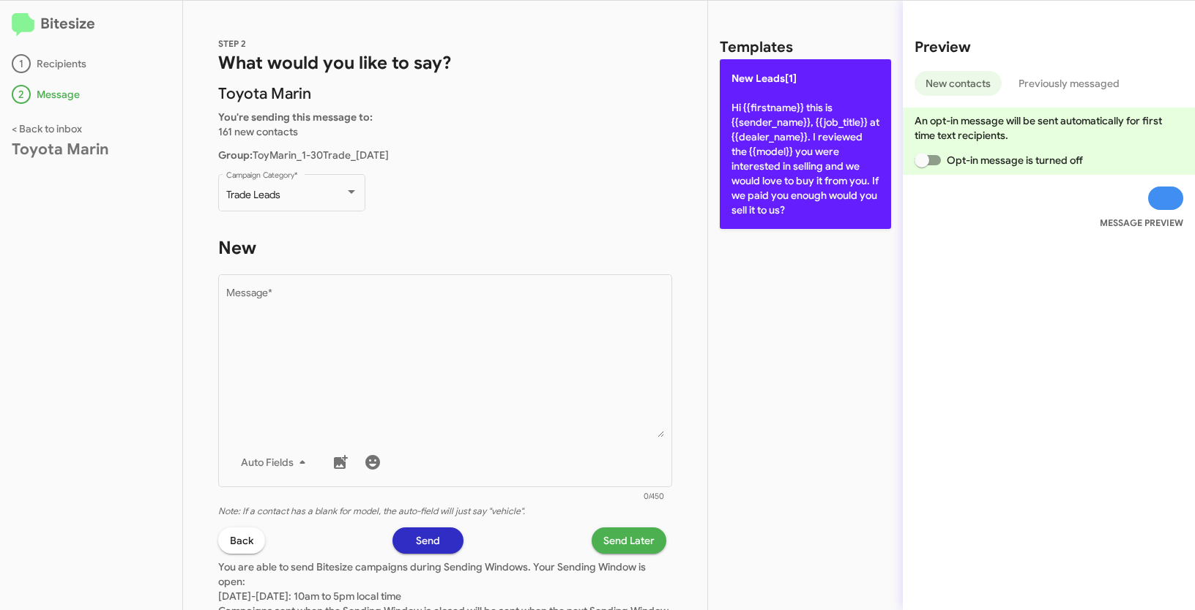
click at [753, 136] on p "New Leads[1] Hi {{firstname}} this is {{sender_name}}, {{job_title}} at {{deale…" at bounding box center [805, 144] width 171 height 170
type textarea "Hi {{firstname}} this is {{sender_name}}, {{job_title}} at {{dealer_name}}. I r…"
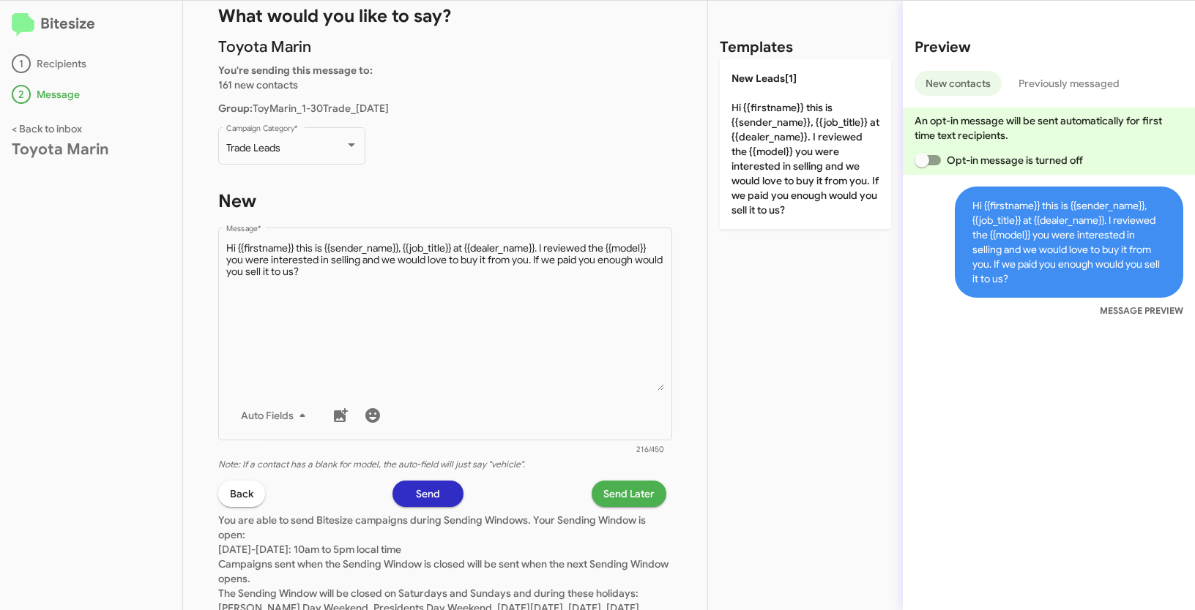
scroll to position [124, 0]
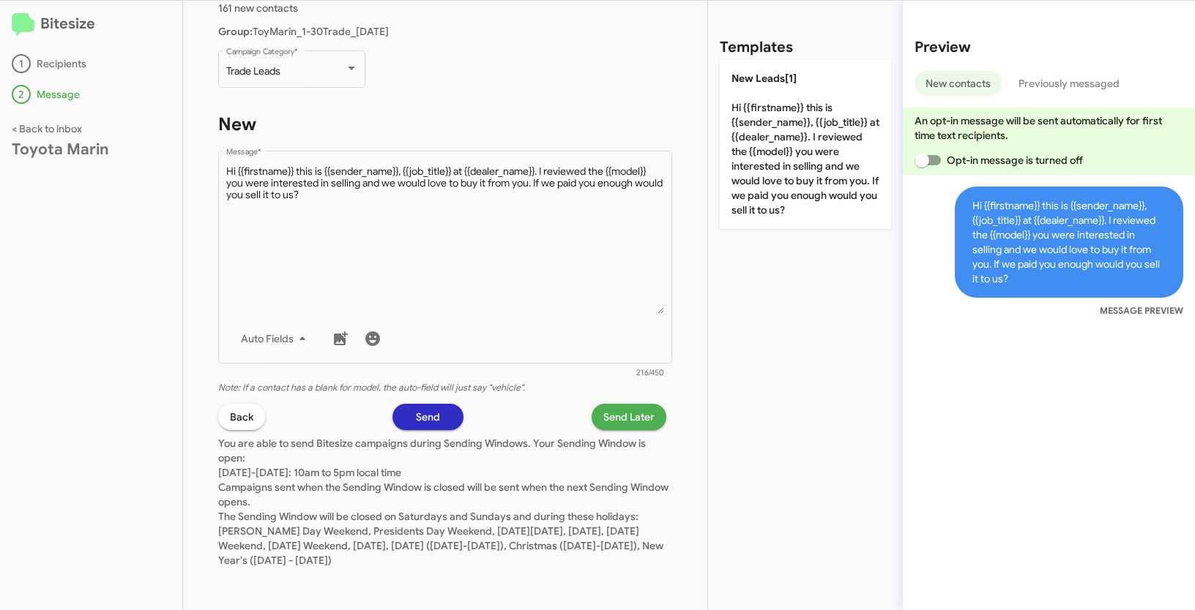
click at [627, 418] on span "Send Later" at bounding box center [628, 417] width 51 height 26
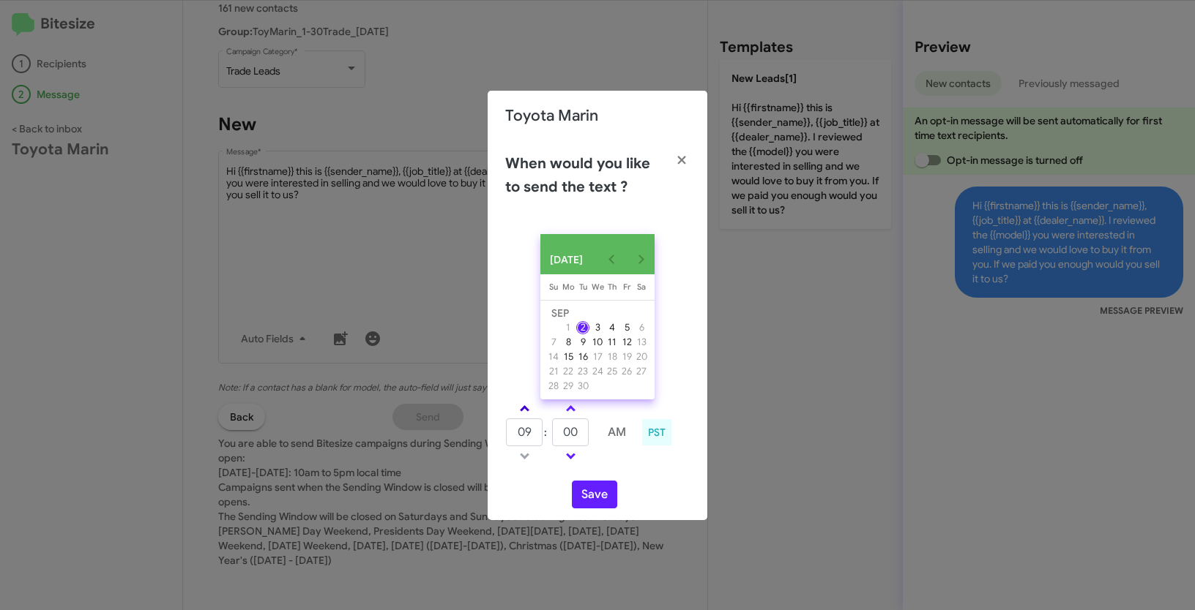
click at [521, 415] on span at bounding box center [525, 411] width 10 height 10
type input "01"
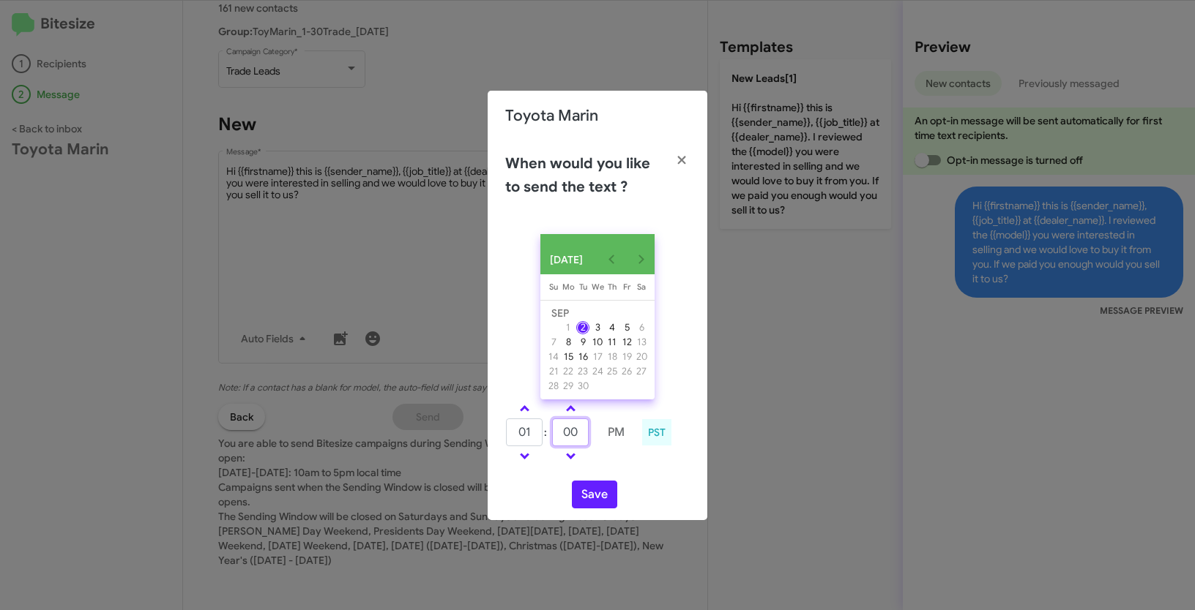
drag, startPoint x: 586, startPoint y: 437, endPoint x: 548, endPoint y: 424, distance: 40.3
click at [548, 424] on tr "01 : 00 PM" at bounding box center [570, 432] width 130 height 29
type input "37"
click at [580, 492] on button "Save" at bounding box center [594, 495] width 45 height 28
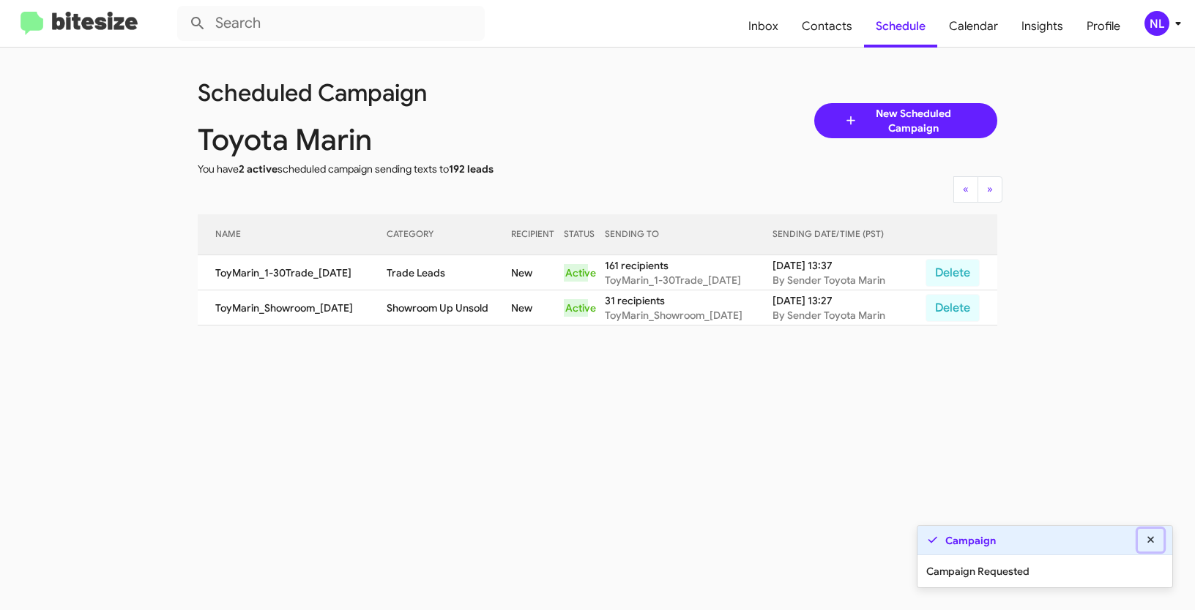
click at [1152, 541] on icon at bounding box center [1150, 540] width 13 height 10
